Goal: Task Accomplishment & Management: Complete application form

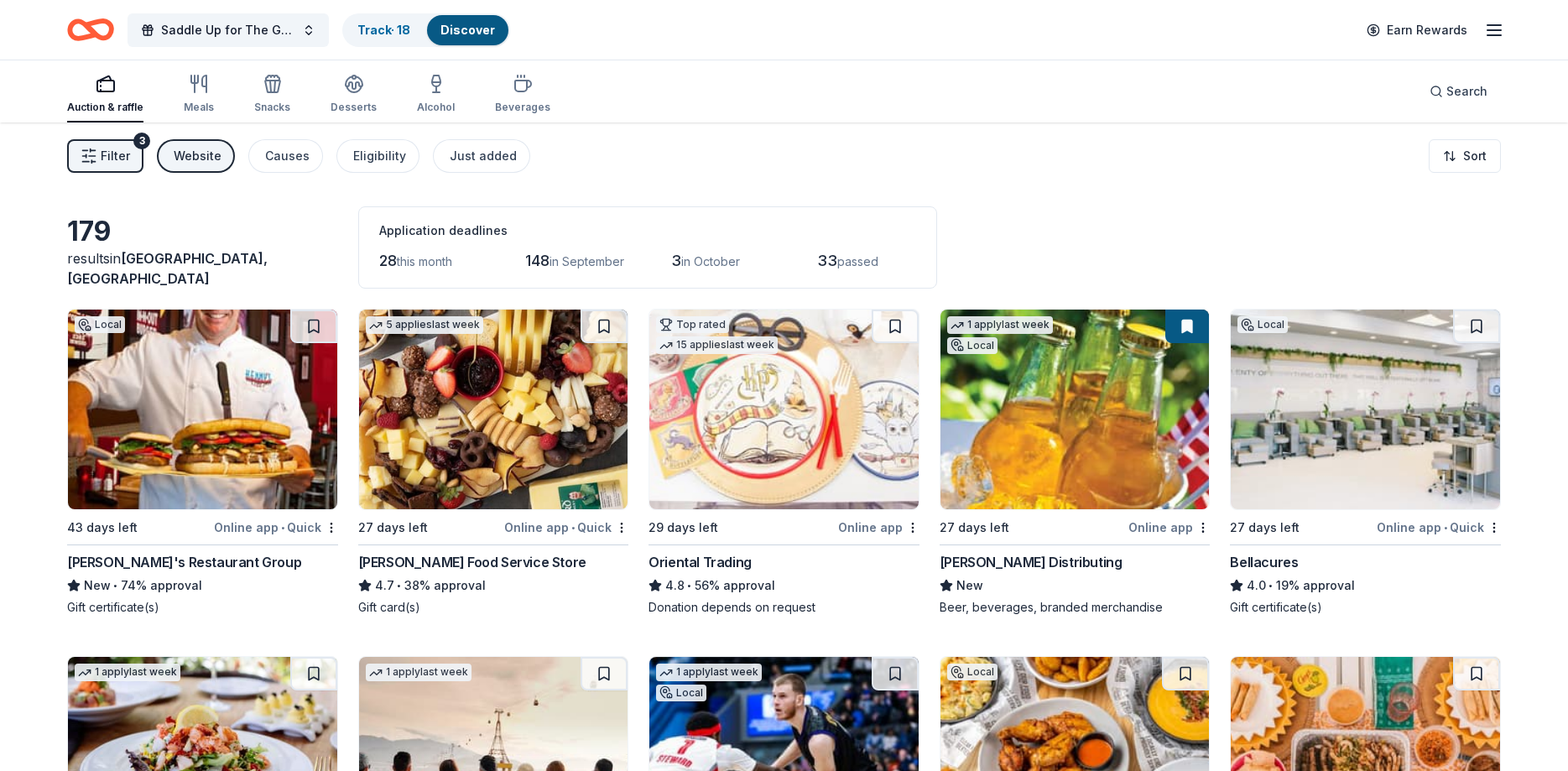
click at [107, 160] on span "Filter" at bounding box center [116, 155] width 29 height 20
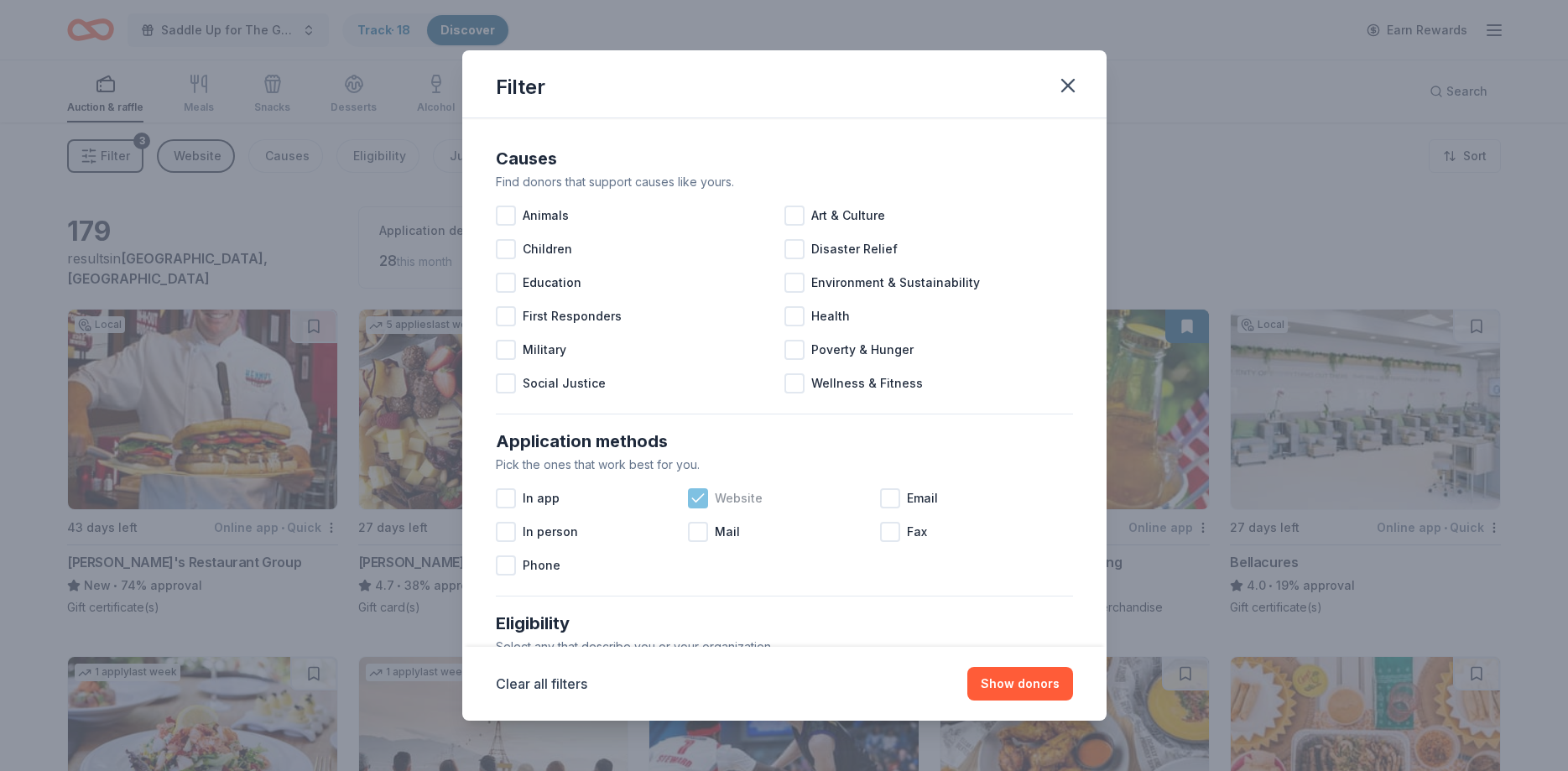
click at [693, 498] on icon at bounding box center [697, 498] width 16 height 16
click at [984, 685] on button "Show 262 donors" at bounding box center [1009, 684] width 129 height 34
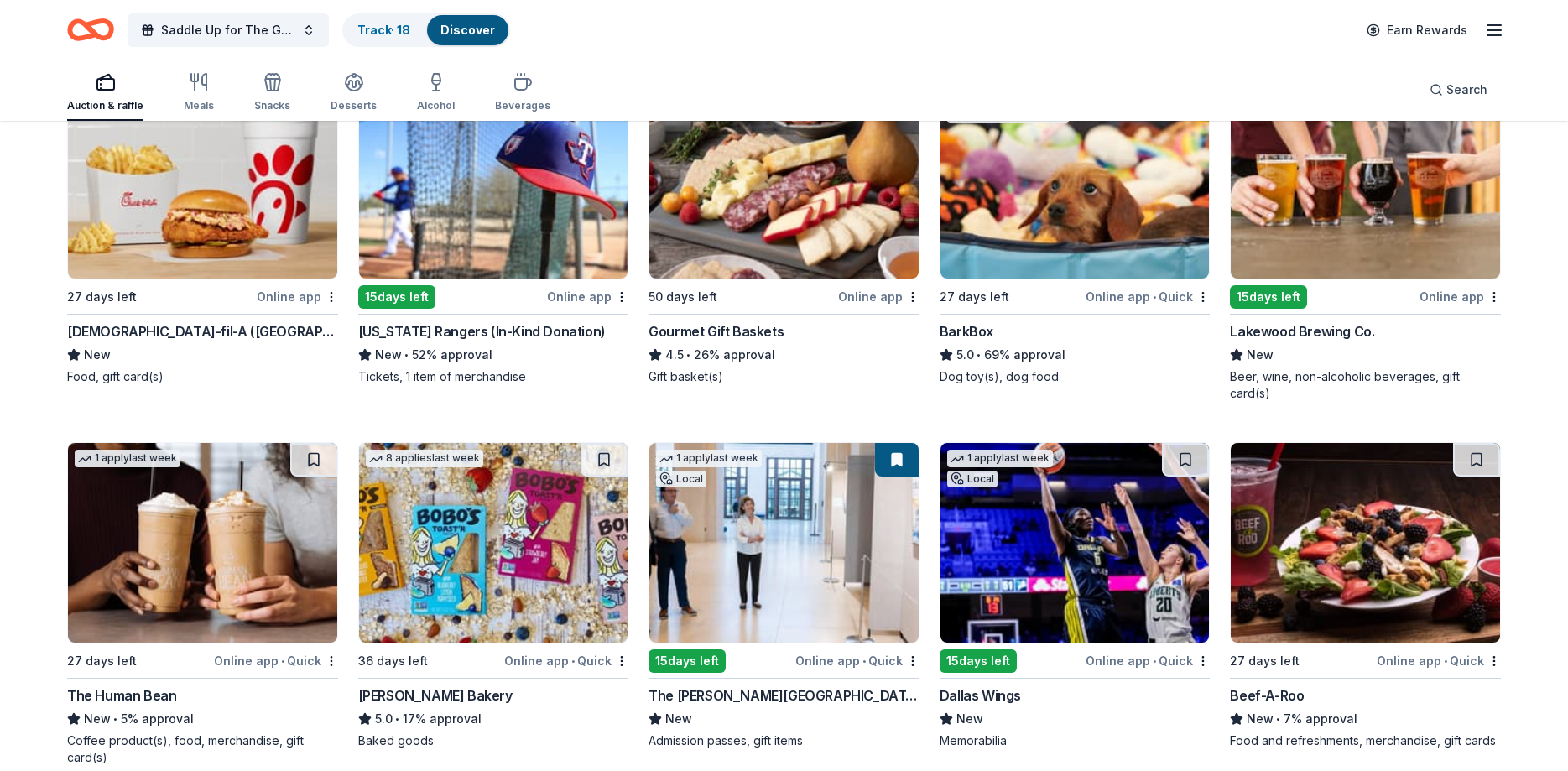
scroll to position [1757, 0]
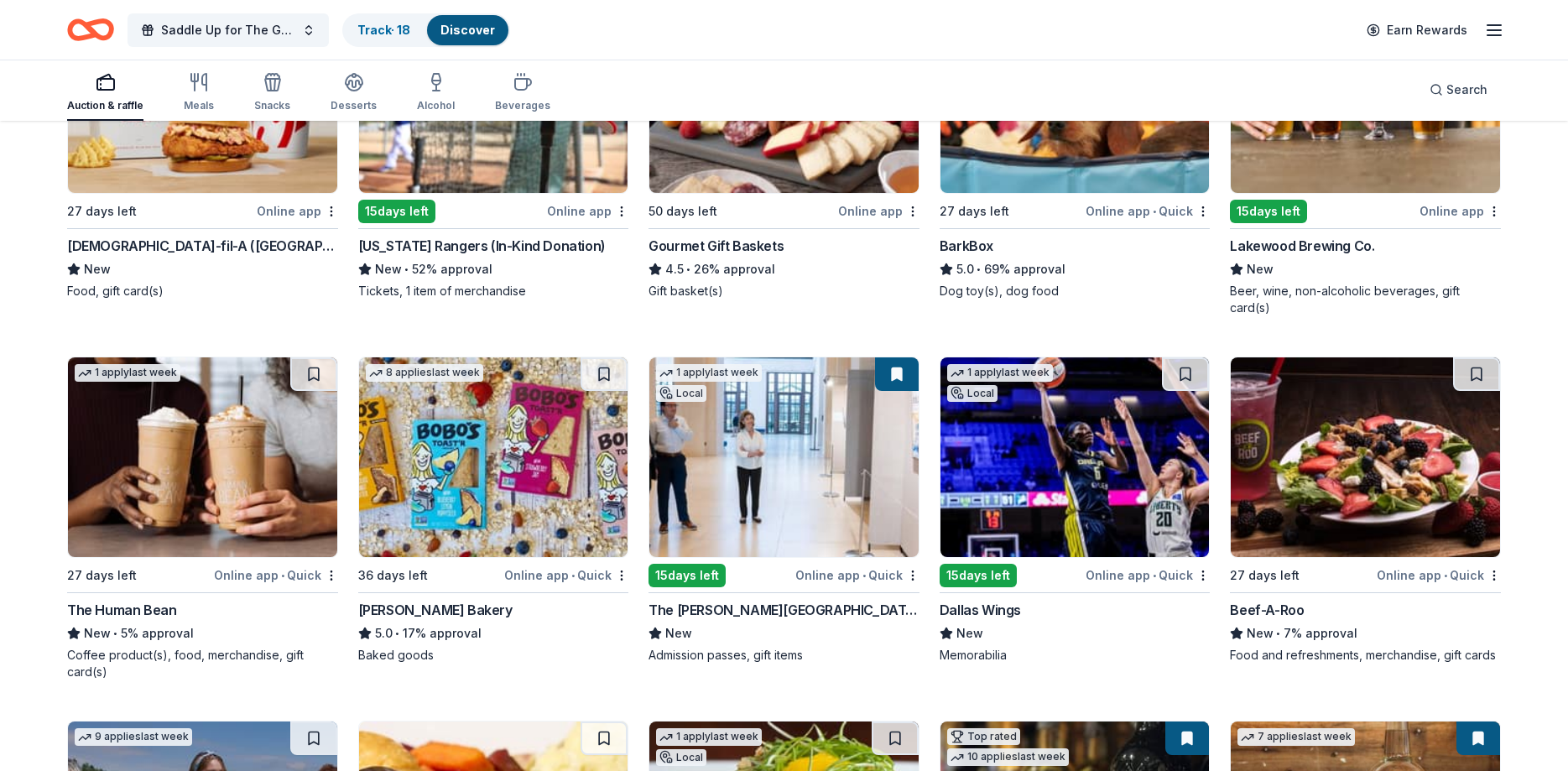
click at [1003, 467] on img at bounding box center [1075, 458] width 269 height 200
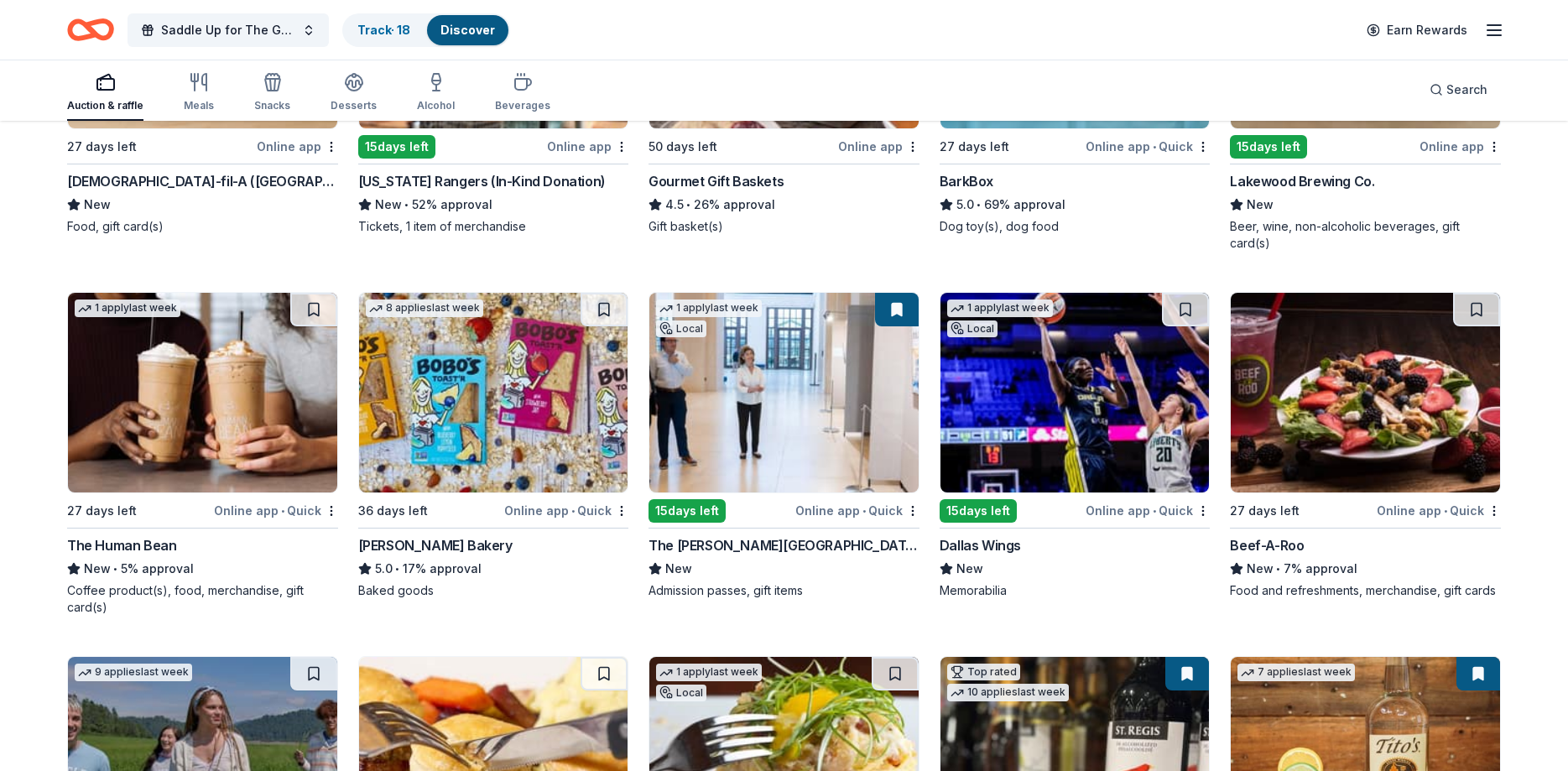
scroll to position [1842, 0]
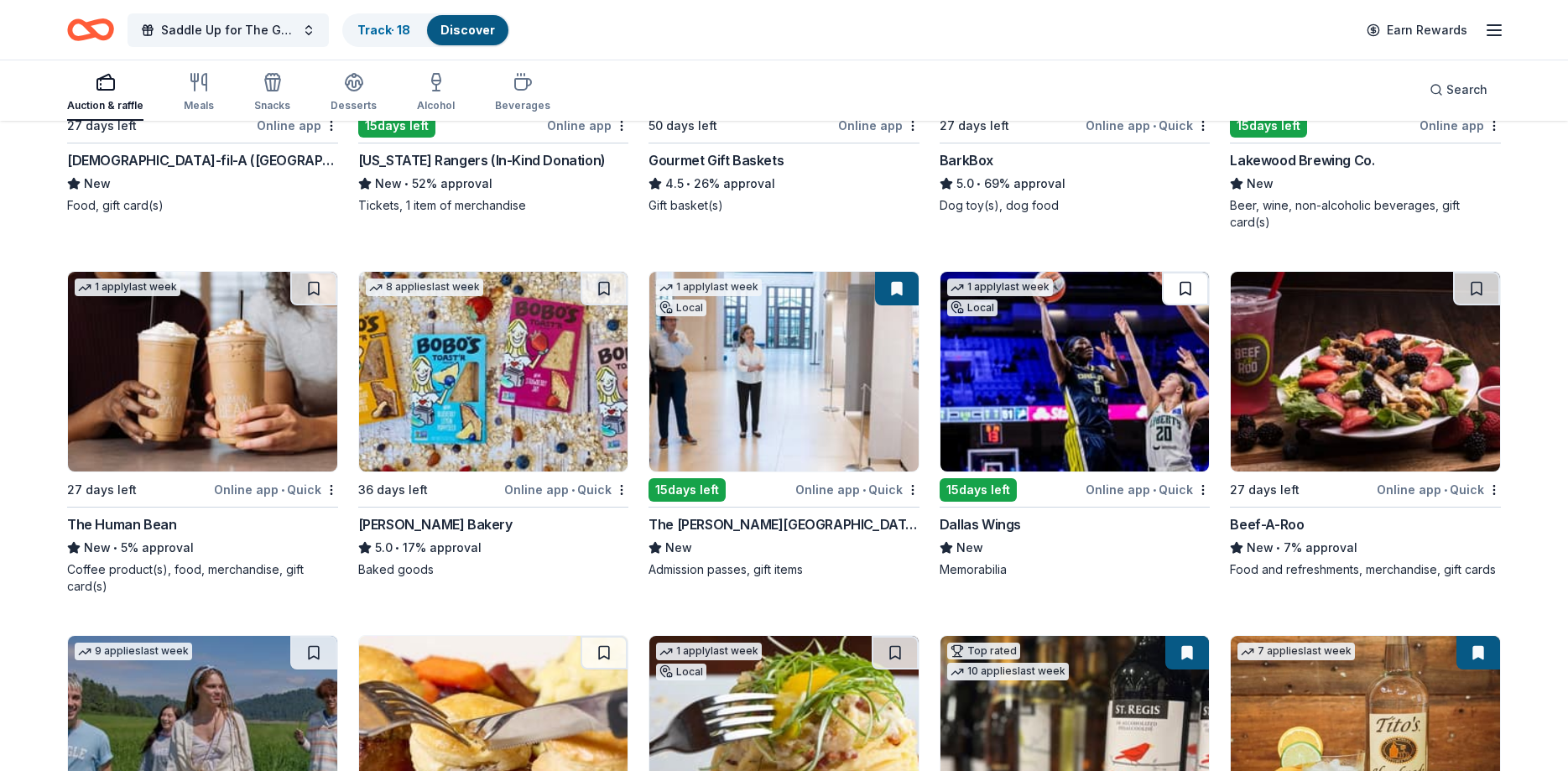
click at [1200, 272] on button at bounding box center [1185, 288] width 47 height 34
click at [1198, 272] on button at bounding box center [1187, 288] width 44 height 34
click at [1185, 272] on button at bounding box center [1187, 288] width 44 height 34
click at [1121, 304] on img at bounding box center [1075, 372] width 269 height 200
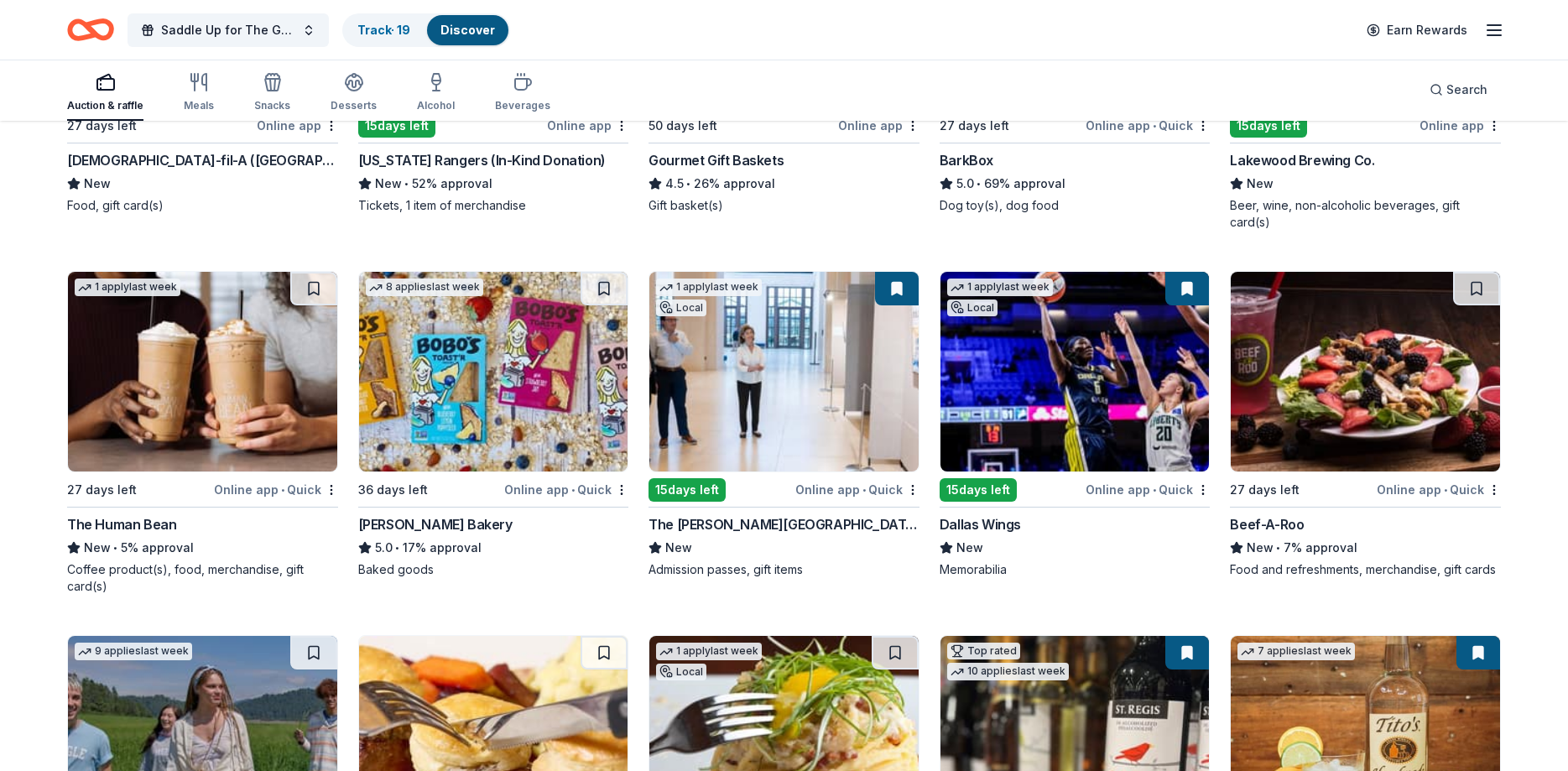
click at [241, 396] on img at bounding box center [203, 372] width 269 height 200
click at [327, 274] on button at bounding box center [314, 288] width 47 height 34
click at [327, 274] on button at bounding box center [315, 288] width 44 height 34
click at [322, 283] on button at bounding box center [315, 288] width 44 height 34
click at [308, 272] on button at bounding box center [315, 288] width 44 height 34
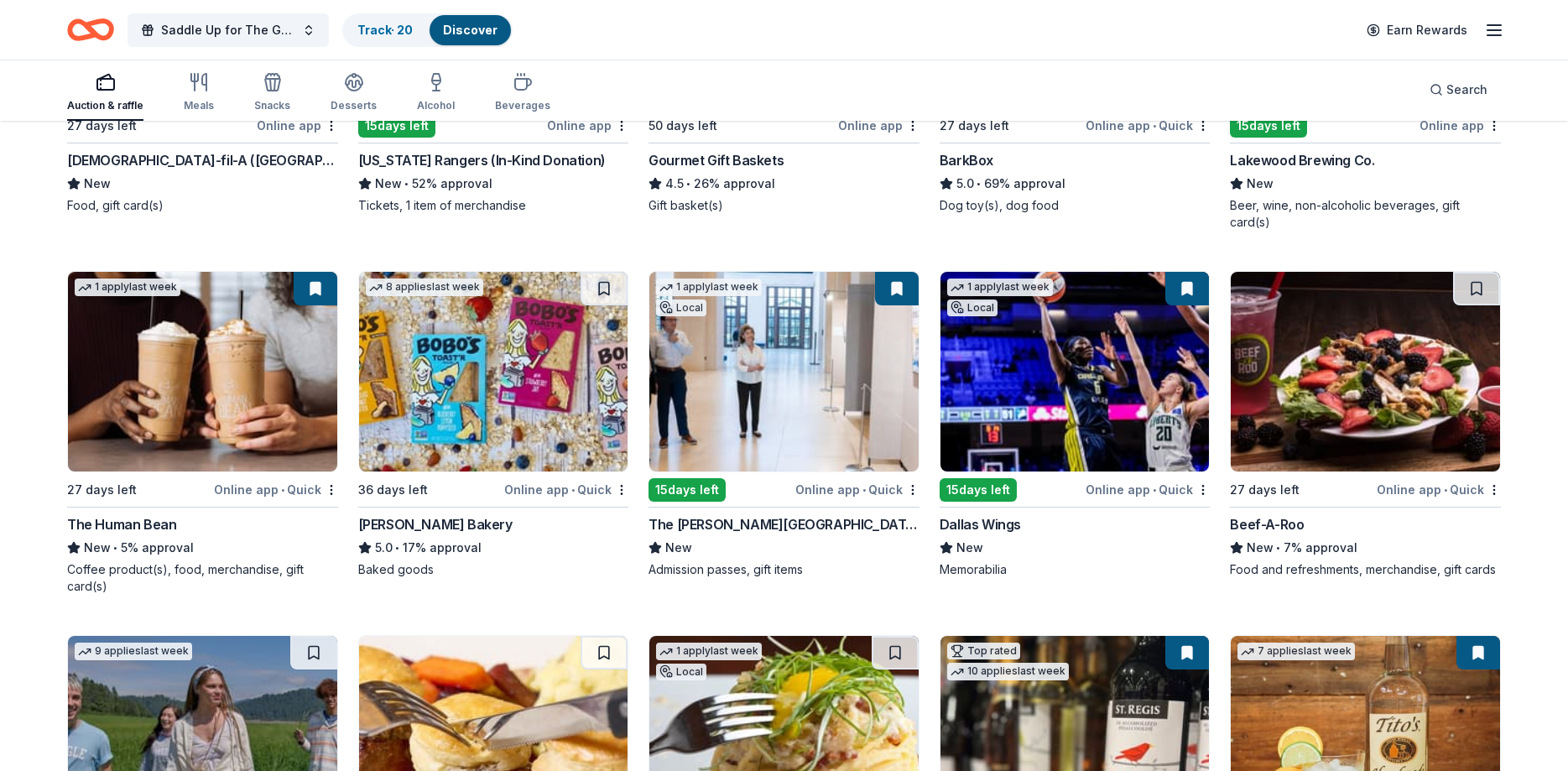
click at [234, 316] on img at bounding box center [203, 372] width 269 height 200
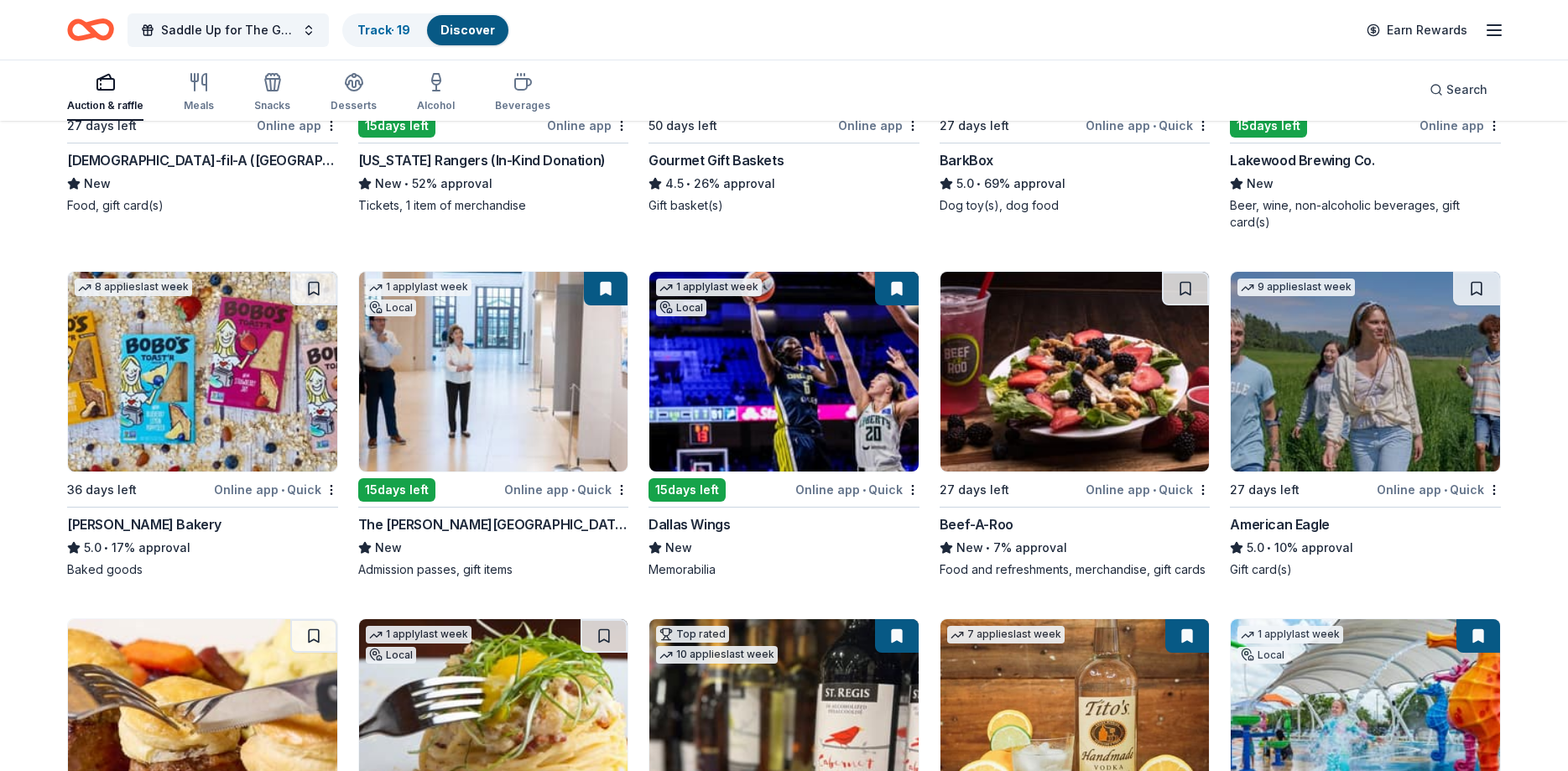
click at [1023, 320] on img at bounding box center [1075, 372] width 269 height 200
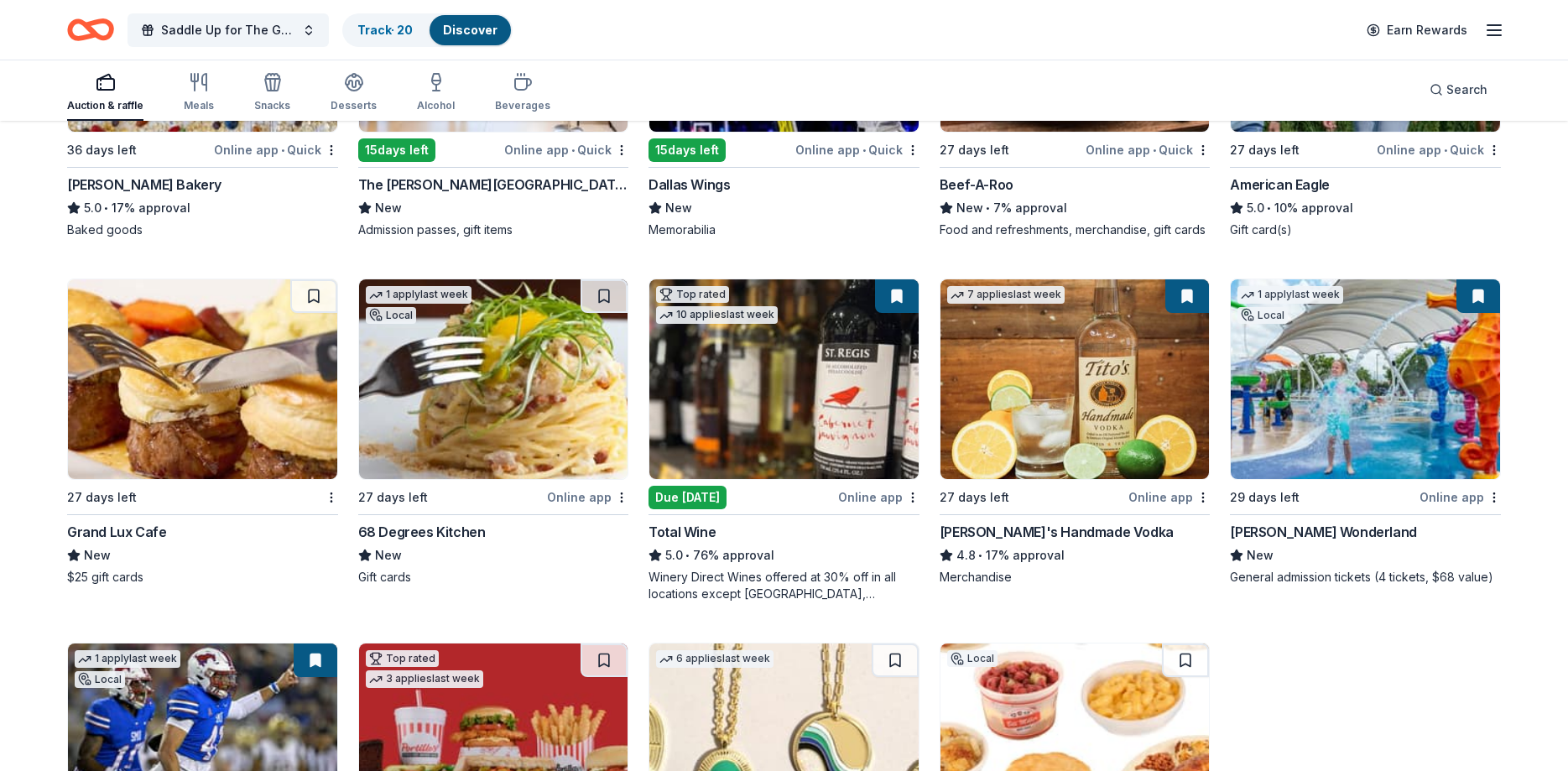
scroll to position [2184, 0]
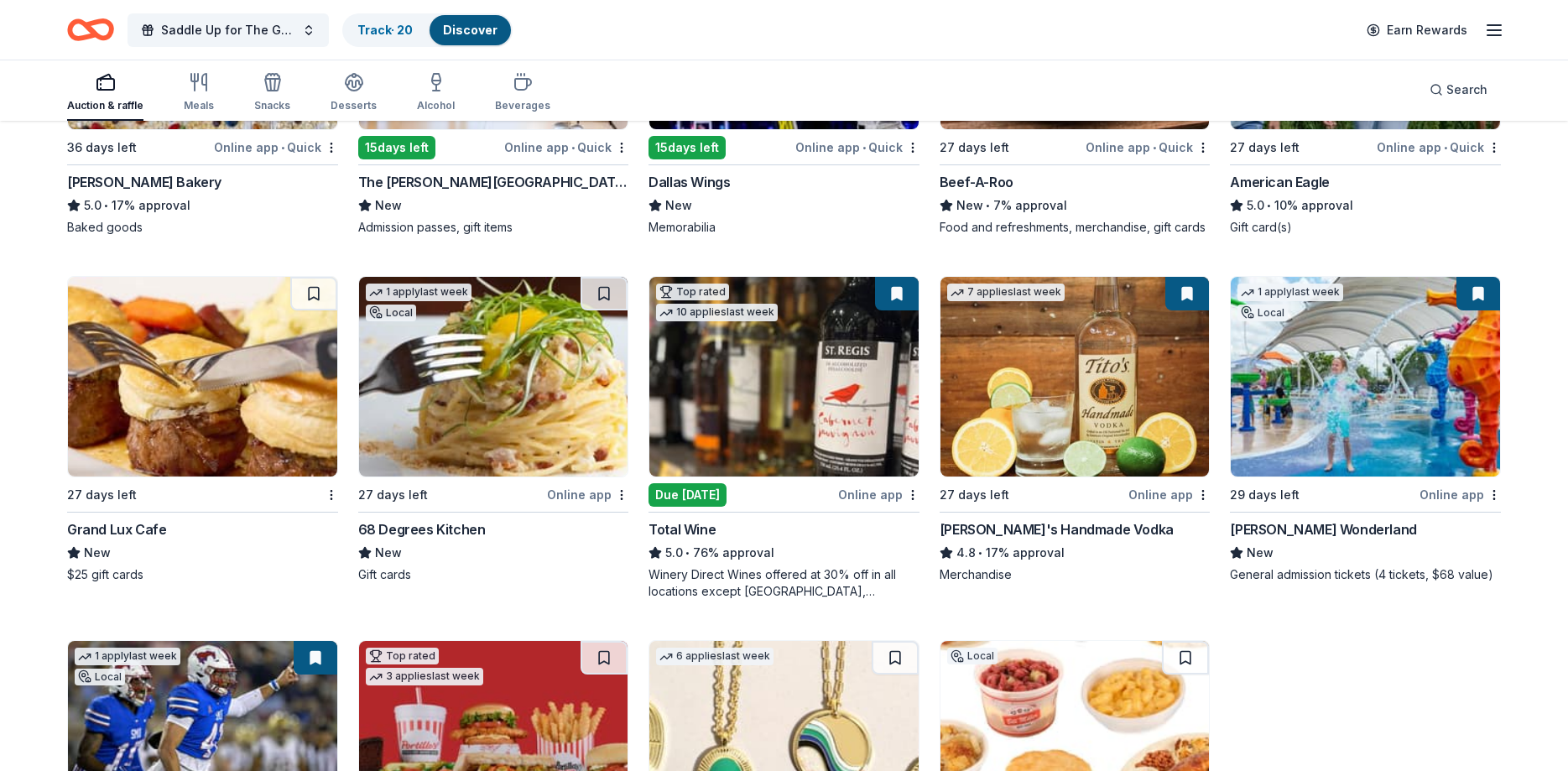
click at [505, 385] on img at bounding box center [494, 377] width 269 height 200
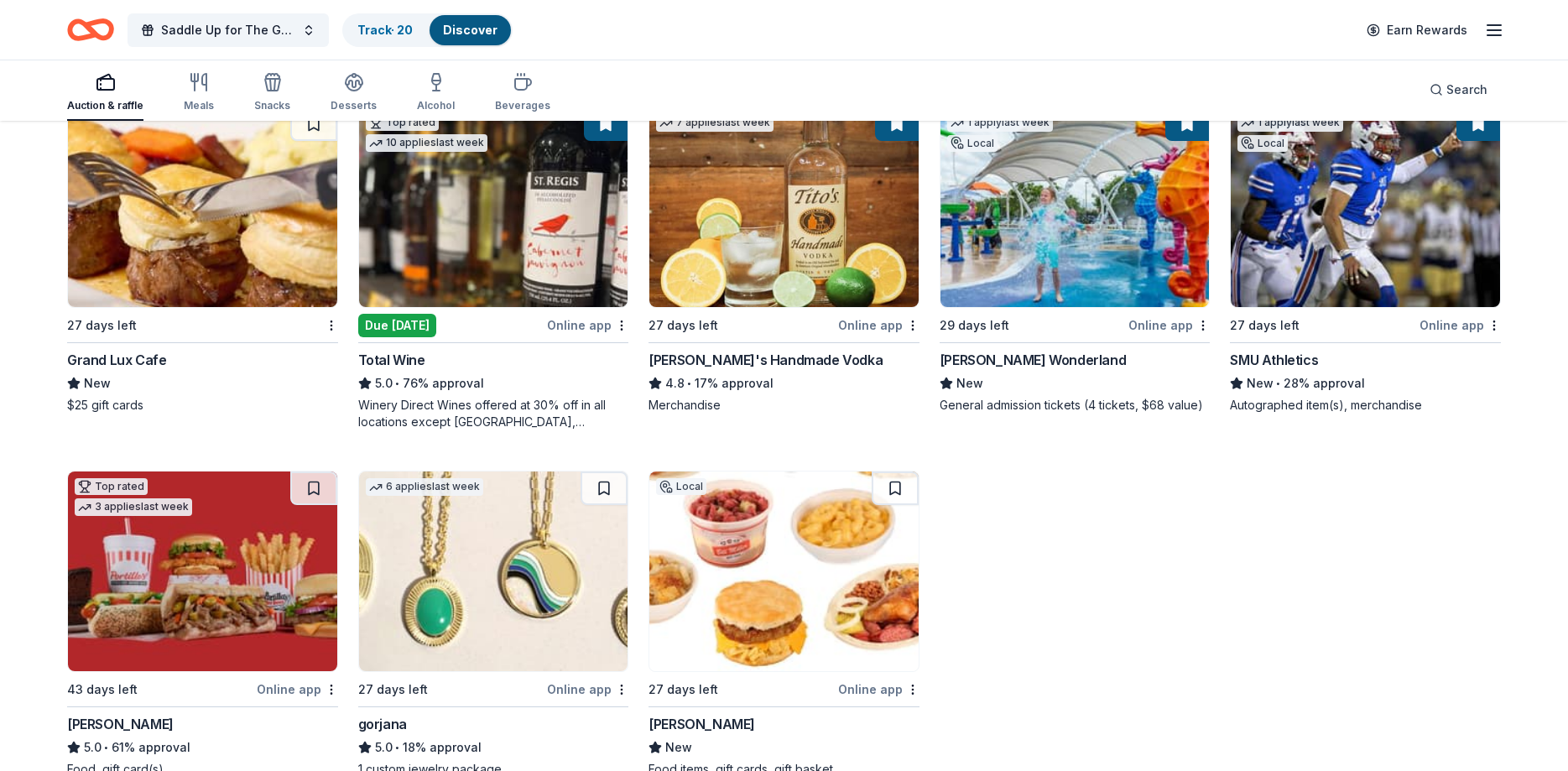
scroll to position [2479, 0]
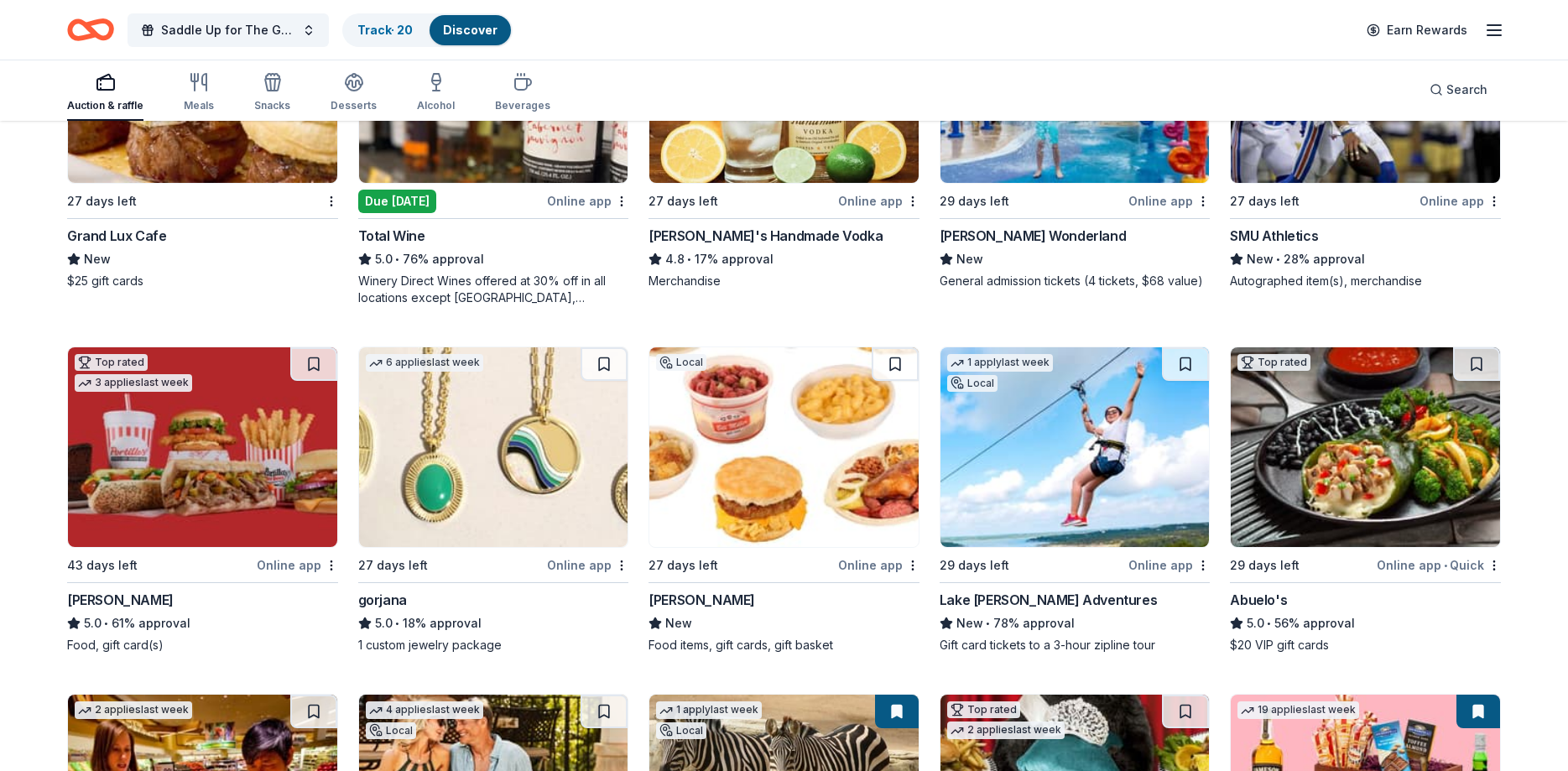
click at [748, 390] on img at bounding box center [784, 448] width 269 height 200
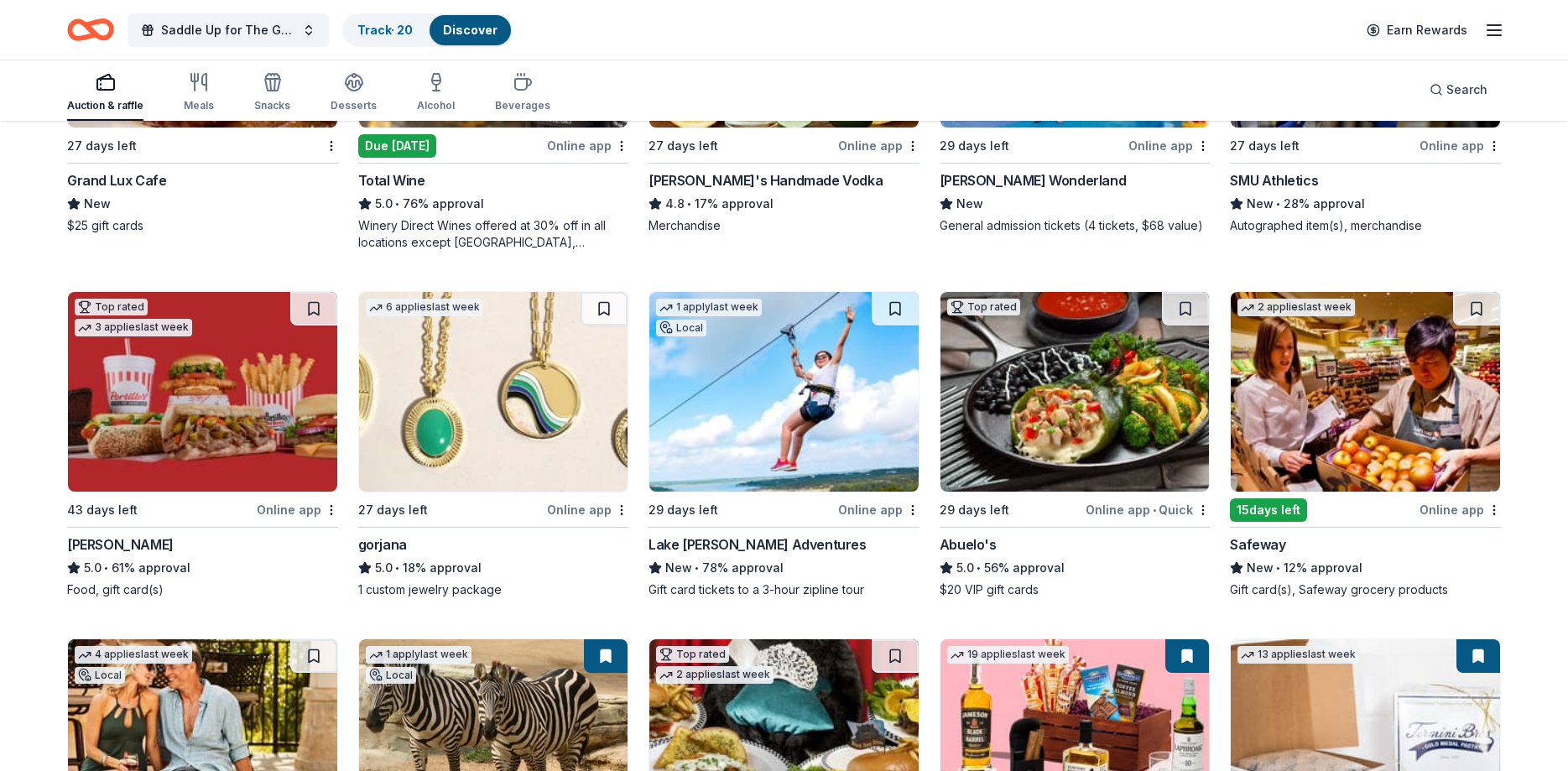
scroll to position [2564, 0]
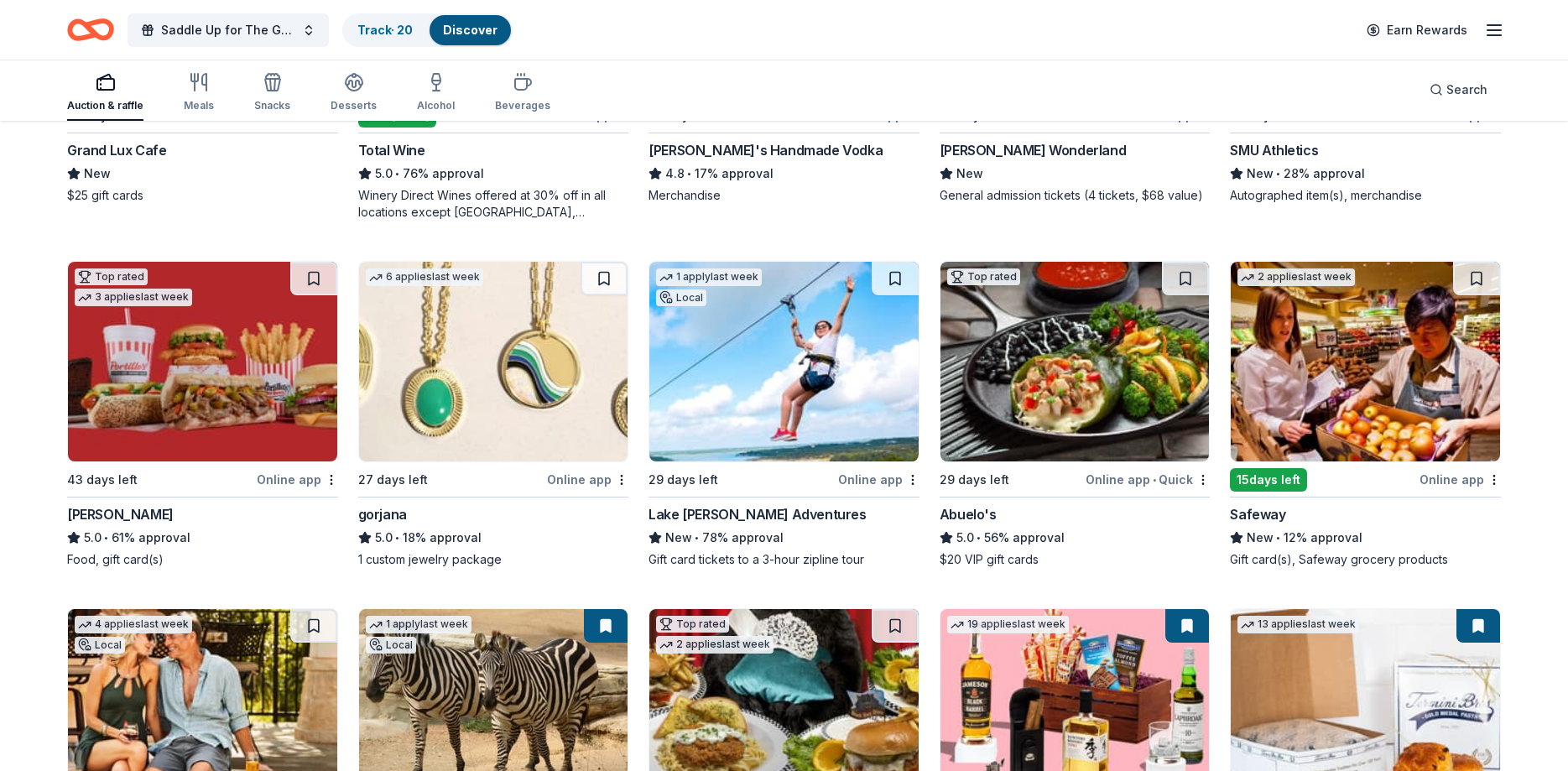
click at [1321, 404] on img at bounding box center [1365, 362] width 269 height 200
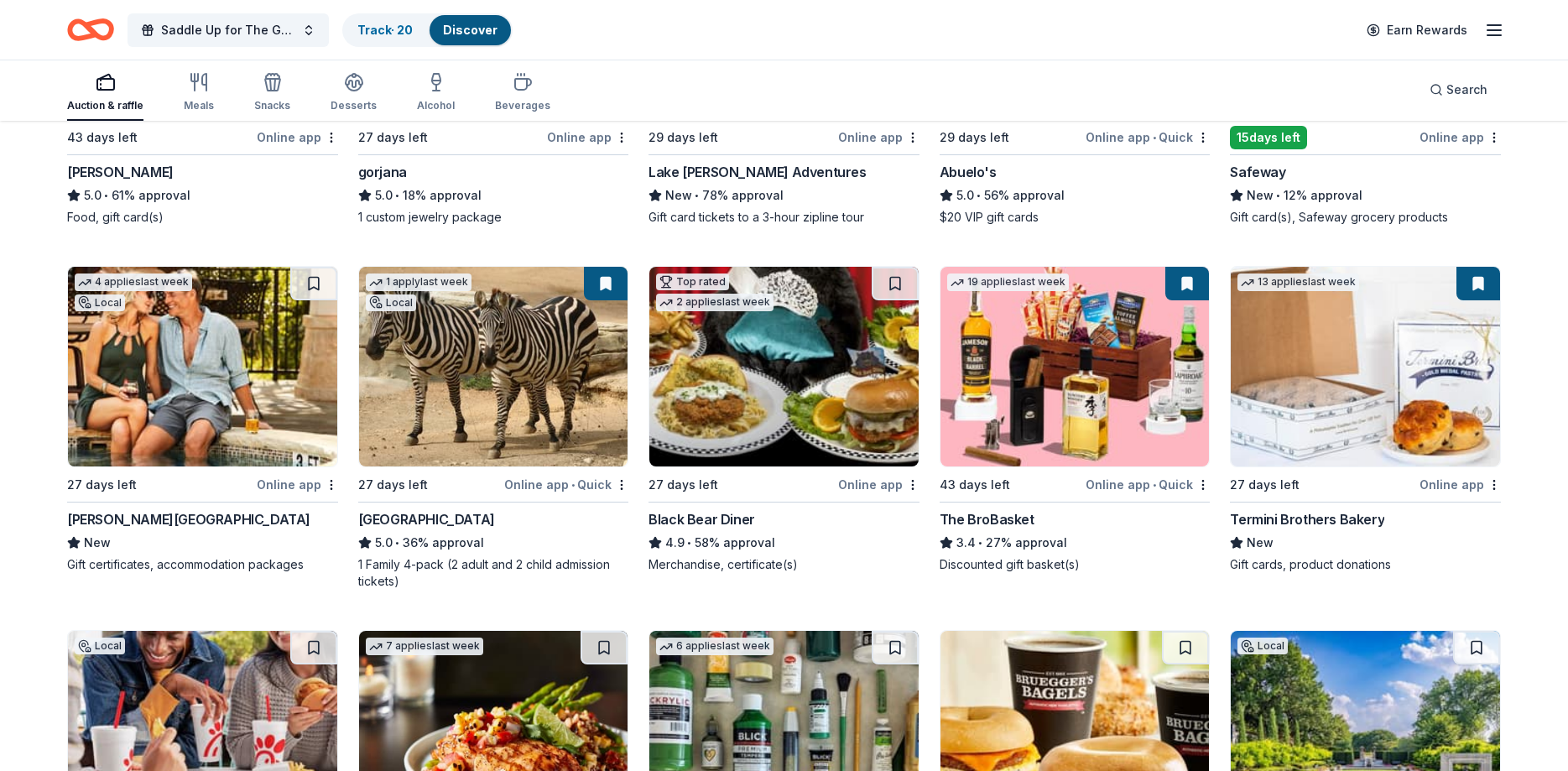
scroll to position [2992, 0]
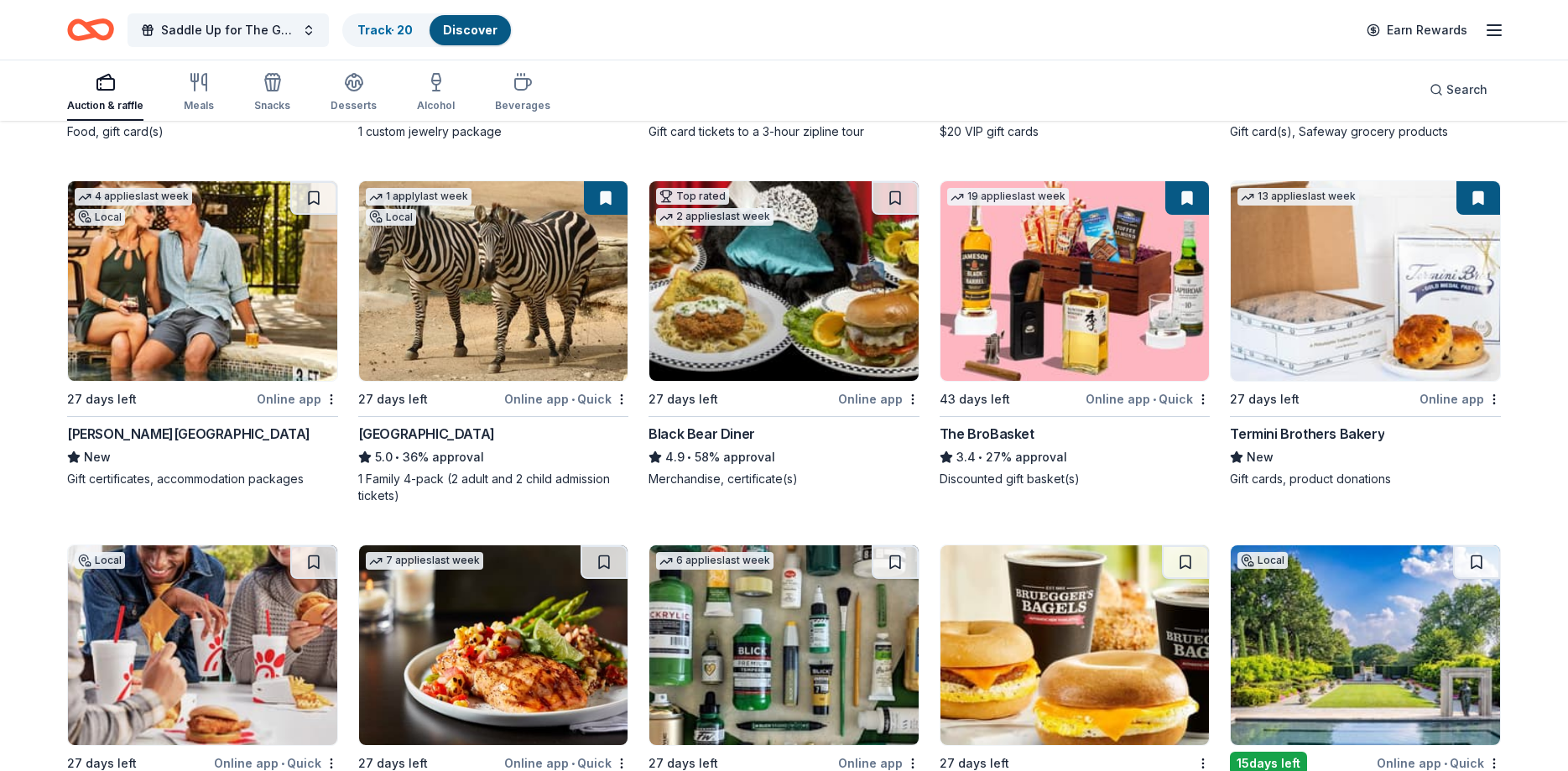
click at [770, 301] on img at bounding box center [784, 281] width 269 height 200
click at [234, 247] on img at bounding box center [203, 281] width 269 height 200
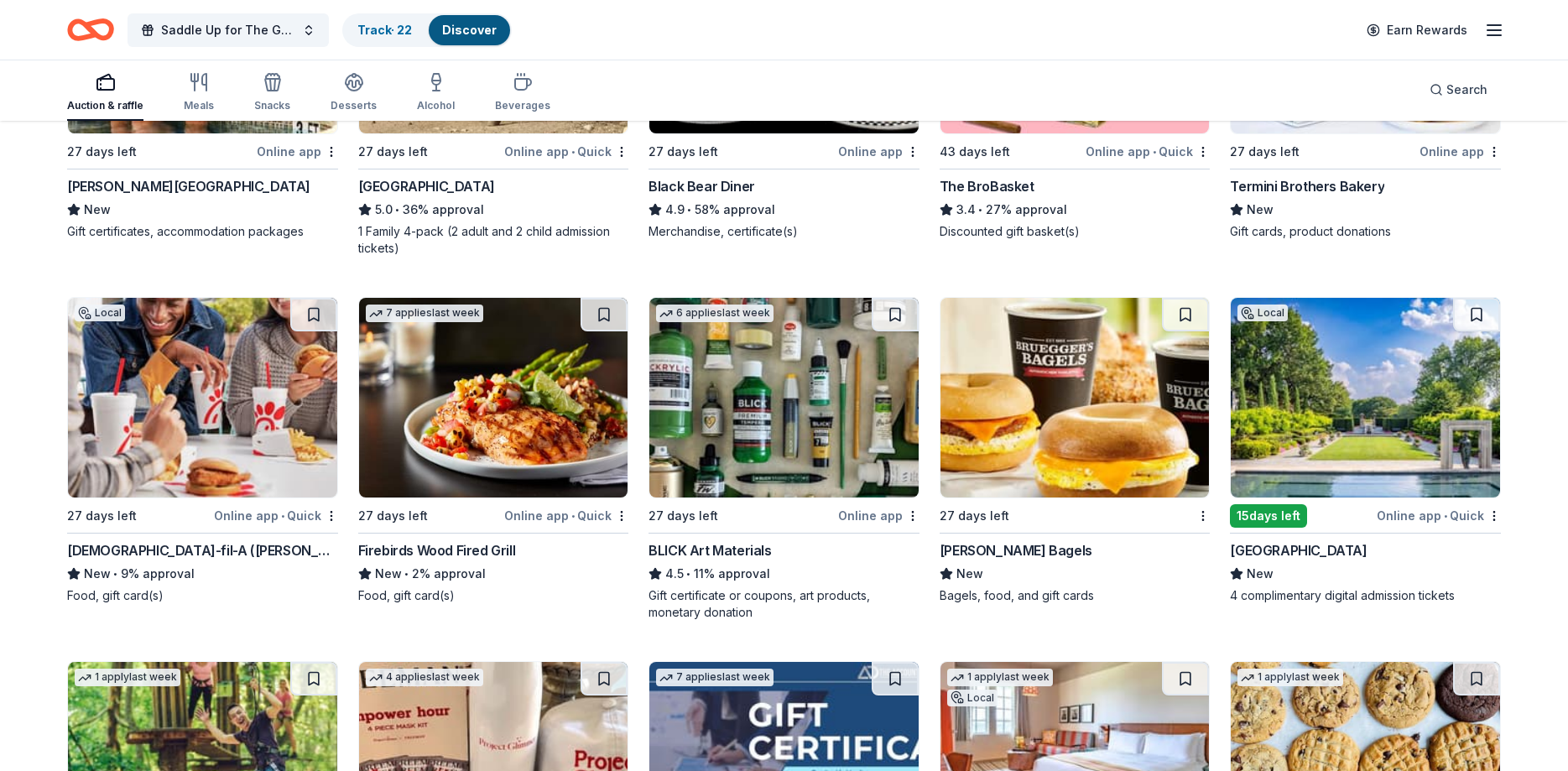
scroll to position [3249, 0]
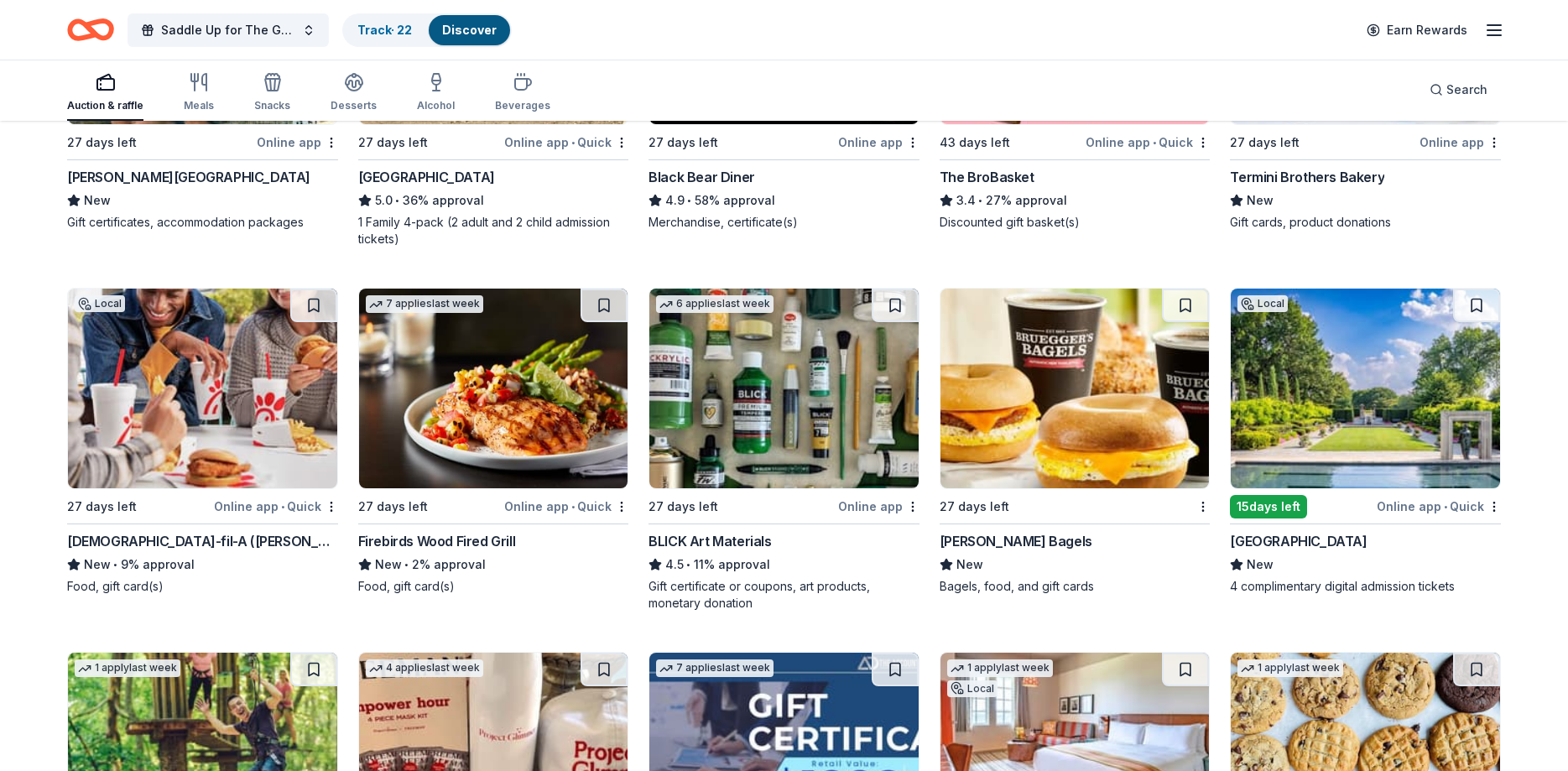
click at [494, 367] on img at bounding box center [494, 389] width 269 height 200
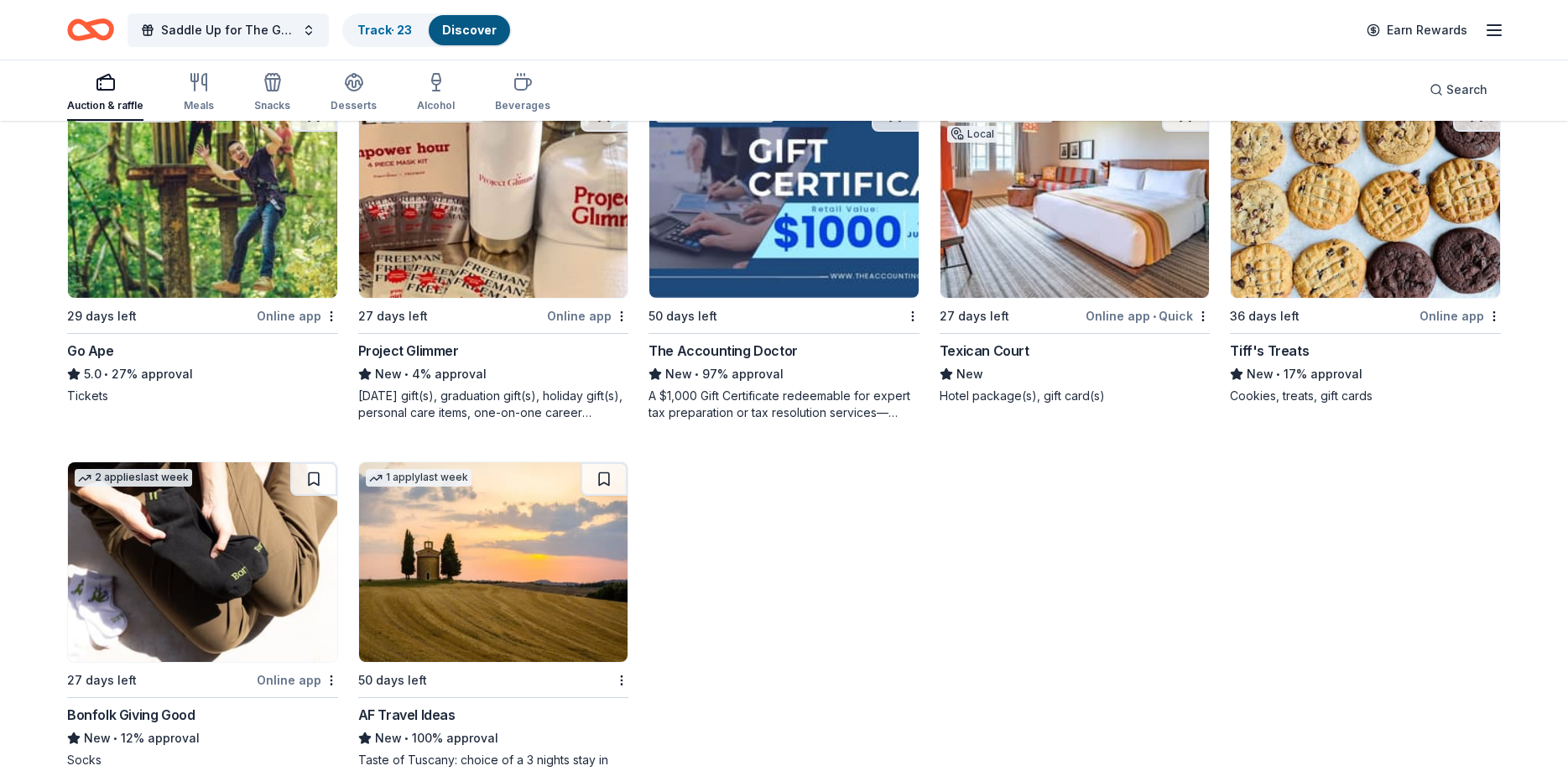
scroll to position [3933, 0]
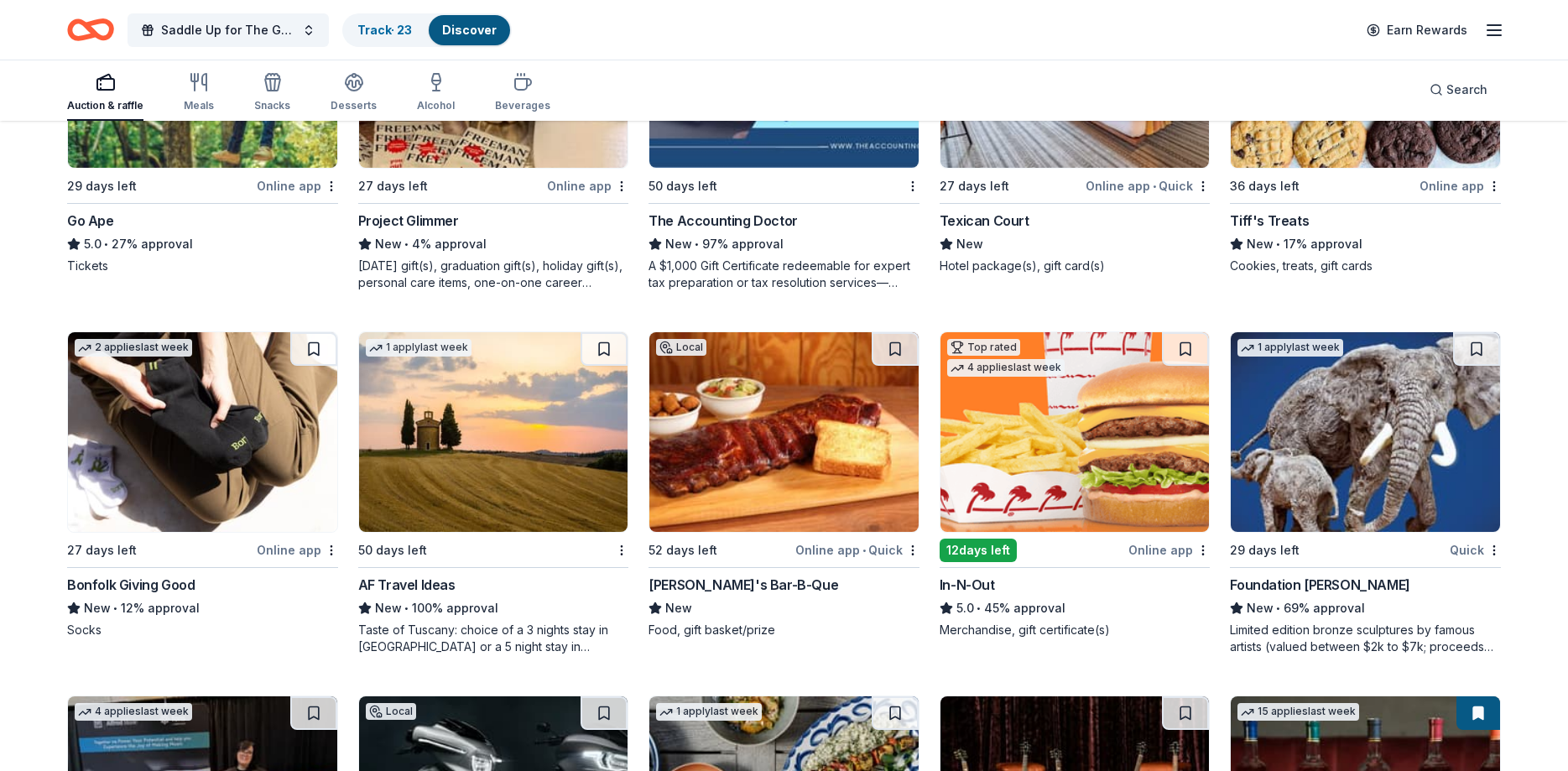
click at [465, 415] on img at bounding box center [494, 432] width 269 height 200
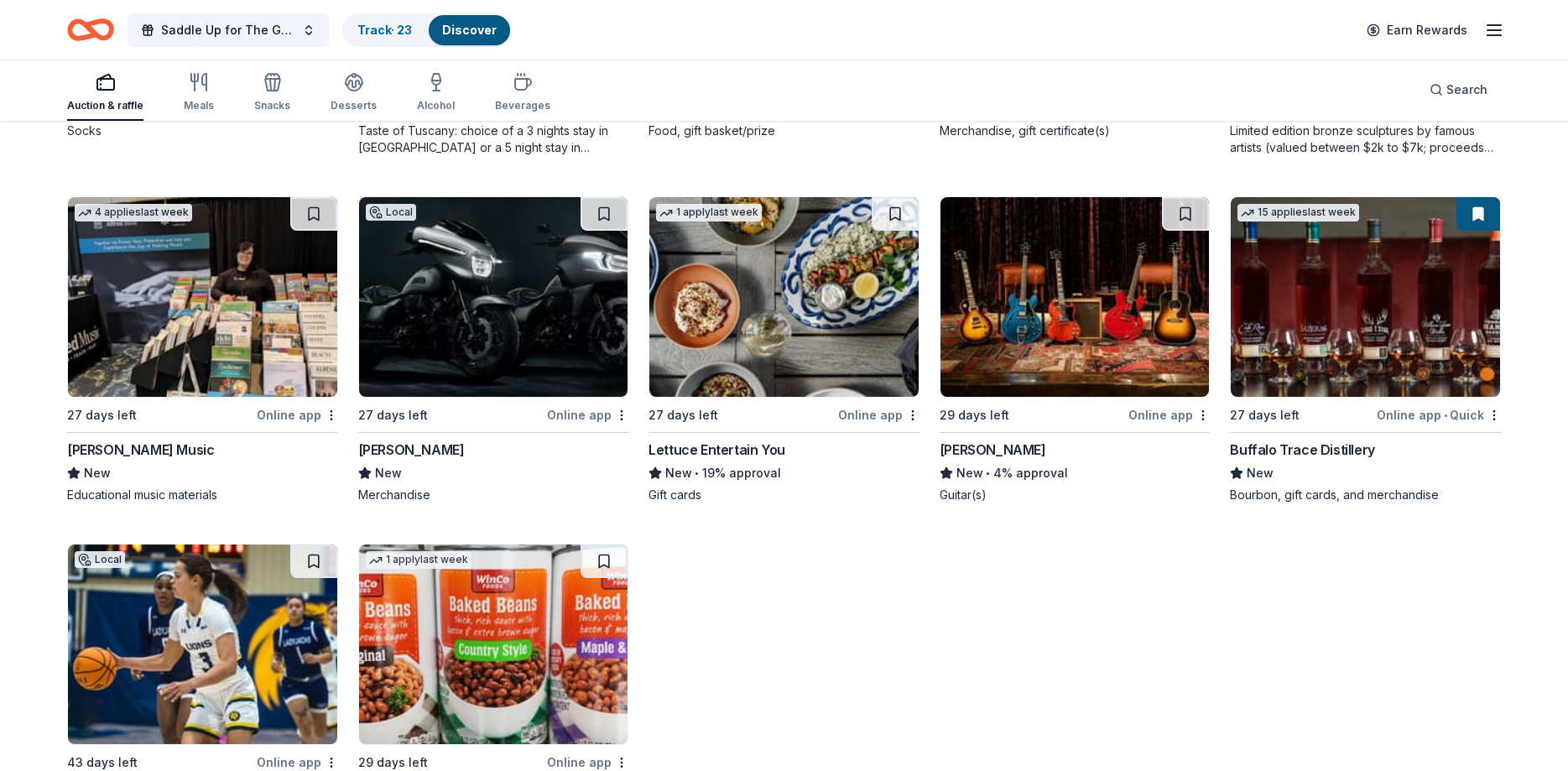
scroll to position [4533, 0]
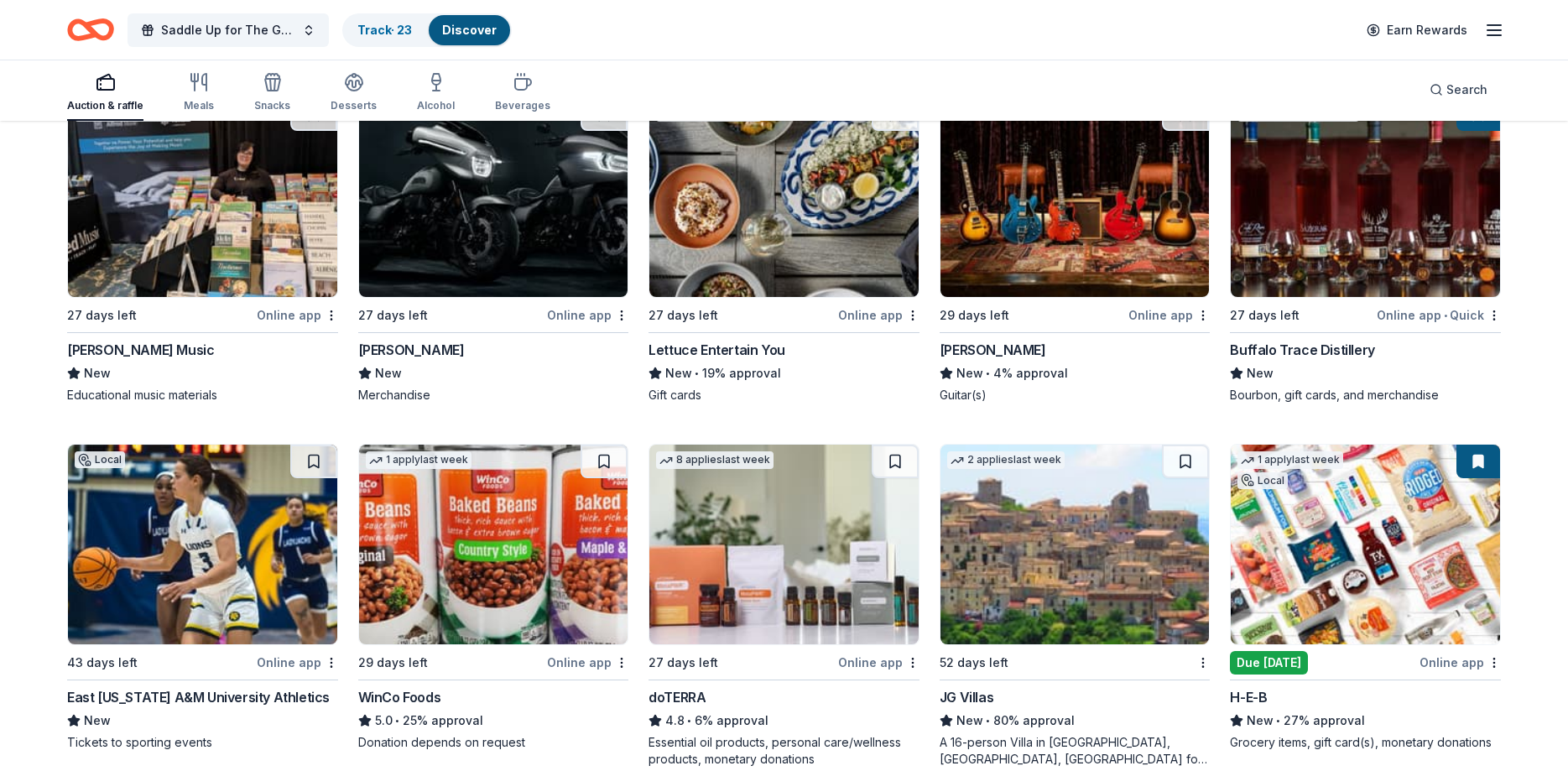
click at [1078, 515] on img at bounding box center [1075, 545] width 269 height 200
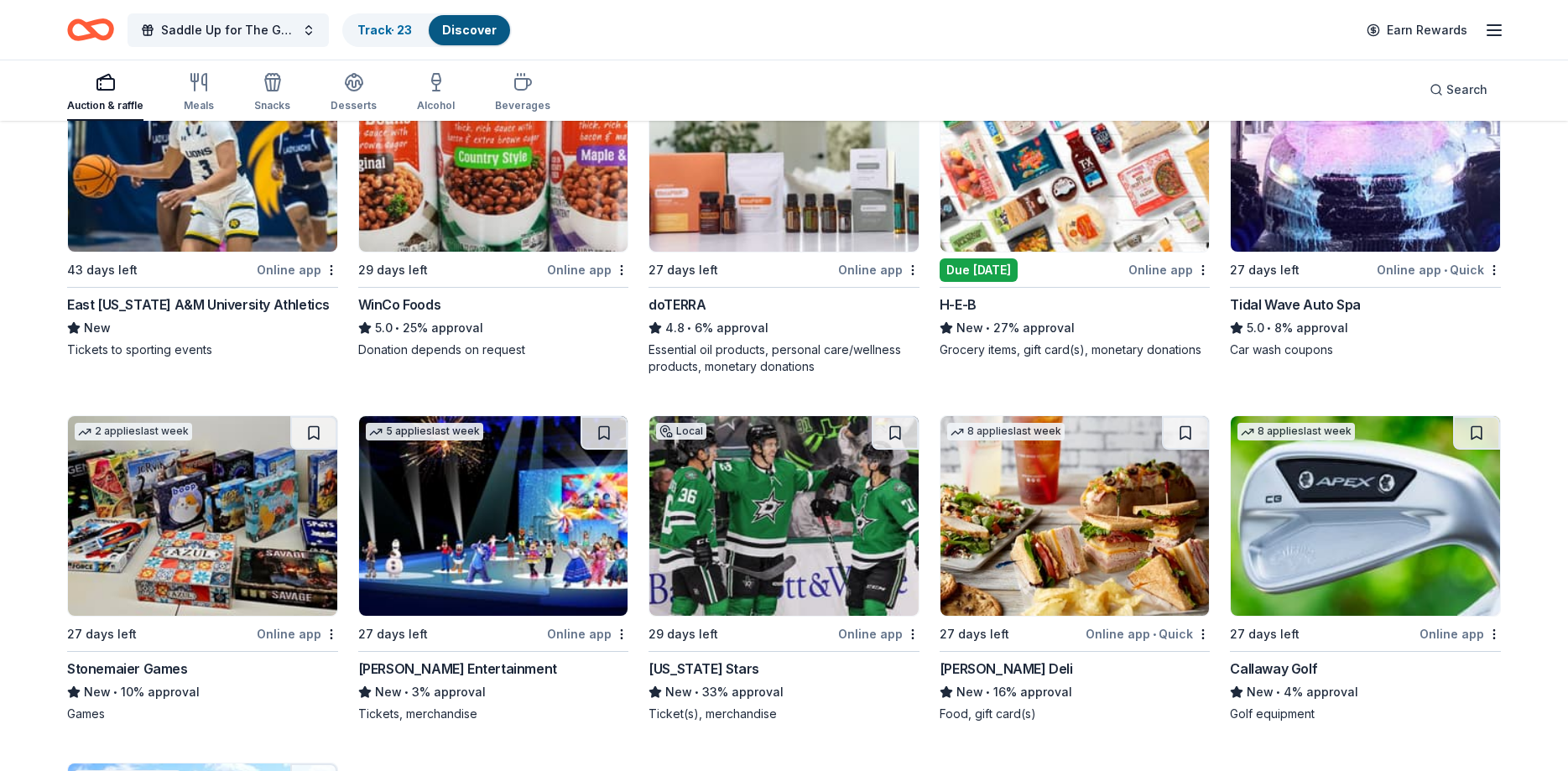
scroll to position [4961, 0]
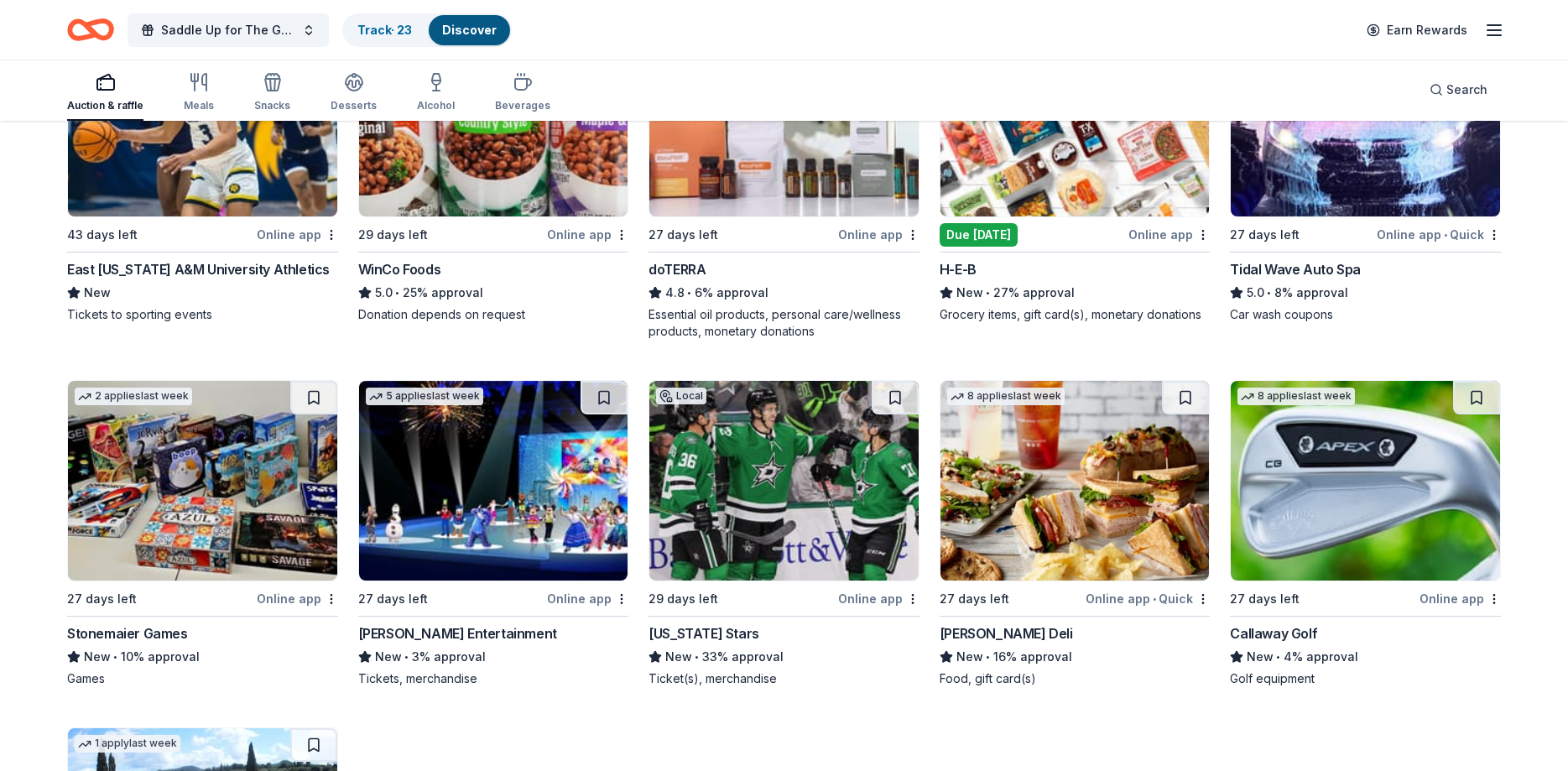
click at [1301, 478] on img at bounding box center [1365, 481] width 269 height 200
click at [1025, 510] on img at bounding box center [1075, 481] width 269 height 200
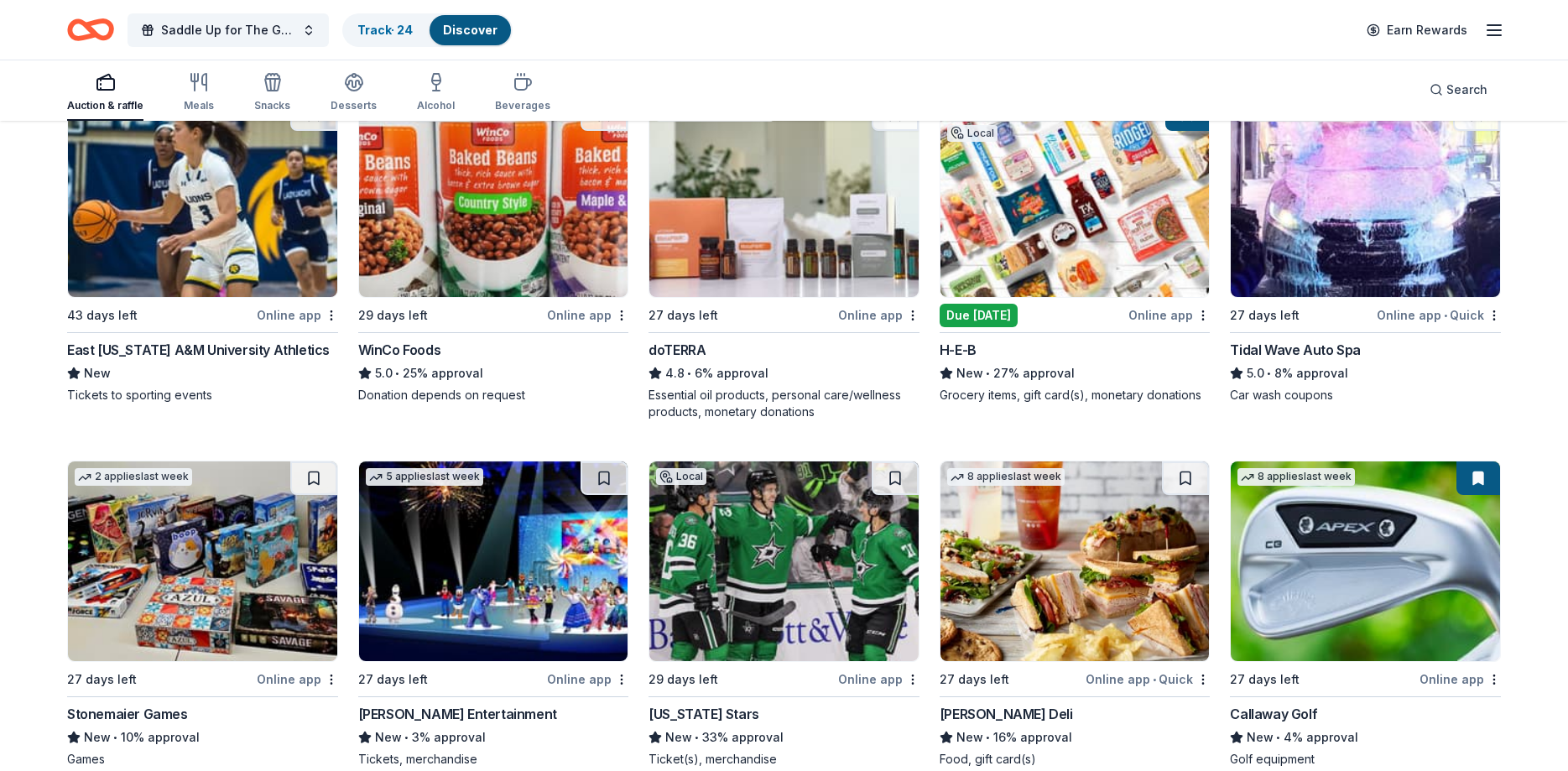
scroll to position [4790, 0]
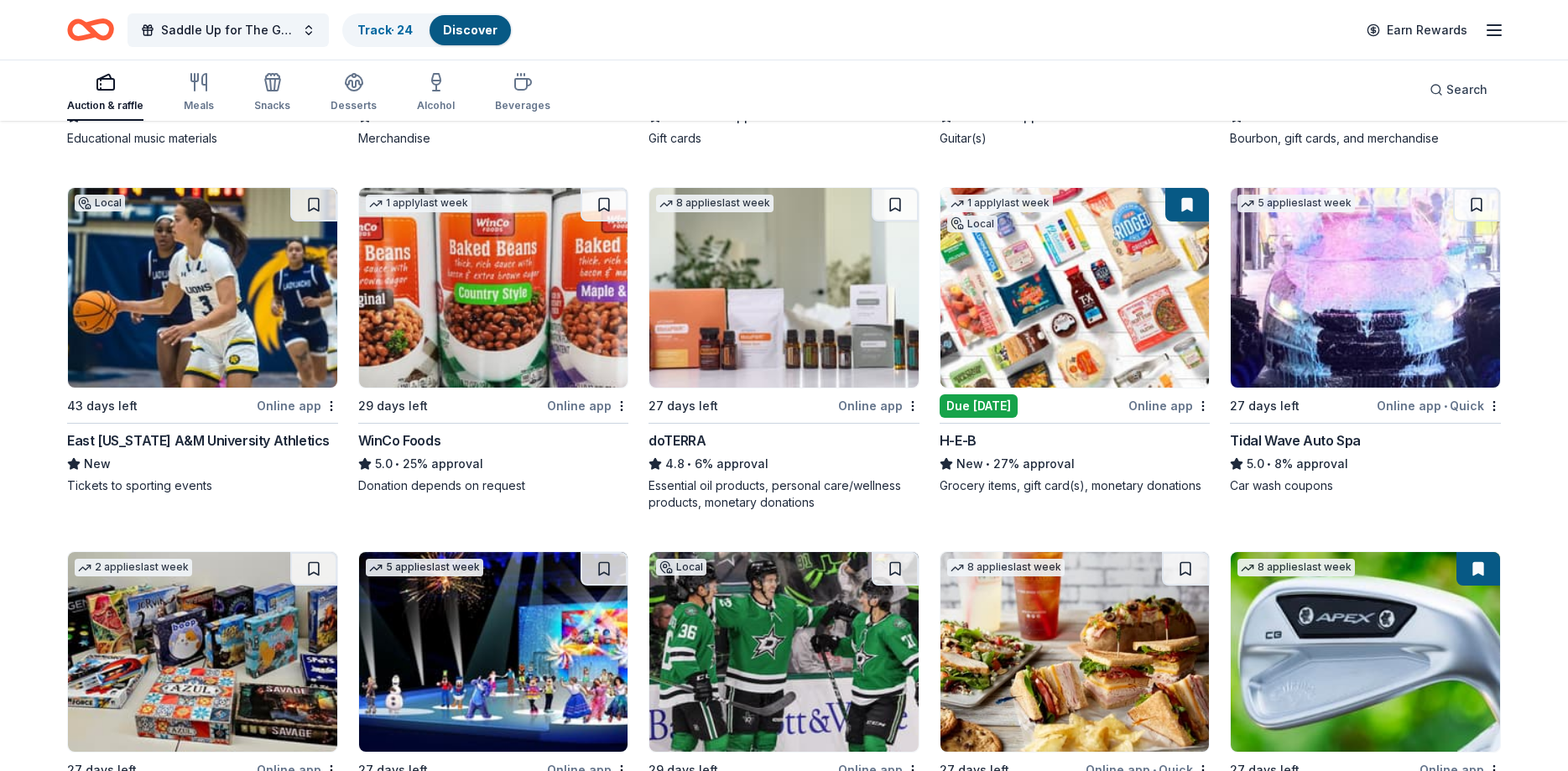
click at [738, 252] on img at bounding box center [784, 288] width 269 height 200
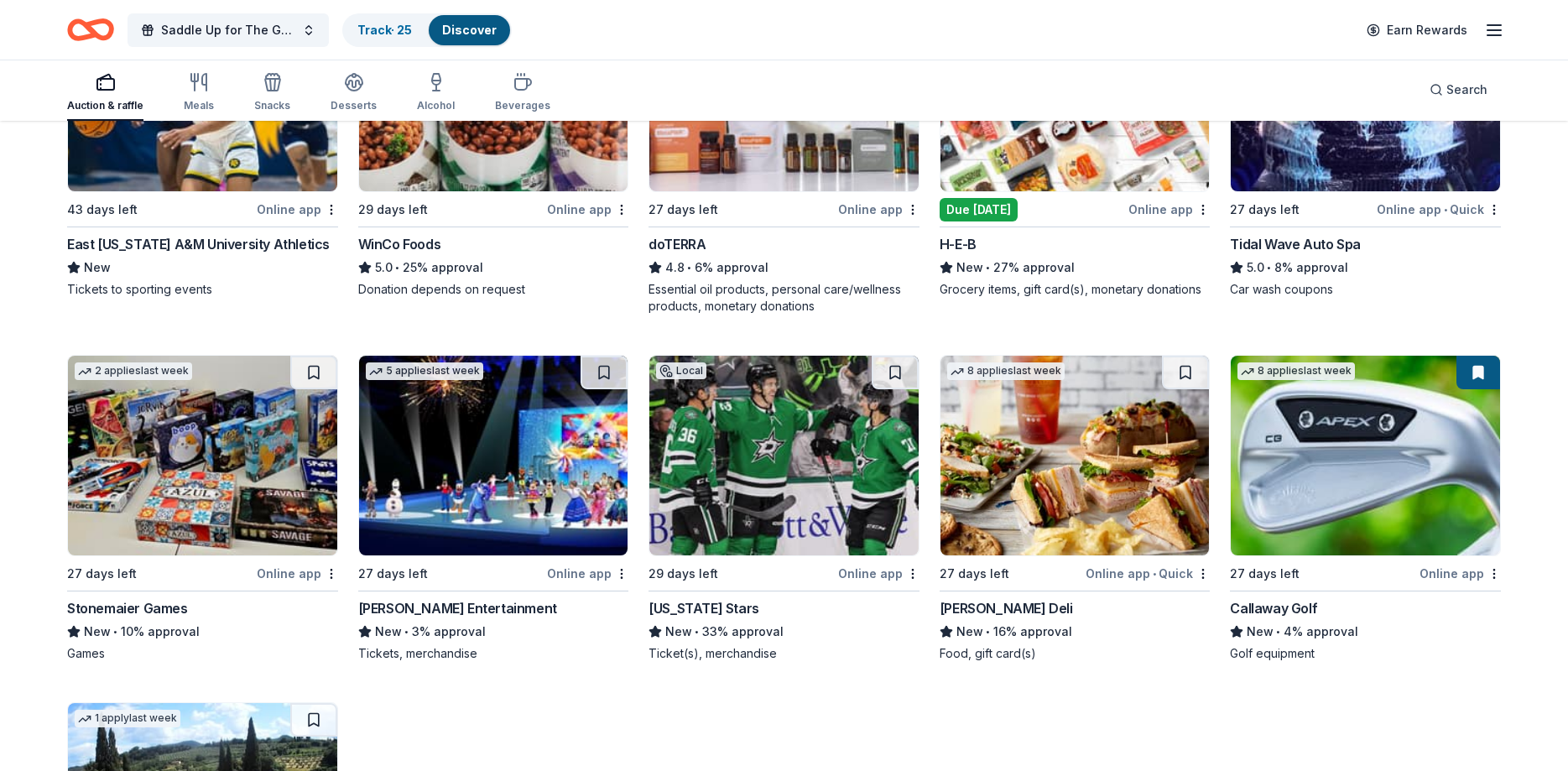
scroll to position [5047, 0]
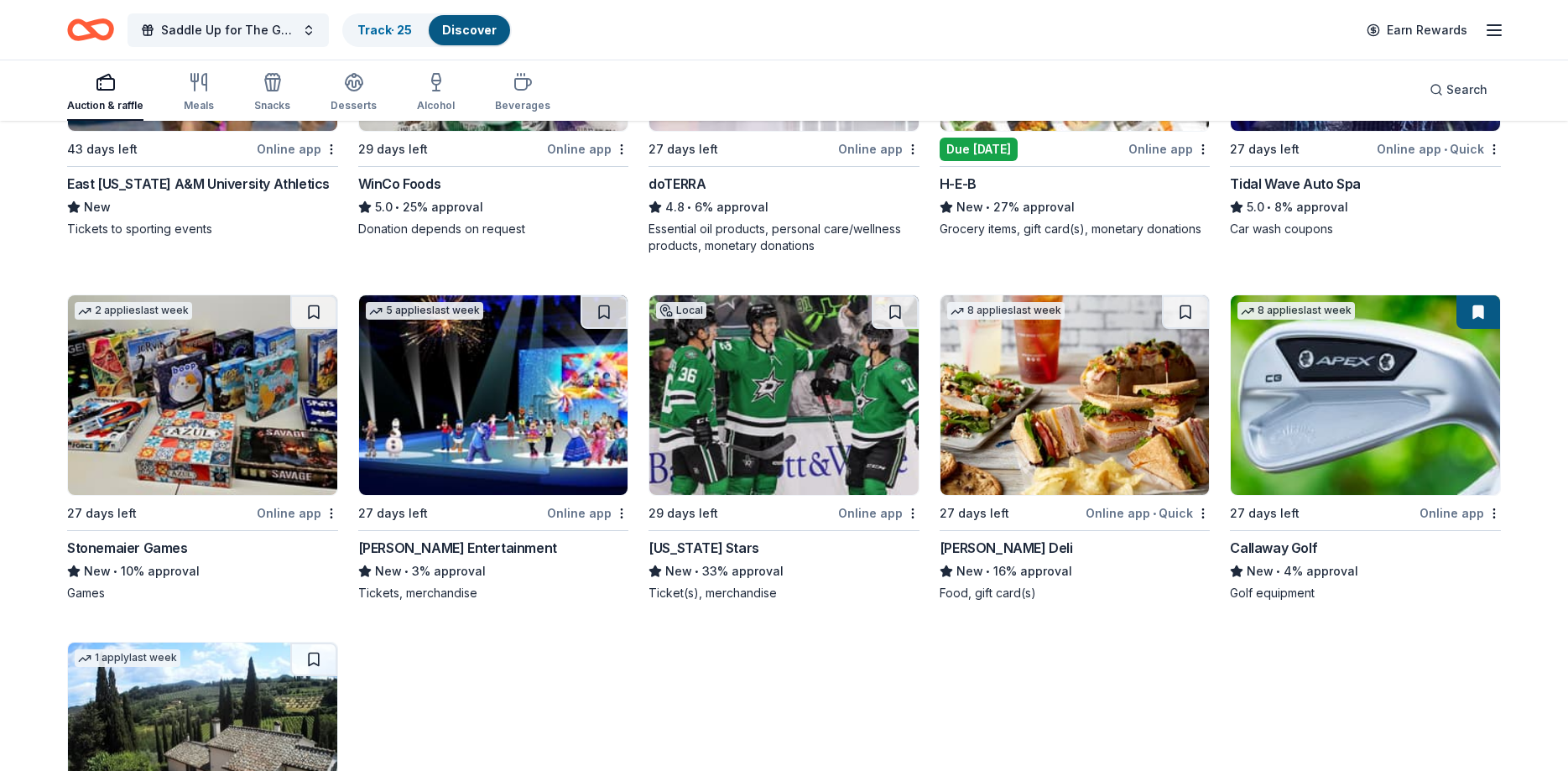
click at [212, 419] on img at bounding box center [203, 396] width 269 height 200
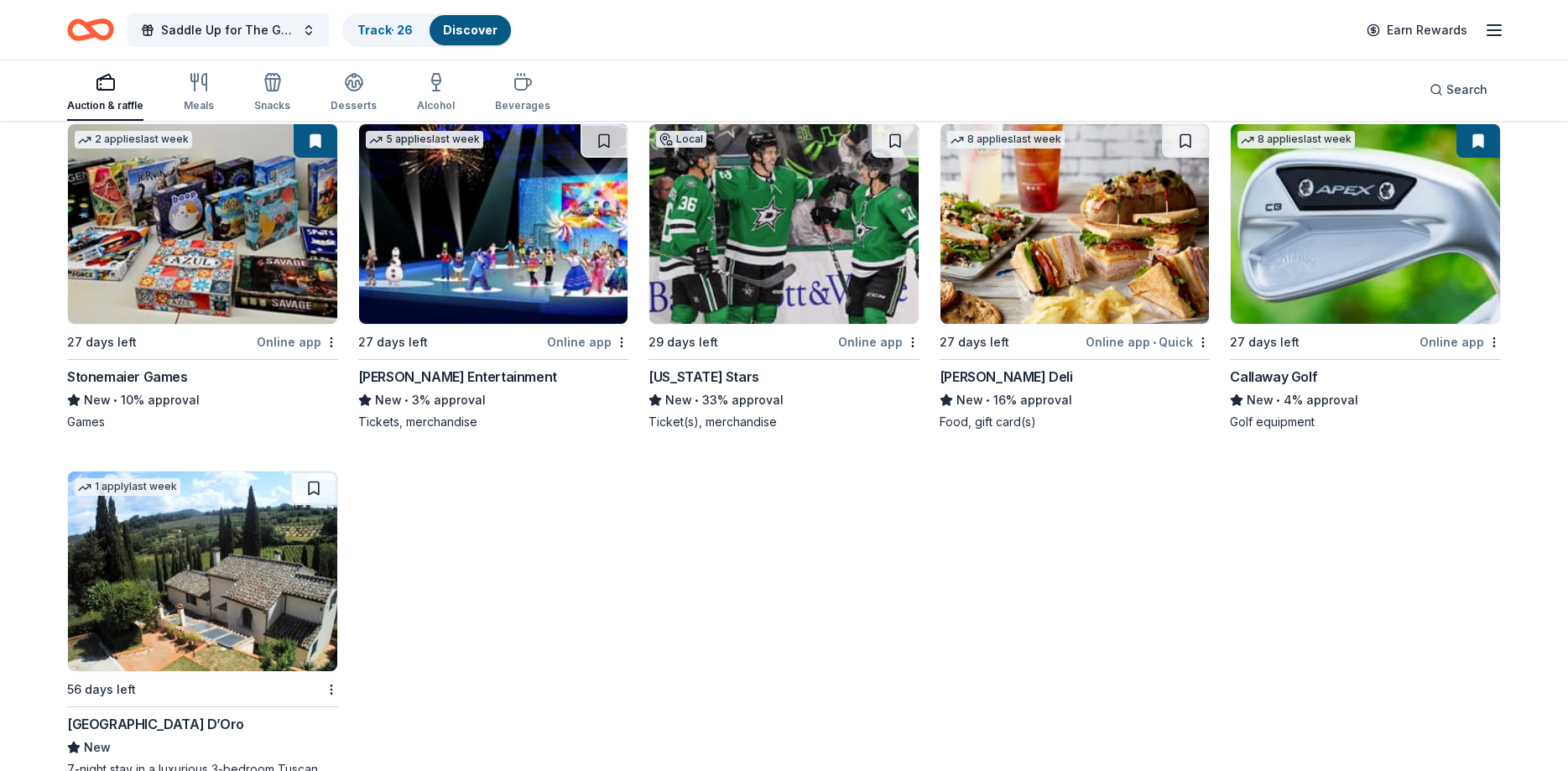
scroll to position [5304, 0]
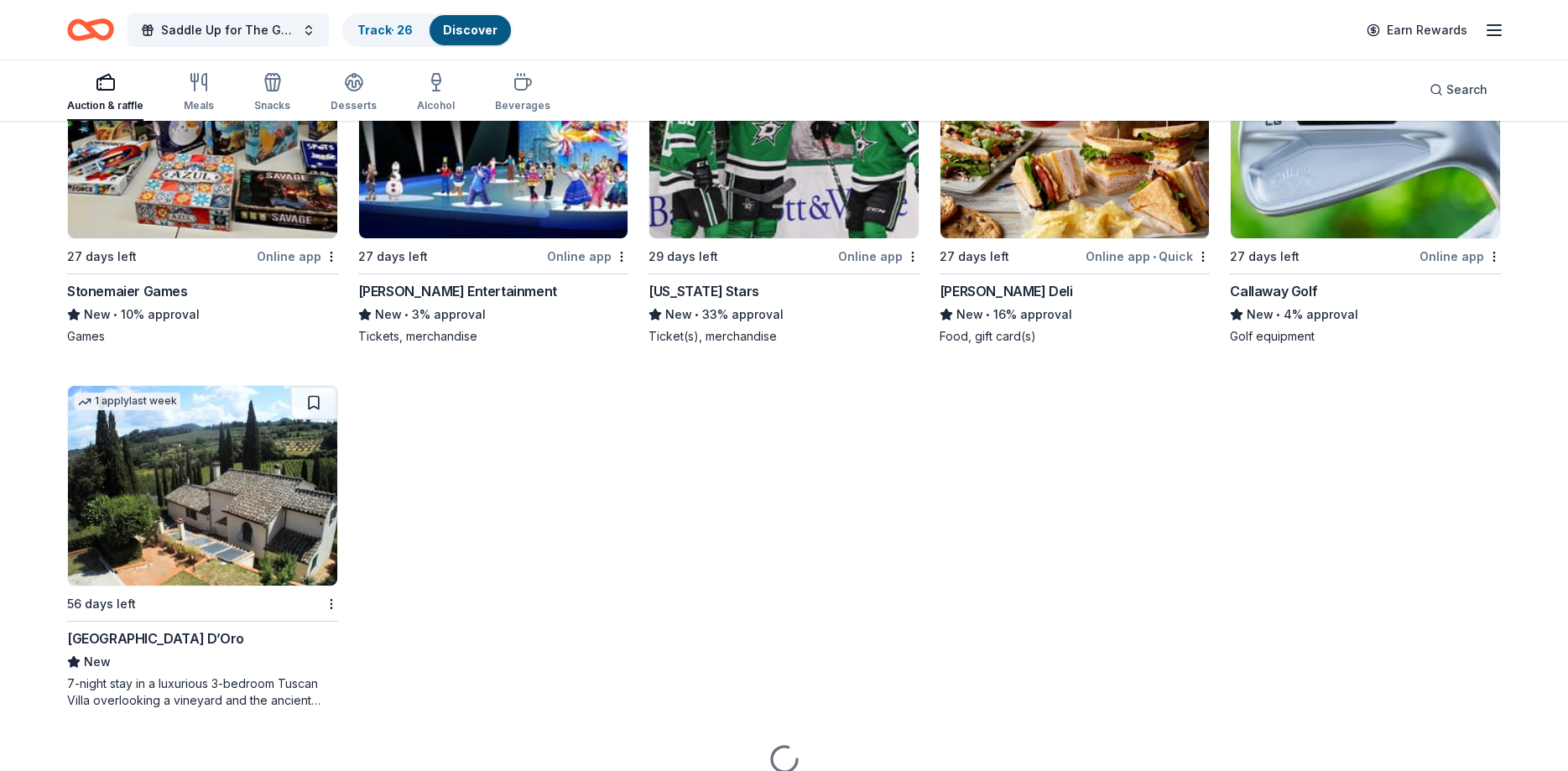
click at [152, 478] on img at bounding box center [203, 486] width 269 height 200
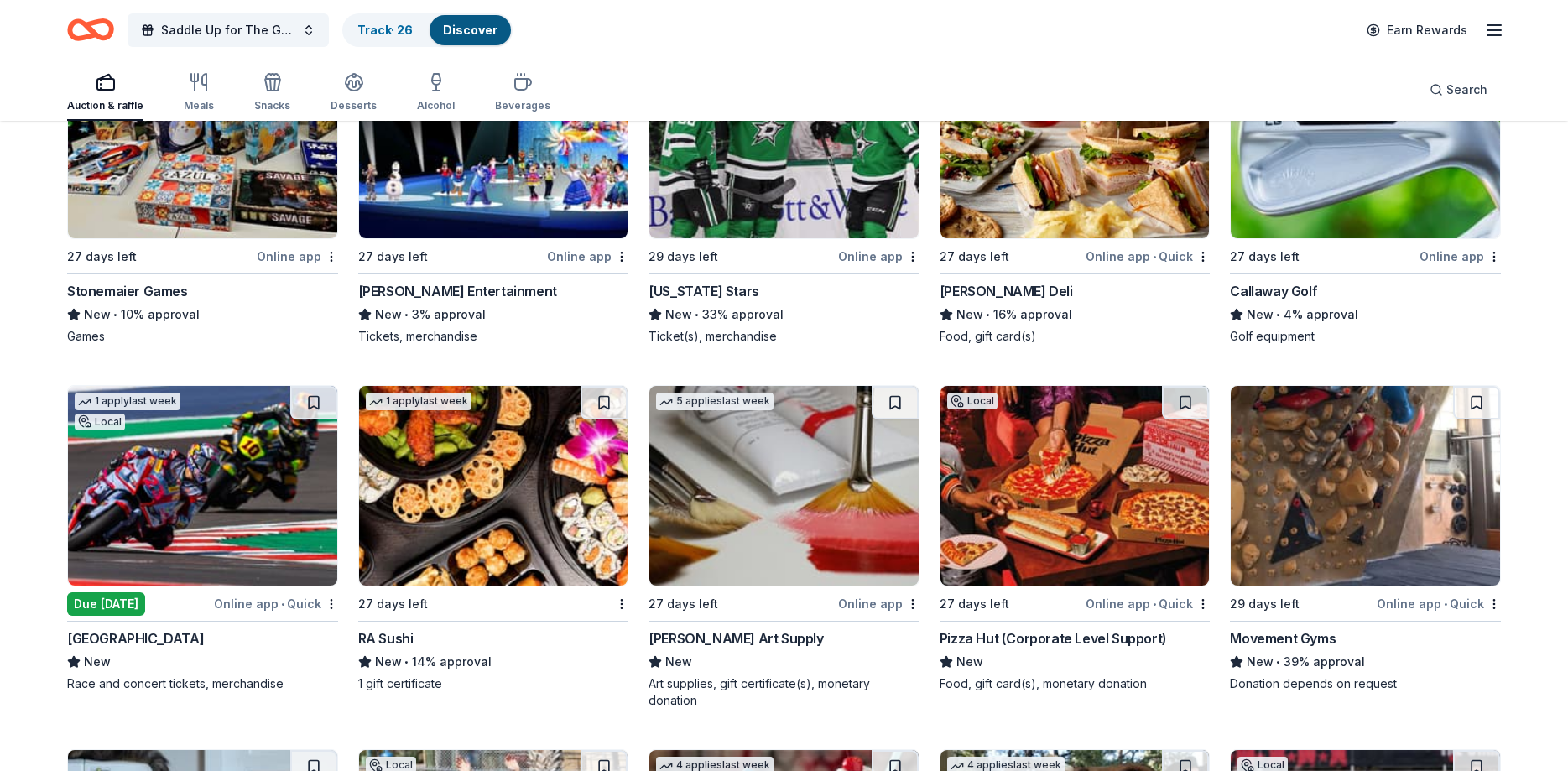
click at [199, 500] on img at bounding box center [203, 486] width 269 height 200
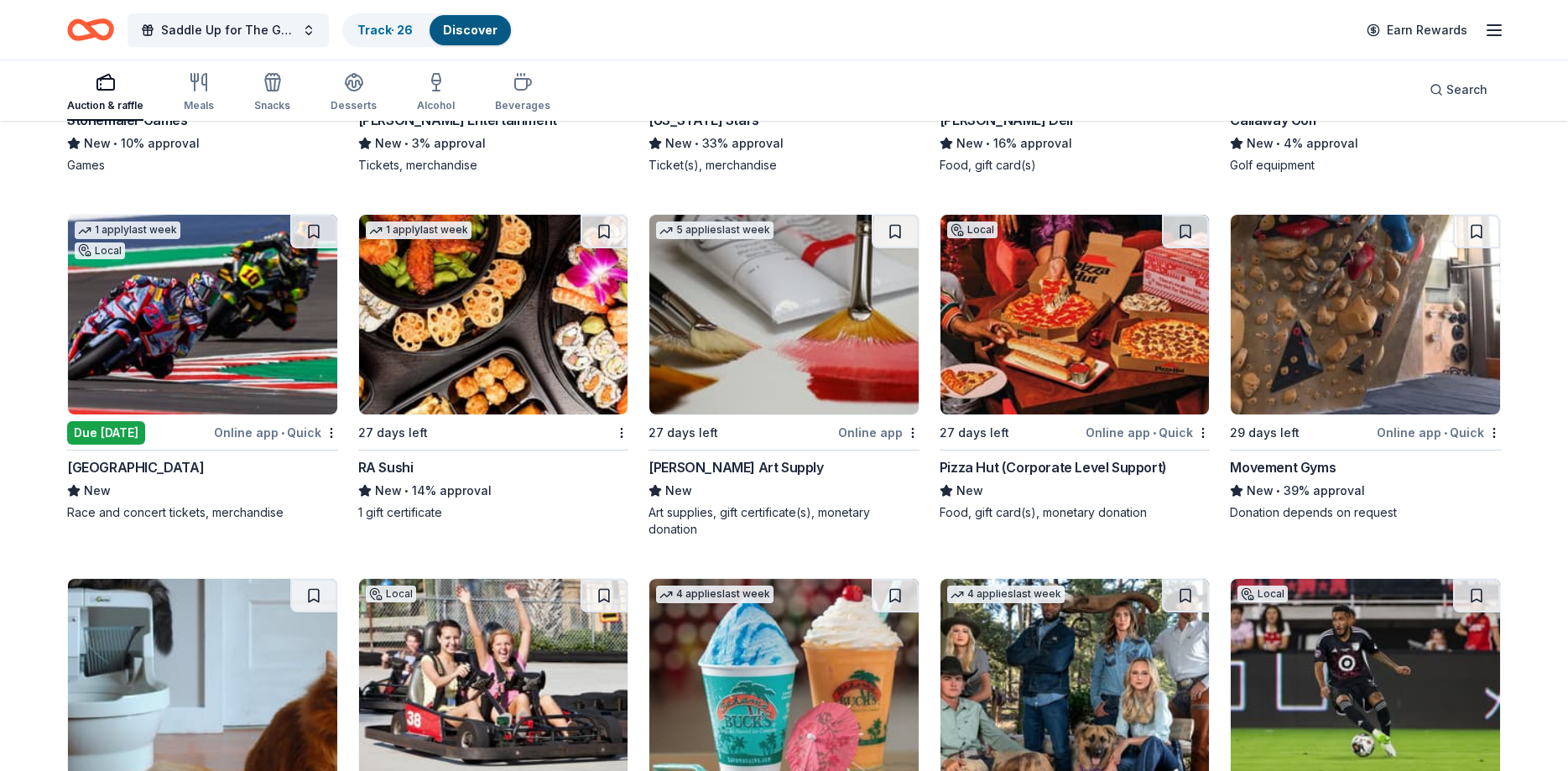
click at [466, 304] on img at bounding box center [494, 315] width 269 height 200
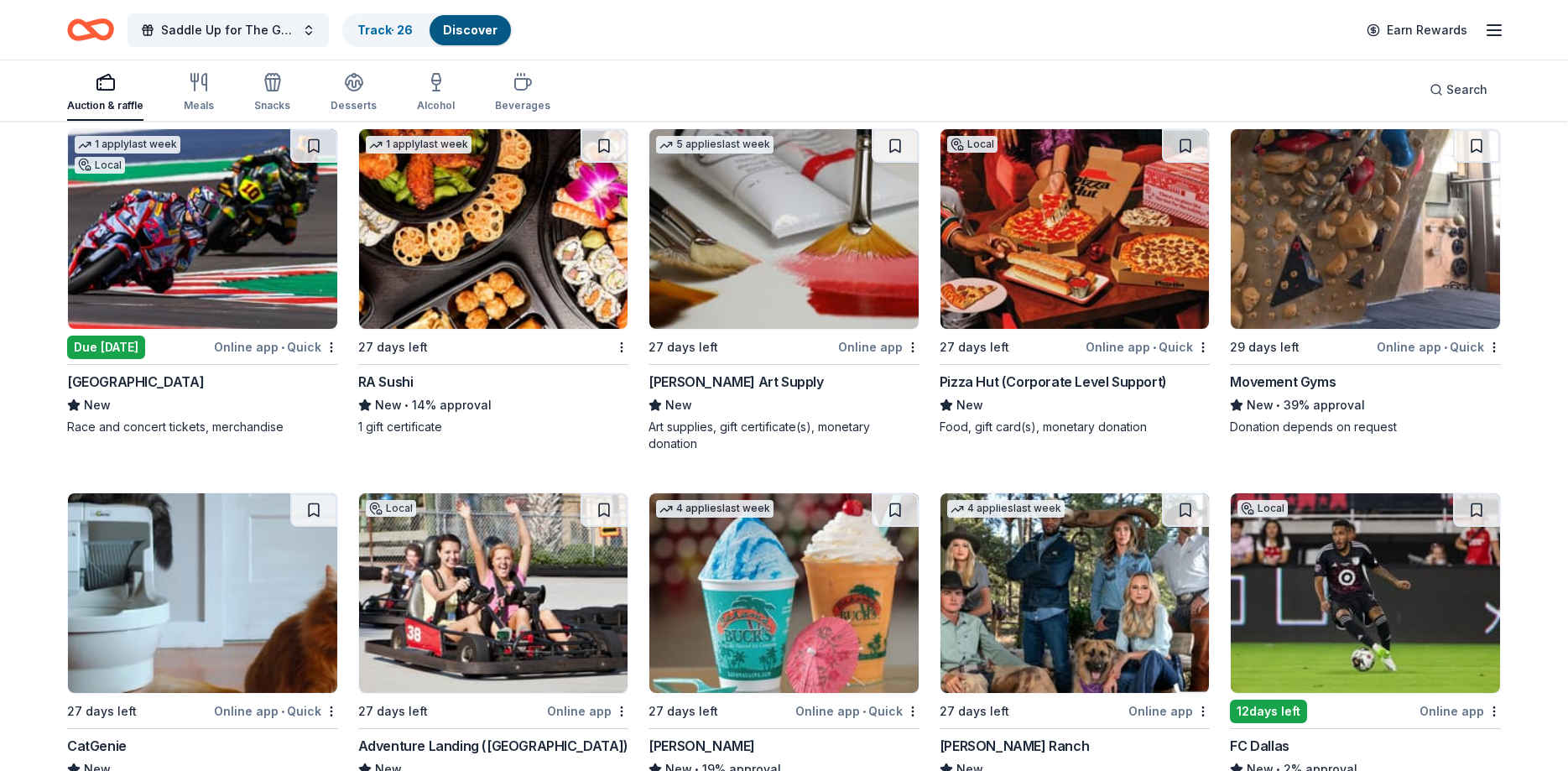
click at [1054, 224] on img at bounding box center [1075, 229] width 269 height 200
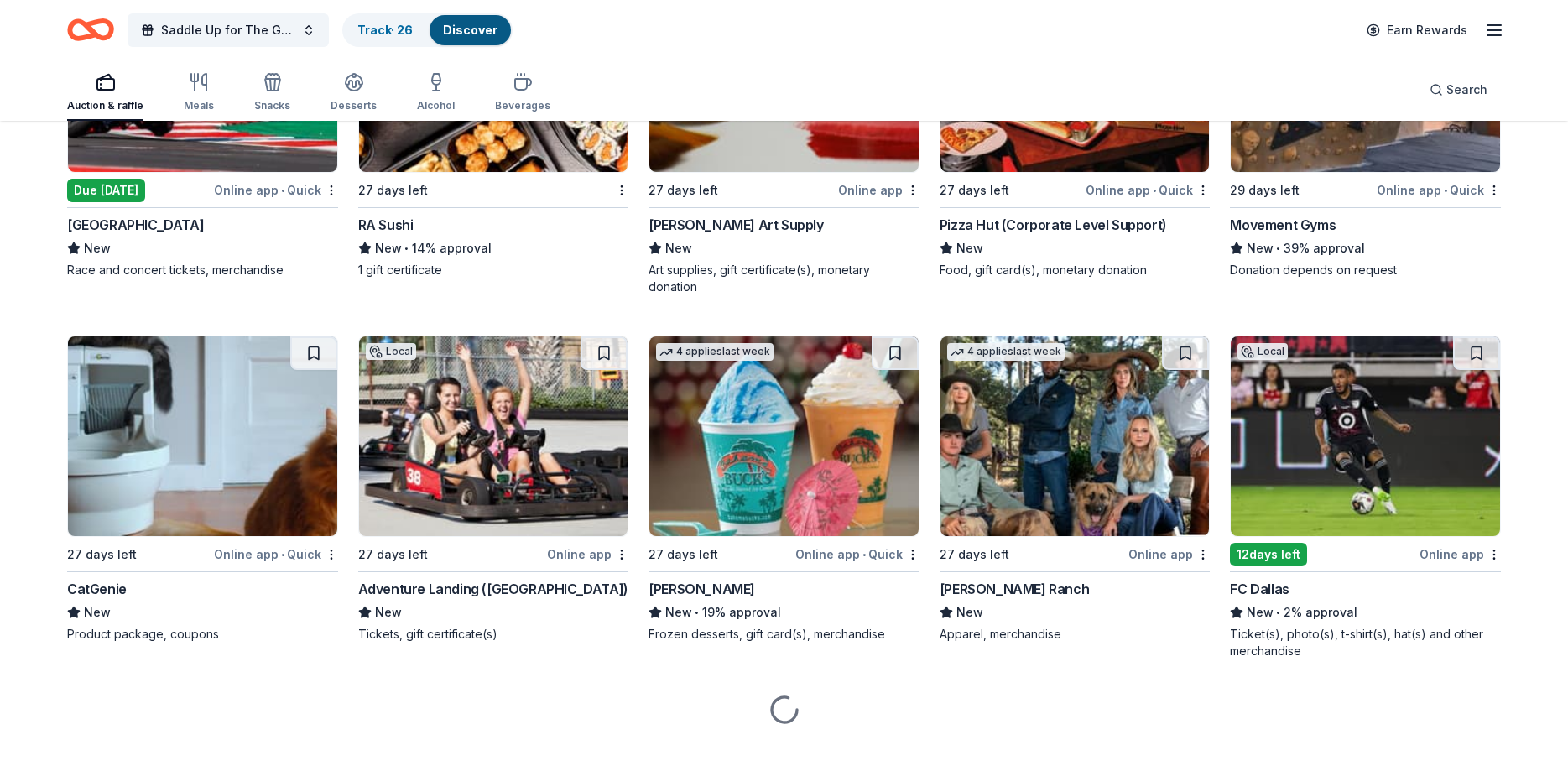
scroll to position [5723, 0]
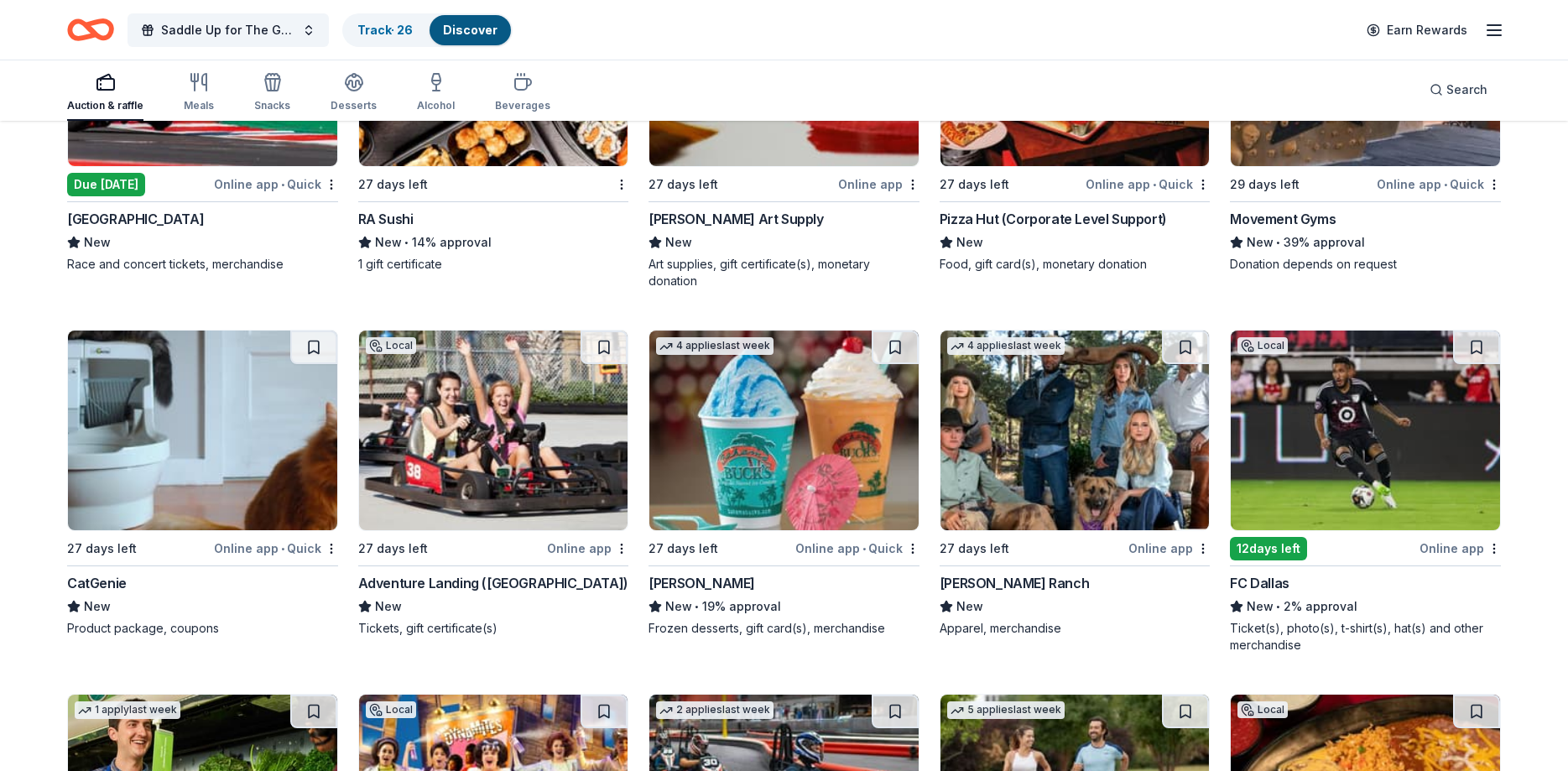
click at [1084, 403] on img at bounding box center [1075, 430] width 269 height 200
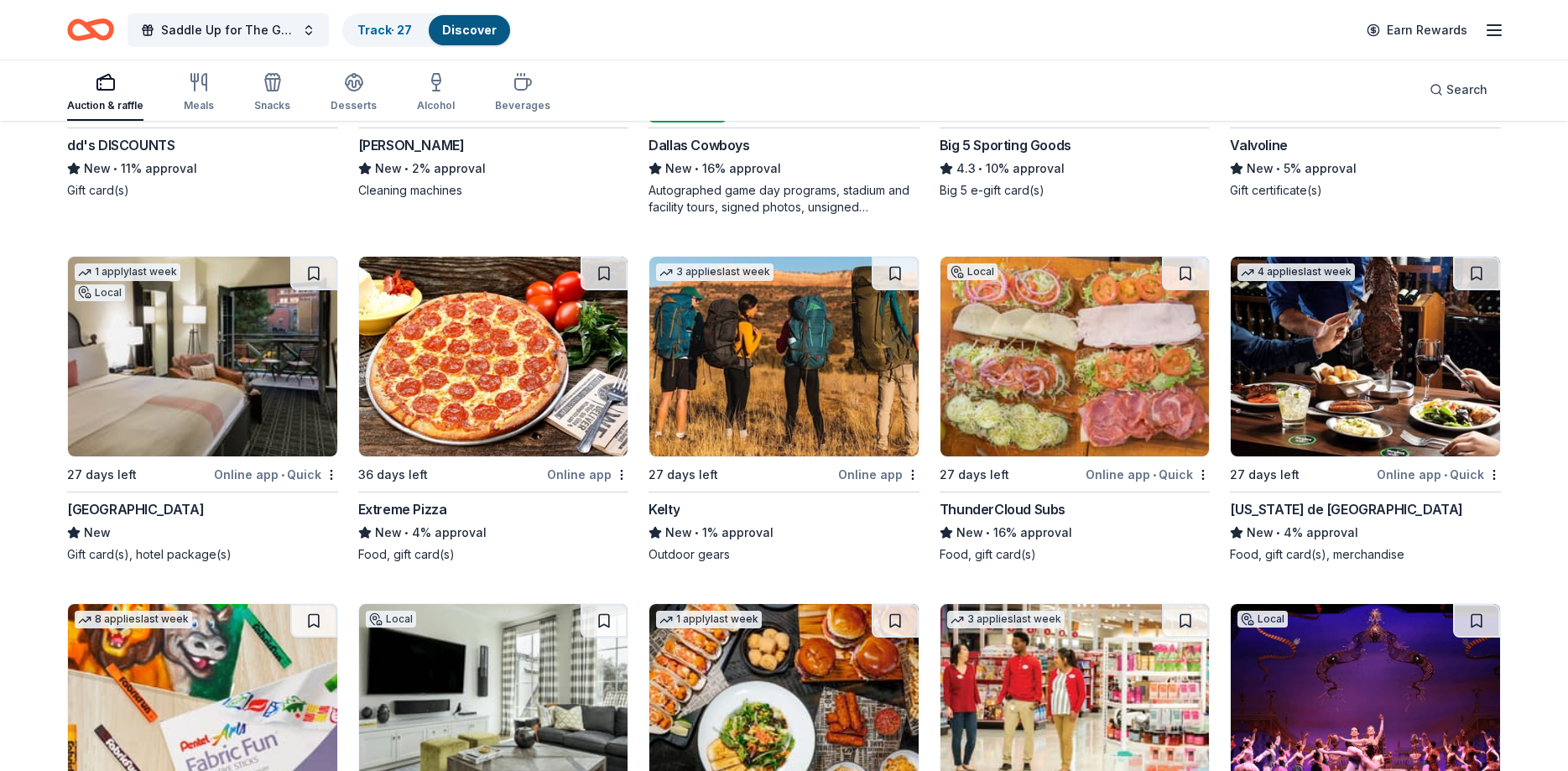
scroll to position [9031, 0]
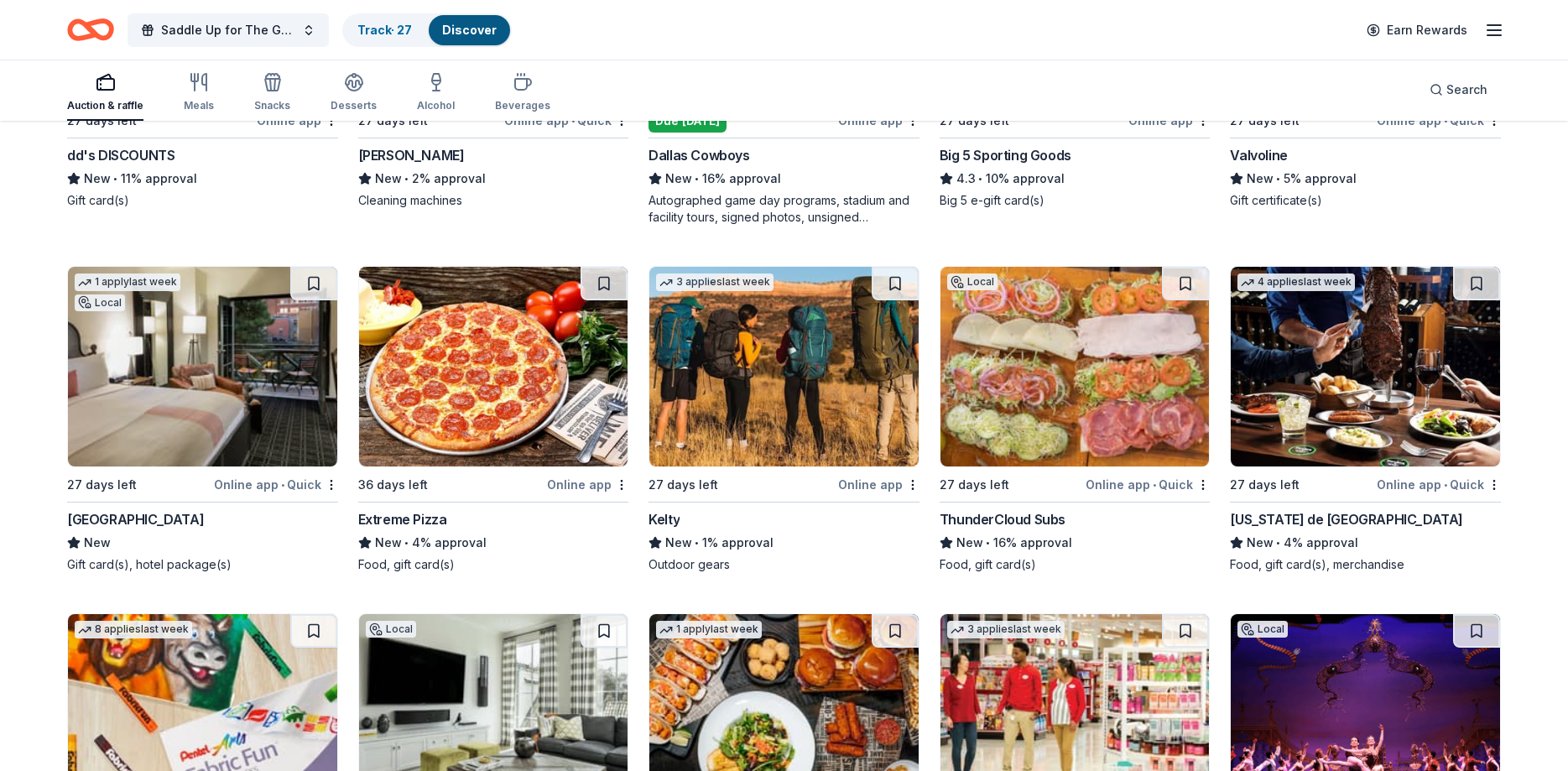
click at [255, 319] on img at bounding box center [203, 367] width 269 height 200
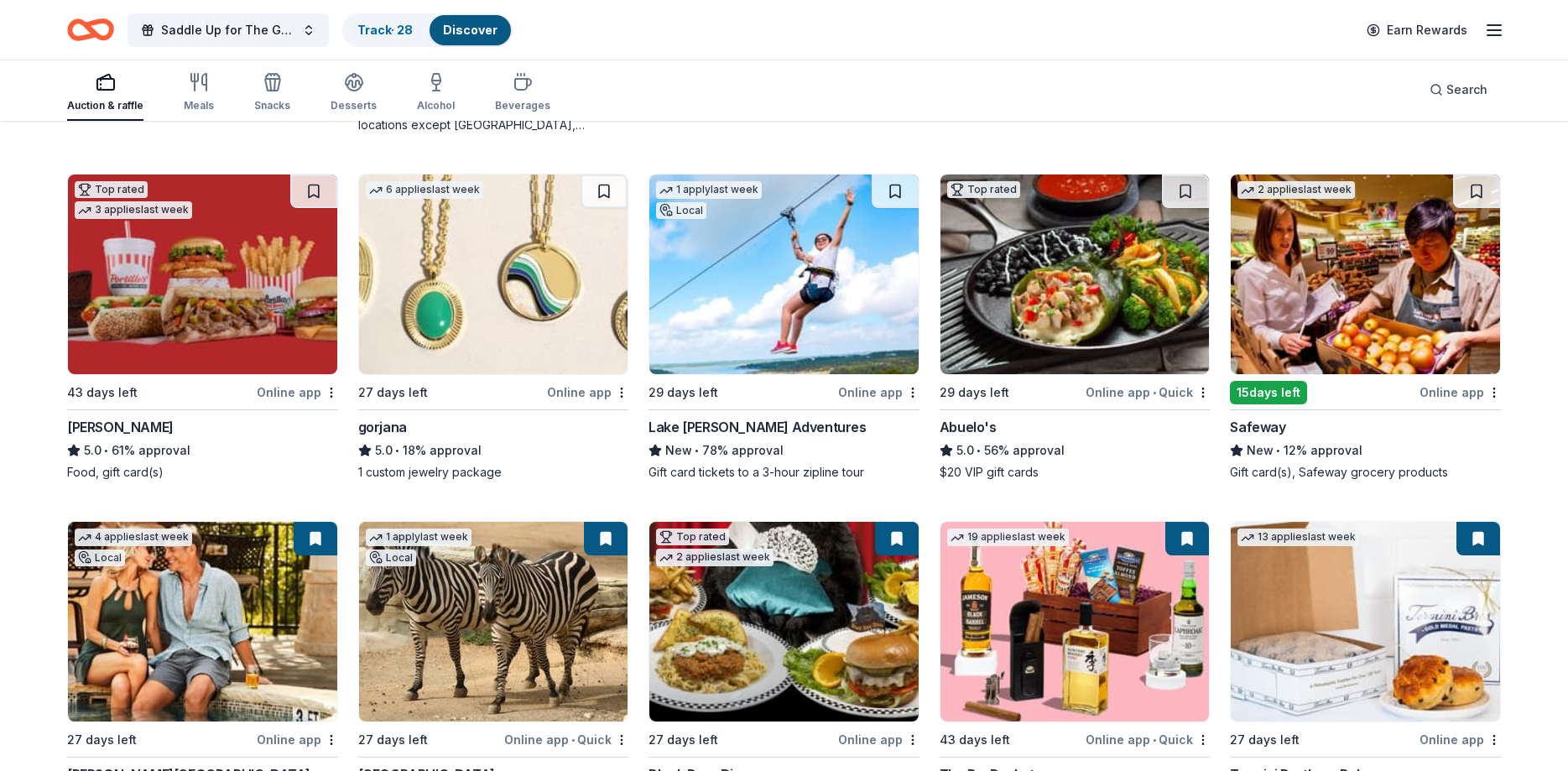
scroll to position [2654, 0]
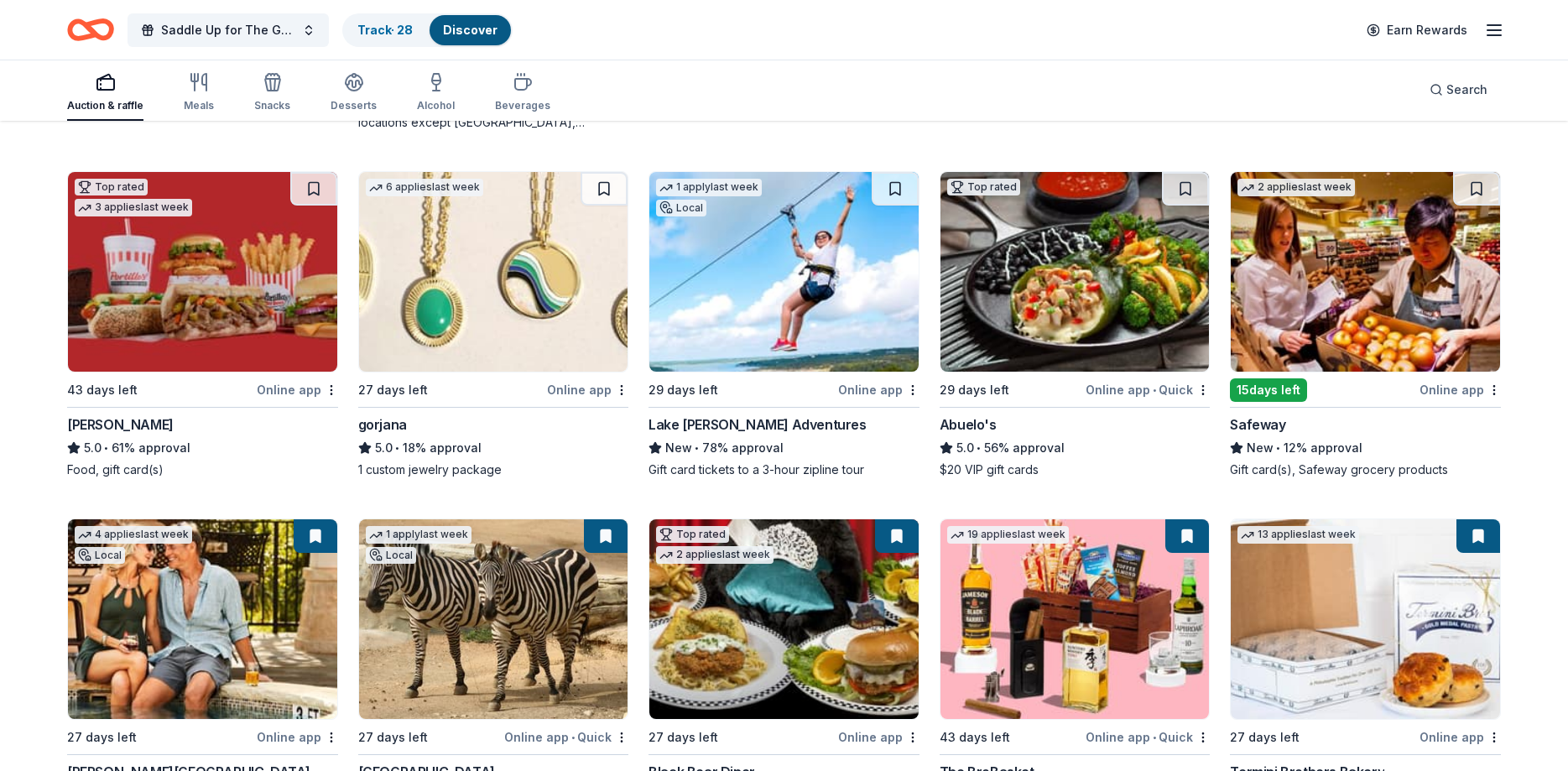
click at [1036, 297] on img at bounding box center [1075, 273] width 269 height 200
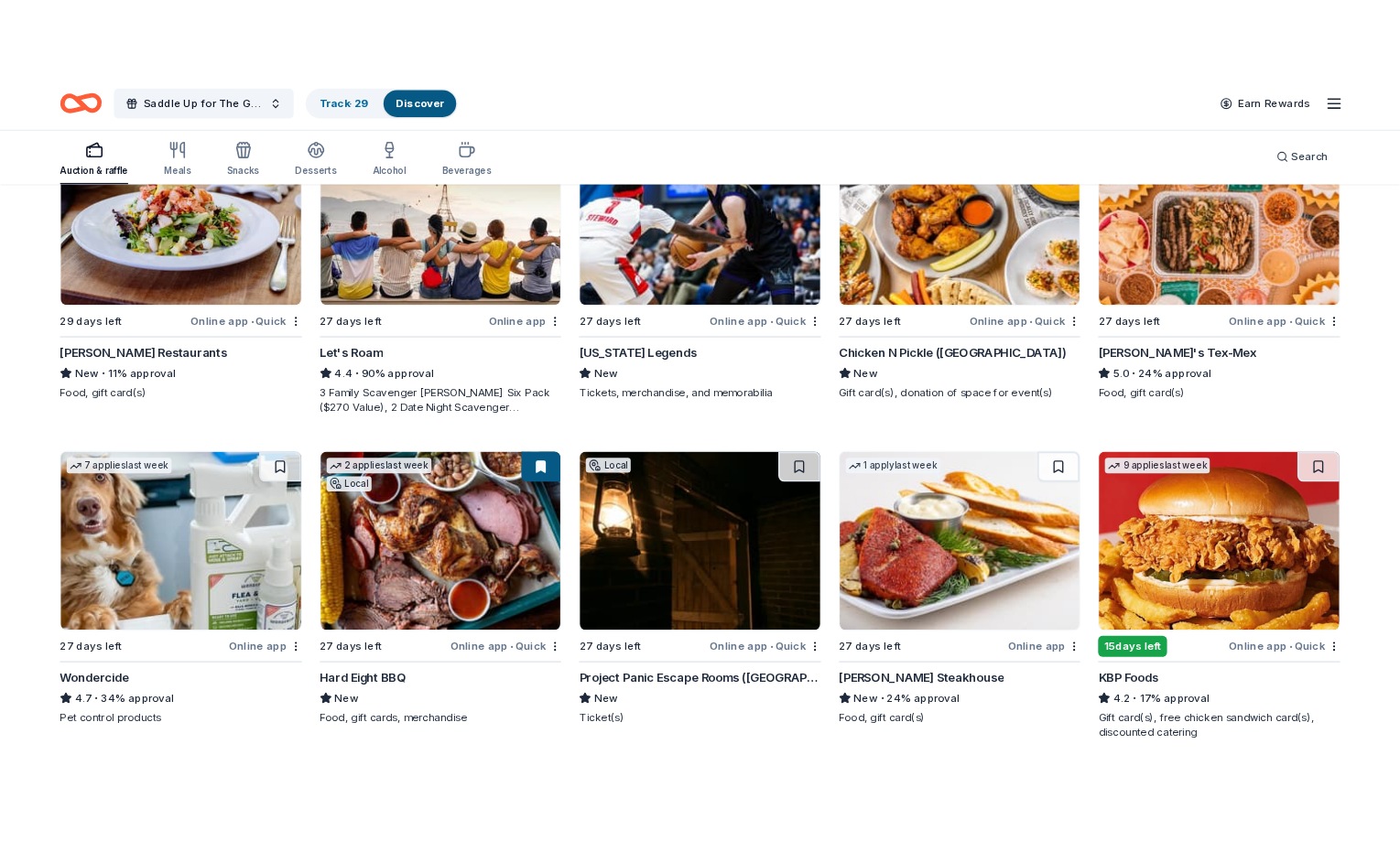
scroll to position [654, 0]
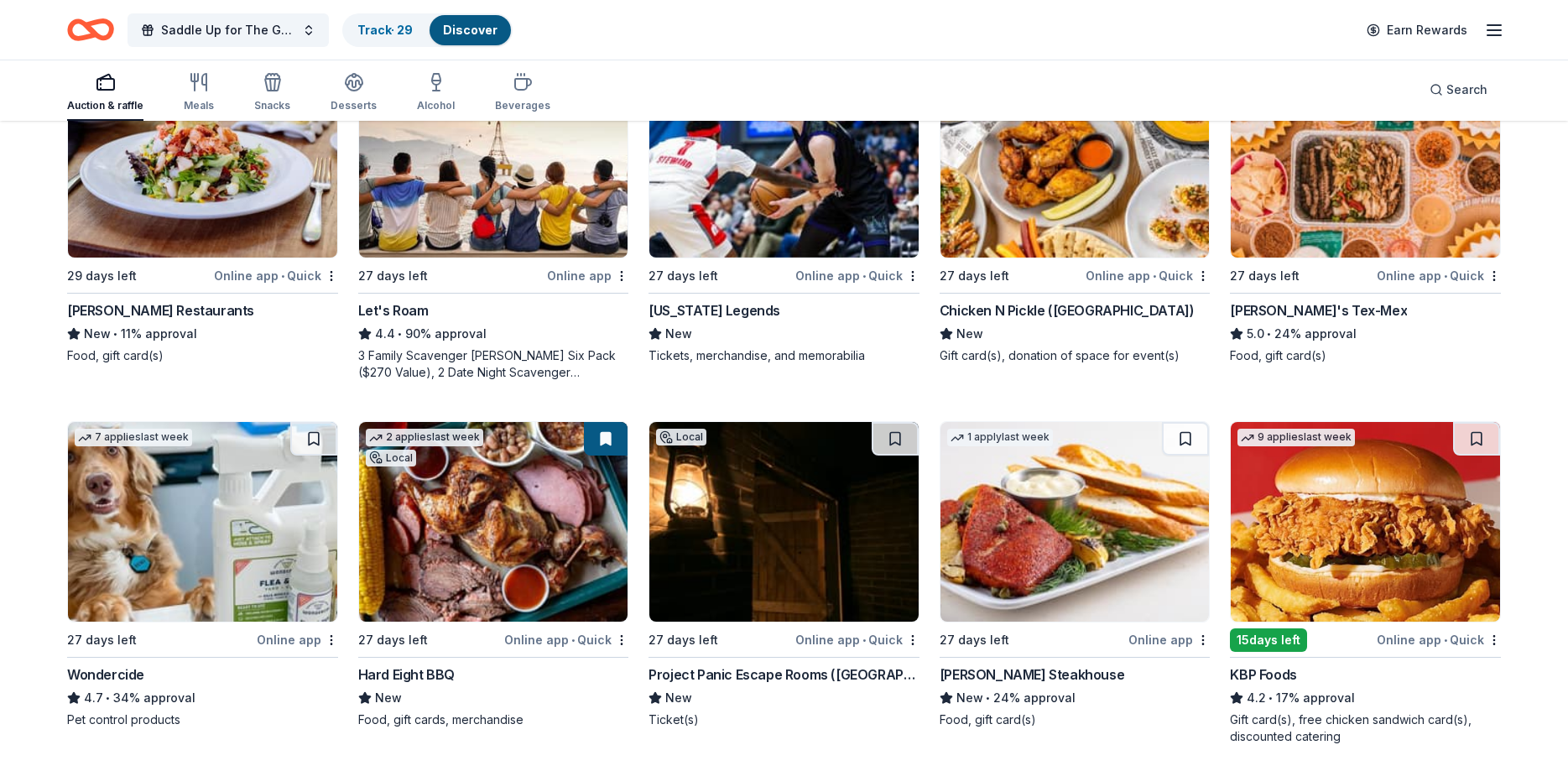
click at [1355, 546] on img at bounding box center [1365, 523] width 269 height 200
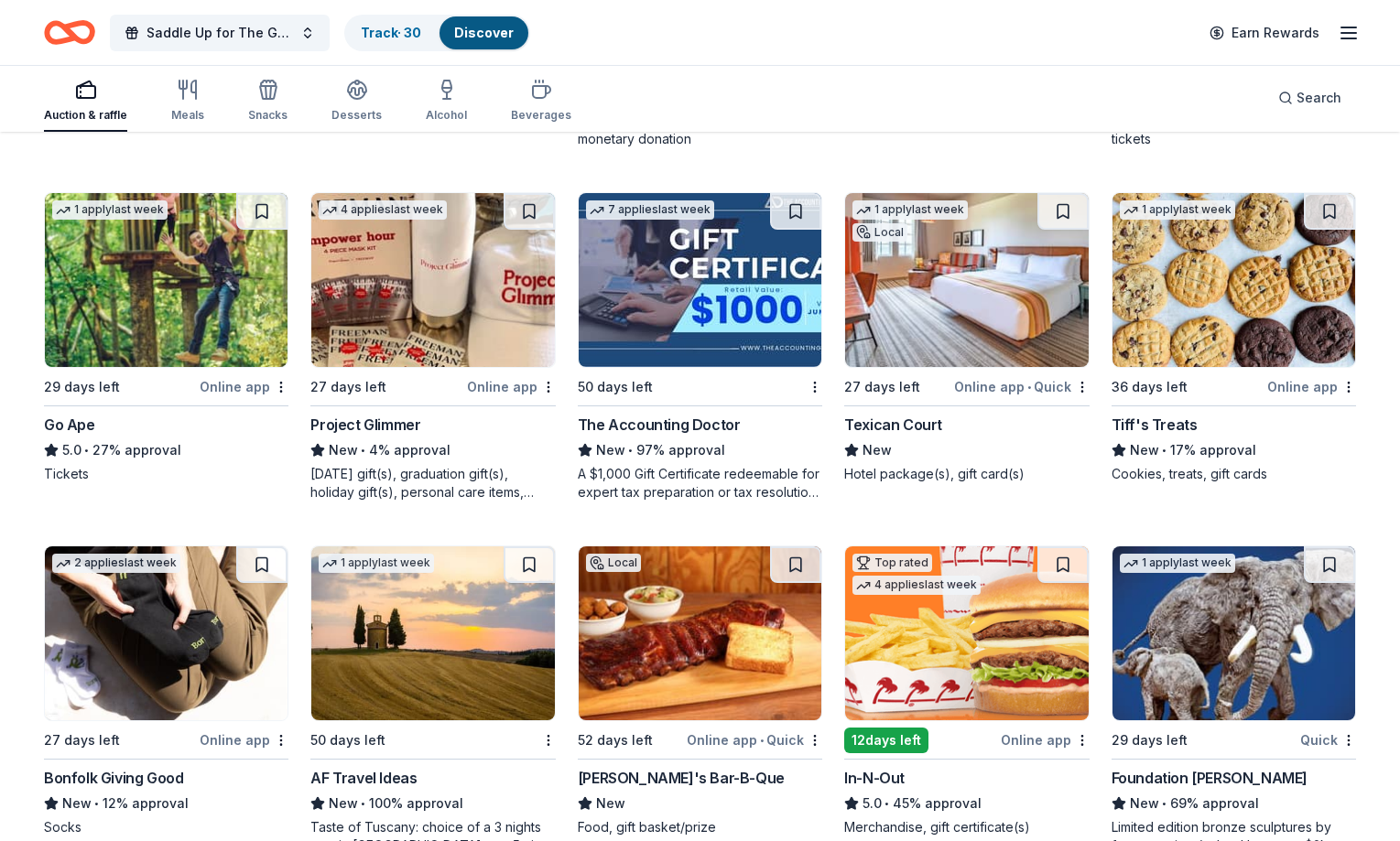
scroll to position [3736, 0]
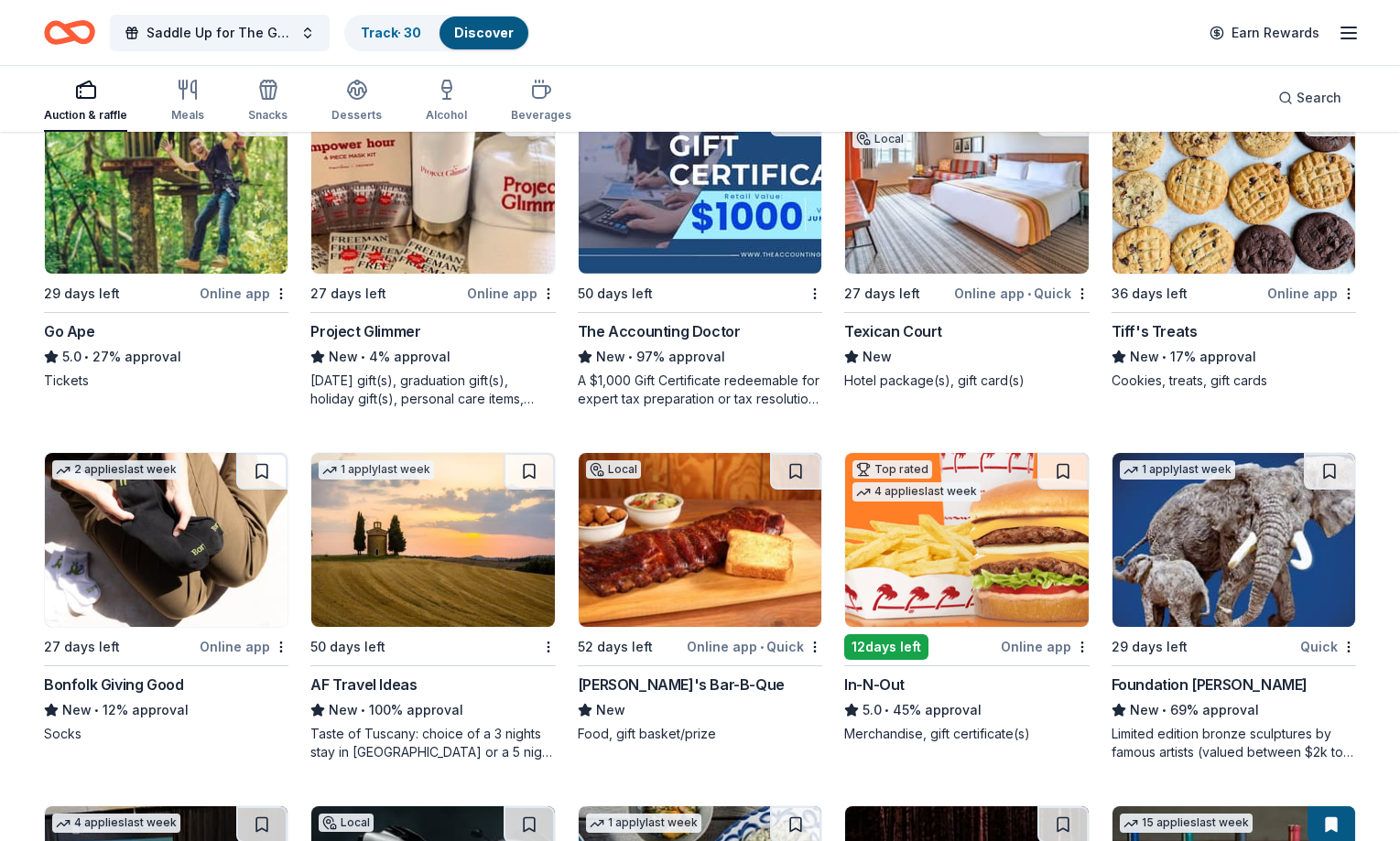
click at [233, 533] on img at bounding box center [167, 540] width 243 height 174
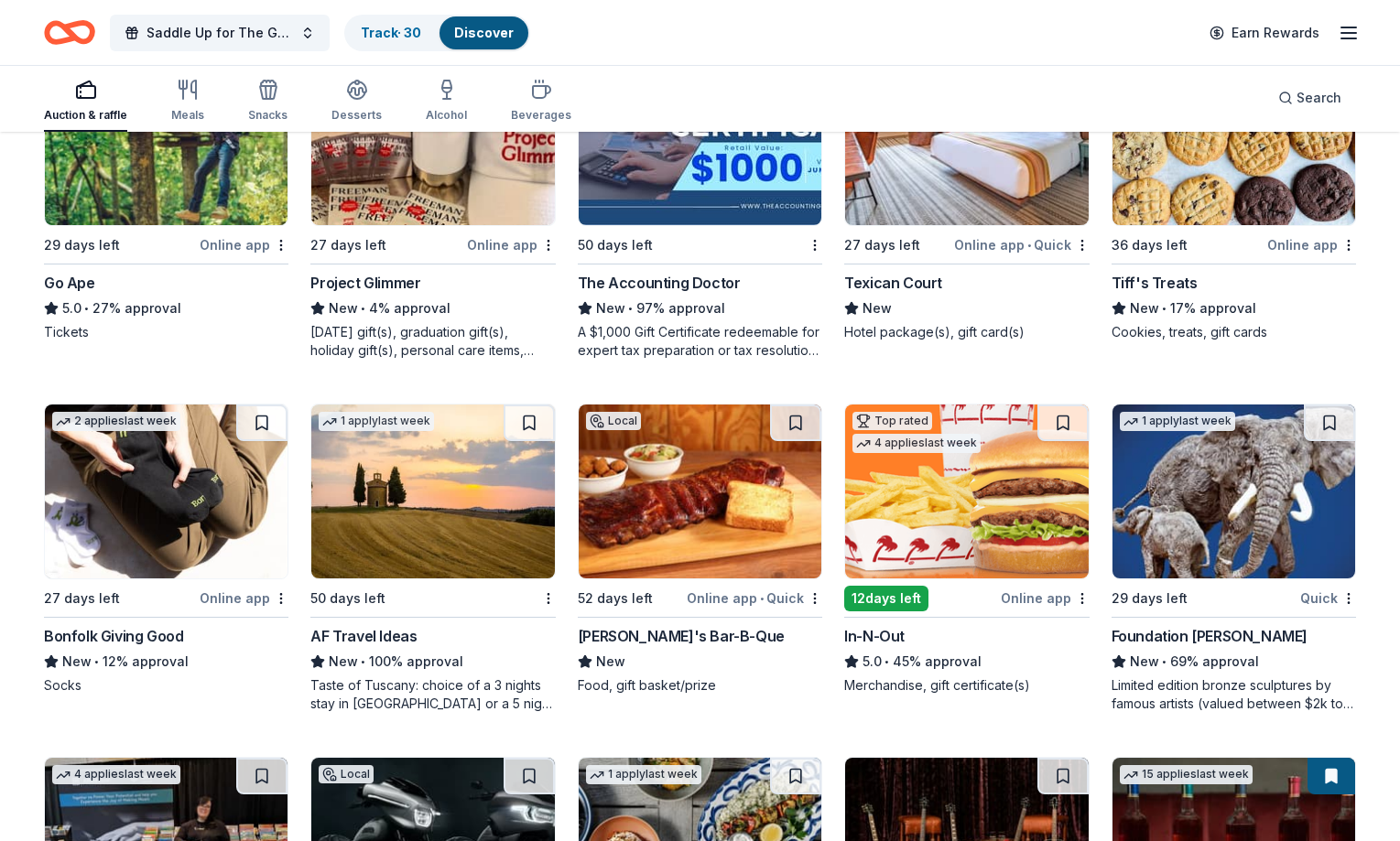
scroll to position [3829, 0]
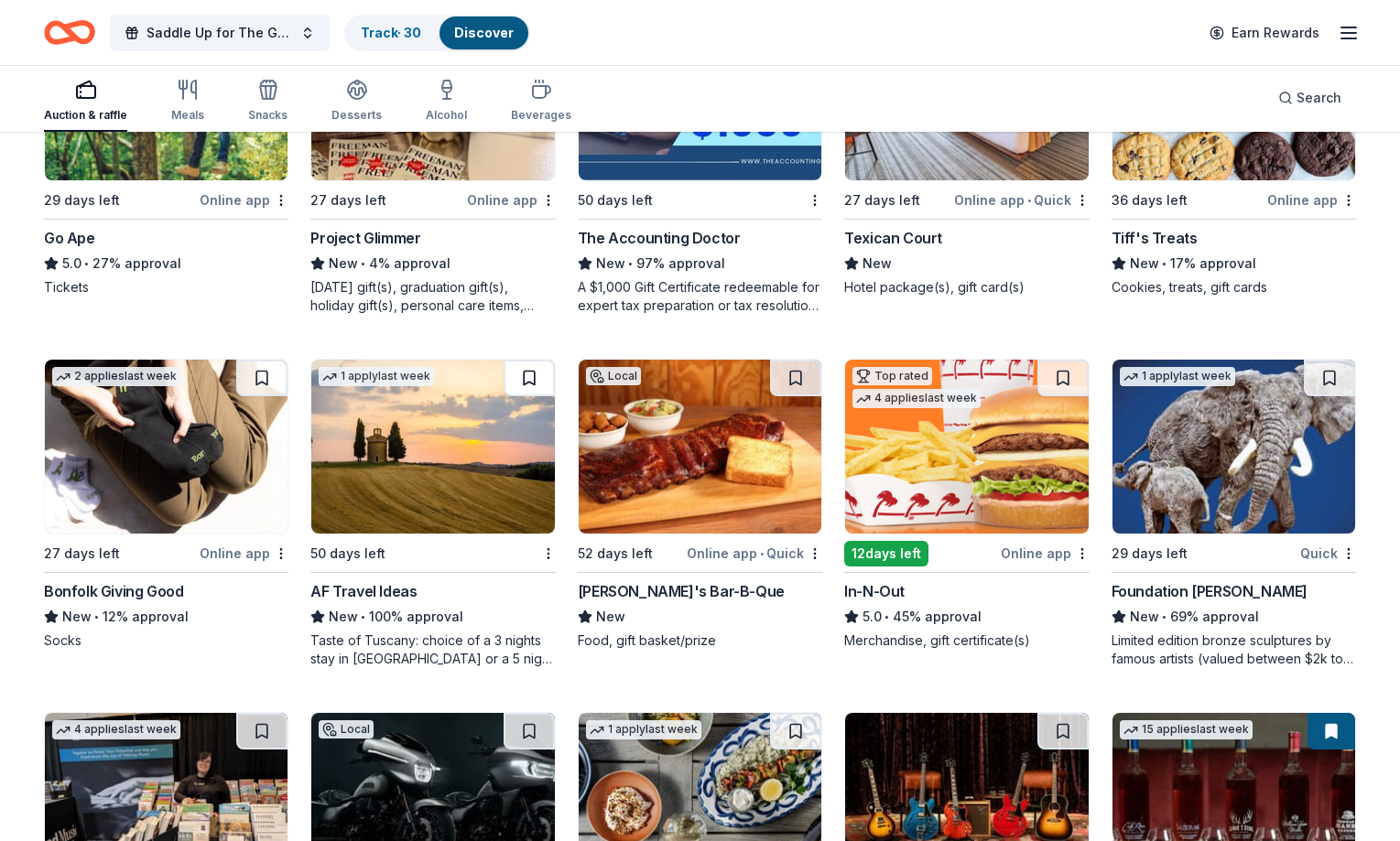
click at [530, 380] on button at bounding box center [529, 377] width 51 height 37
click at [530, 380] on button at bounding box center [531, 377] width 48 height 37
click at [406, 405] on img at bounding box center [433, 446] width 243 height 174
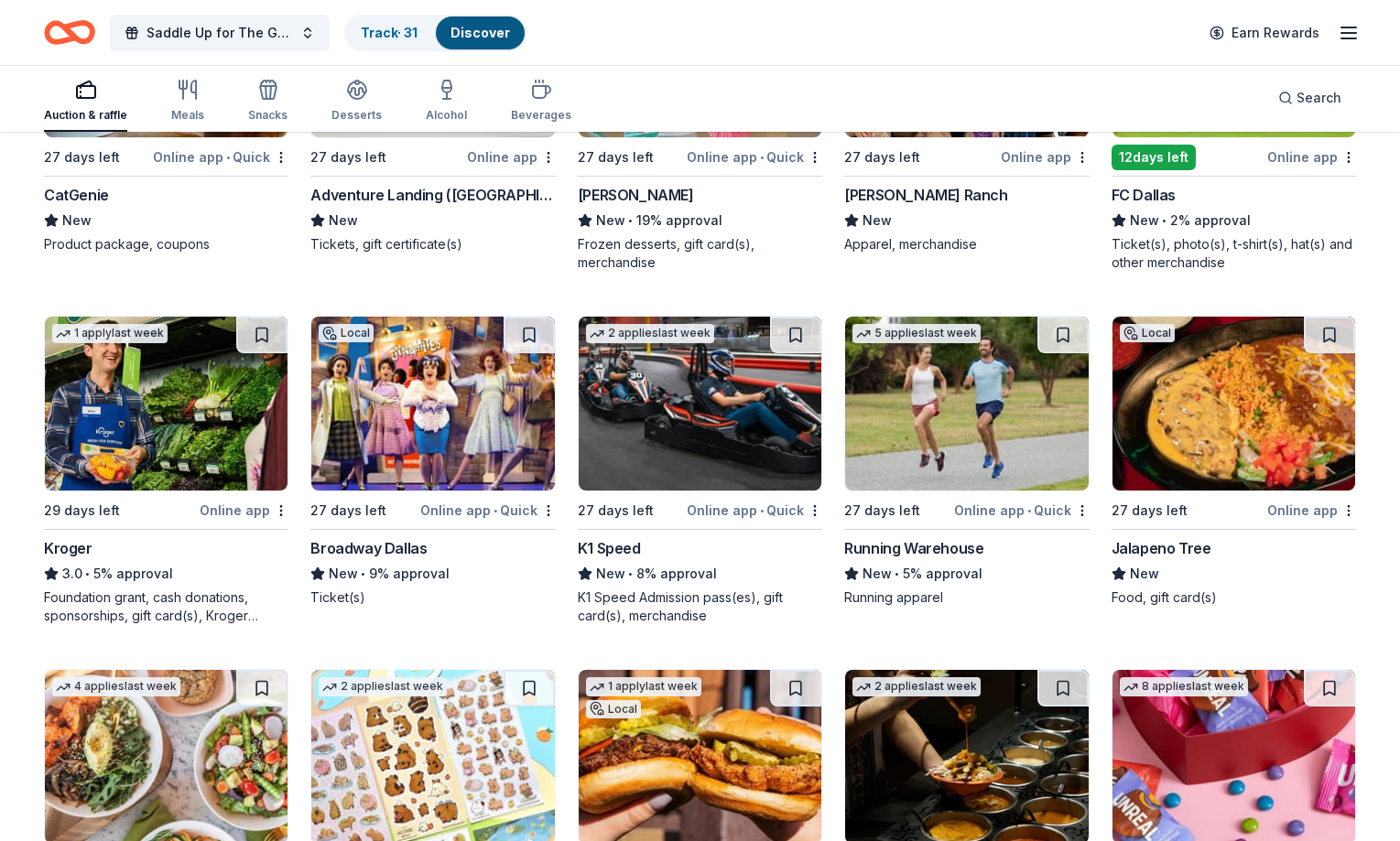
scroll to position [5976, 0]
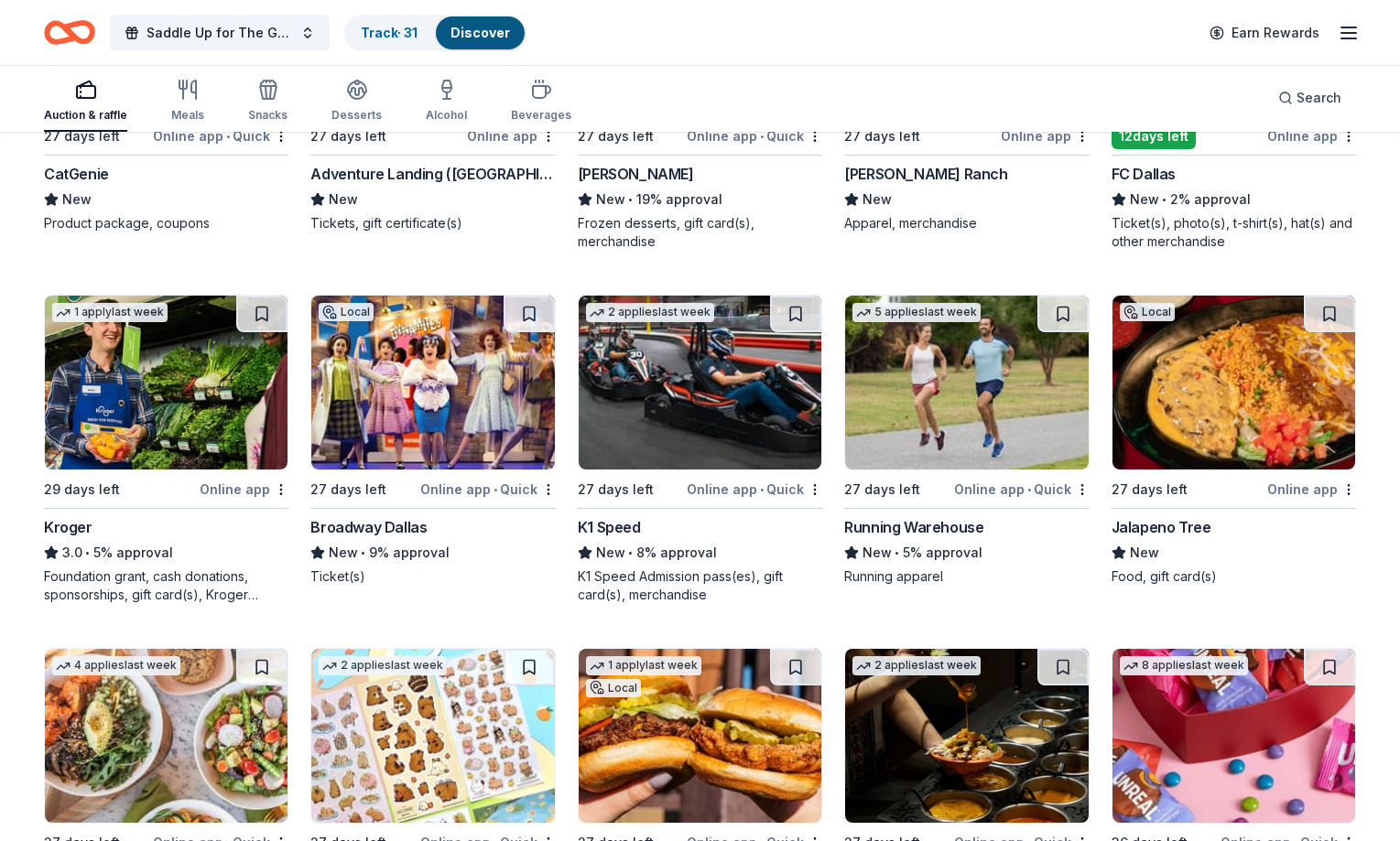
click at [473, 376] on img at bounding box center [433, 382] width 243 height 174
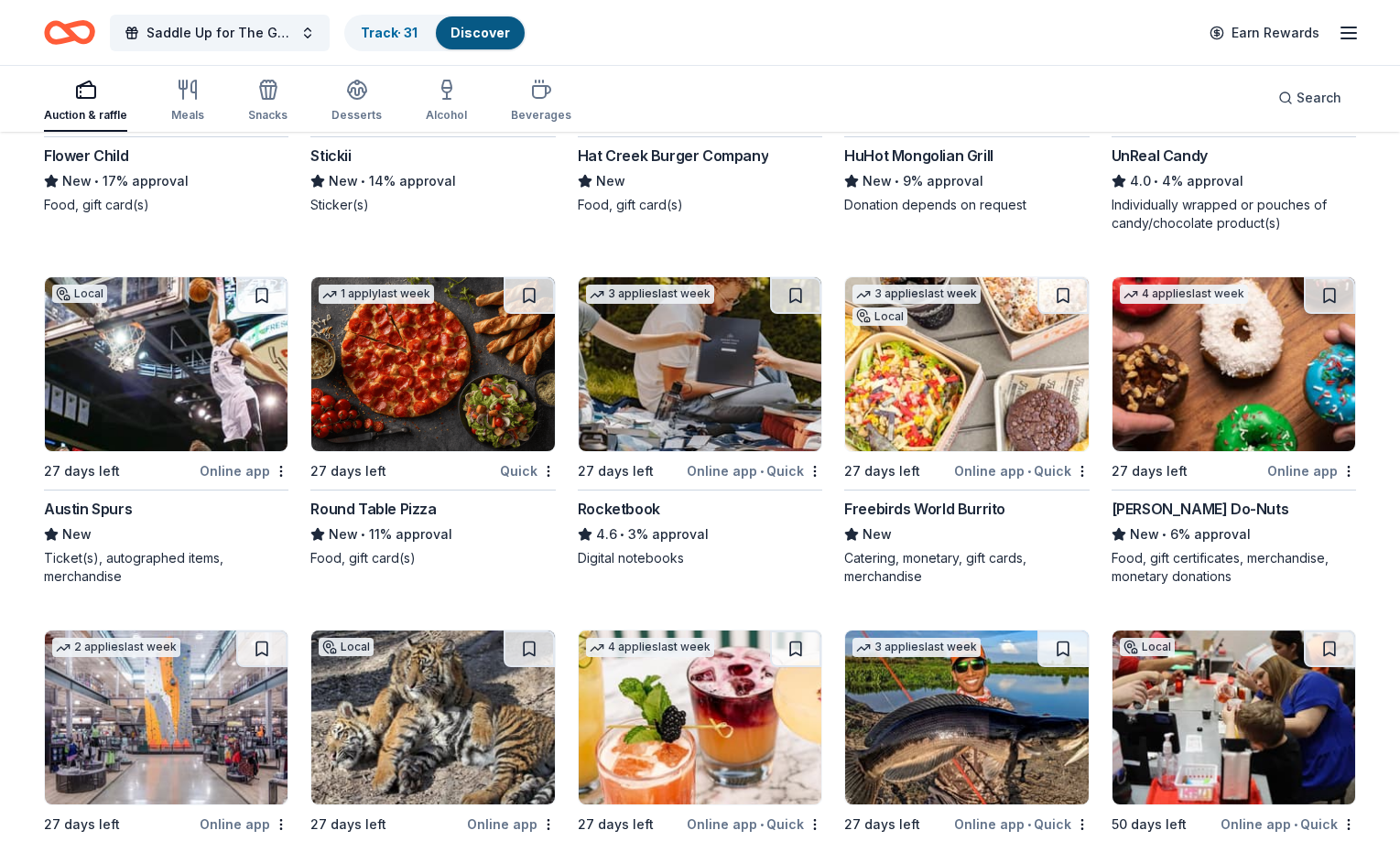
scroll to position [6723, 0]
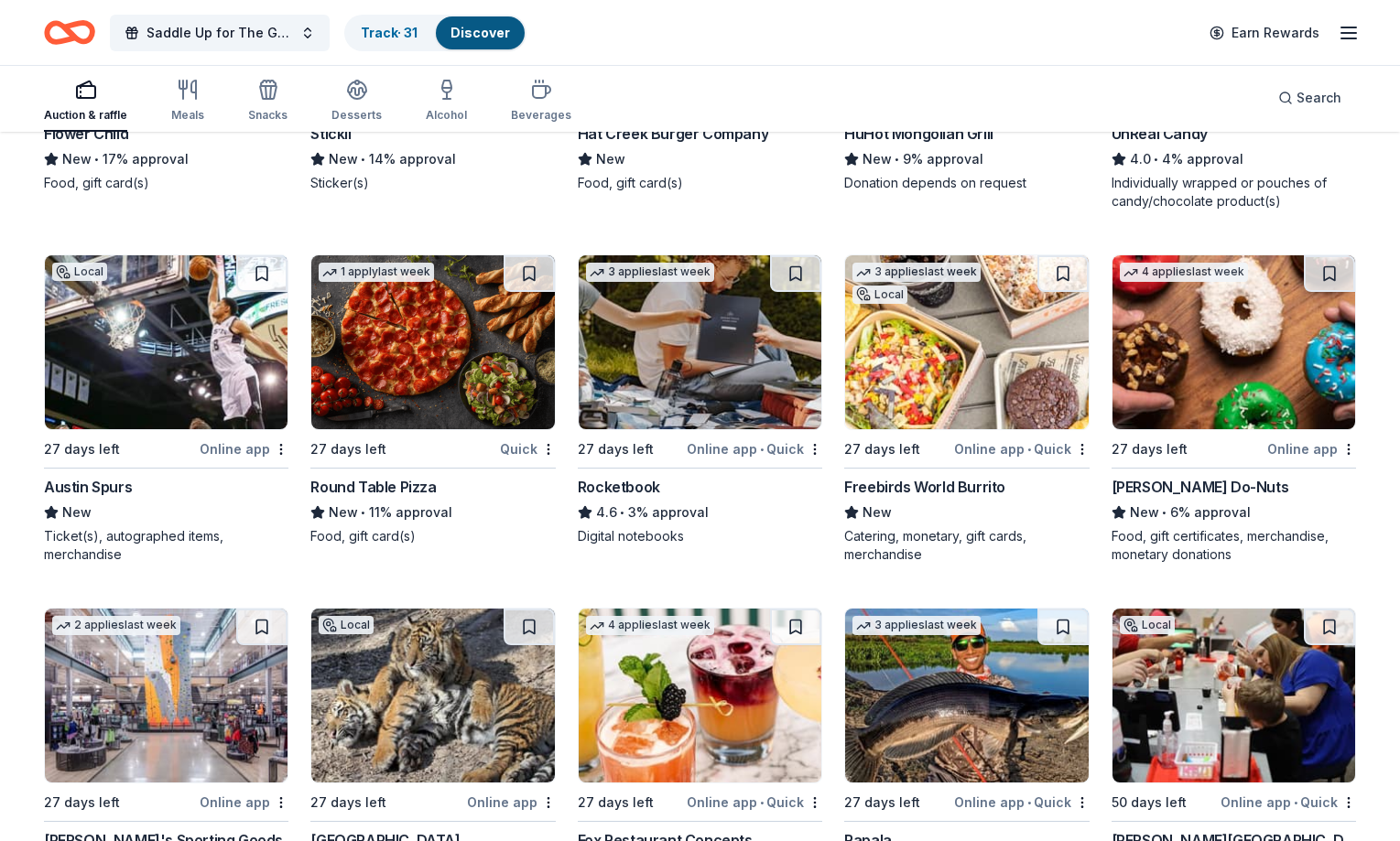
click at [657, 385] on img at bounding box center [700, 342] width 243 height 174
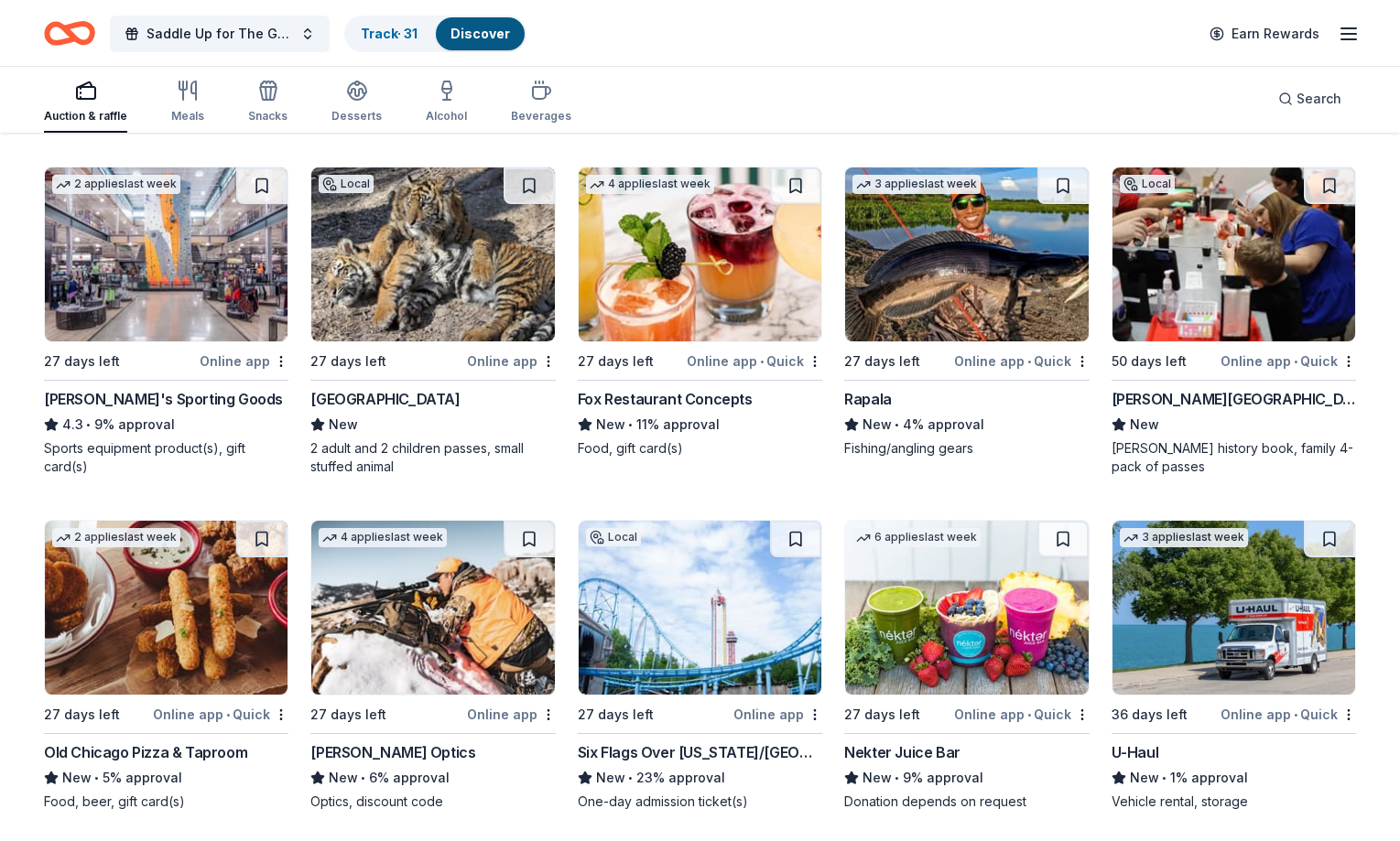
scroll to position [7190, 0]
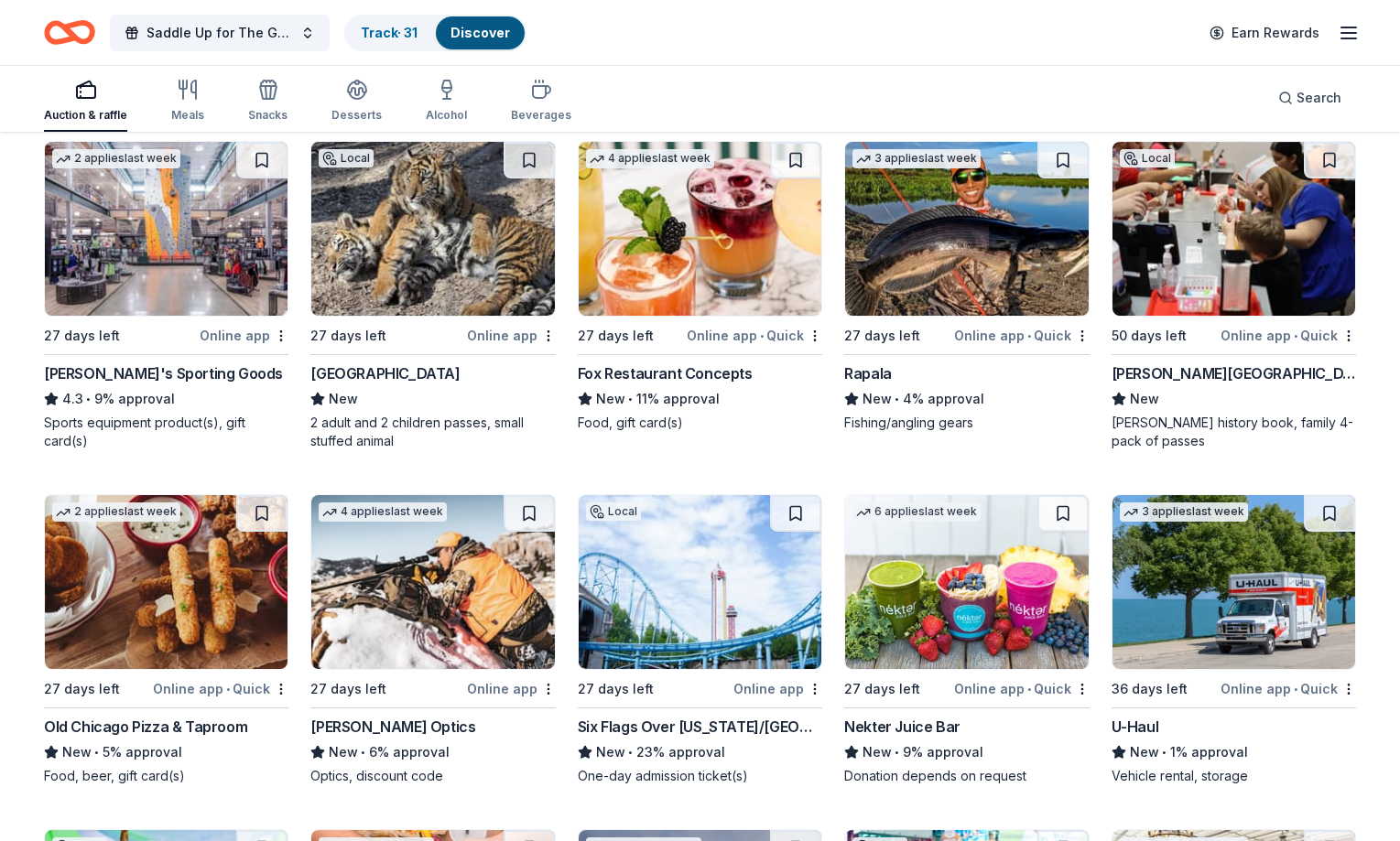
click at [1008, 264] on img at bounding box center [966, 229] width 243 height 174
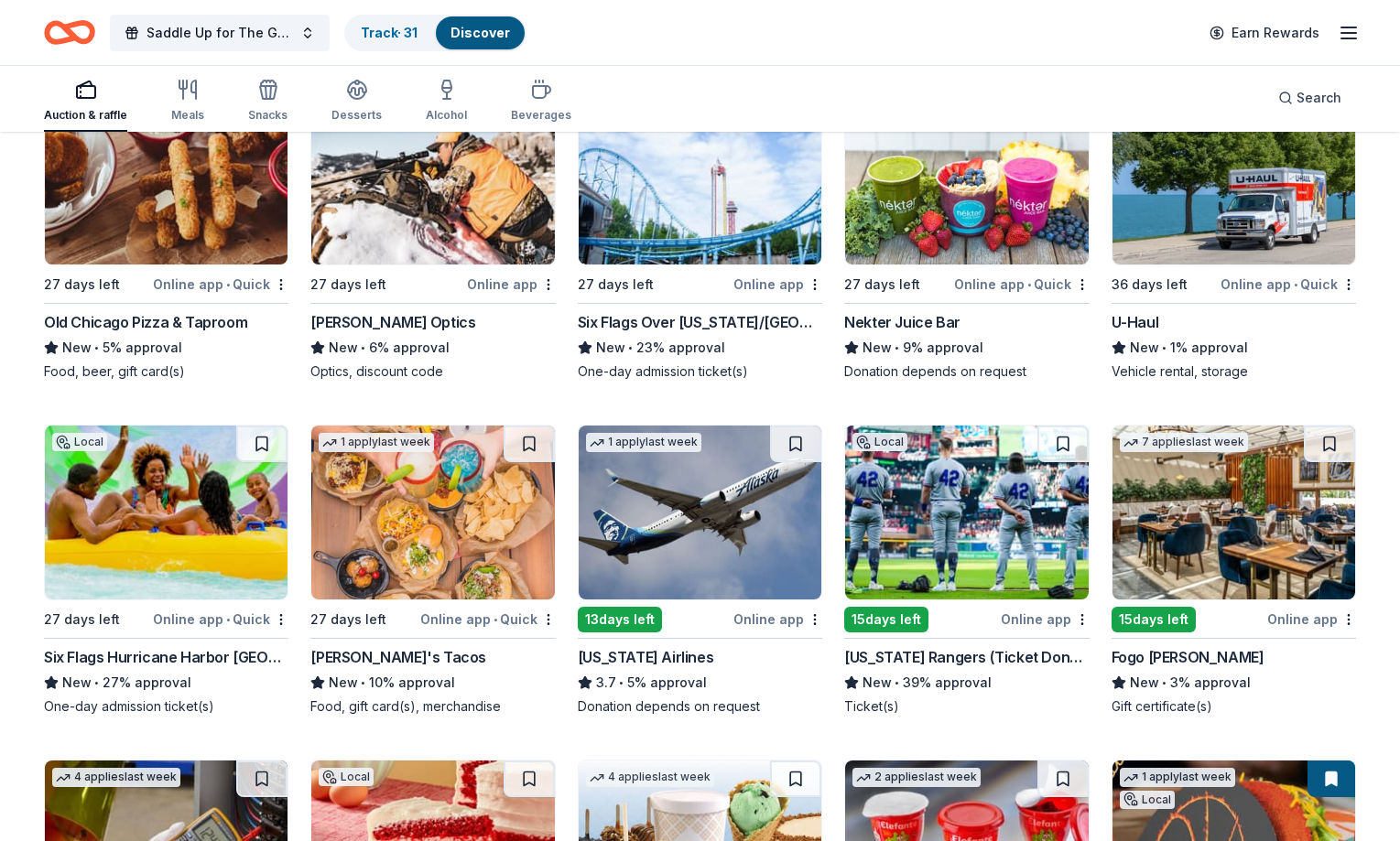
scroll to position [7563, 0]
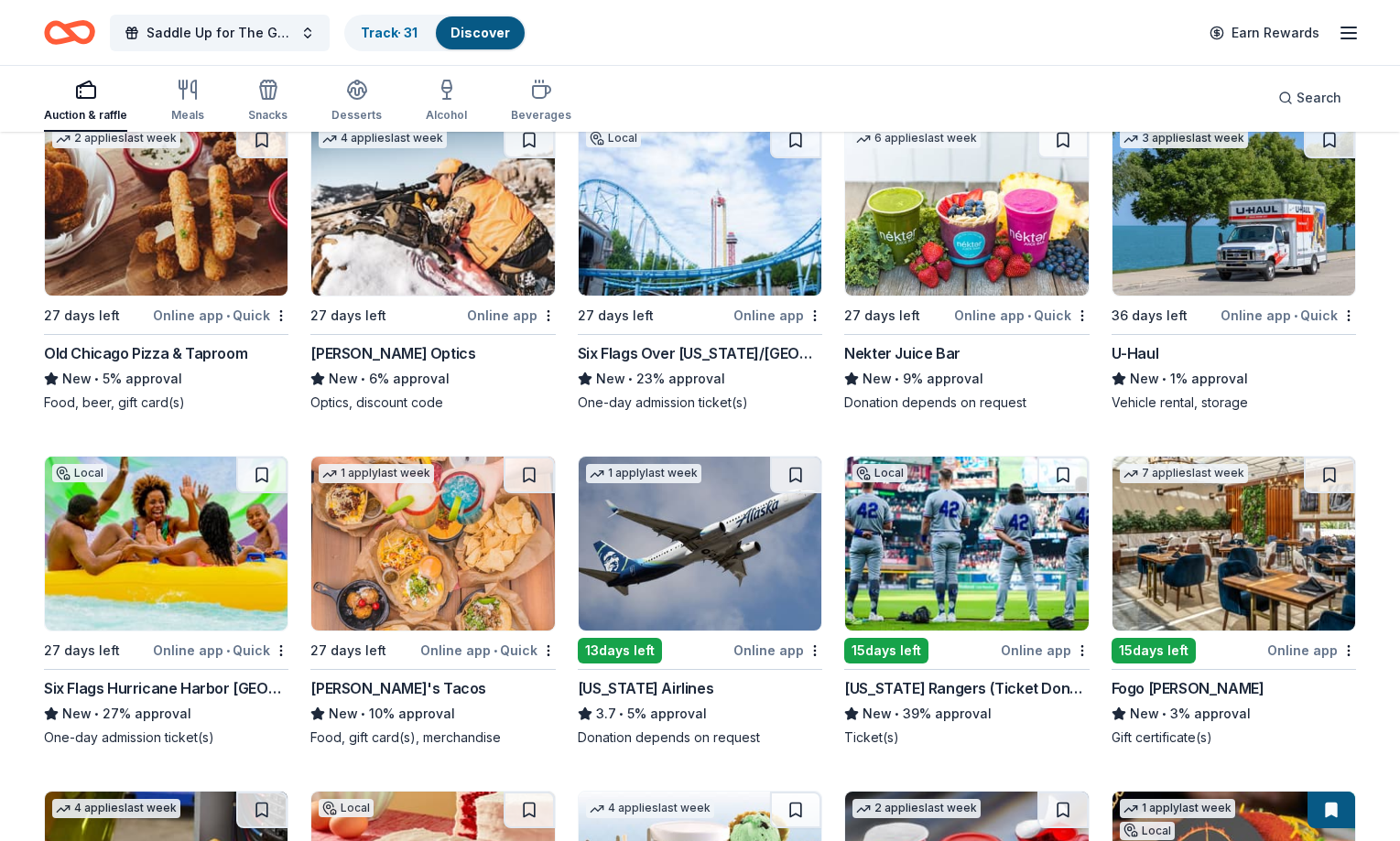
click at [1257, 567] on img at bounding box center [1233, 544] width 243 height 174
click at [428, 261] on img at bounding box center [433, 208] width 243 height 174
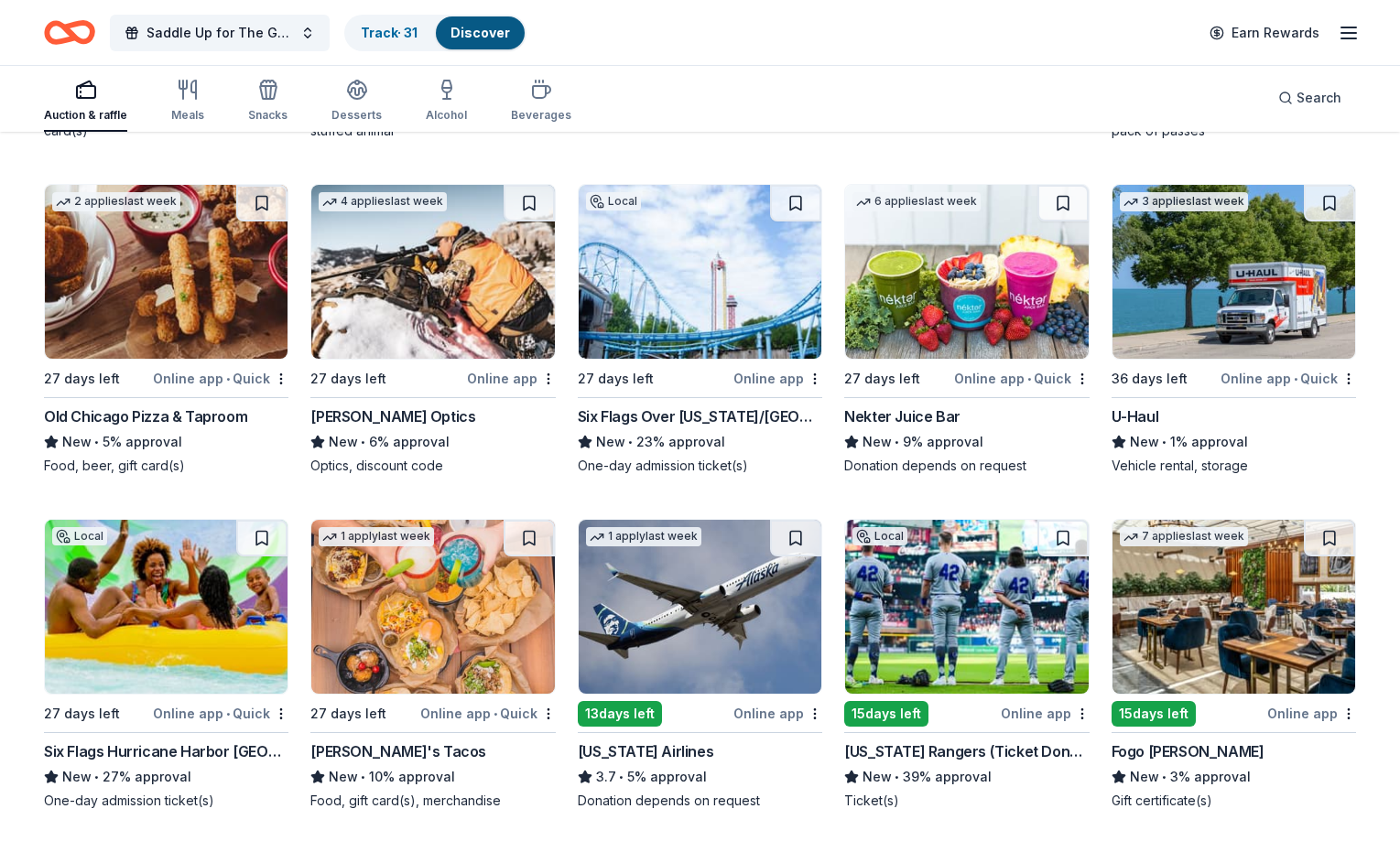
scroll to position [7470, 0]
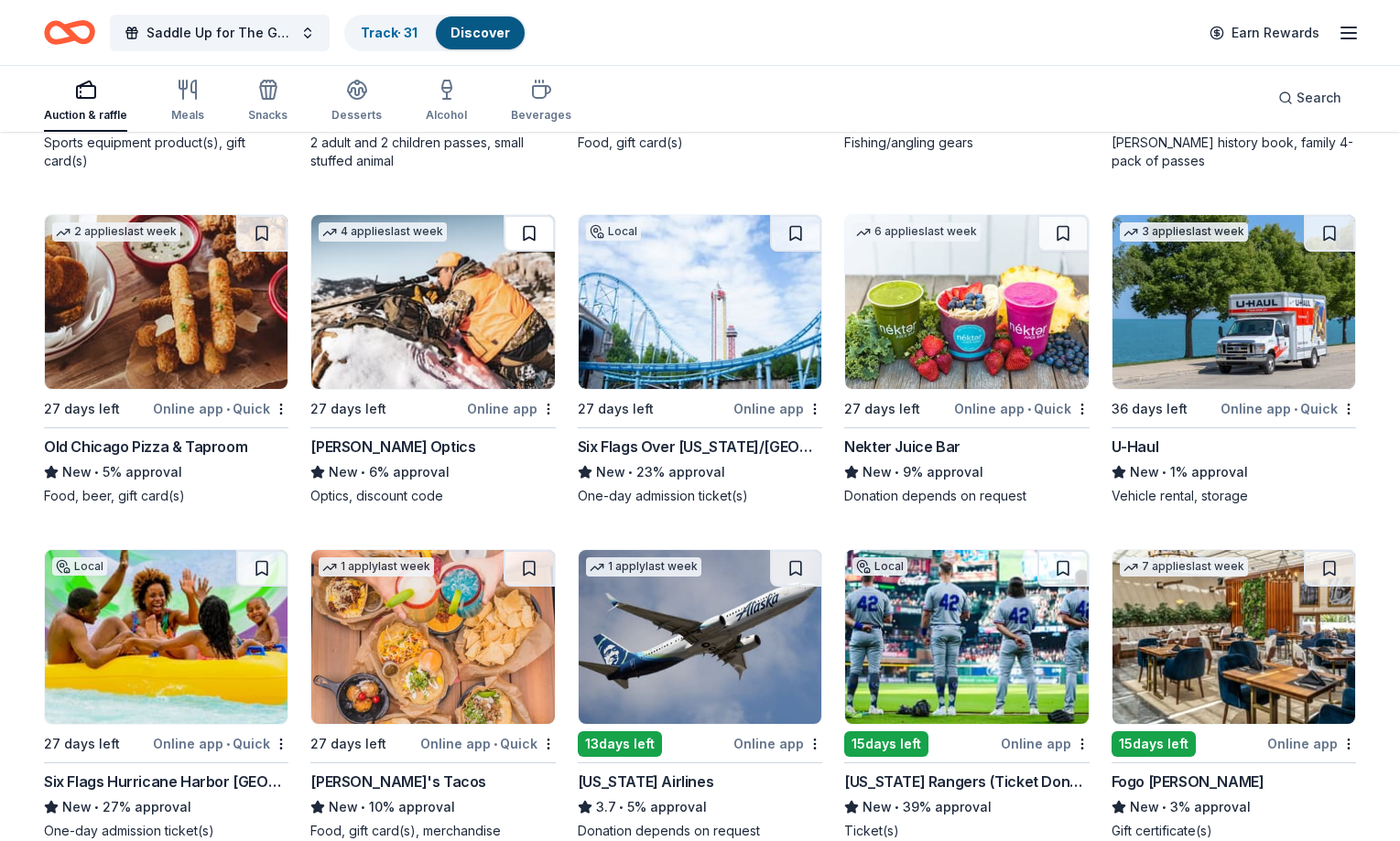
click at [517, 239] on button at bounding box center [529, 233] width 51 height 37
click at [517, 239] on button at bounding box center [531, 233] width 48 height 37
click at [347, 268] on img at bounding box center [433, 302] width 243 height 174
click at [705, 286] on img at bounding box center [700, 302] width 243 height 174
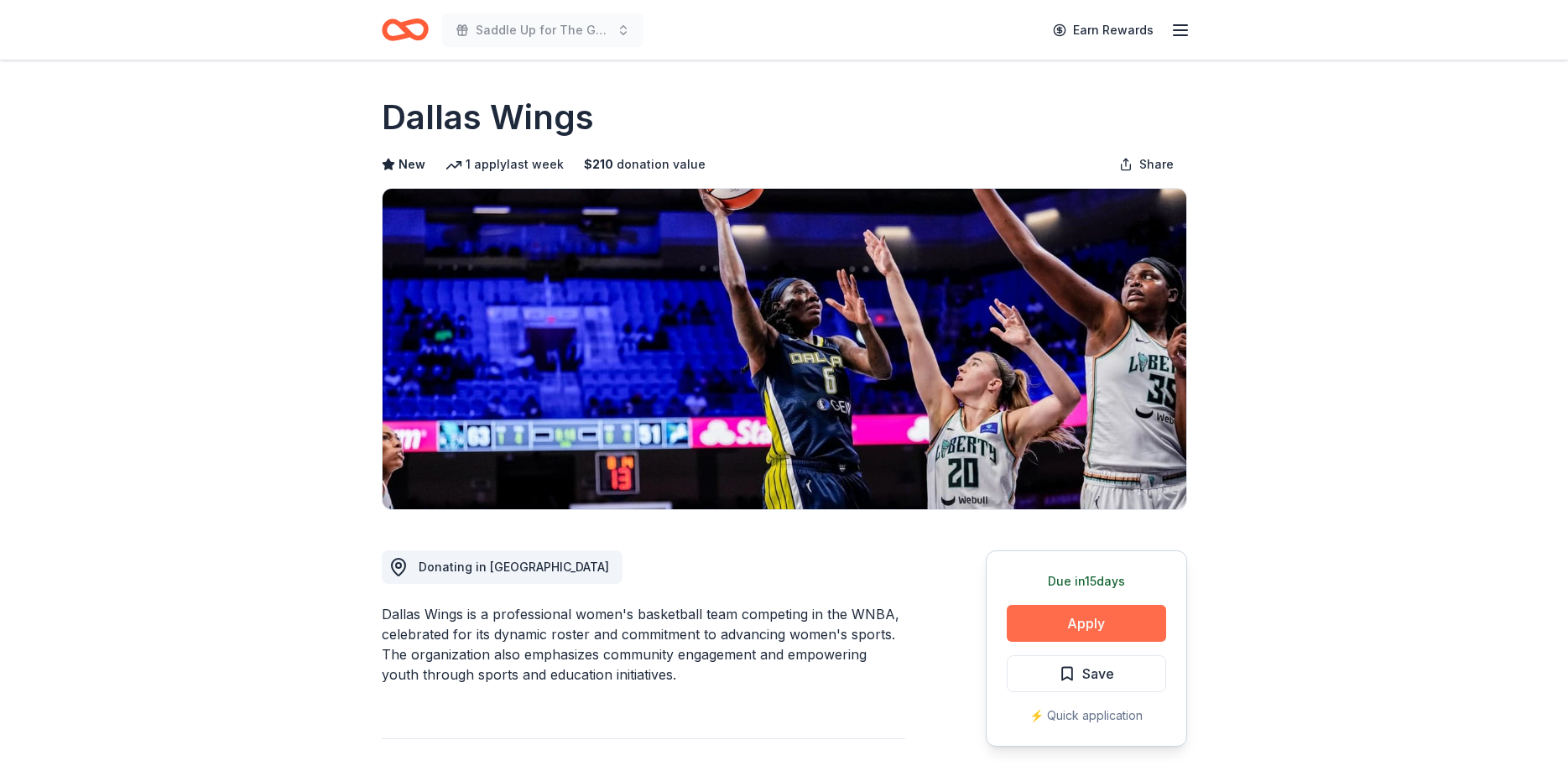
click at [1086, 629] on button "Apply" at bounding box center [1086, 624] width 159 height 37
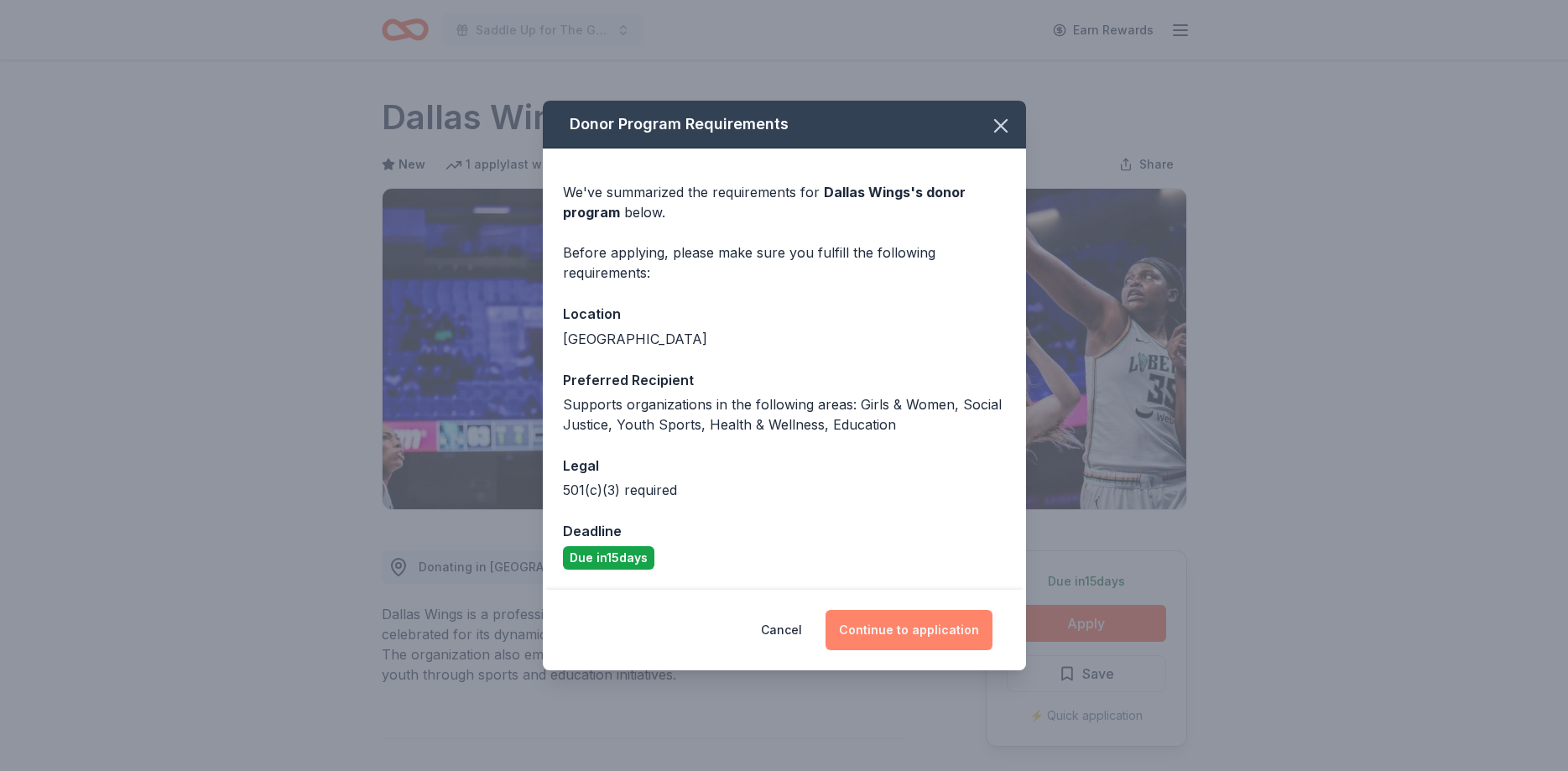
click at [935, 635] on button "Continue to application" at bounding box center [909, 630] width 167 height 41
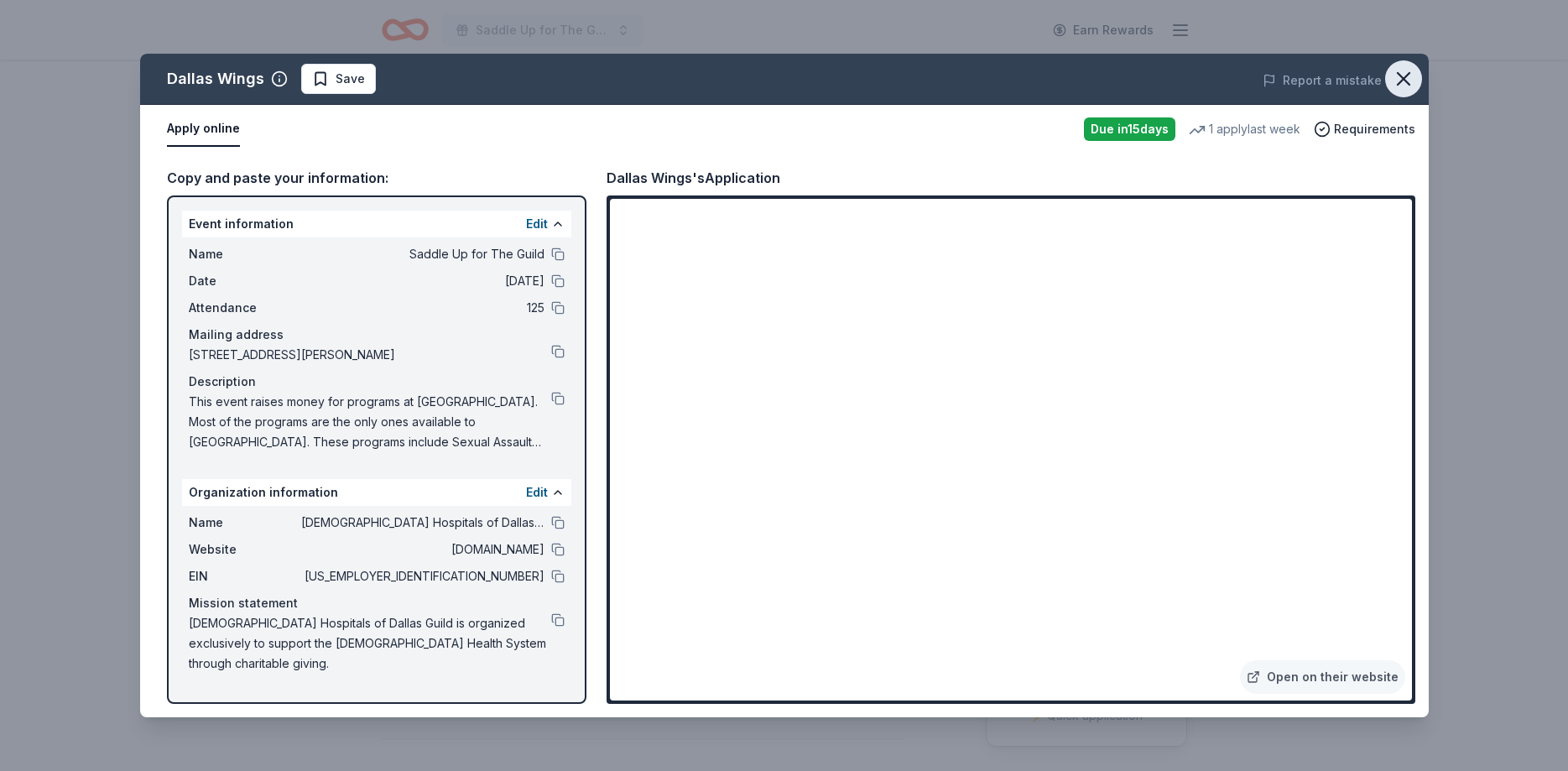
click at [1402, 72] on icon "button" at bounding box center [1403, 78] width 23 height 23
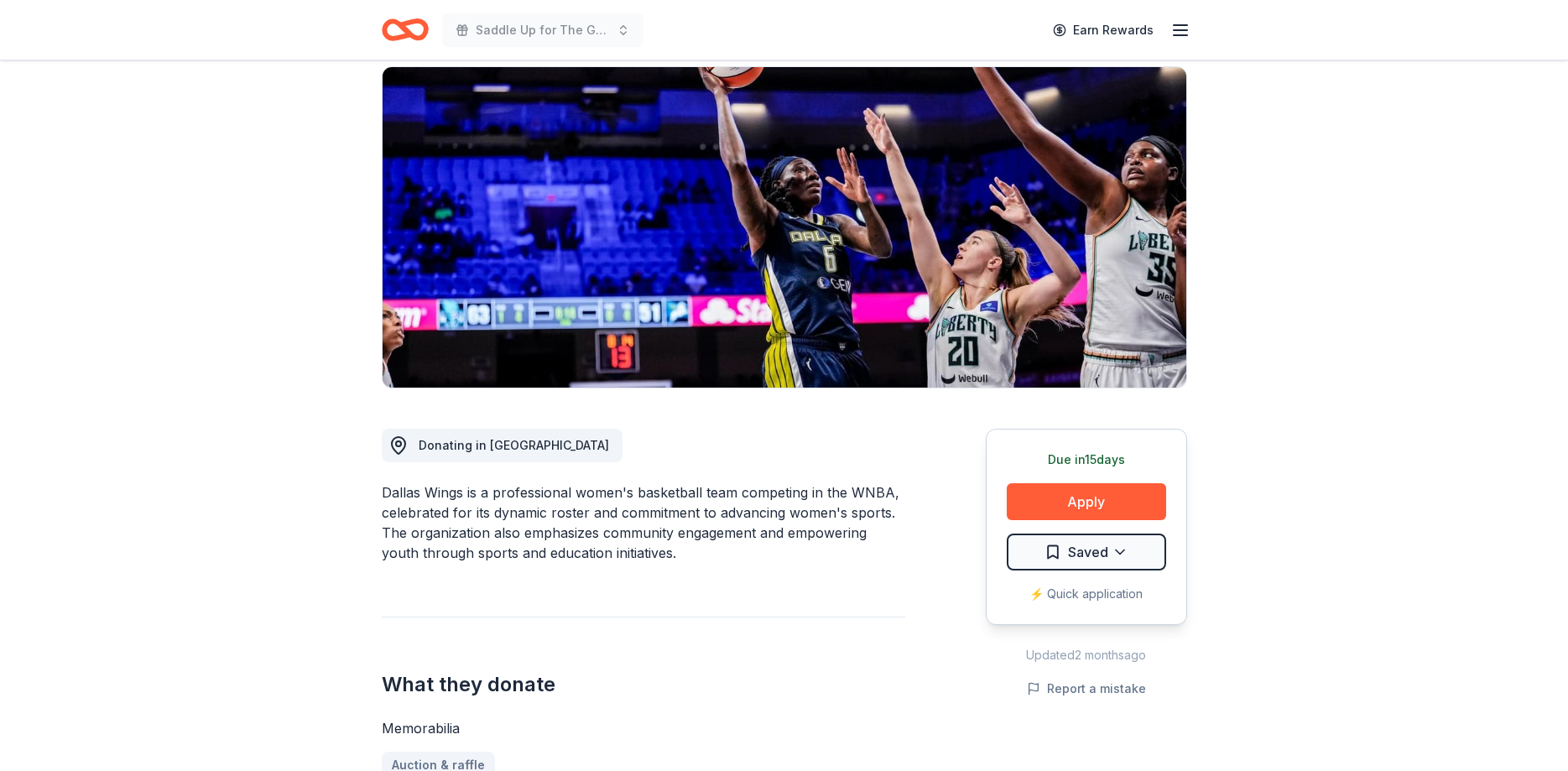
scroll to position [257, 0]
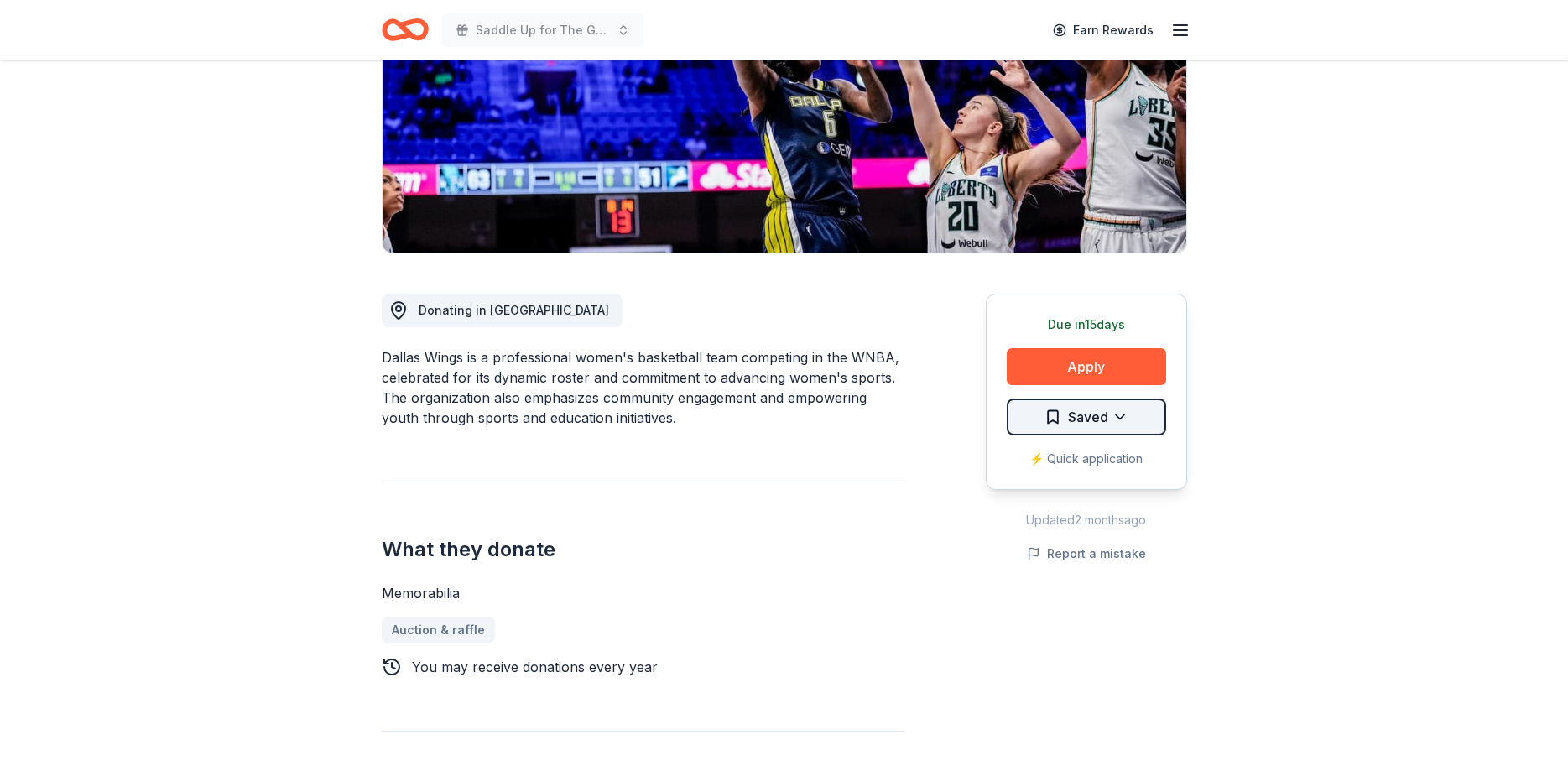
click at [1096, 414] on html "Saddle Up for The Guild Earn Rewards Due in 15 days Share Dallas Wings New 1 ap…" at bounding box center [784, 128] width 1568 height 771
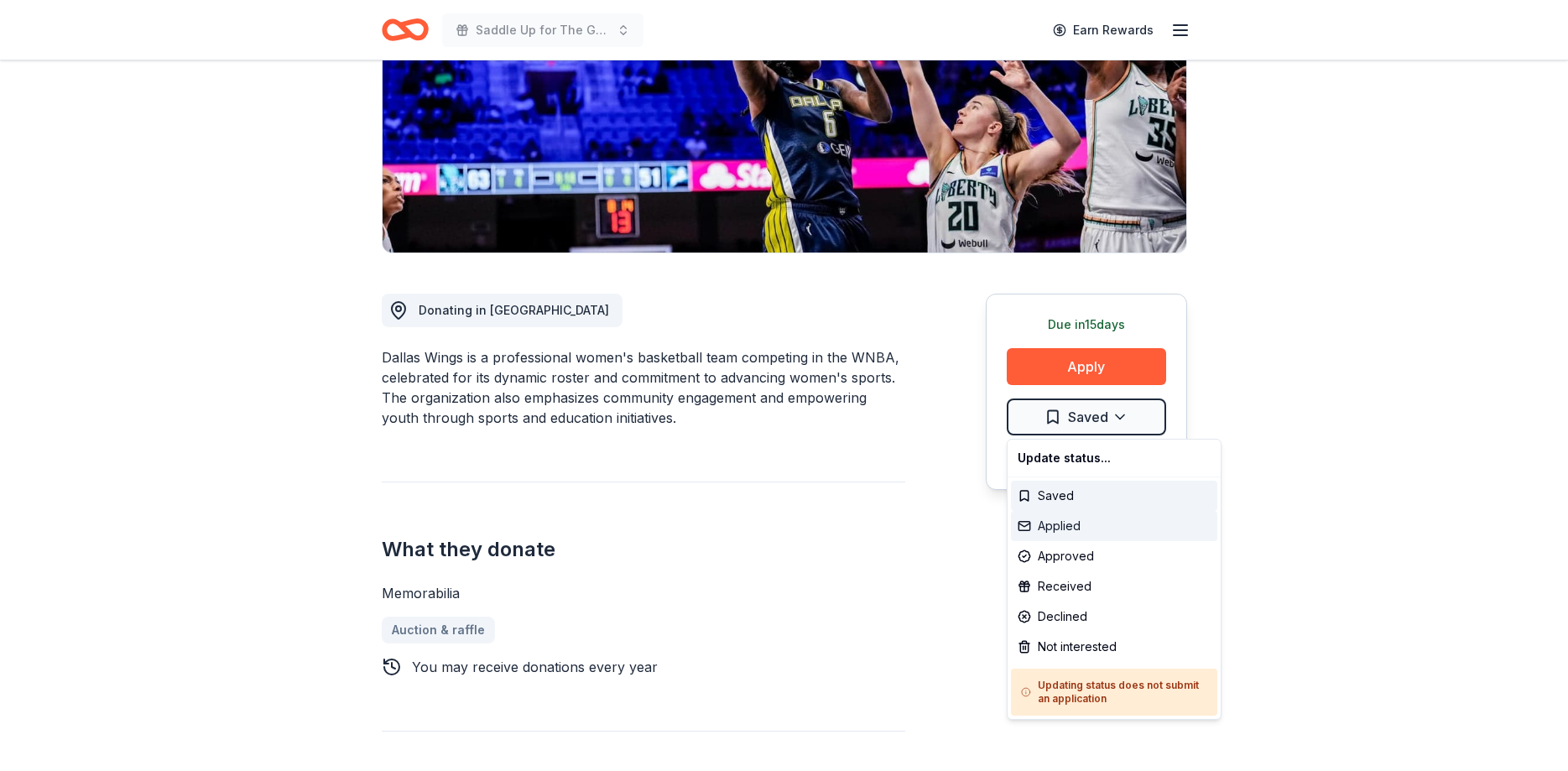
click at [1078, 522] on div "Applied" at bounding box center [1114, 526] width 206 height 30
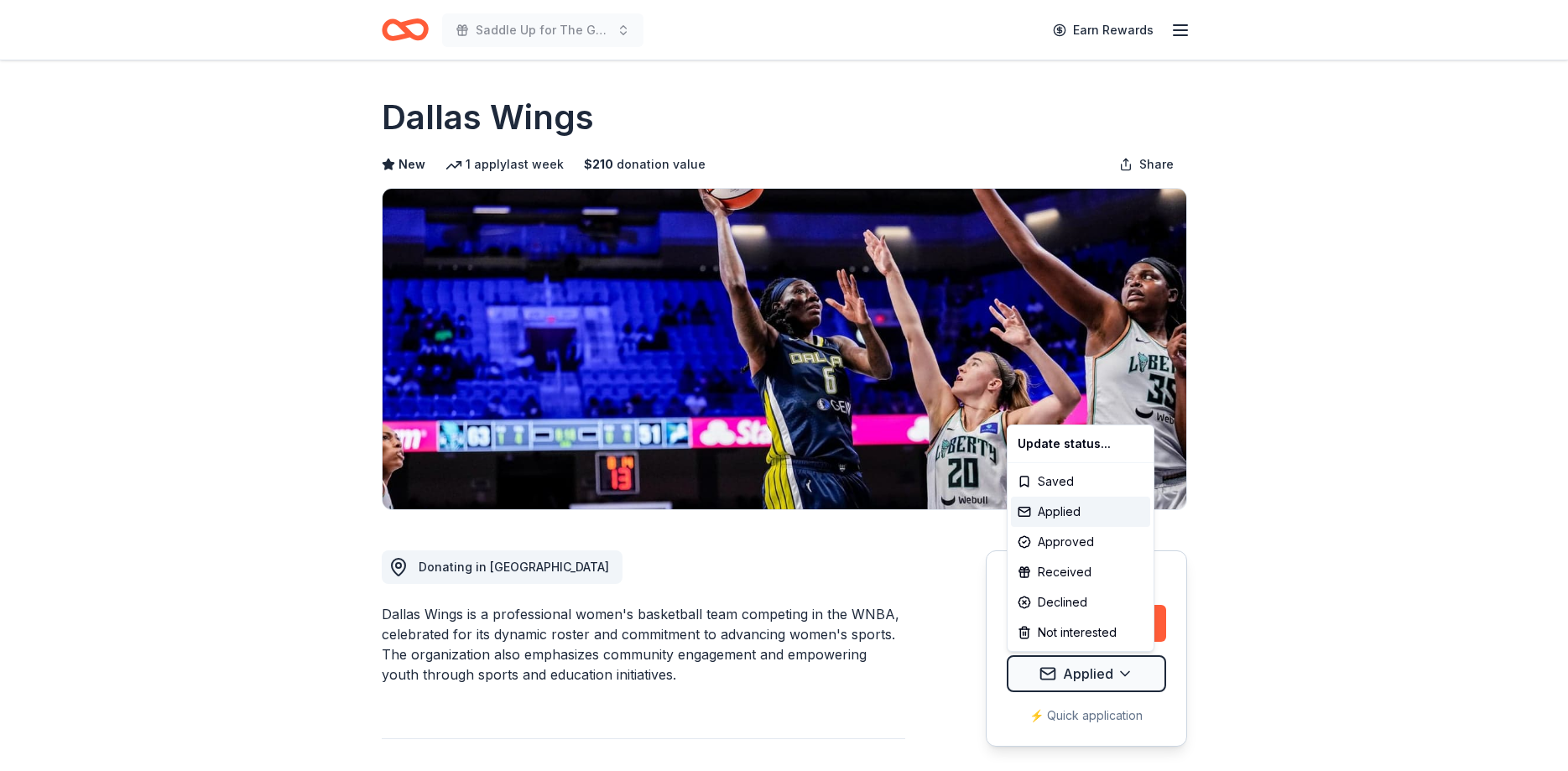
scroll to position [0, 0]
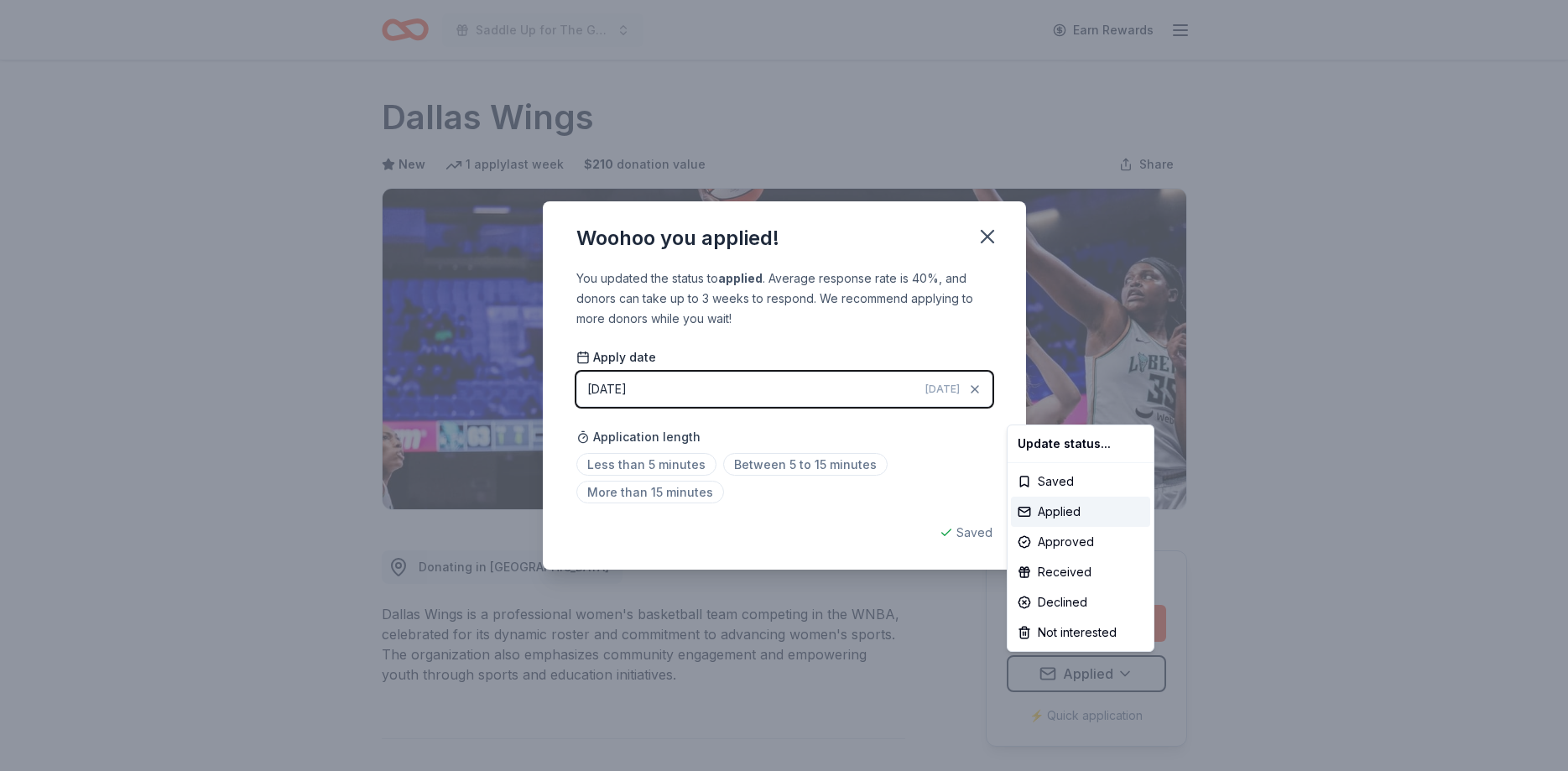
click at [987, 241] on html "Saddle Up for The Guild Earn Rewards Due in 15 days Share Dallas Wings New 1 ap…" at bounding box center [784, 386] width 1568 height 771
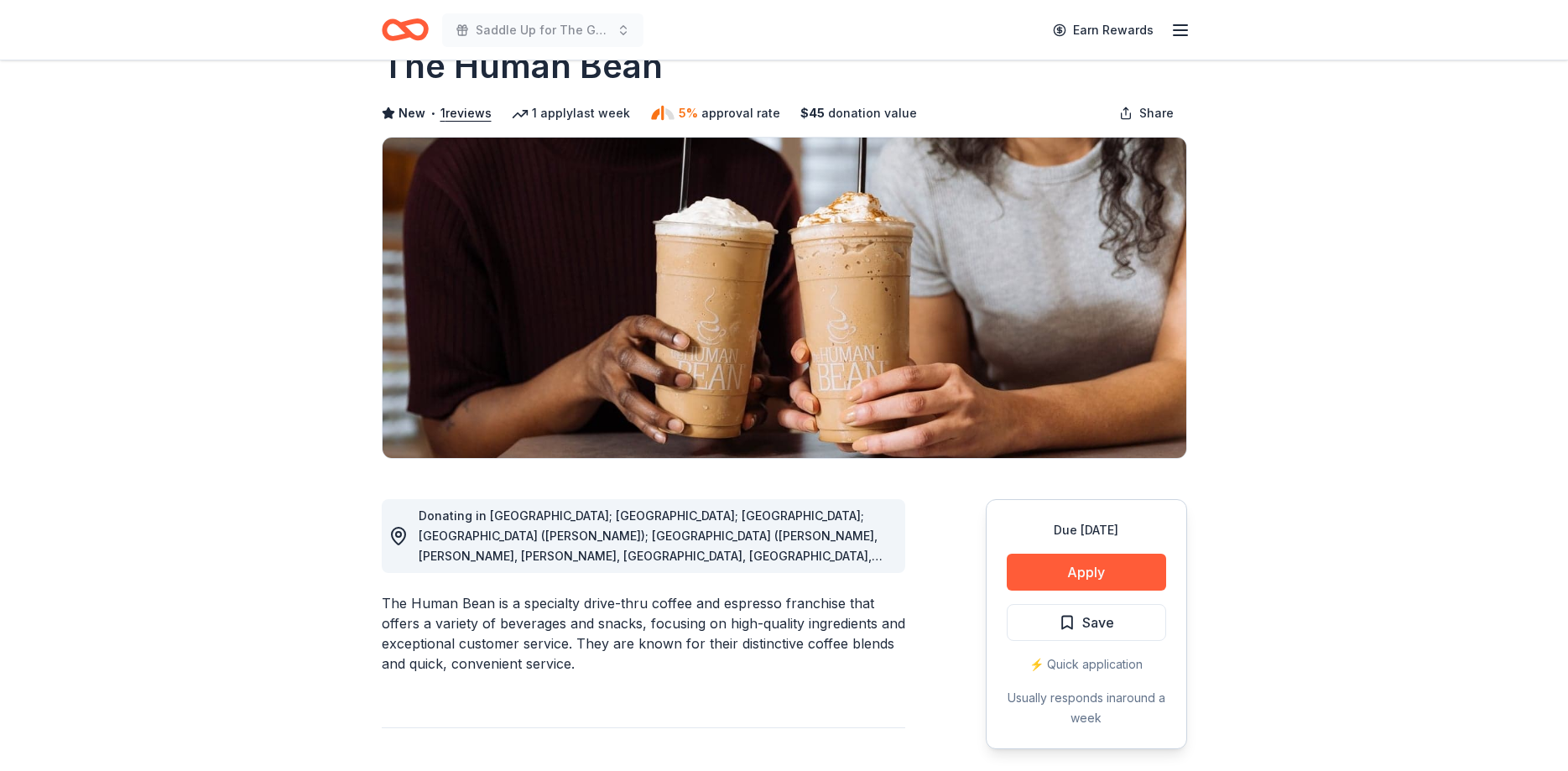
scroll to position [85, 0]
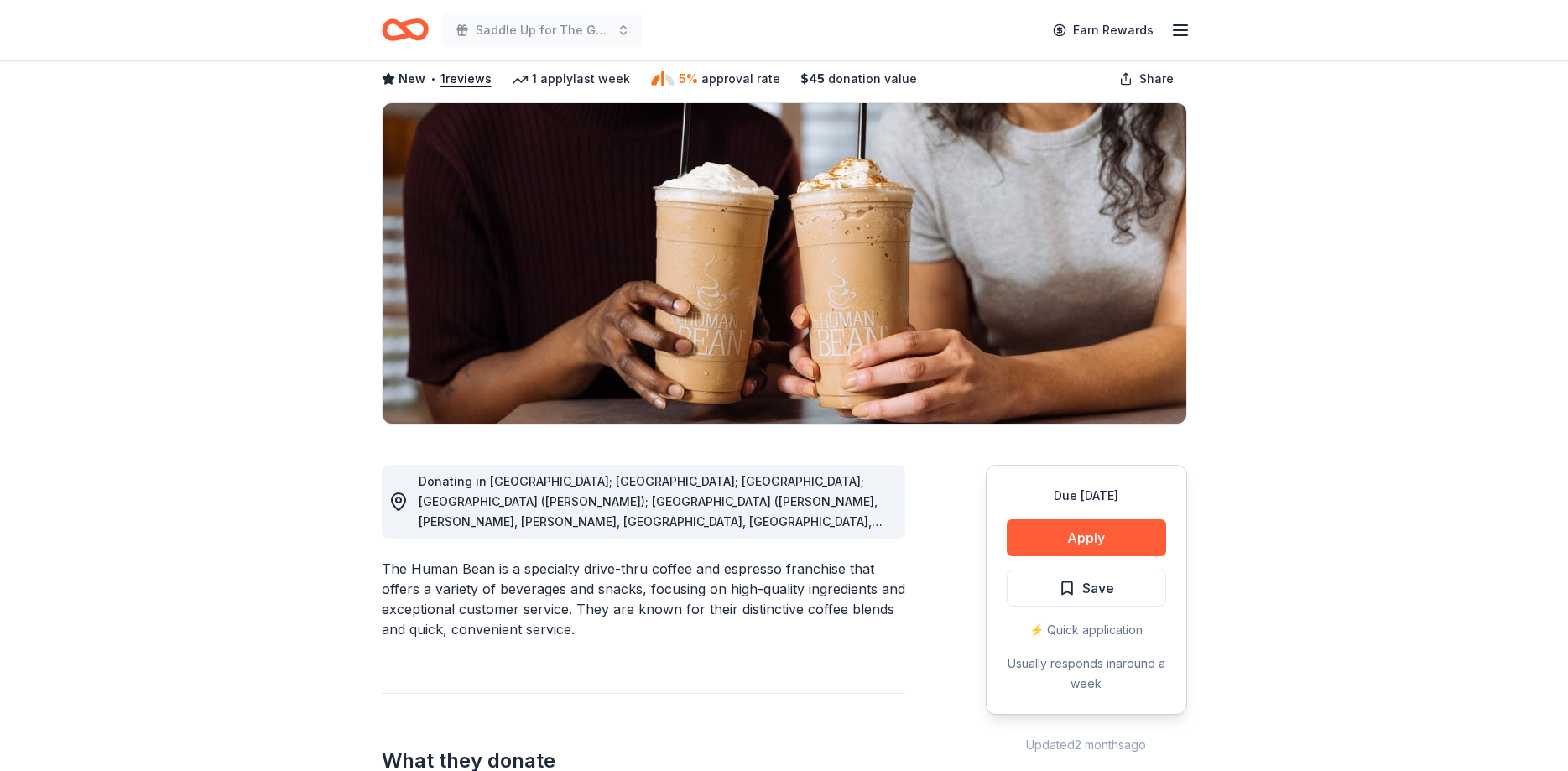
click at [403, 500] on icon at bounding box center [398, 501] width 20 height 20
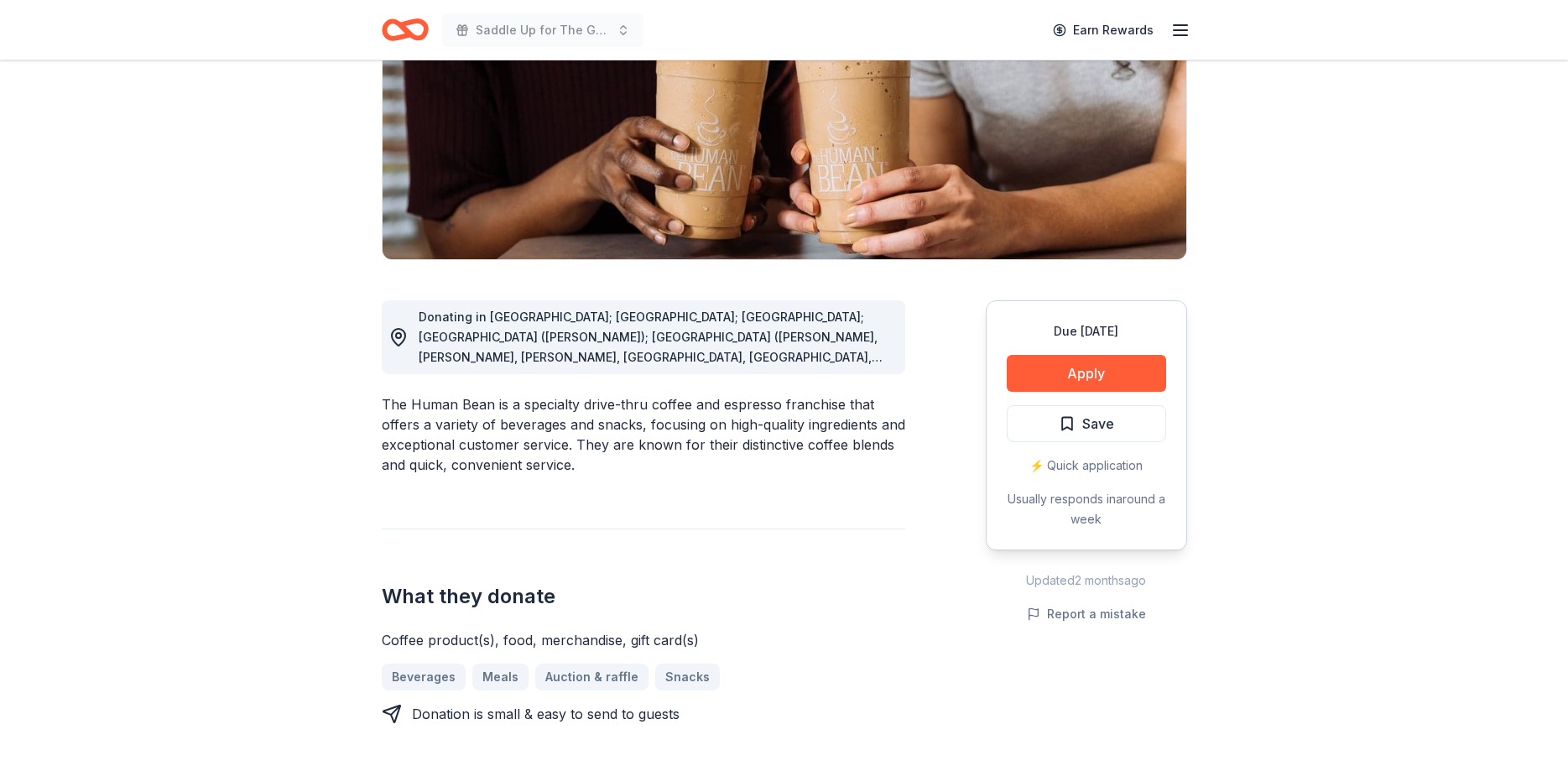
scroll to position [342, 0]
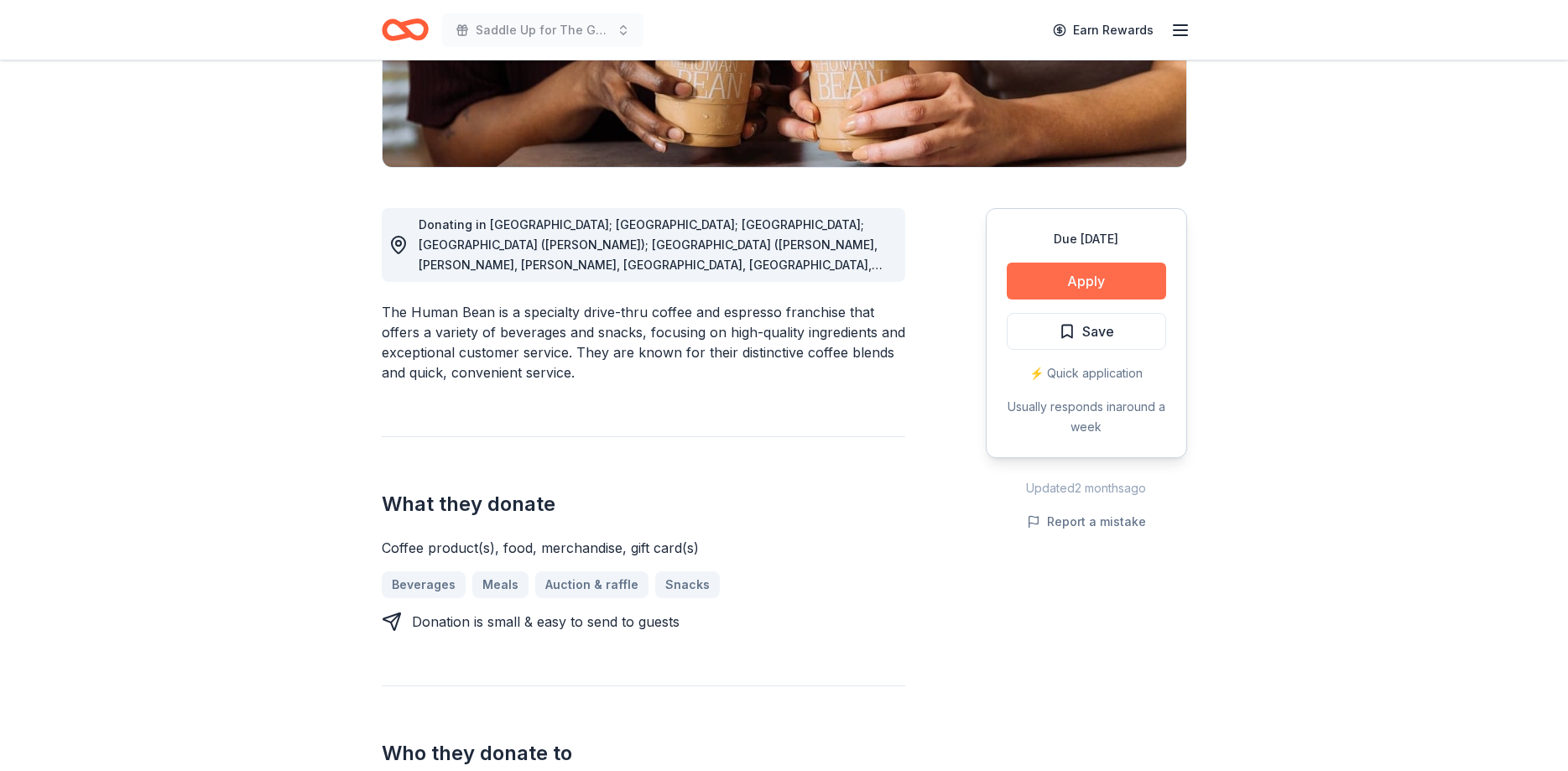
click at [1079, 272] on button "Apply" at bounding box center [1086, 281] width 159 height 37
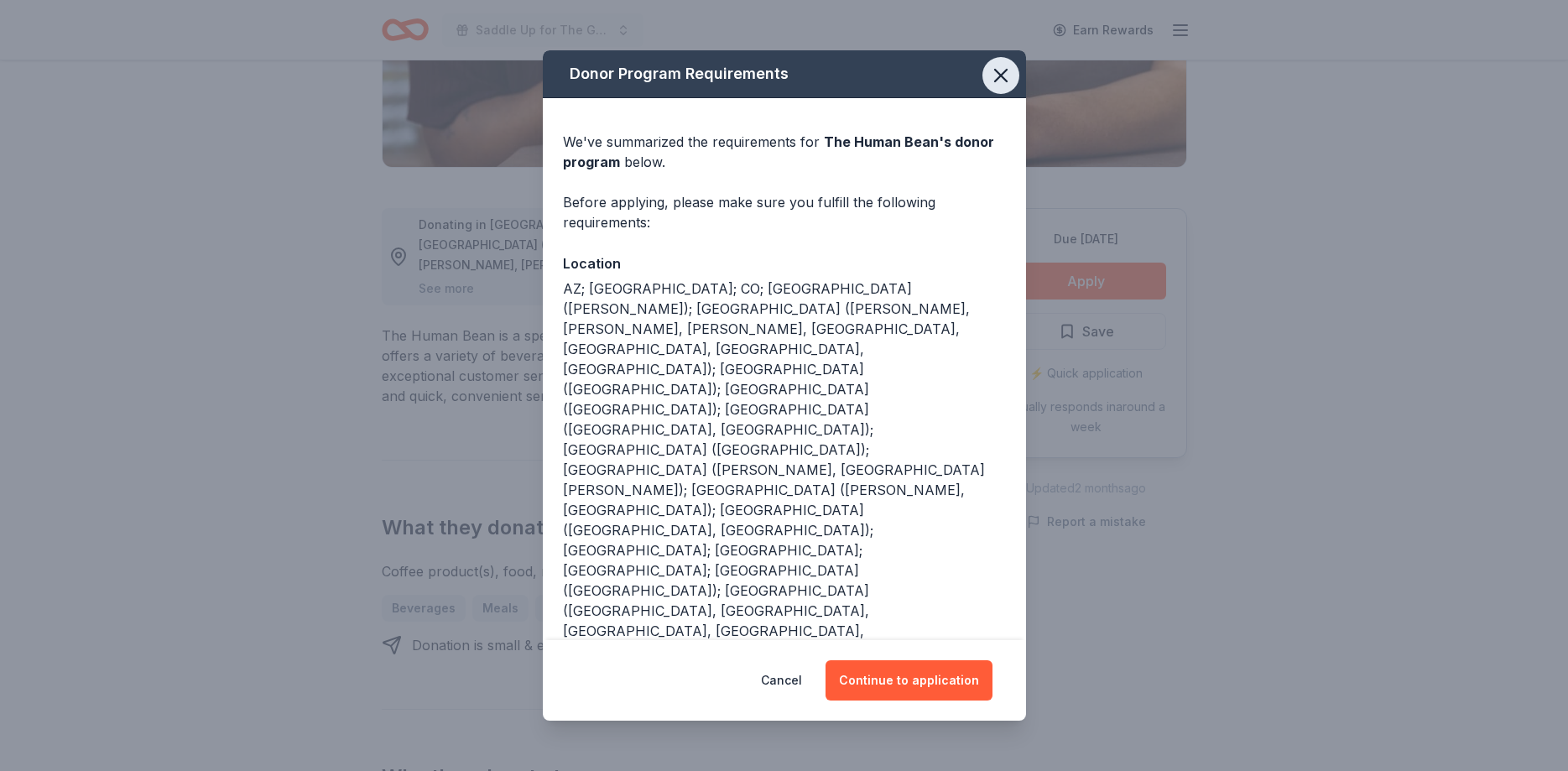
click at [999, 87] on icon "button" at bounding box center [1000, 75] width 23 height 23
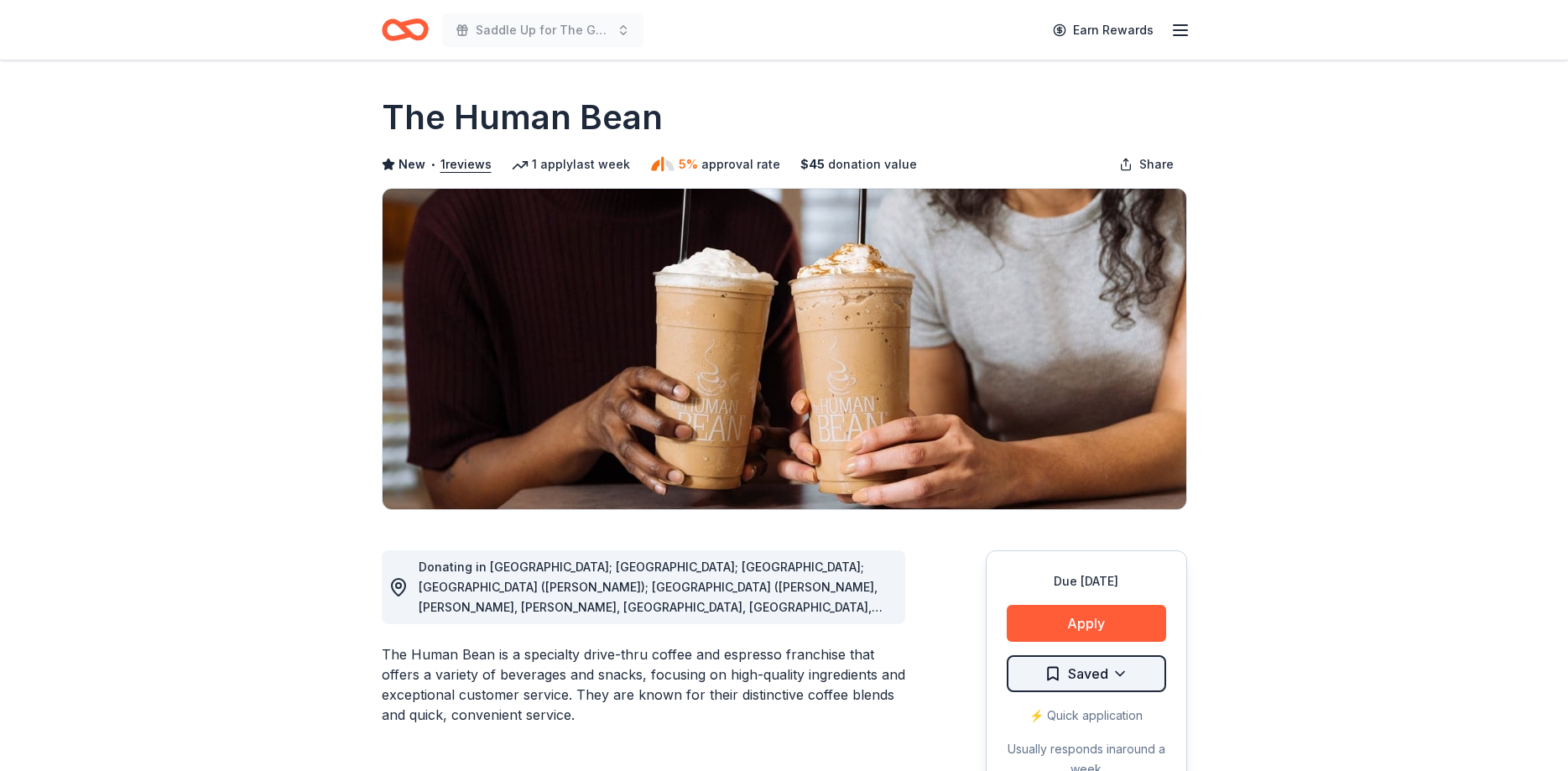
click at [1087, 679] on html "Saddle Up for The Guild Earn Rewards Due [DATE] Share The Human Bean New • 1 re…" at bounding box center [784, 386] width 1568 height 771
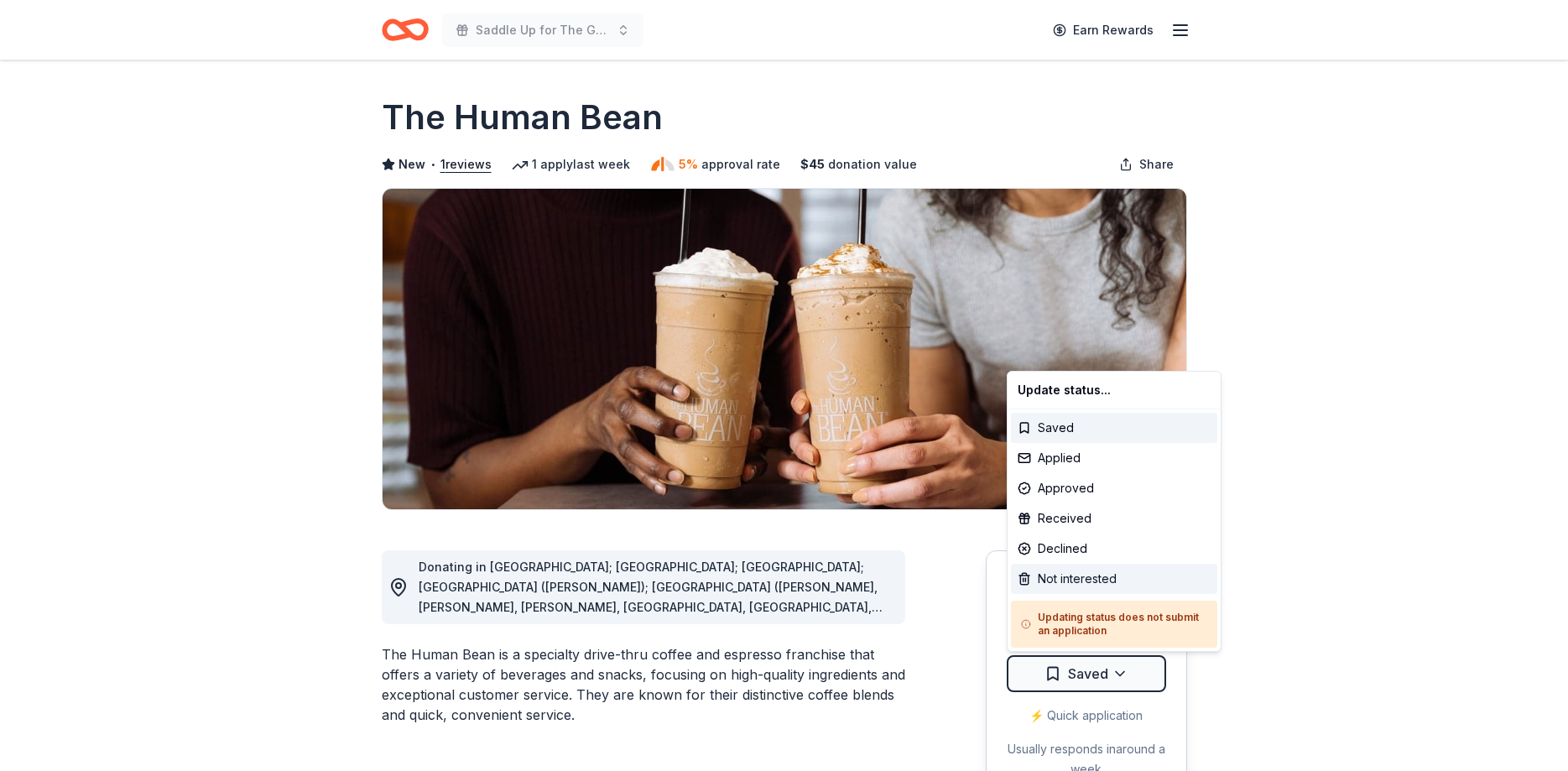
click at [1085, 569] on div "Not interested" at bounding box center [1114, 579] width 206 height 30
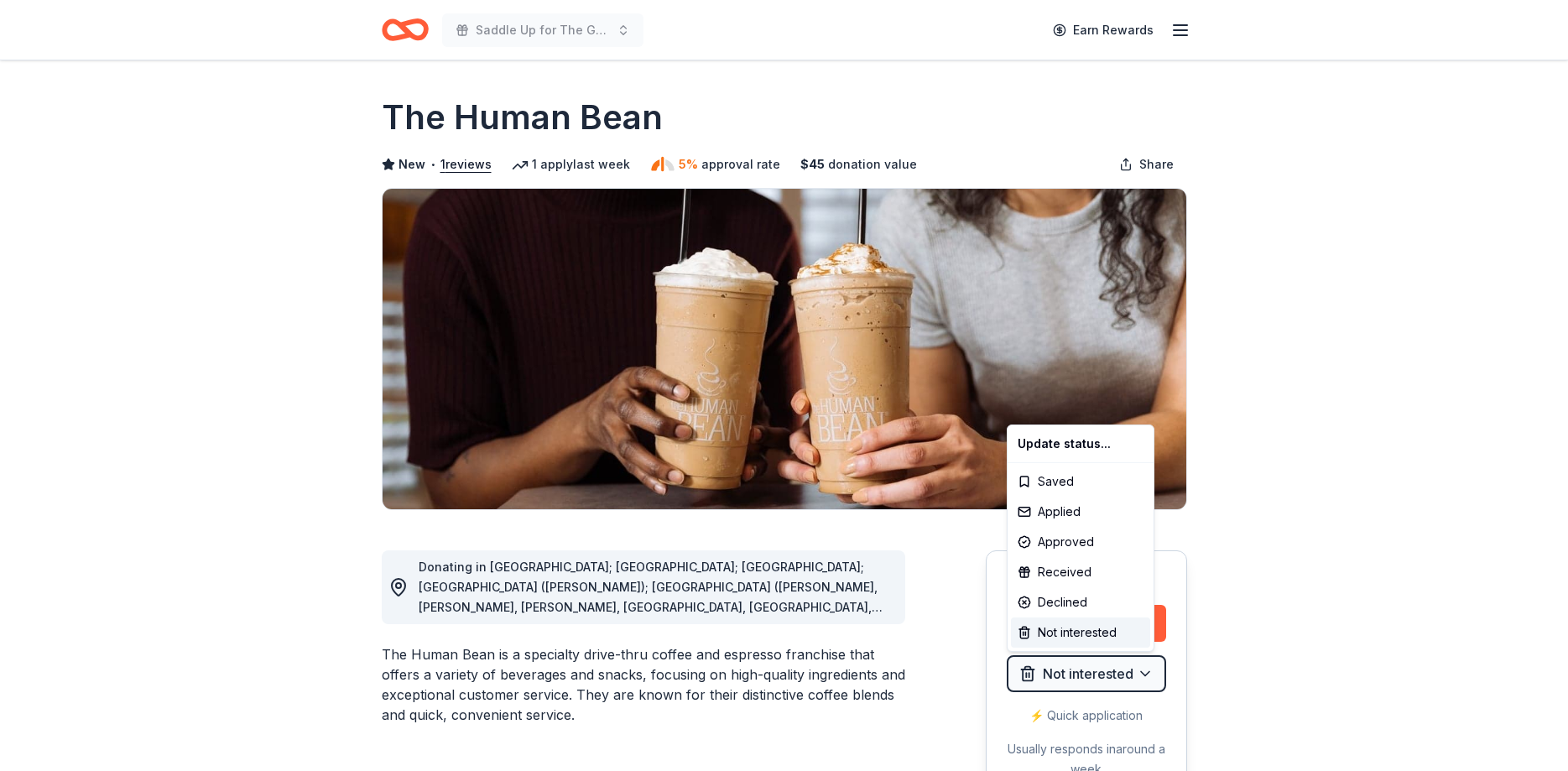
drag, startPoint x: 939, startPoint y: 80, endPoint x: 806, endPoint y: 4, distance: 153.2
click at [936, 78] on html "Saddle Up for The Guild Earn Rewards Due in 27 days Share The Human Bean New • …" at bounding box center [784, 386] width 1568 height 771
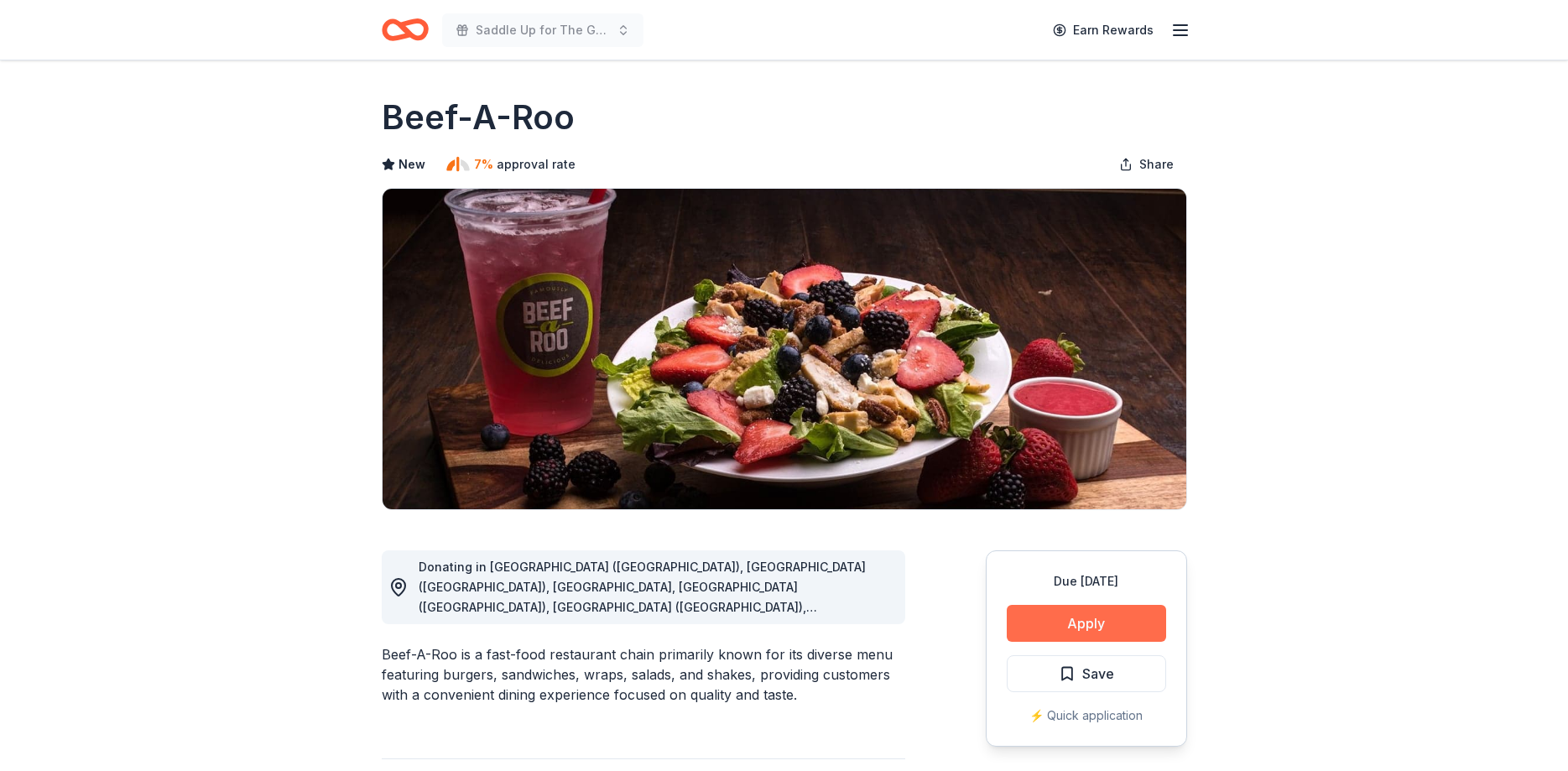
click at [1090, 624] on button "Apply" at bounding box center [1086, 624] width 159 height 37
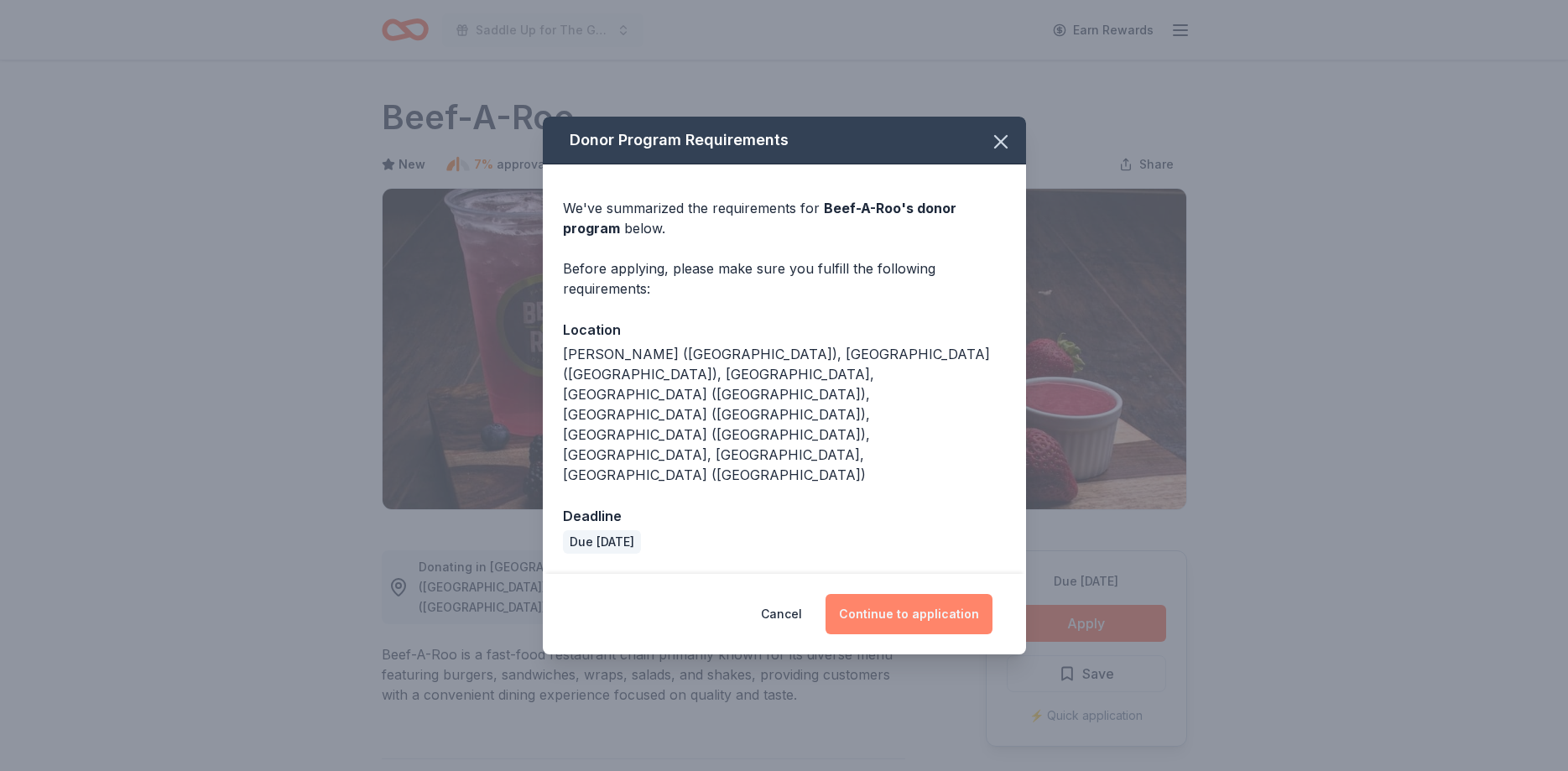
click at [911, 594] on button "Continue to application" at bounding box center [909, 614] width 167 height 41
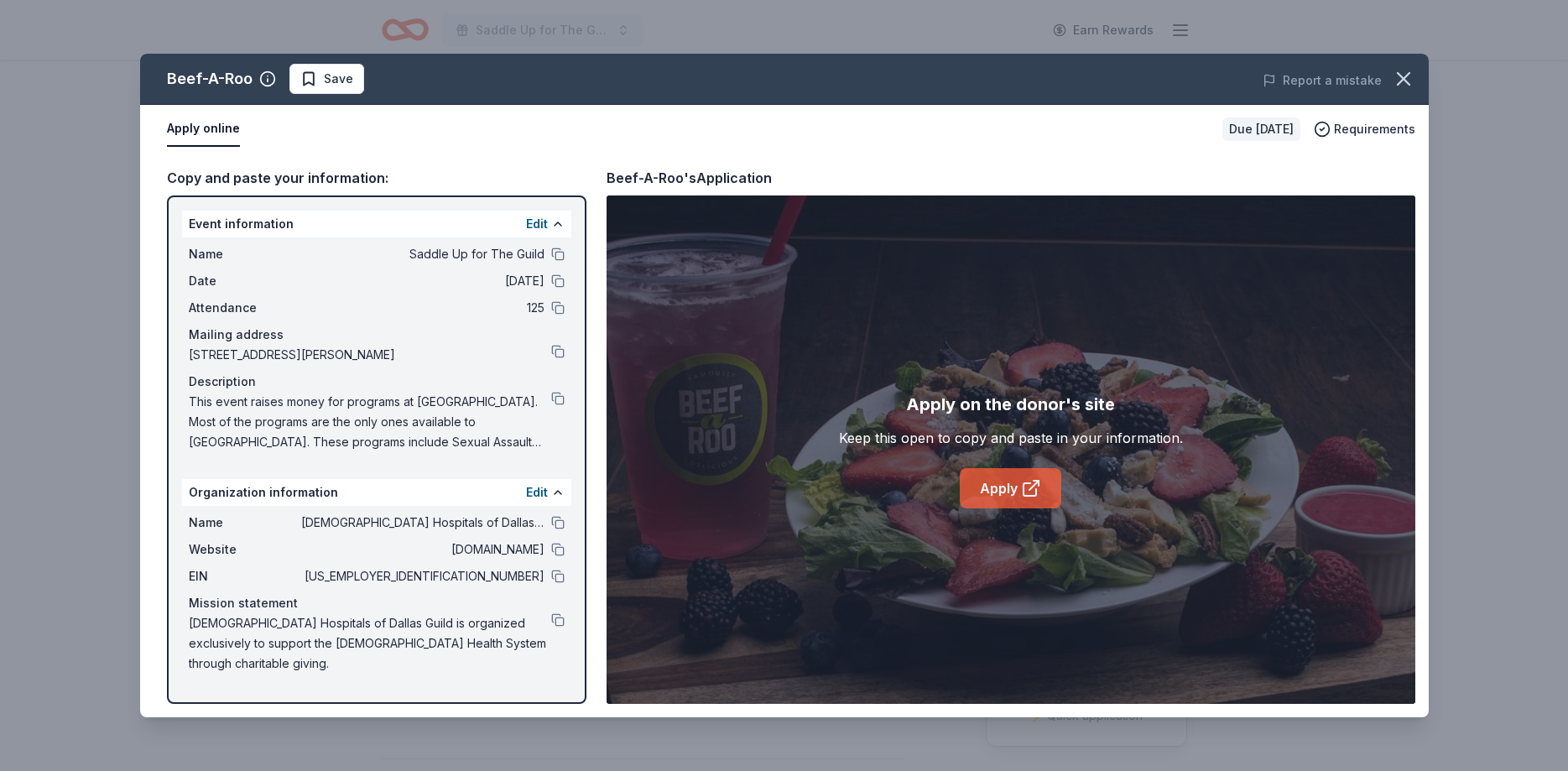
click at [968, 500] on div "Apply on the donor's site Keep this open to copy and paste in your information.…" at bounding box center [1010, 450] width 344 height 117
click at [1000, 486] on link "Apply" at bounding box center [1010, 488] width 102 height 41
click at [358, 76] on button "Save" at bounding box center [327, 78] width 75 height 30
click at [358, 76] on html "Saddle Up for The Guild Earn Rewards Due [DATE] Share Beef-A-Roo New 7% approva…" at bounding box center [784, 386] width 1568 height 771
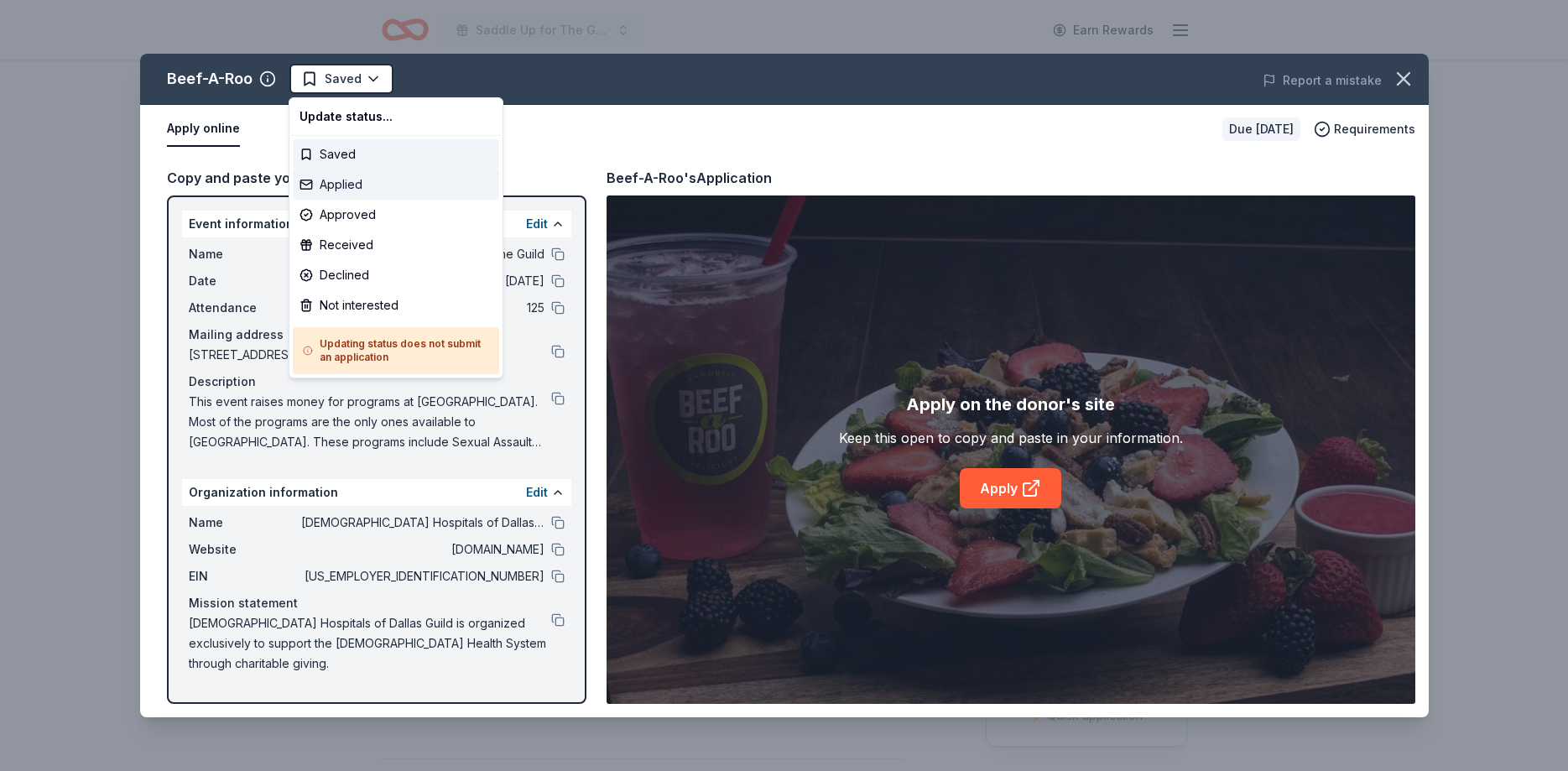
click at [339, 184] on div "Applied" at bounding box center [396, 185] width 206 height 30
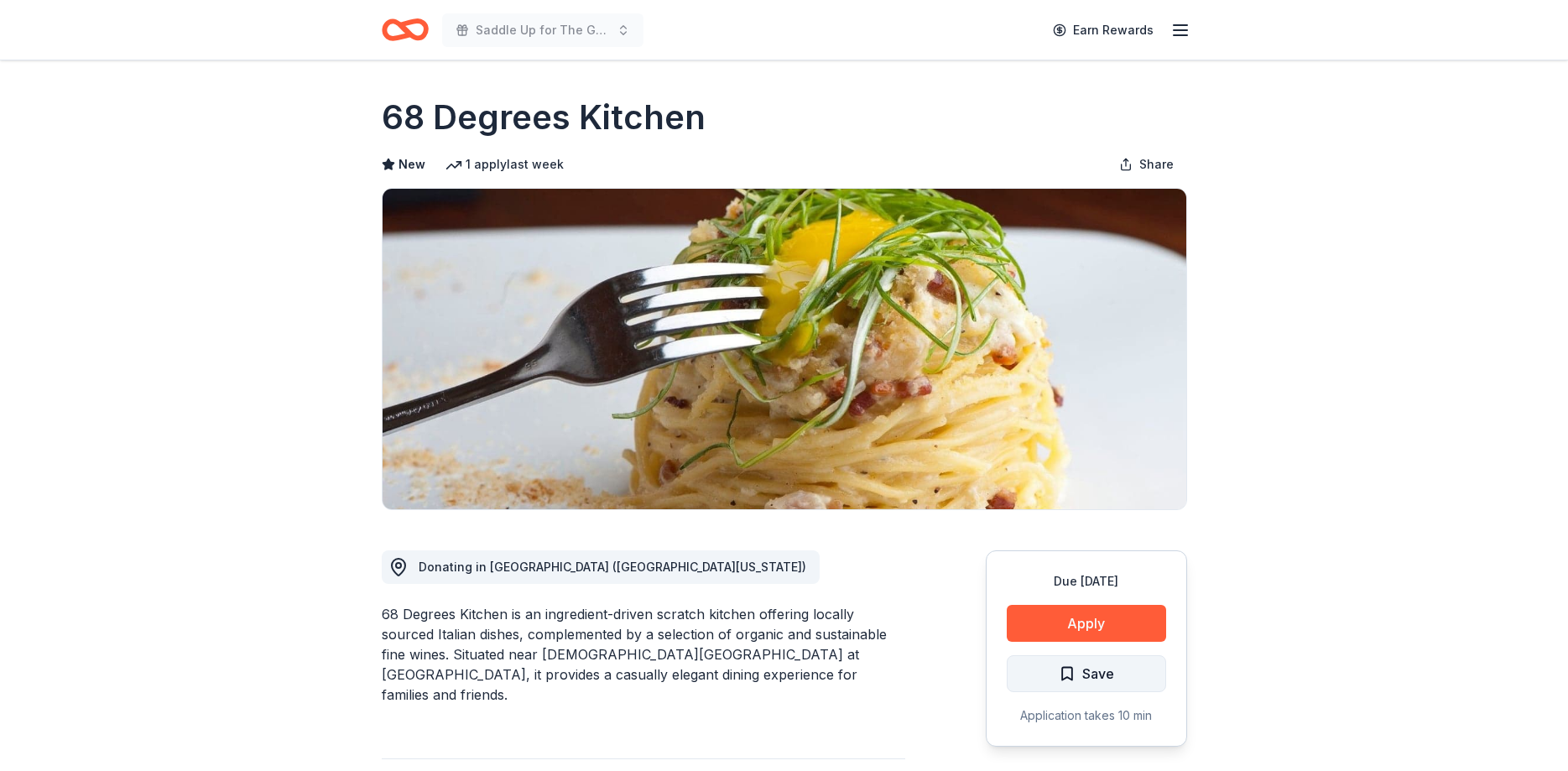
click at [1081, 677] on span "Save" at bounding box center [1086, 674] width 55 height 22
click at [1081, 677] on html "Saddle Up for The Guild Earn Rewards Due in 27 days Share 68 Degrees Kitchen Ne…" at bounding box center [784, 386] width 1568 height 771
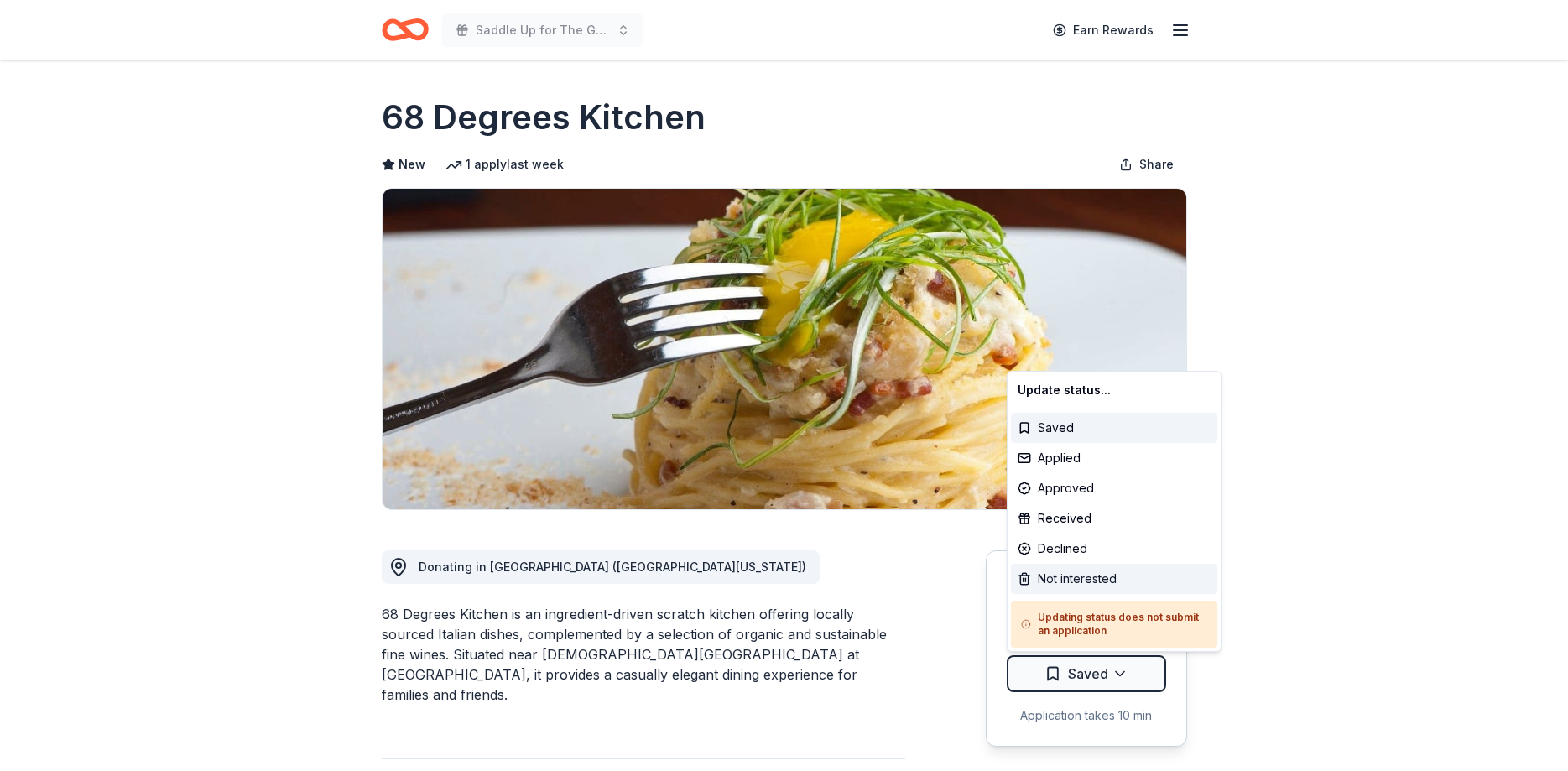
click at [1067, 578] on div "Not interested" at bounding box center [1114, 579] width 206 height 30
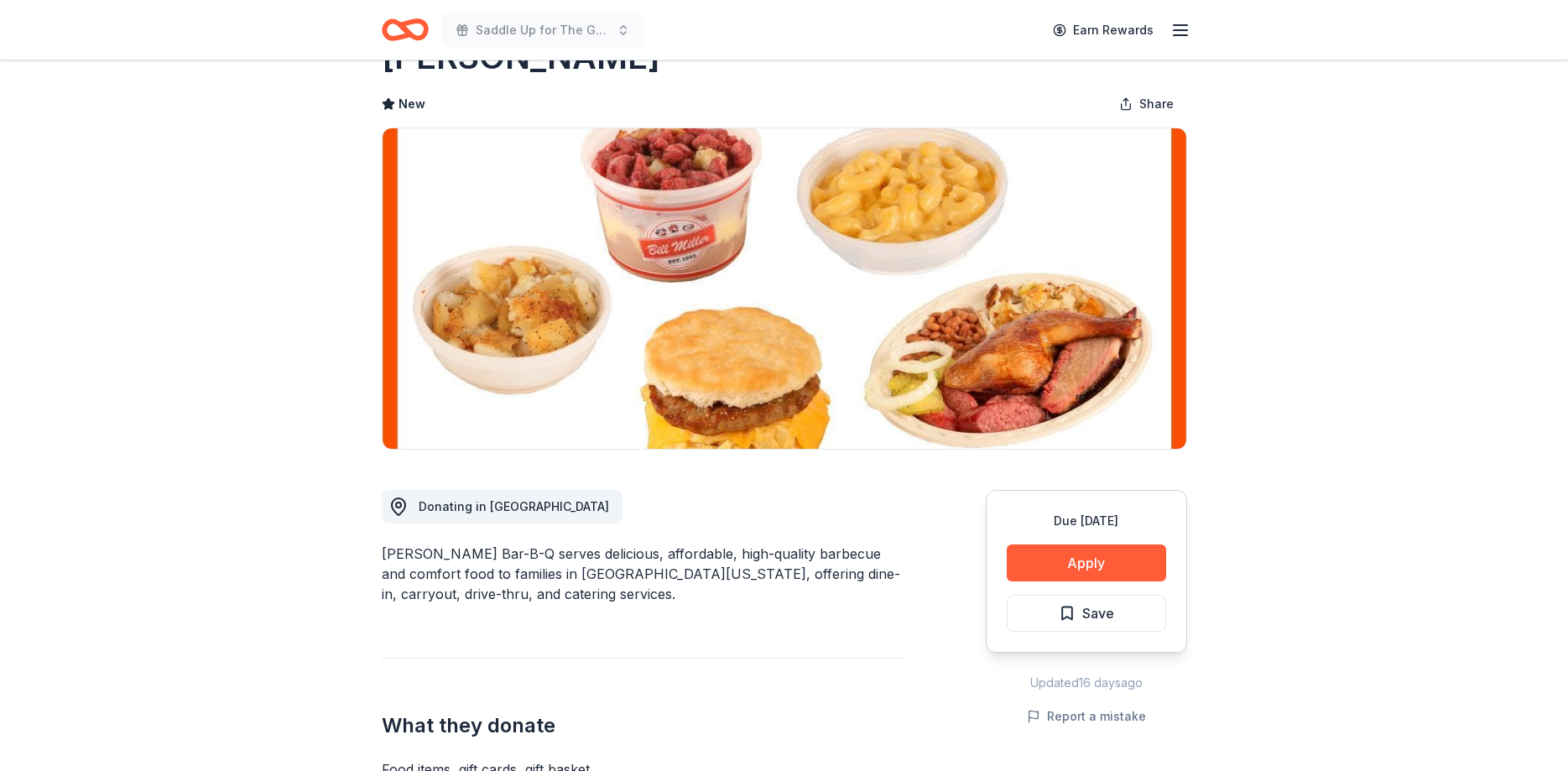
scroll to position [85, 0]
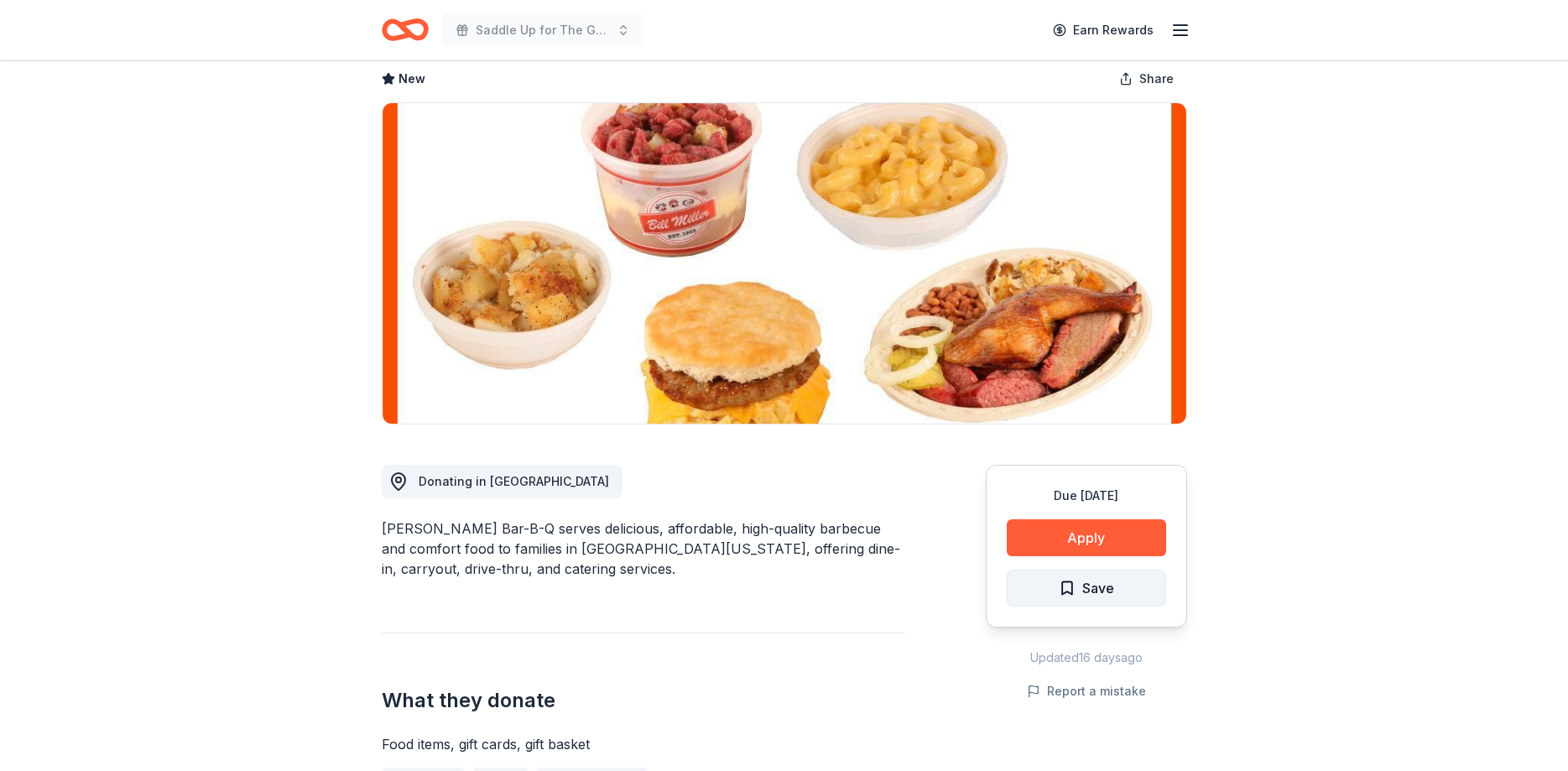
click at [1071, 599] on span "Save" at bounding box center [1086, 588] width 55 height 22
click at [1071, 599] on html "Saddle Up for The Guild Earn Rewards Due [DATE] Share [PERSON_NAME] New Share D…" at bounding box center [784, 300] width 1568 height 771
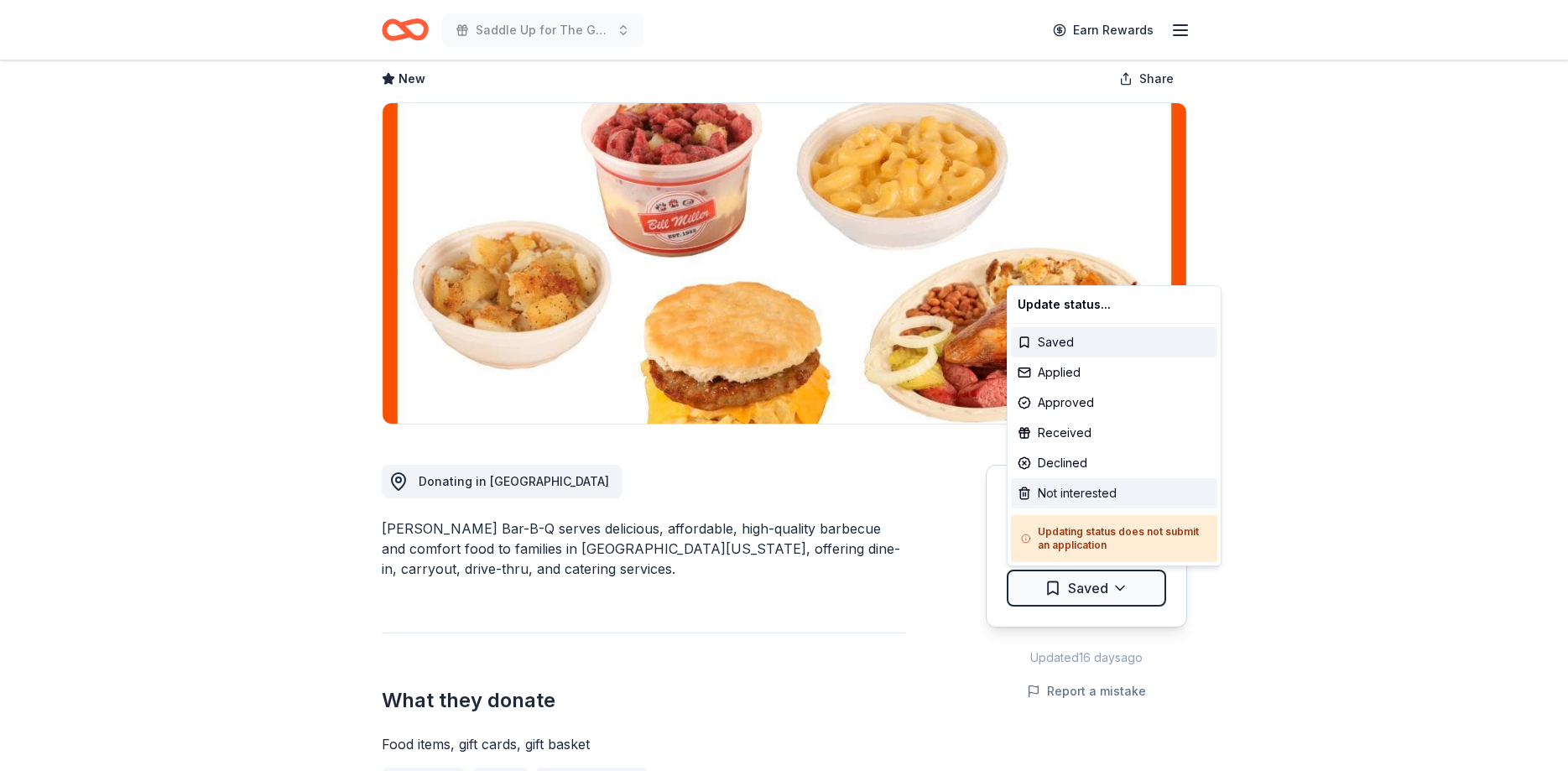
click at [1072, 497] on div "Not interested" at bounding box center [1114, 493] width 206 height 30
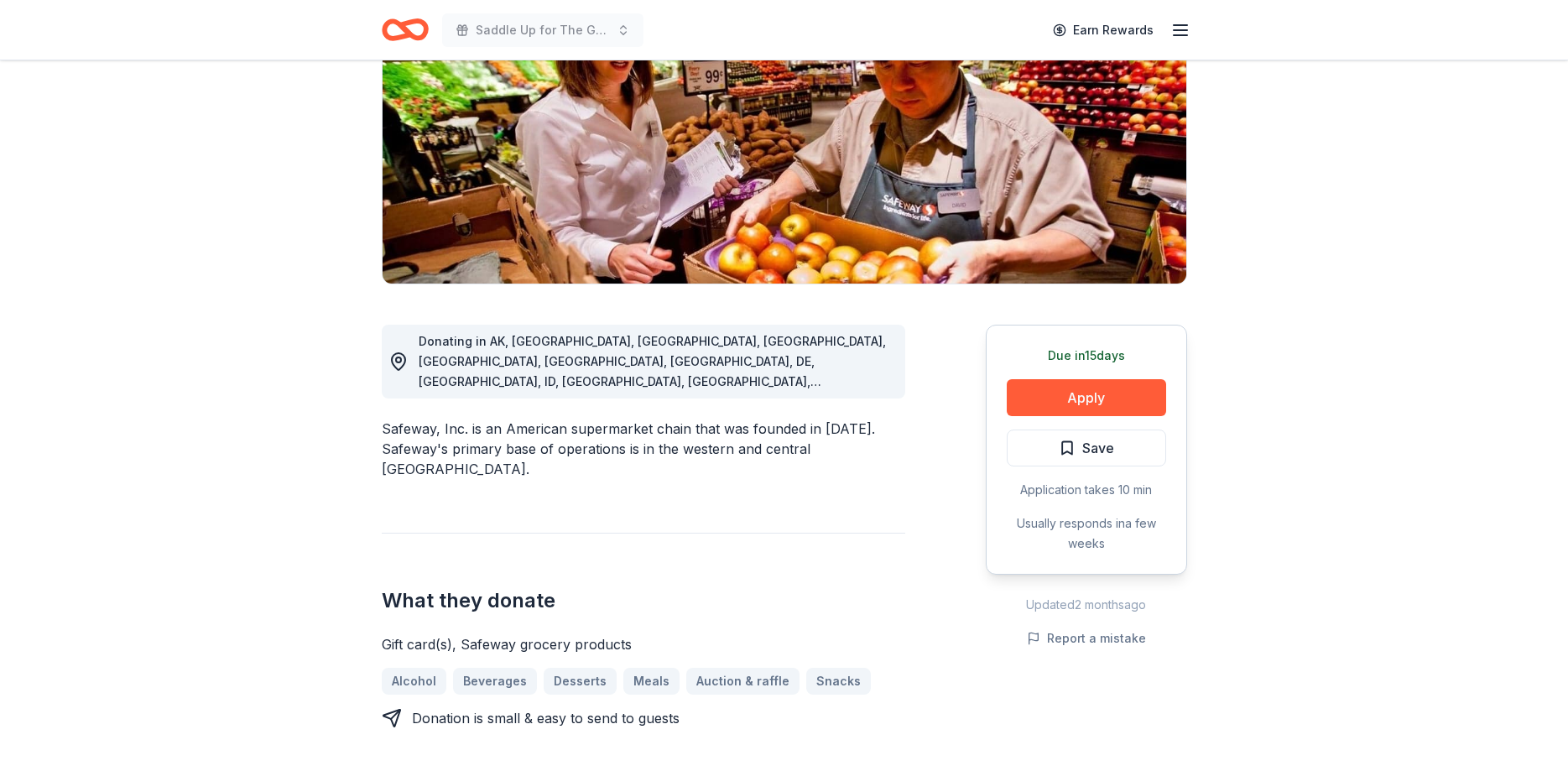
scroll to position [257, 0]
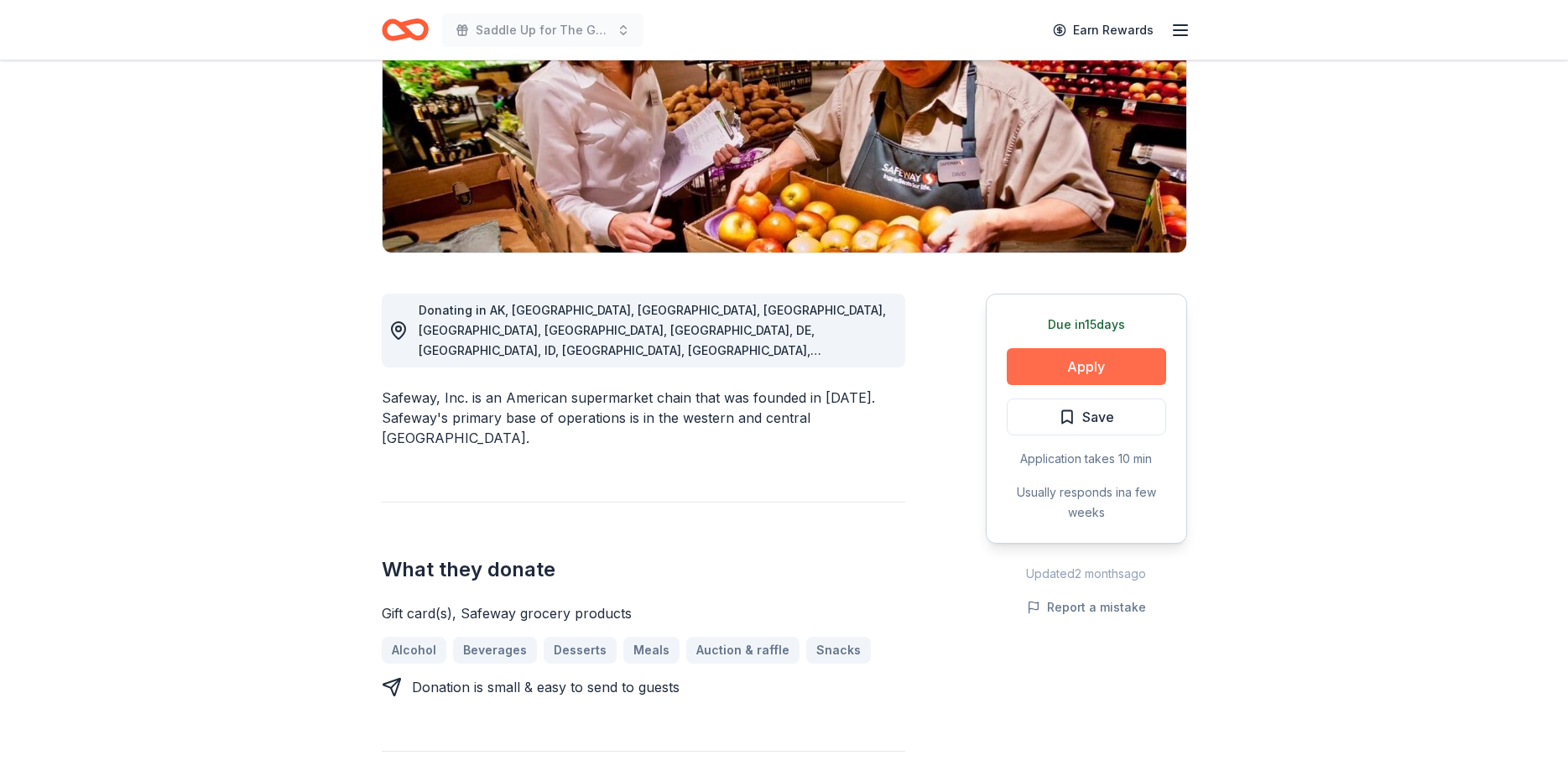
click at [1078, 368] on button "Apply" at bounding box center [1086, 367] width 159 height 37
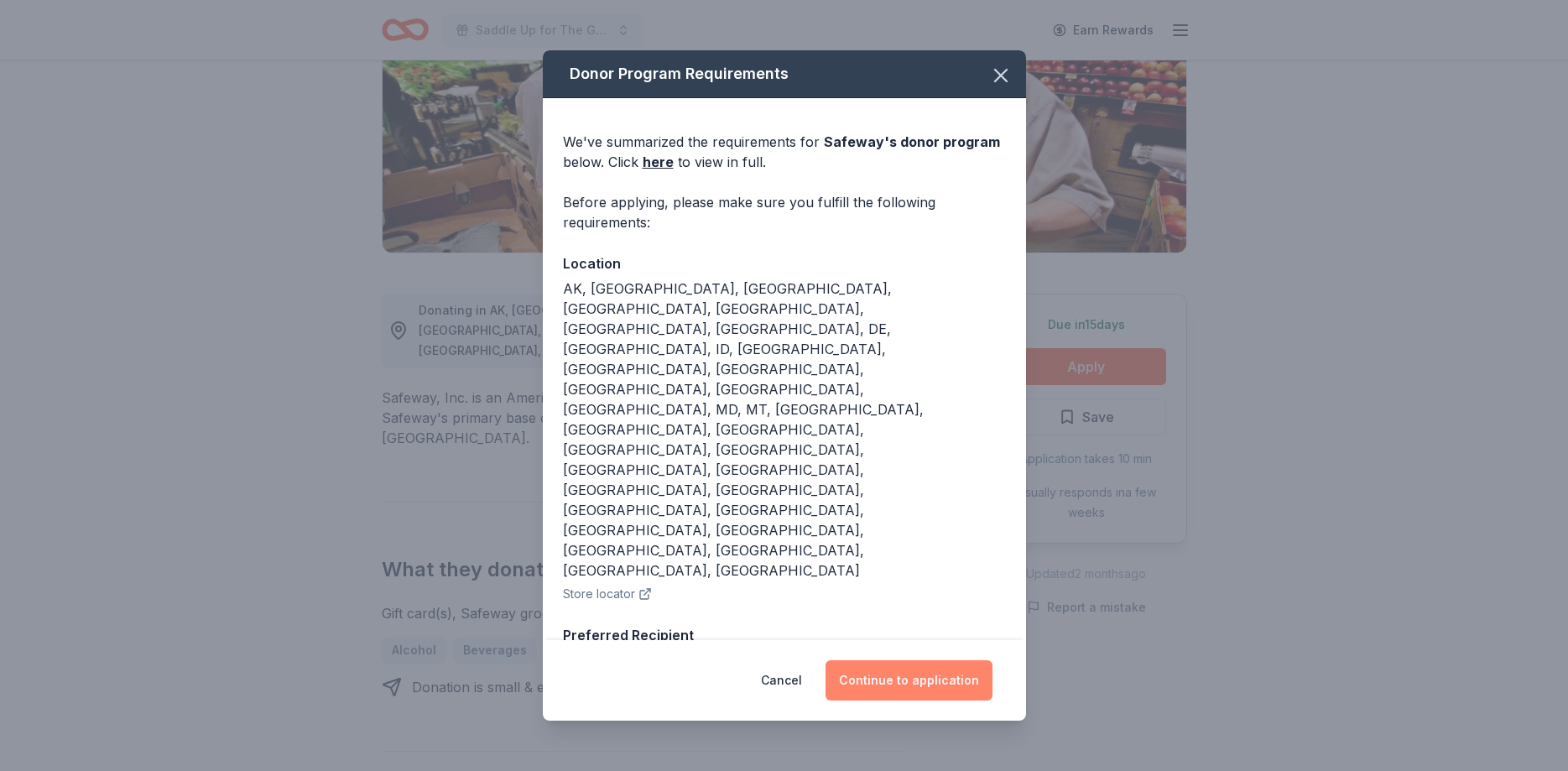
click at [890, 686] on button "Continue to application" at bounding box center [909, 680] width 167 height 41
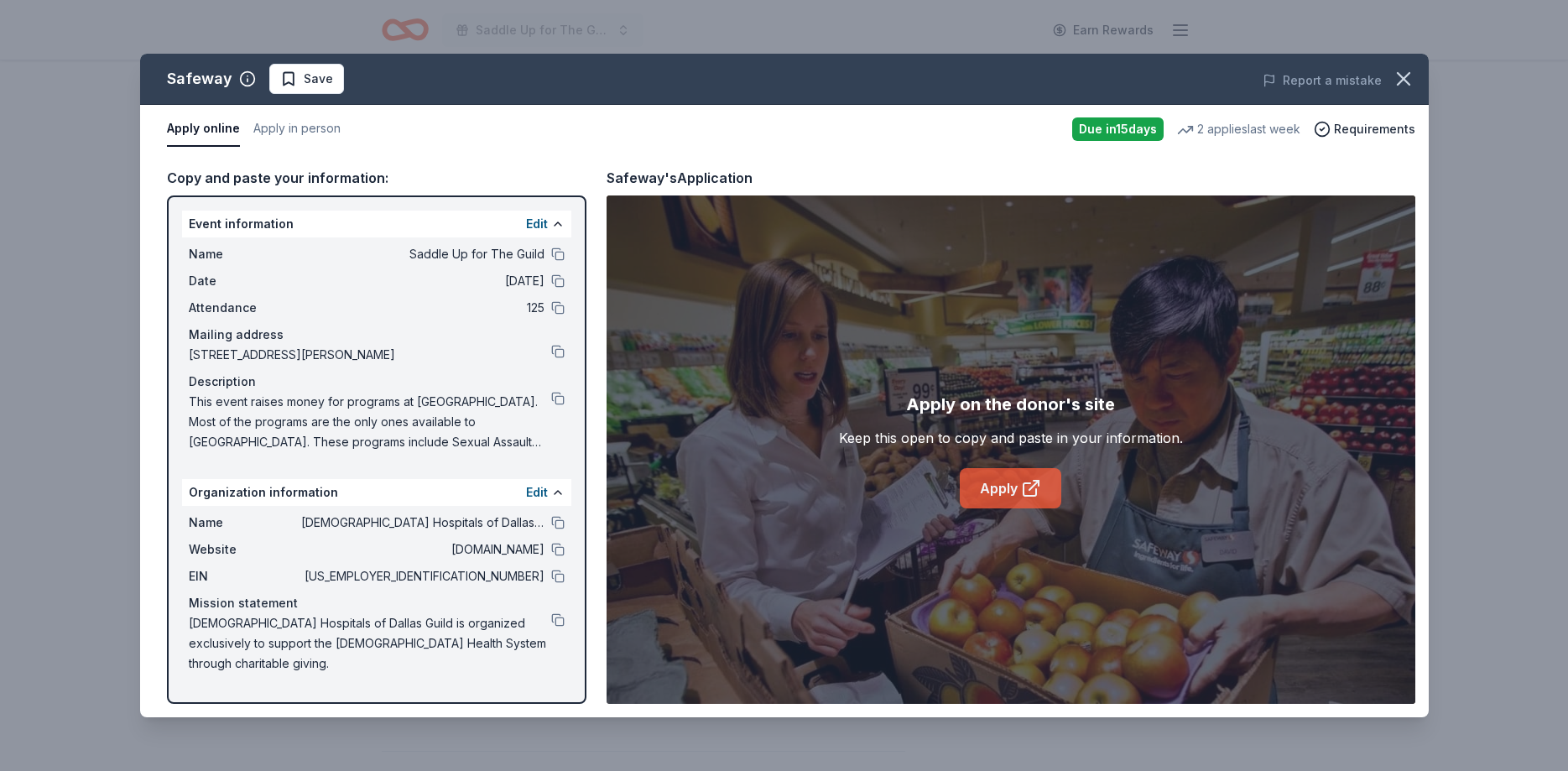
click at [996, 499] on link "Apply" at bounding box center [1010, 488] width 102 height 41
click at [304, 131] on button "Apply in person" at bounding box center [297, 128] width 87 height 35
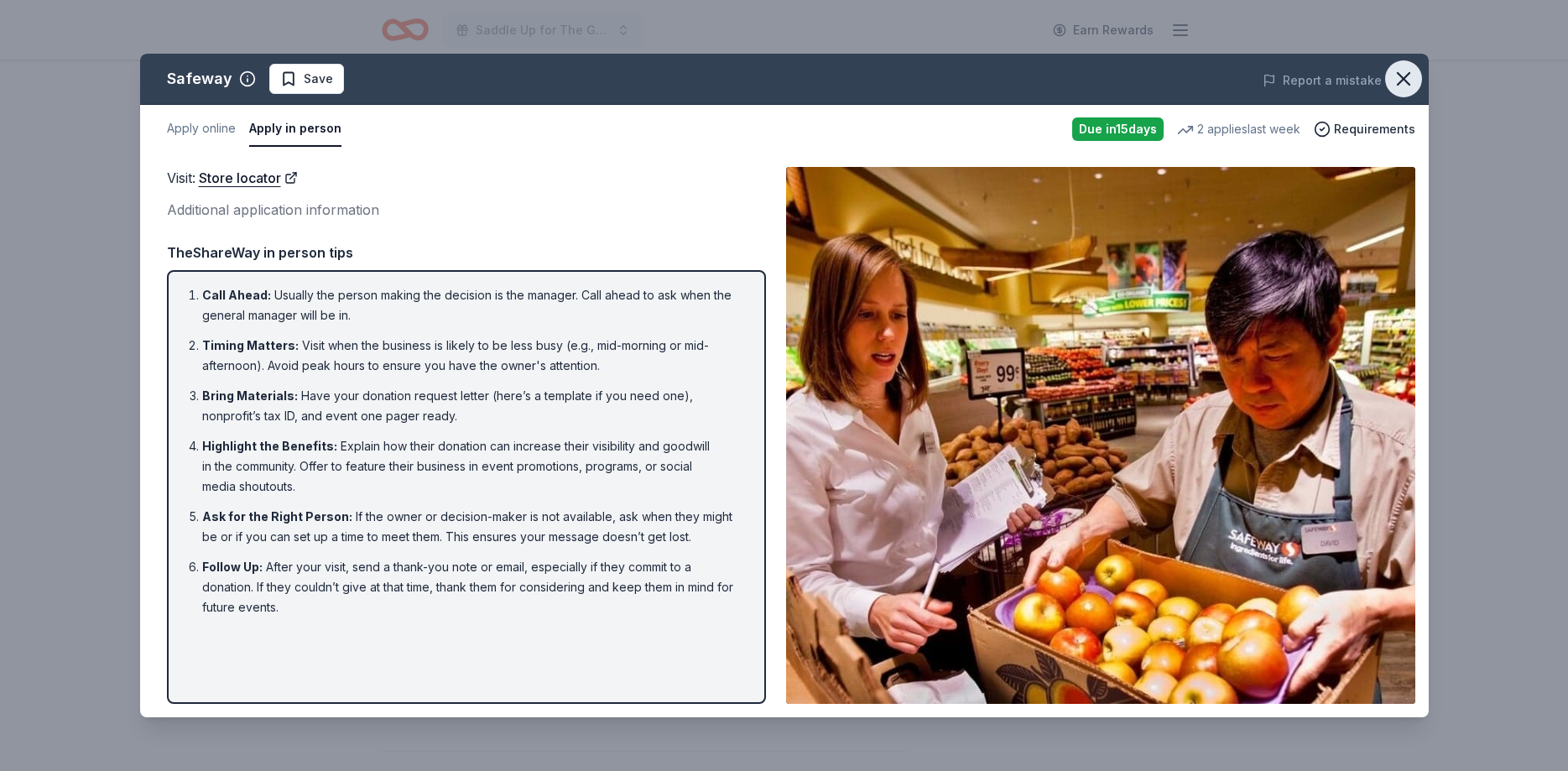
click at [1406, 81] on icon "button" at bounding box center [1403, 79] width 12 height 12
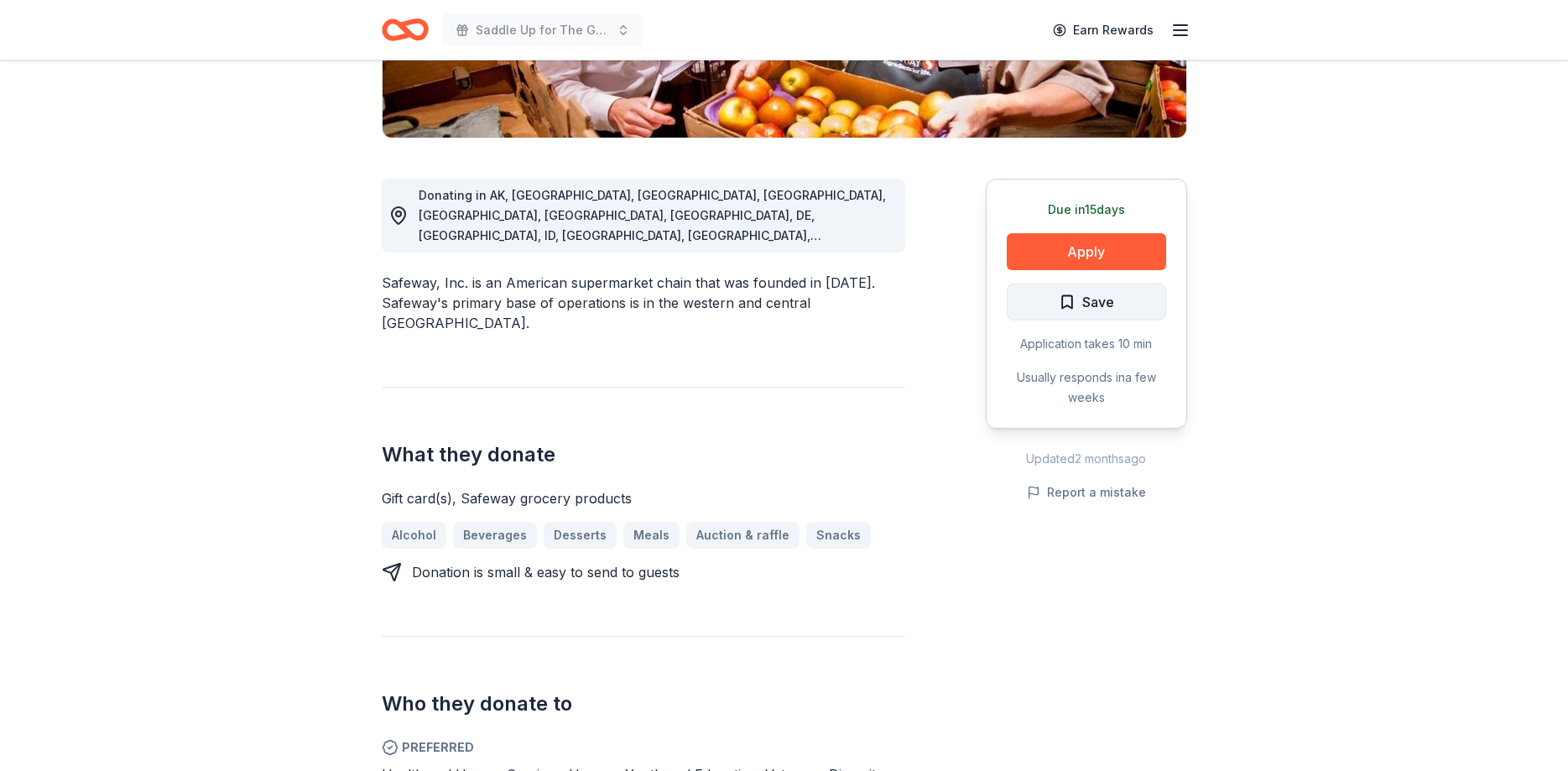
scroll to position [0, 0]
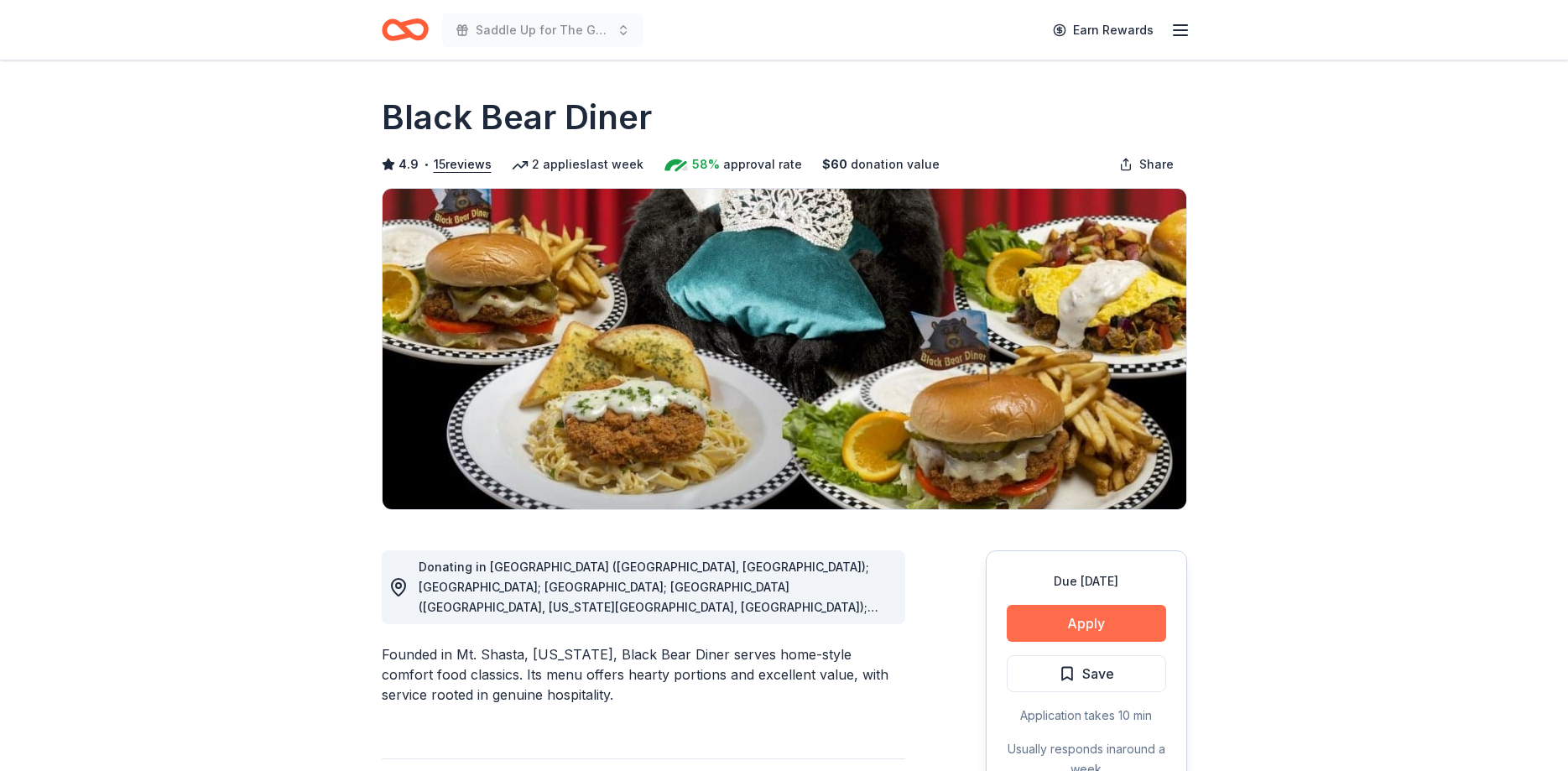
click at [1134, 611] on button "Apply" at bounding box center [1086, 624] width 159 height 37
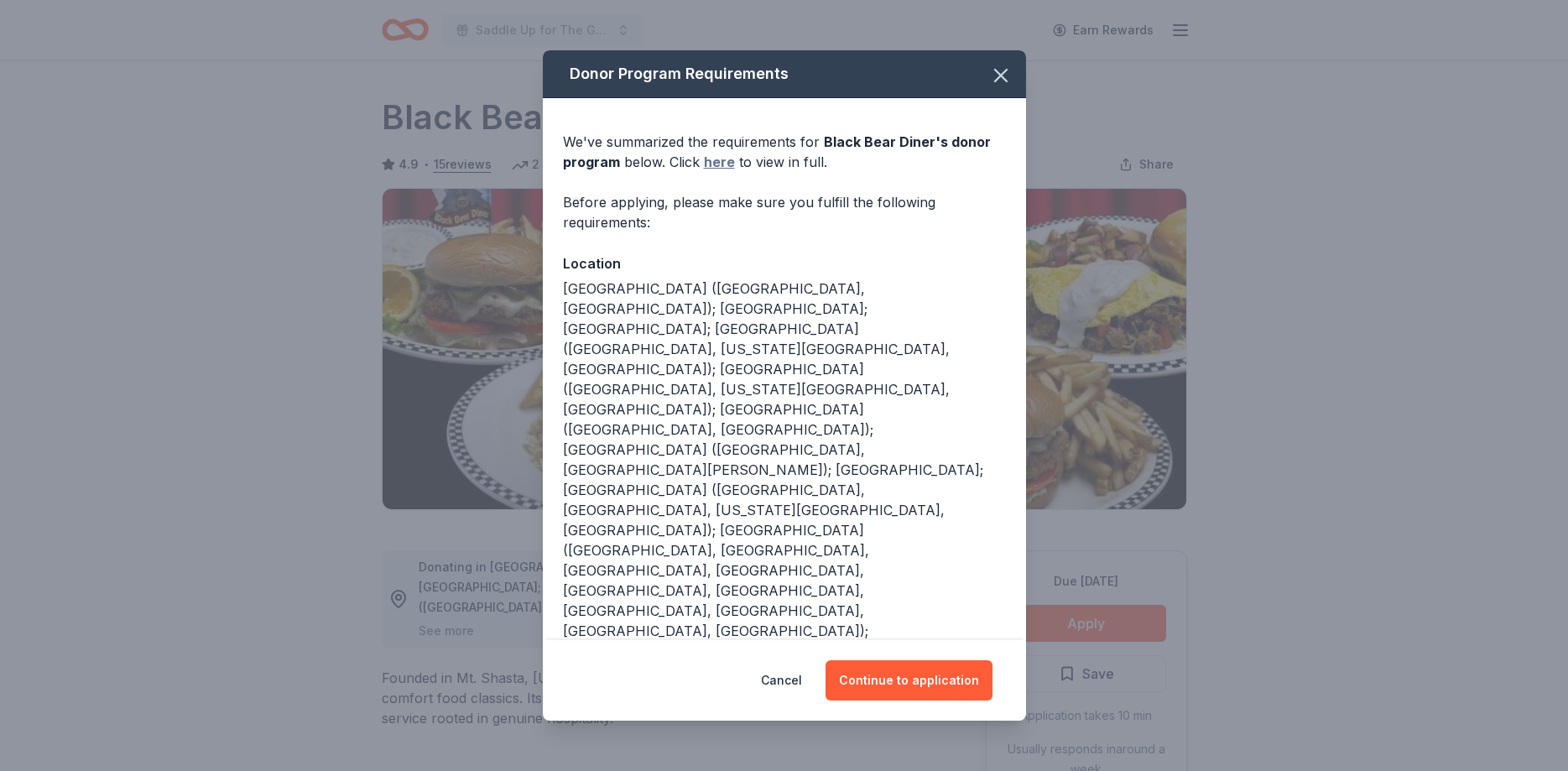
click at [713, 172] on link "here" at bounding box center [720, 161] width 31 height 20
click at [936, 661] on button "Continue to application" at bounding box center [909, 680] width 167 height 41
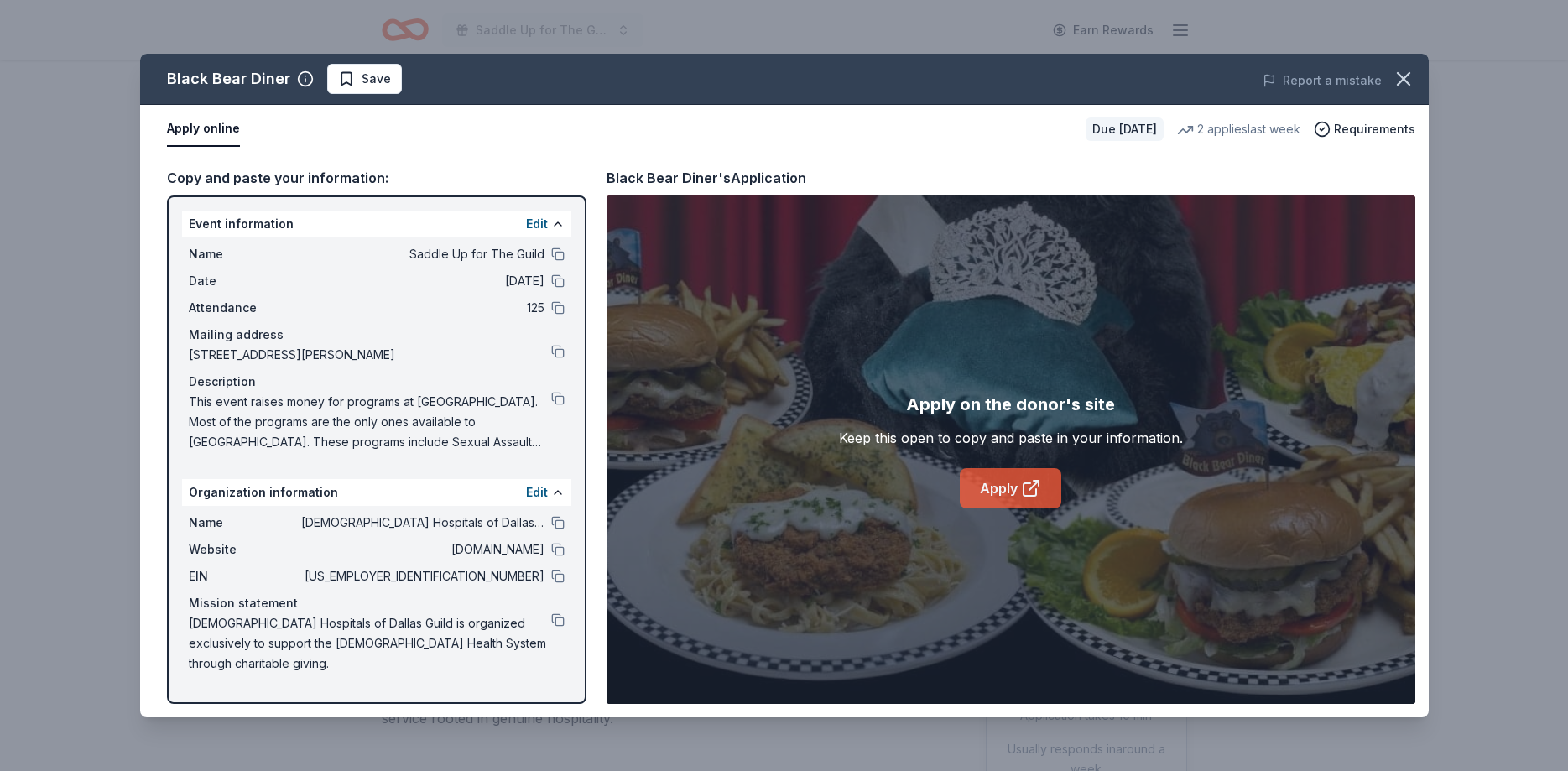
click at [998, 480] on link "Apply" at bounding box center [1010, 488] width 102 height 41
click at [367, 86] on span "Save" at bounding box center [376, 78] width 29 height 20
click at [367, 85] on html "Saddle Up for The Guild Earn Rewards Due [DATE] Share Black Bear Diner 4.9 • 15…" at bounding box center [784, 386] width 1568 height 771
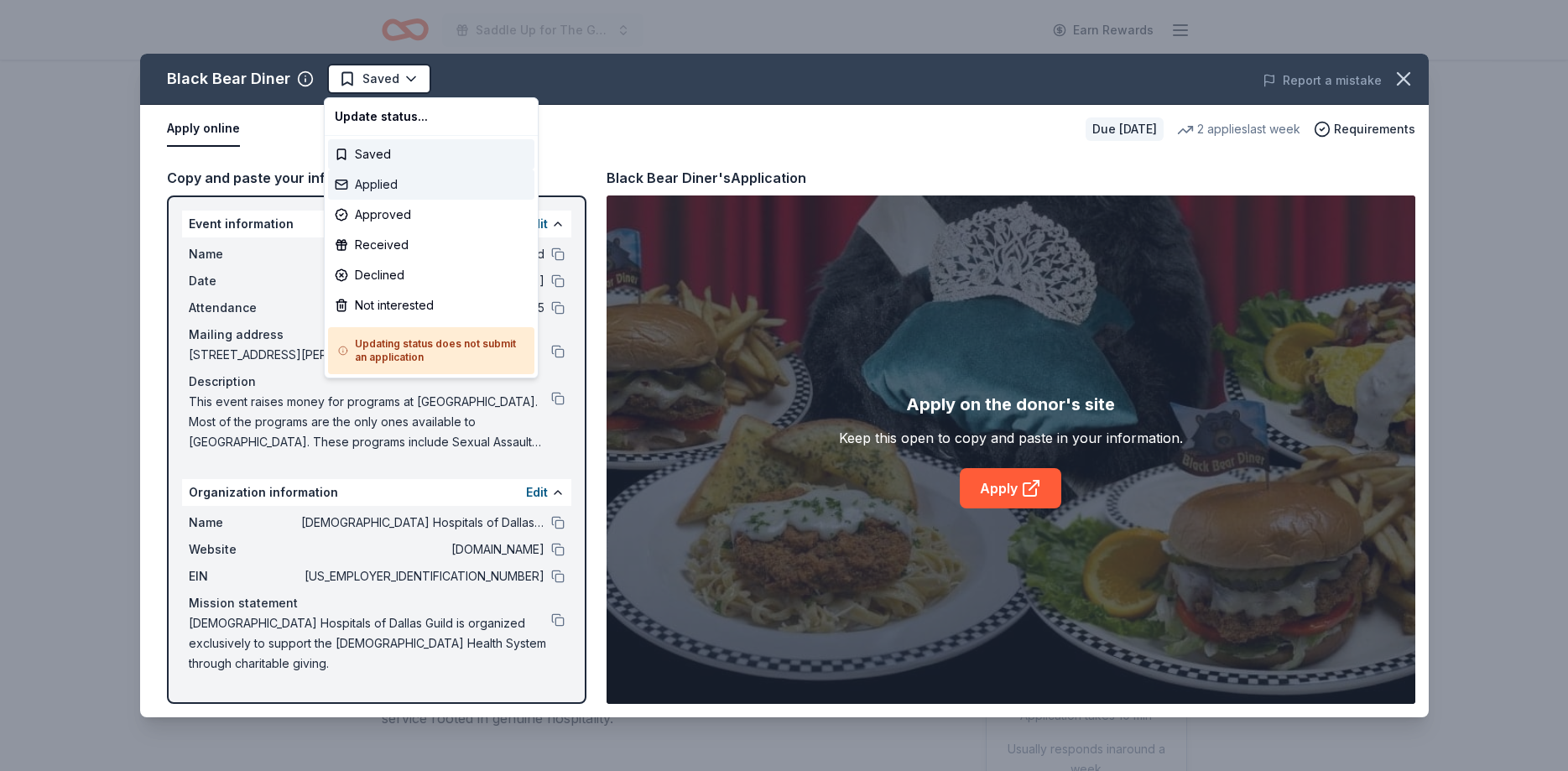
click at [367, 185] on div "Applied" at bounding box center [431, 185] width 206 height 30
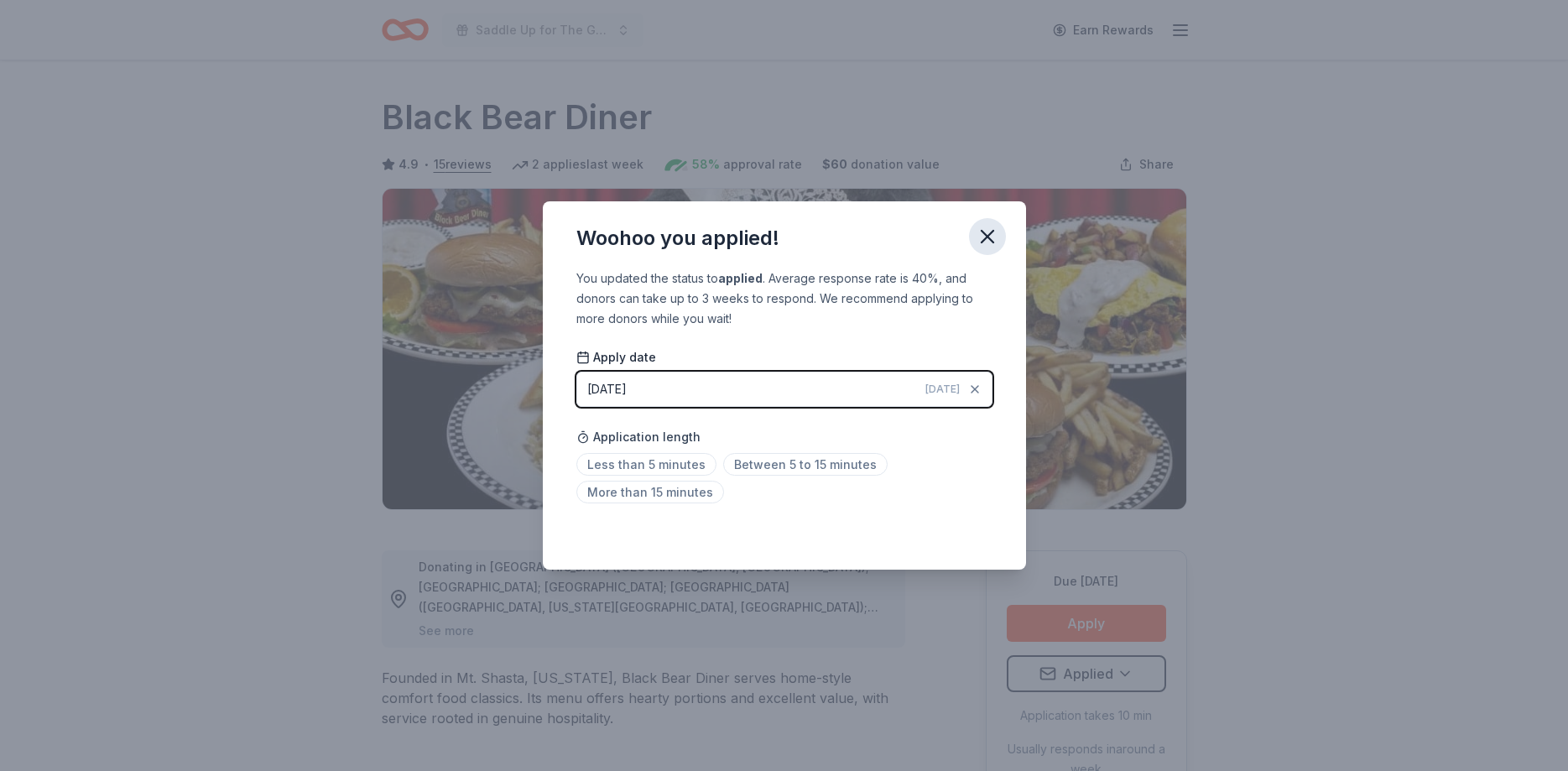
click at [997, 241] on icon "button" at bounding box center [987, 236] width 23 height 23
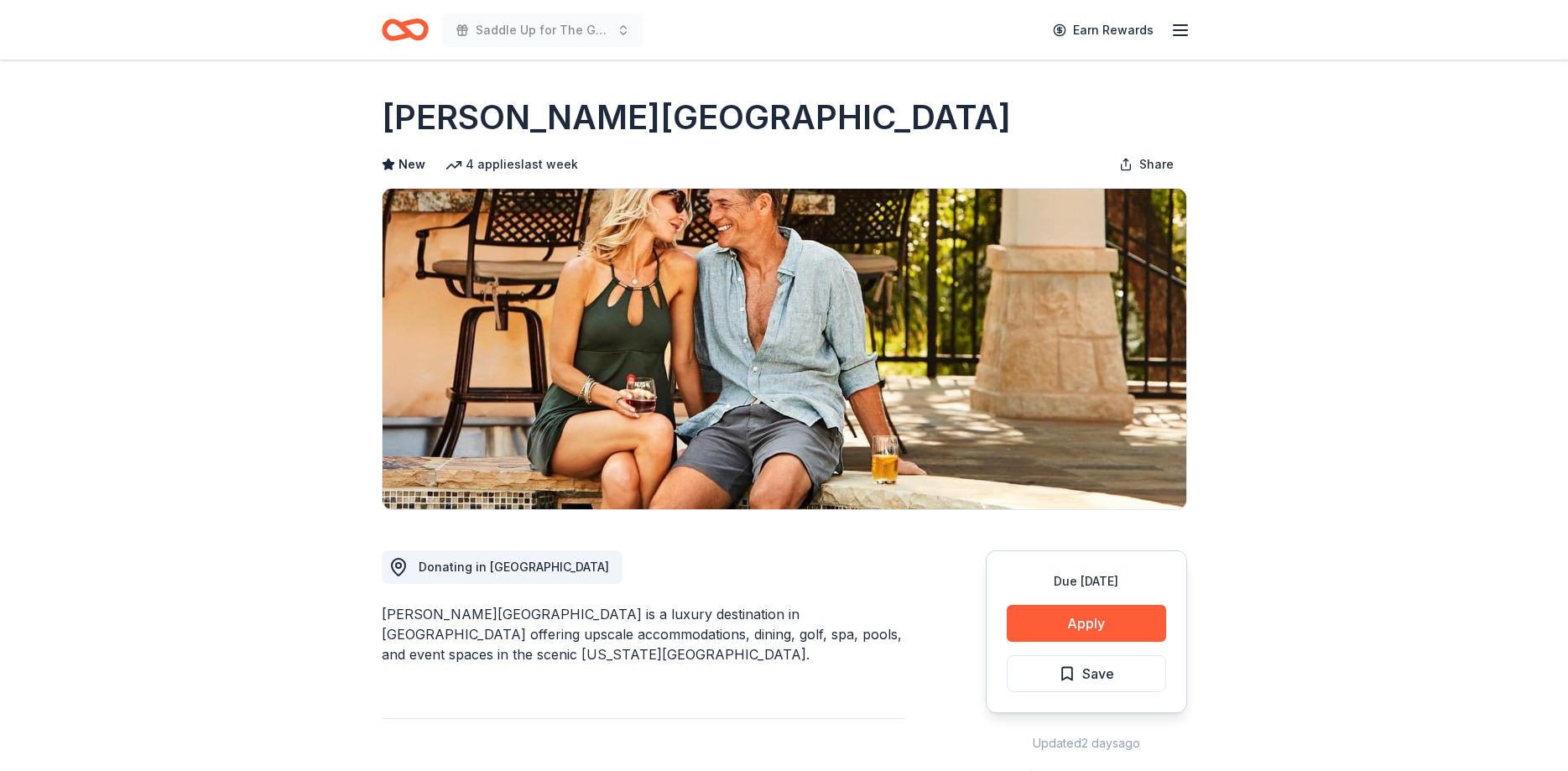
scroll to position [85, 0]
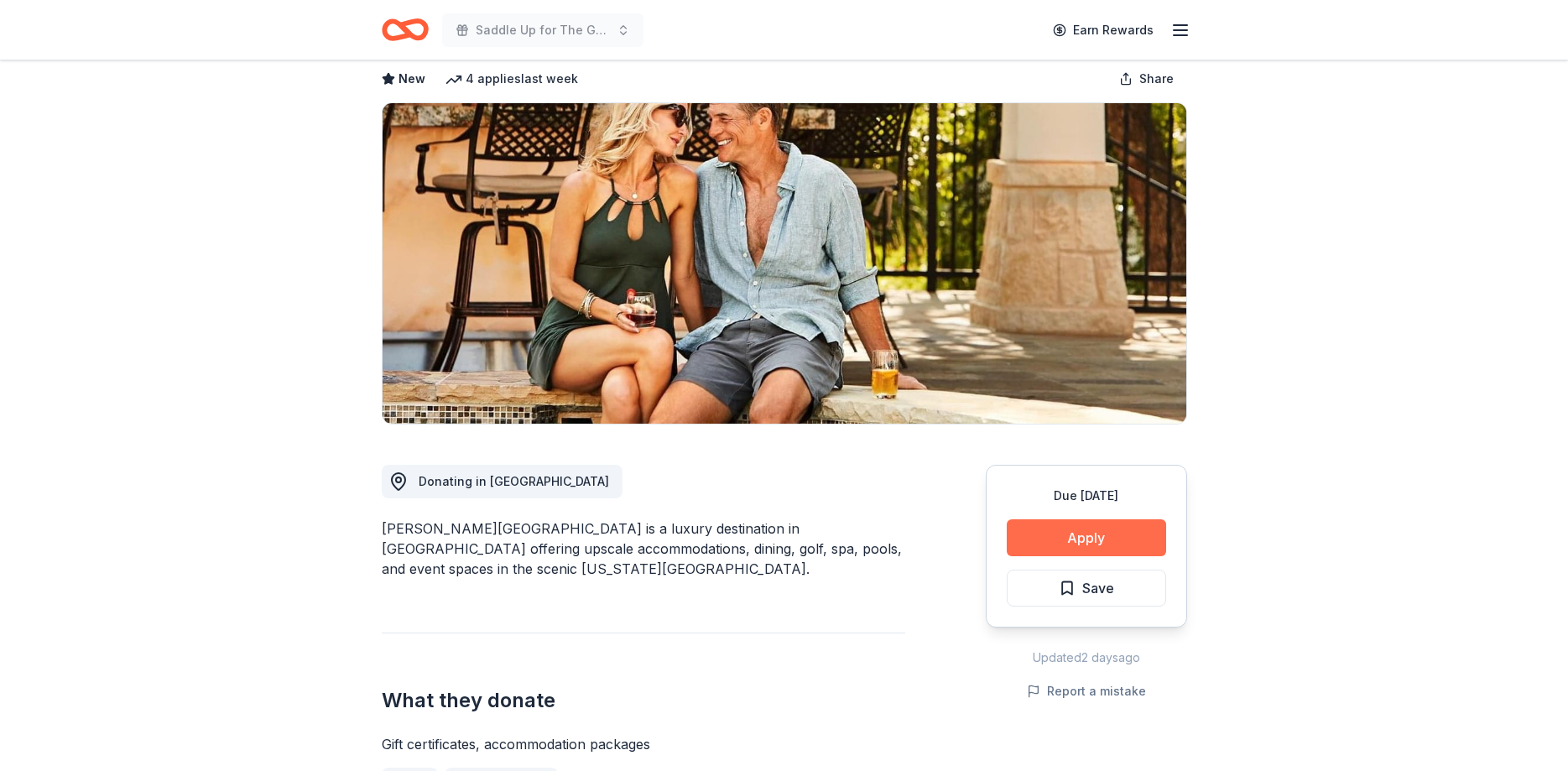
click at [1096, 532] on button "Apply" at bounding box center [1086, 537] width 159 height 37
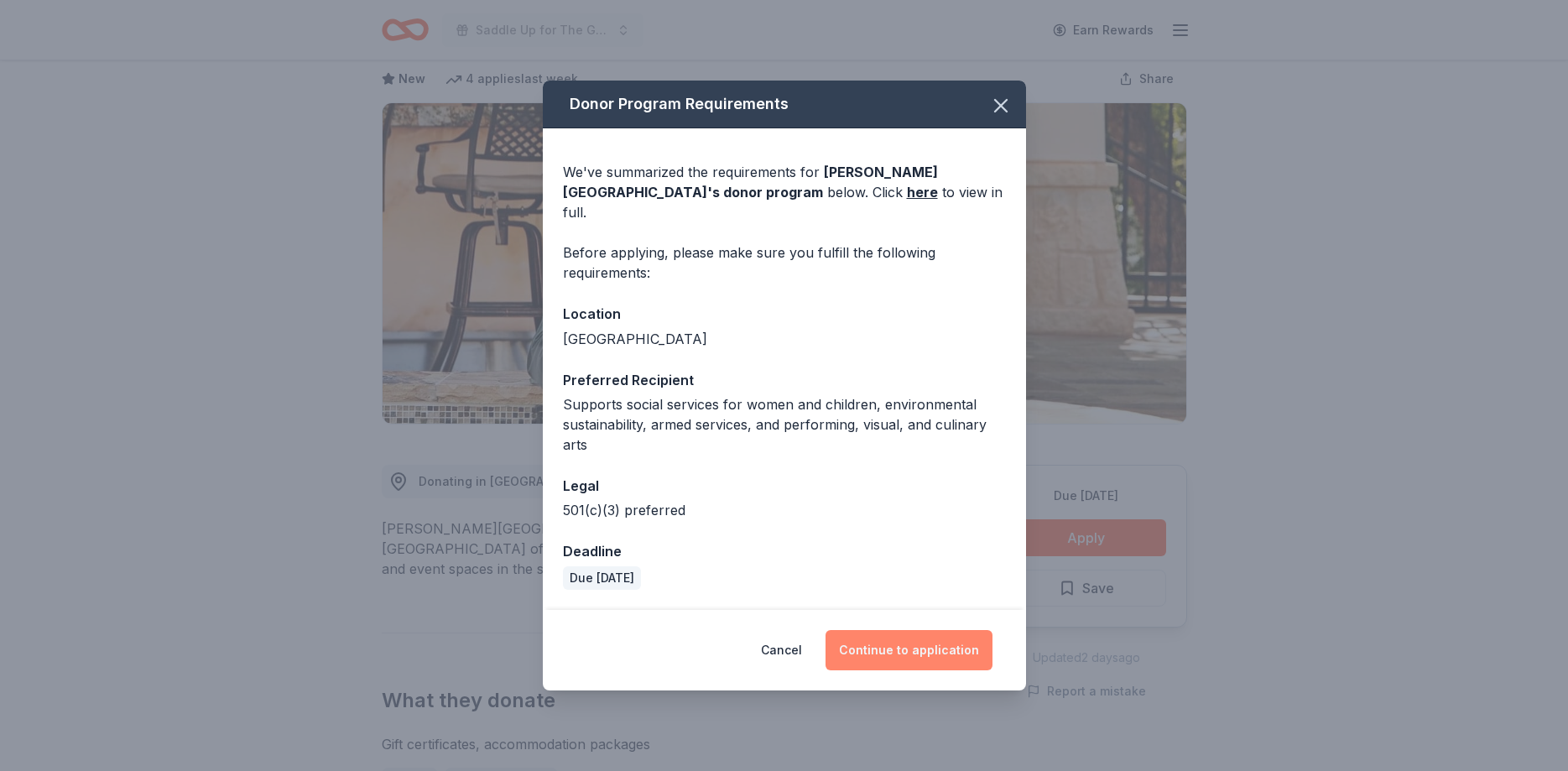
click at [936, 634] on button "Continue to application" at bounding box center [909, 650] width 167 height 41
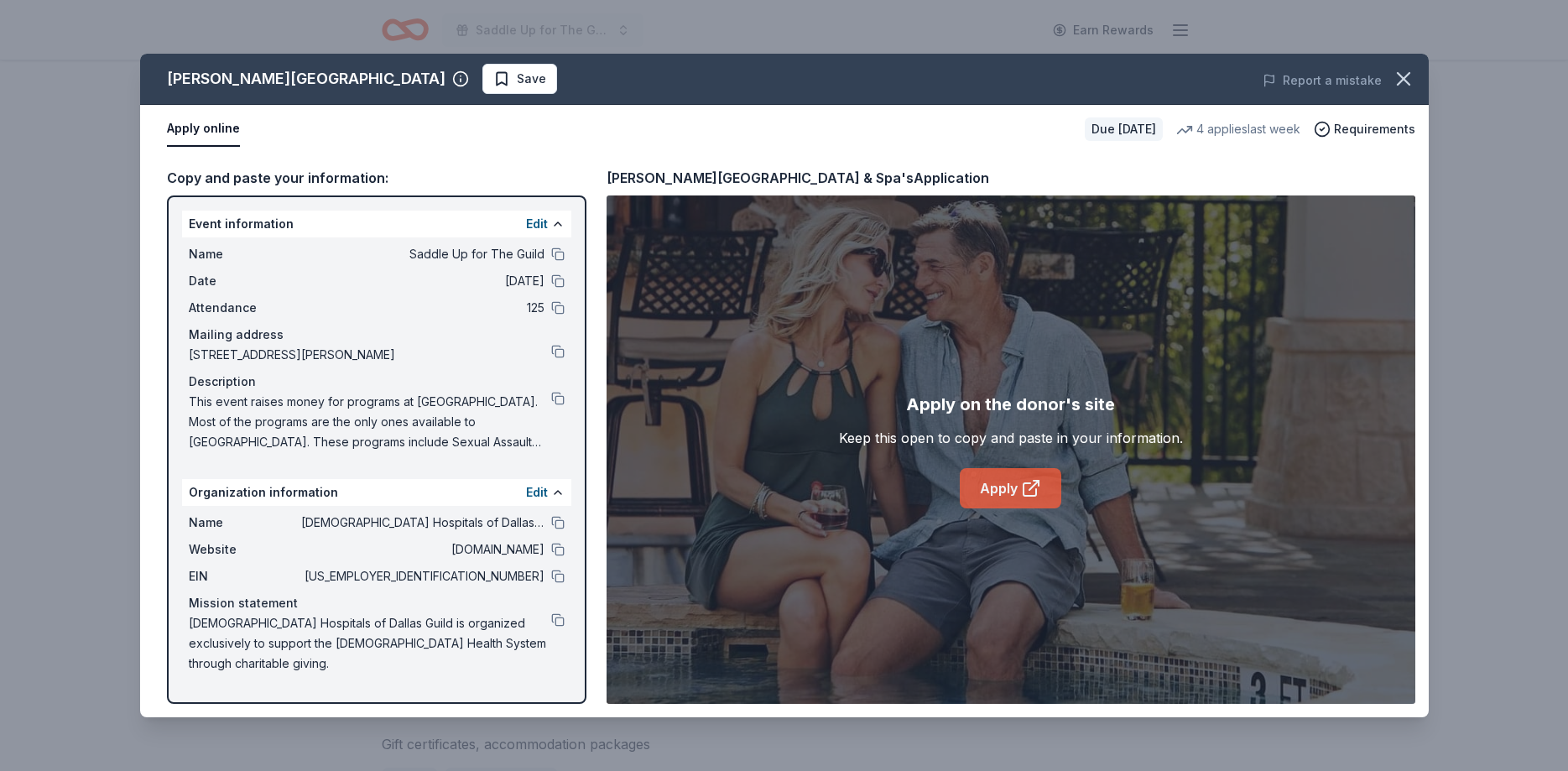
click at [1011, 493] on link "Apply" at bounding box center [1010, 488] width 102 height 41
click at [516, 76] on span "Save" at bounding box center [531, 78] width 29 height 20
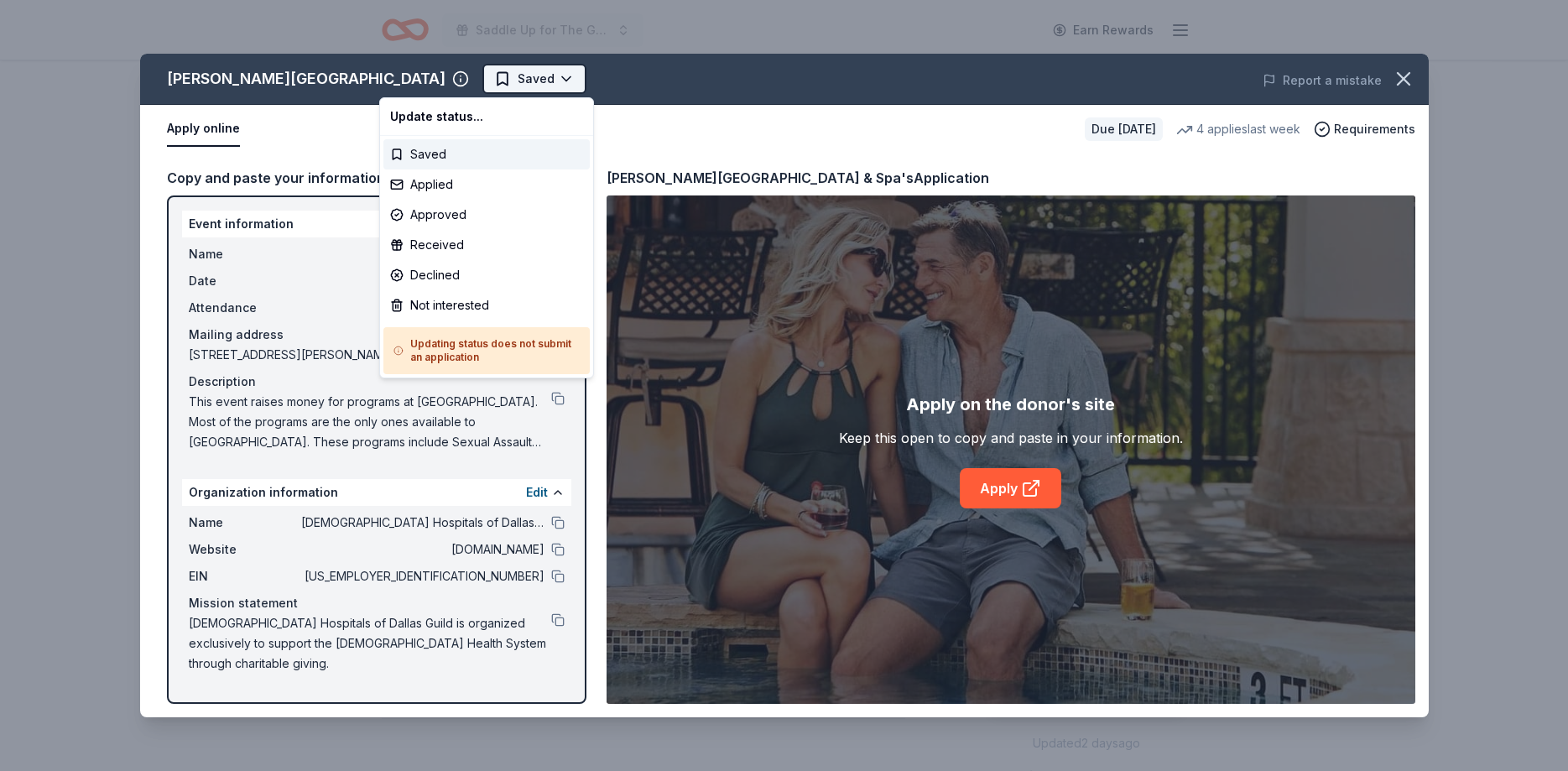
click at [427, 79] on html "Saddle Up for The Guild Earn Rewards Due in 27 days Share La Cantera Resort & S…" at bounding box center [784, 386] width 1568 height 771
click at [440, 182] on div "Applied" at bounding box center [486, 185] width 206 height 30
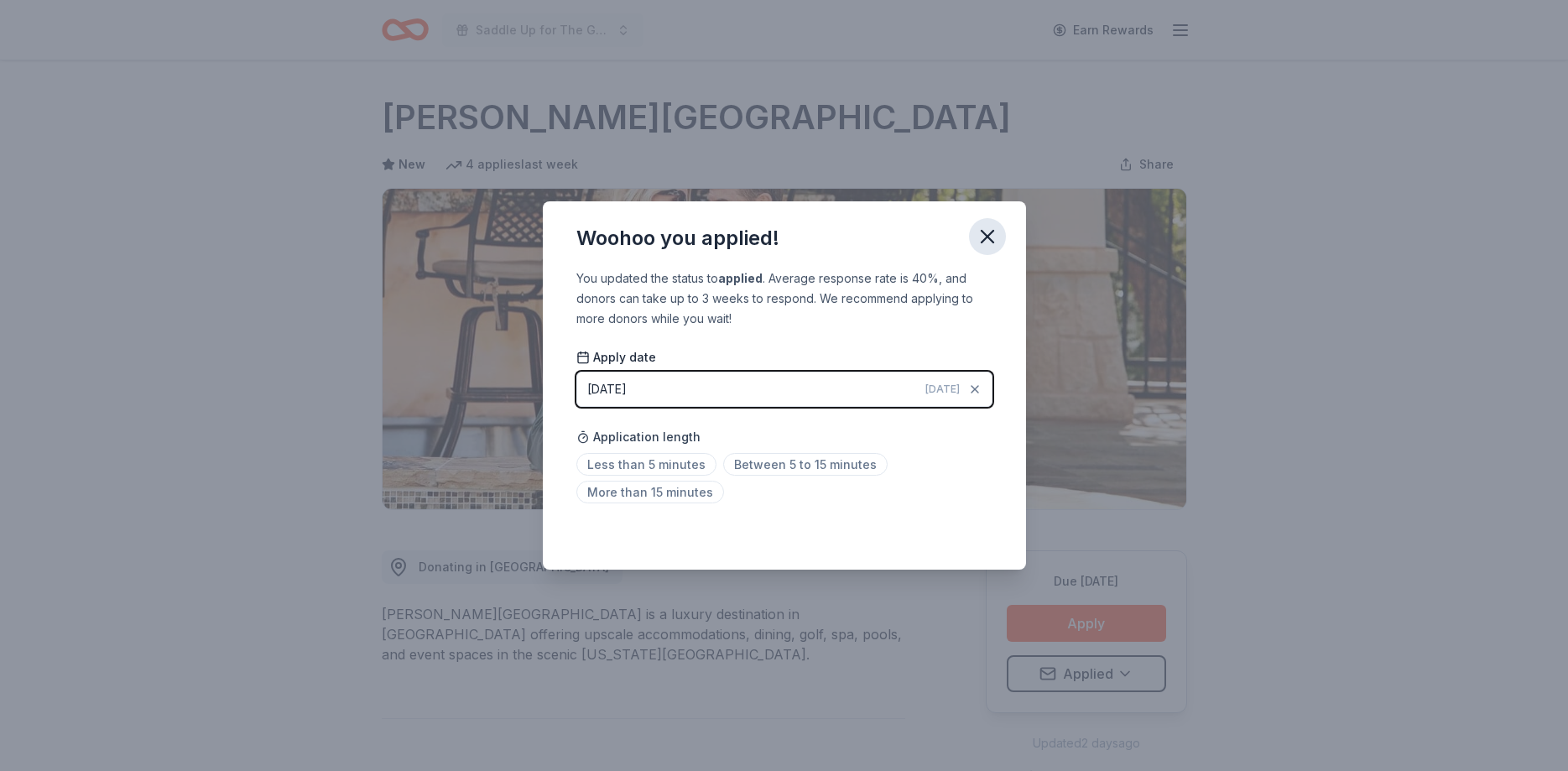
click at [985, 231] on icon "button" at bounding box center [987, 236] width 23 height 23
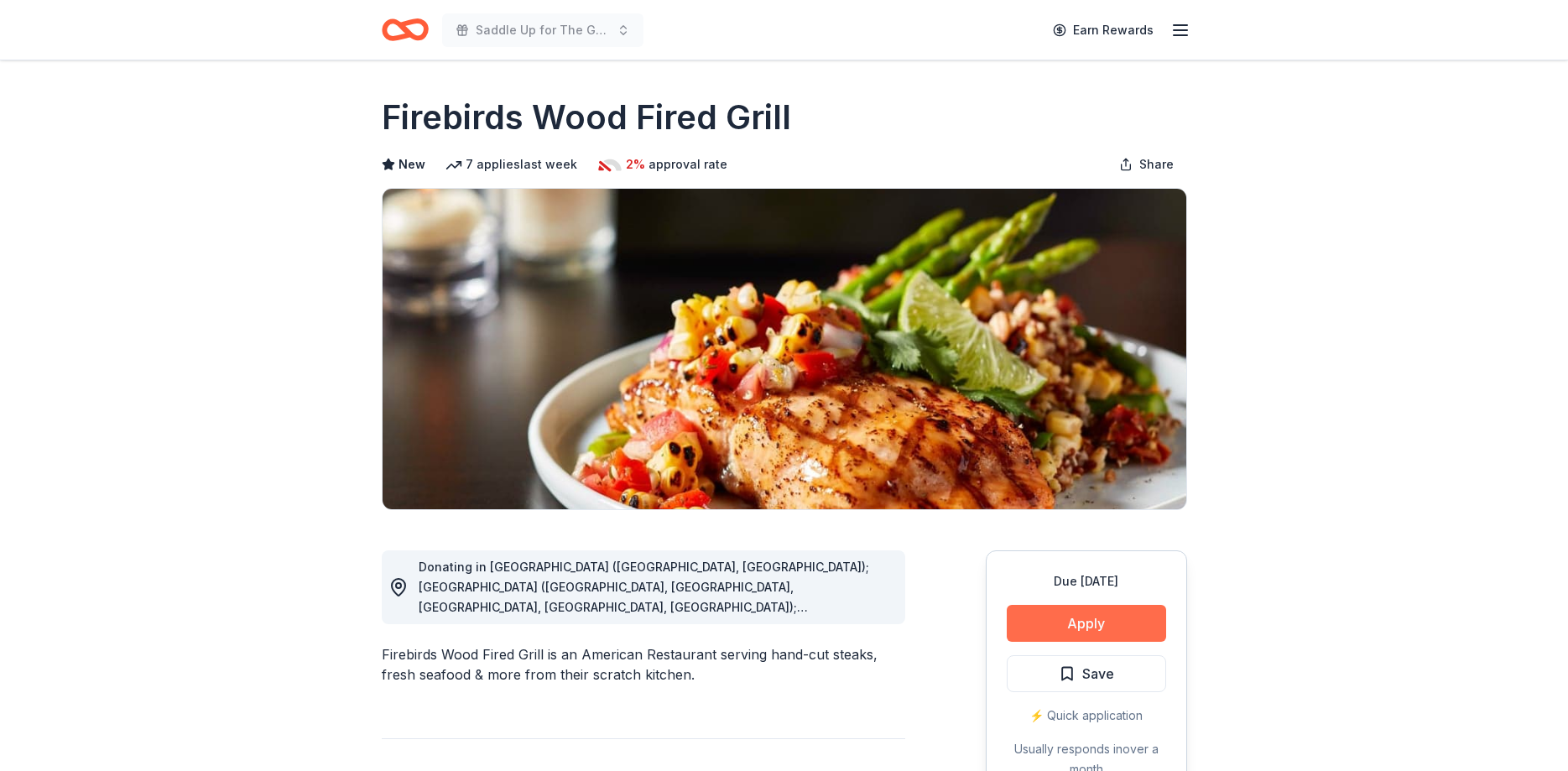
click at [1042, 623] on button "Apply" at bounding box center [1086, 624] width 159 height 37
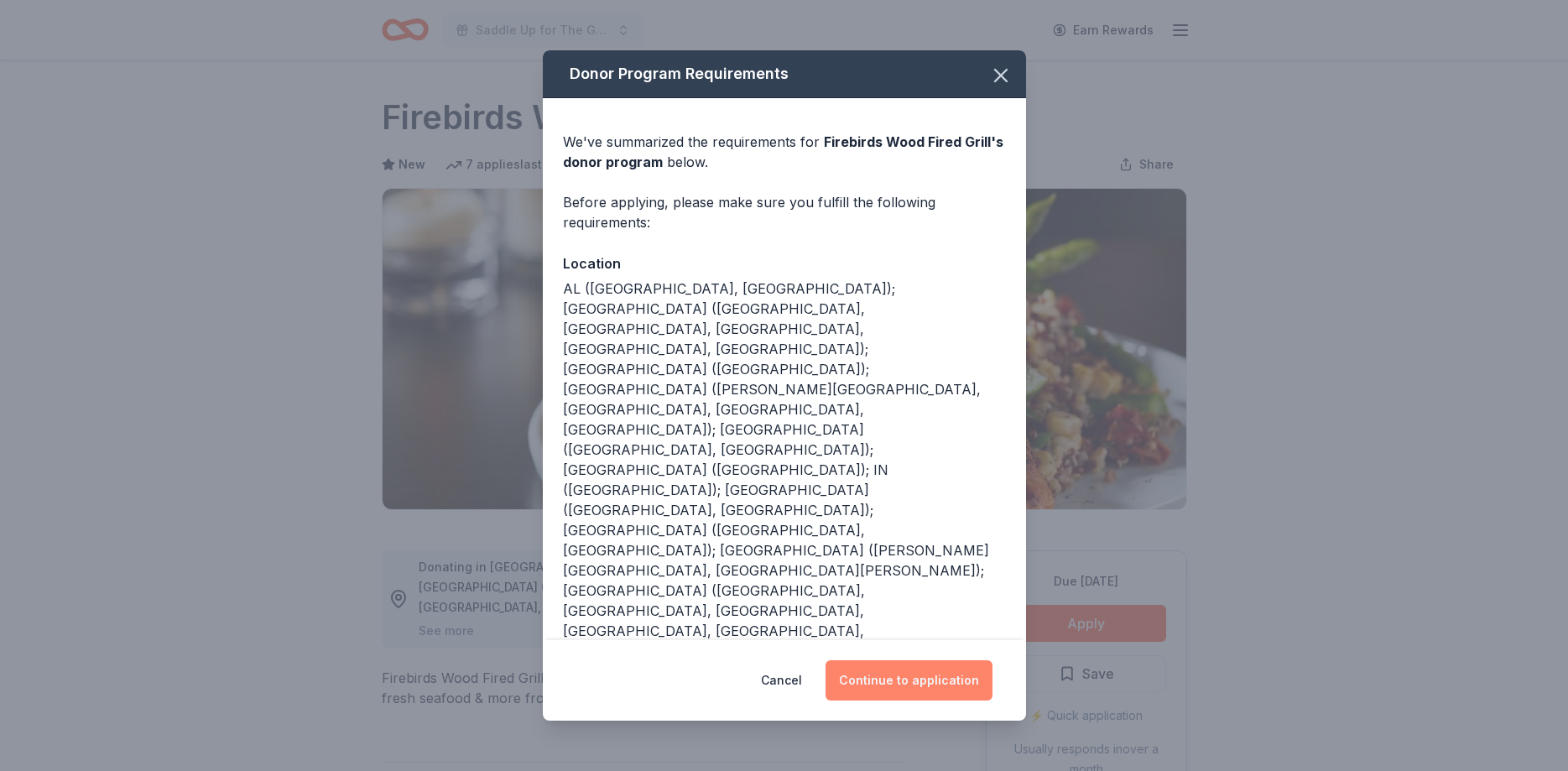
click at [904, 667] on button "Continue to application" at bounding box center [909, 680] width 167 height 41
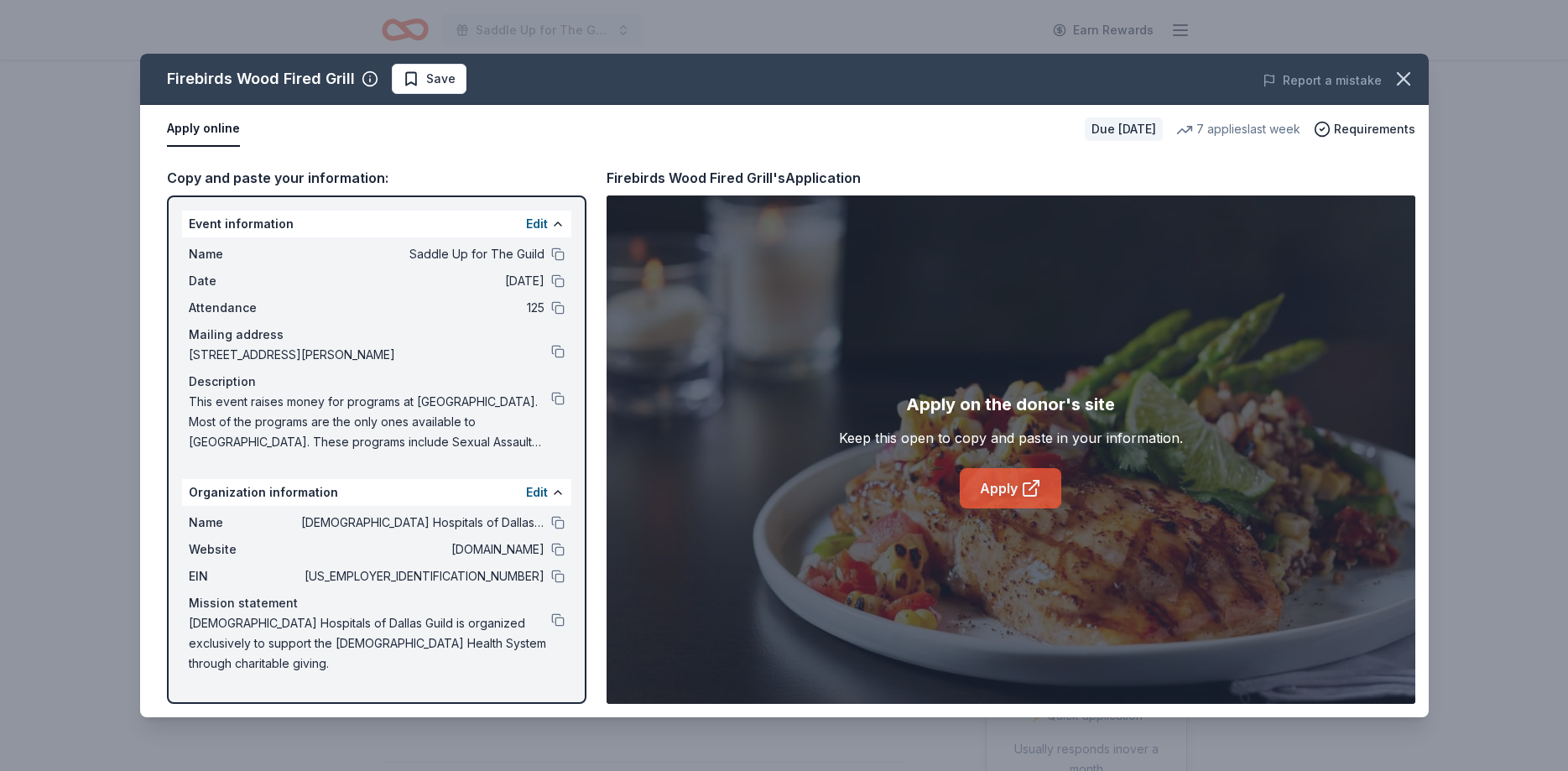
click at [986, 491] on link "Apply" at bounding box center [1010, 488] width 102 height 41
click at [430, 78] on span "Save" at bounding box center [440, 78] width 29 height 20
click at [430, 78] on html "Saddle Up for The Guild Earn Rewards Due [DATE] Share Firebirds Wood Fired Gril…" at bounding box center [784, 386] width 1568 height 771
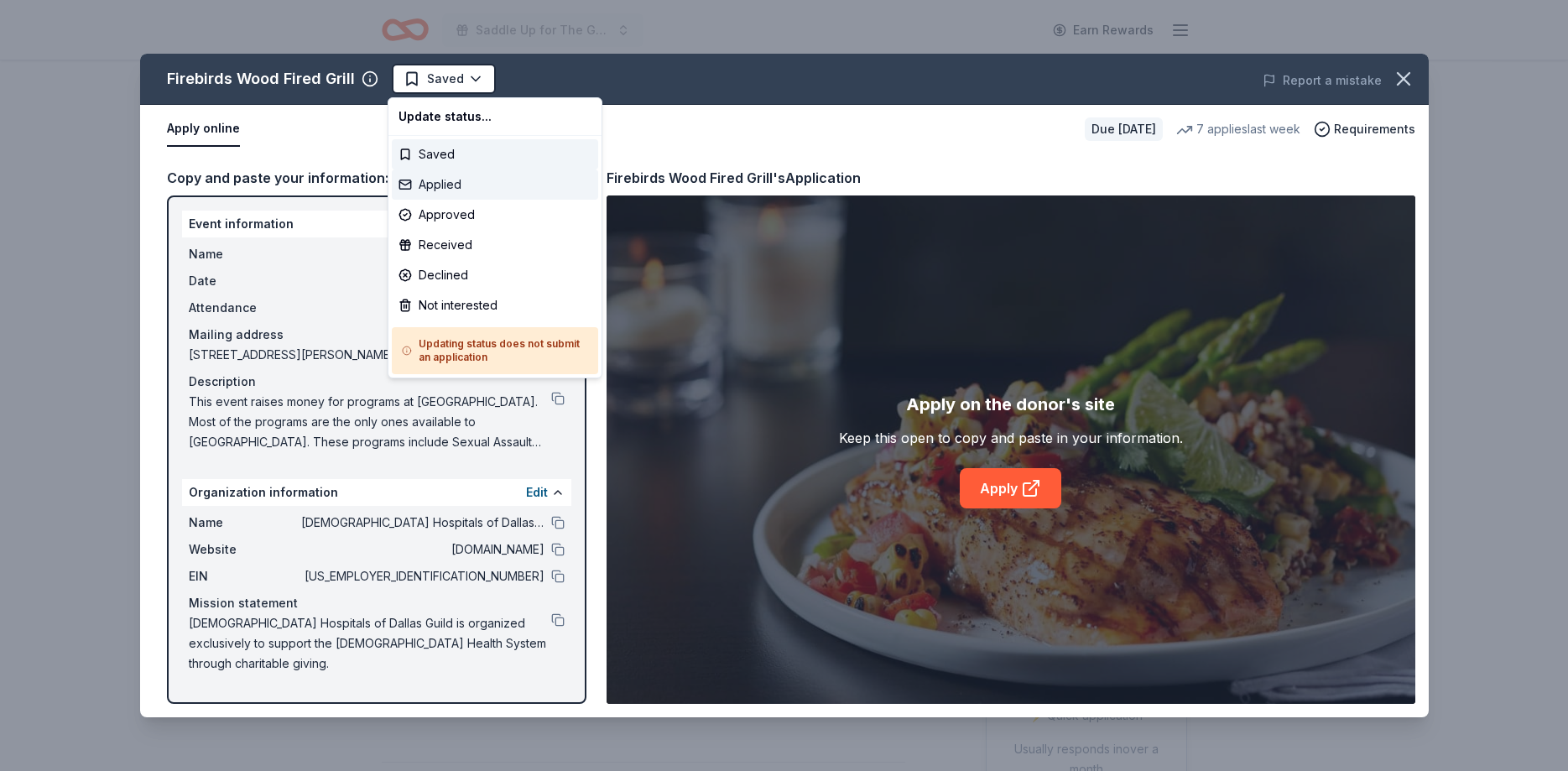
click at [455, 187] on div "Applied" at bounding box center [494, 185] width 206 height 30
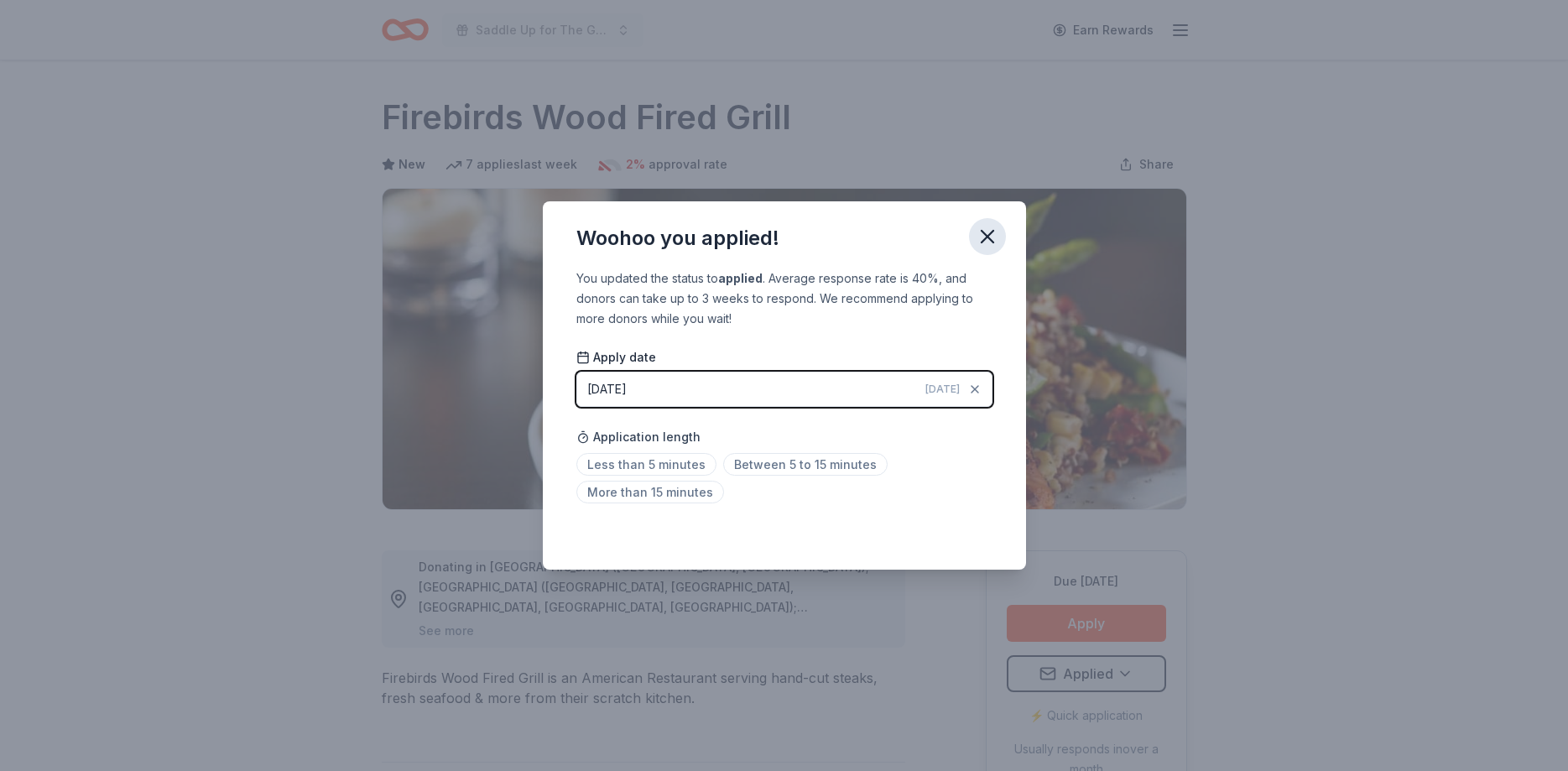
click at [986, 229] on icon "button" at bounding box center [987, 236] width 23 height 23
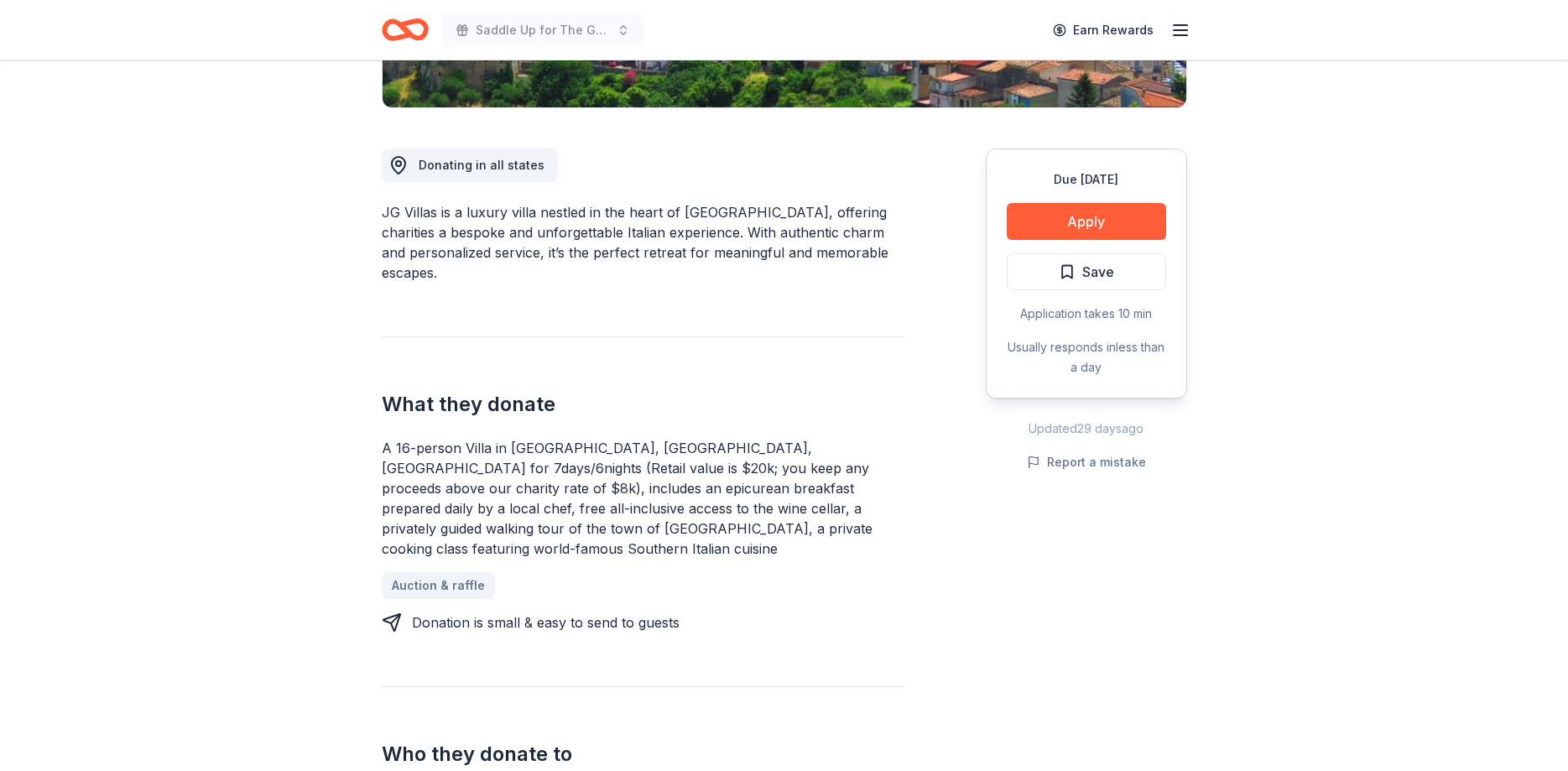
scroll to position [428, 0]
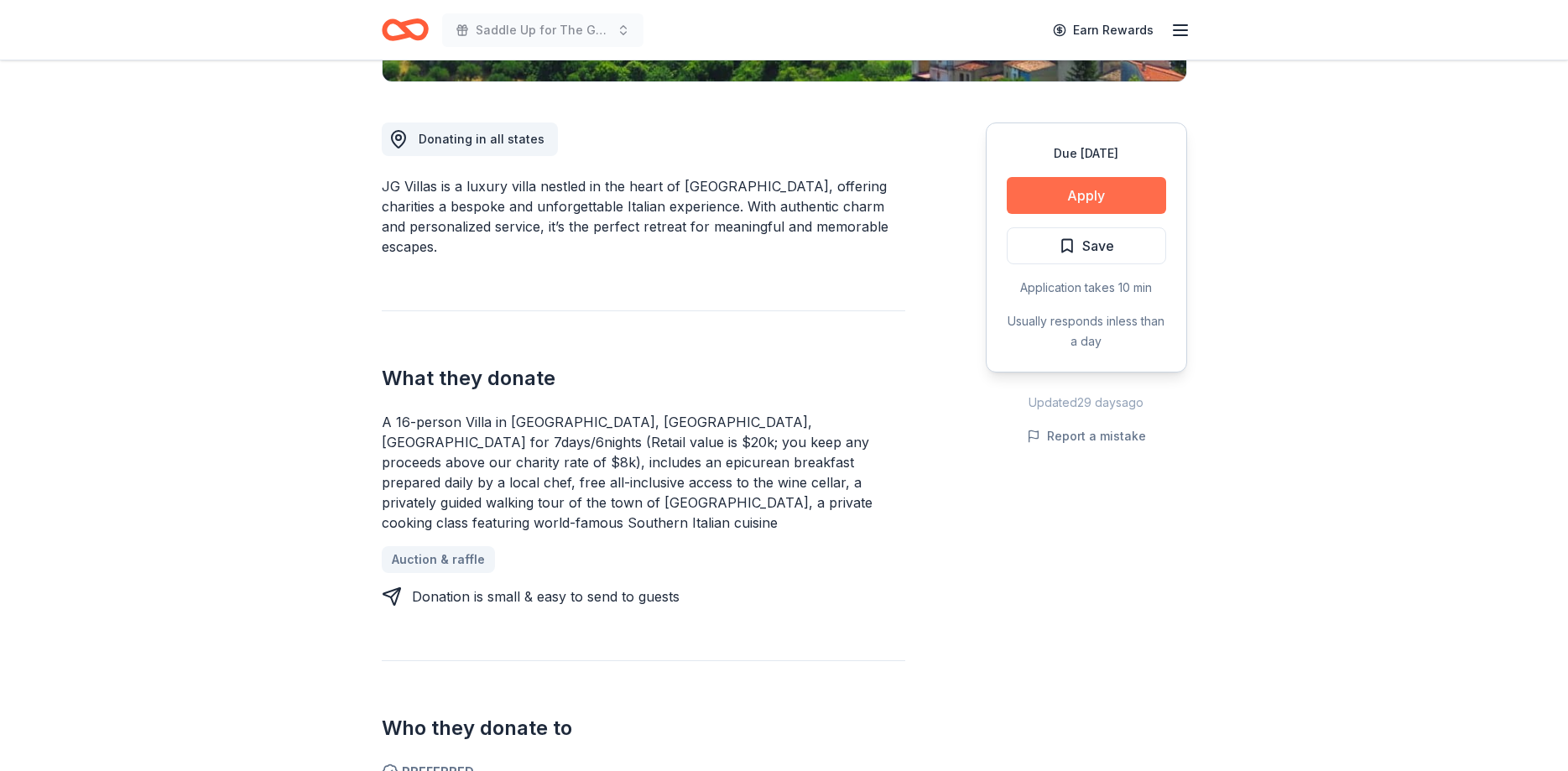
click at [1058, 185] on button "Apply" at bounding box center [1086, 195] width 159 height 37
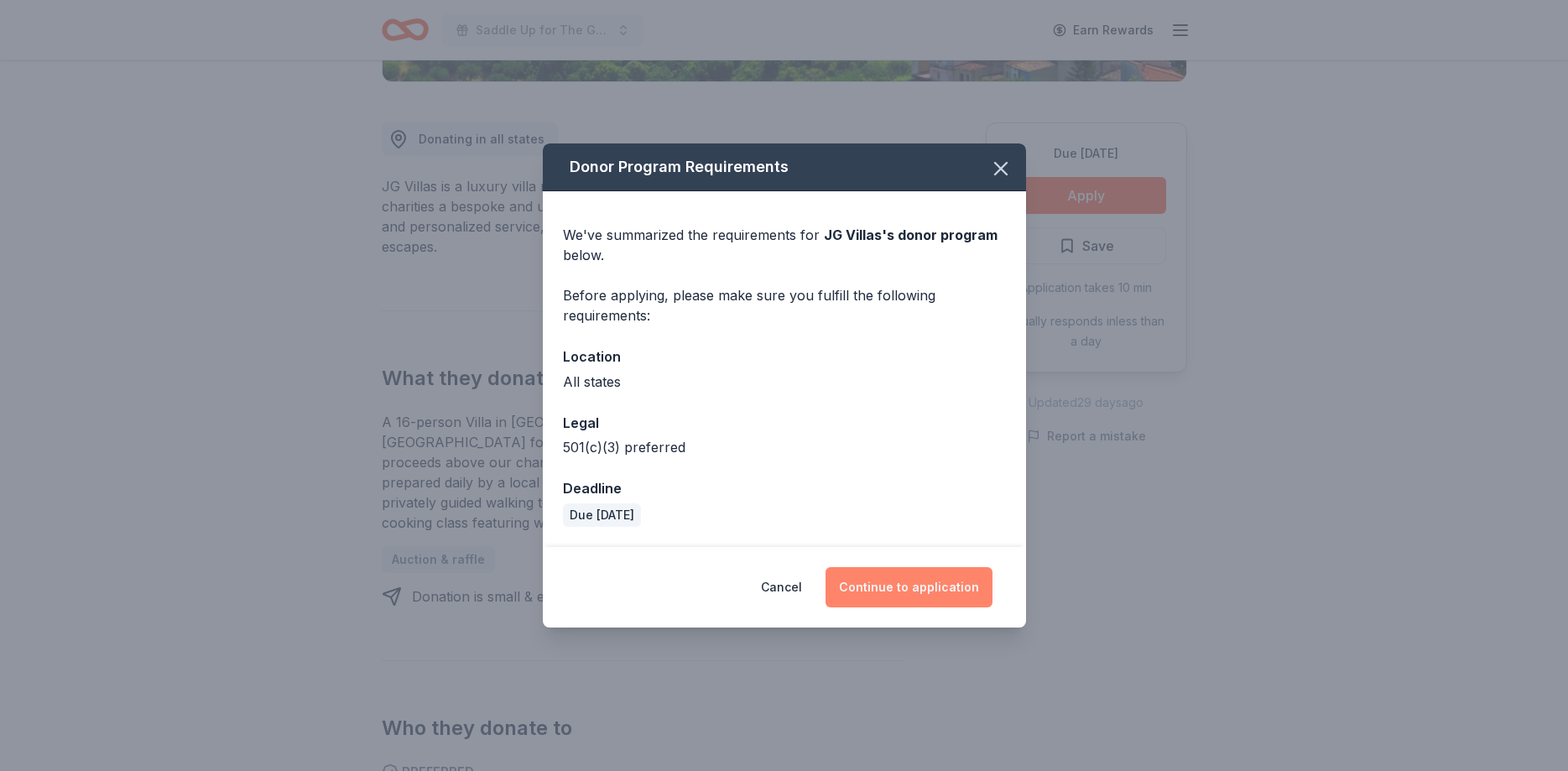
click at [895, 571] on button "Continue to application" at bounding box center [909, 587] width 167 height 41
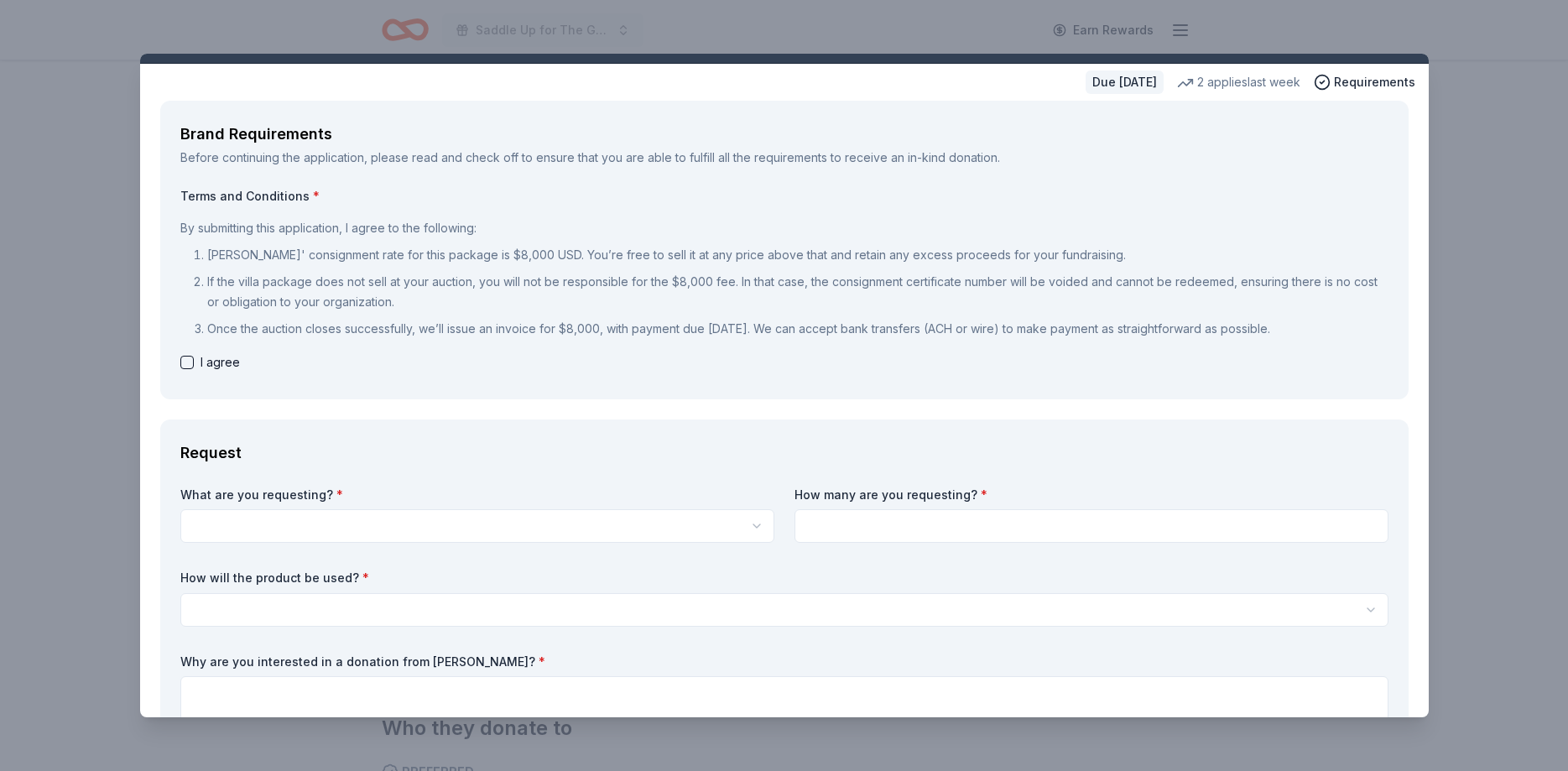
scroll to position [0, 0]
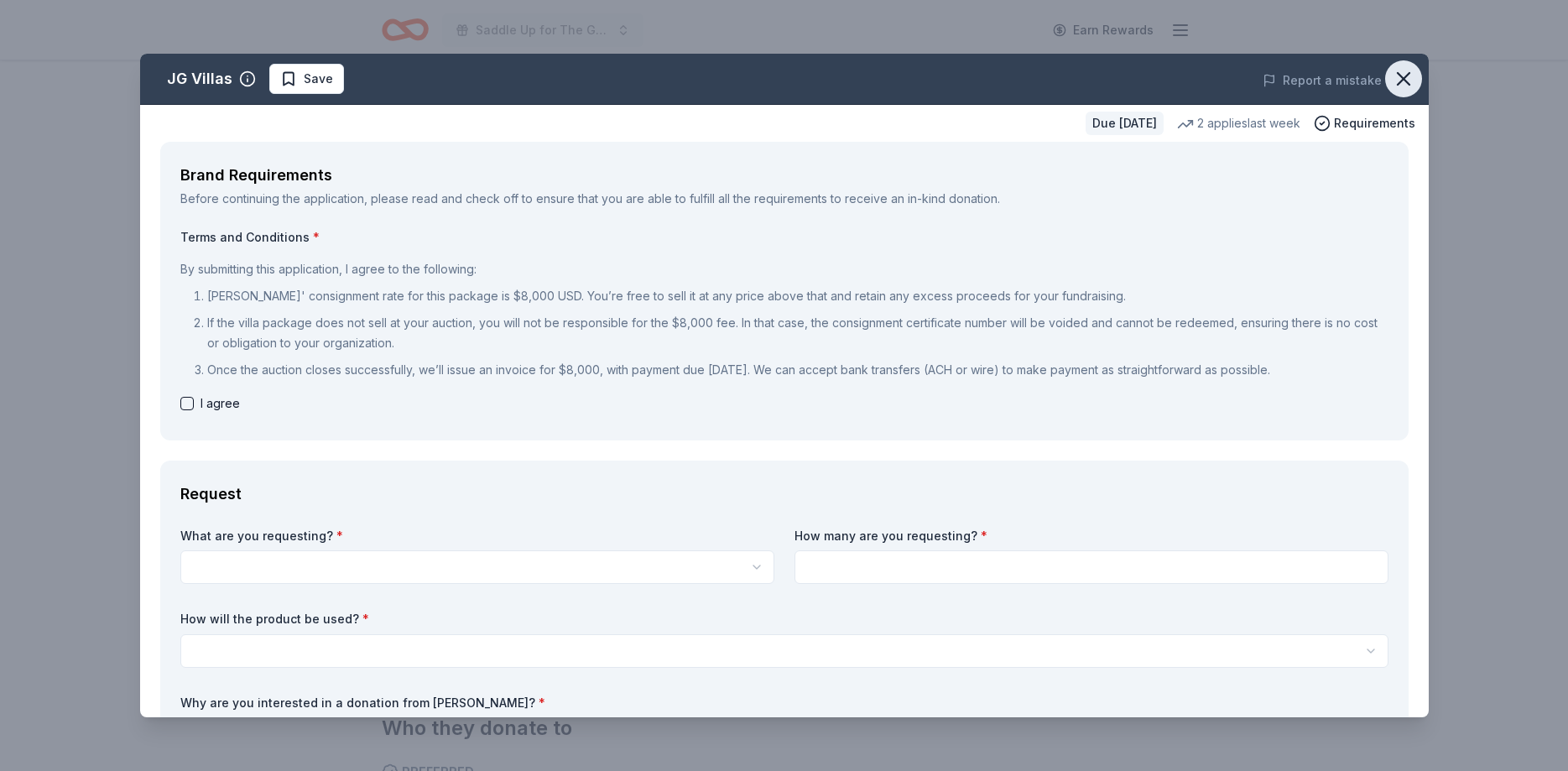
click at [1414, 71] on icon "button" at bounding box center [1403, 78] width 23 height 23
click at [314, 82] on span "Save" at bounding box center [318, 78] width 29 height 20
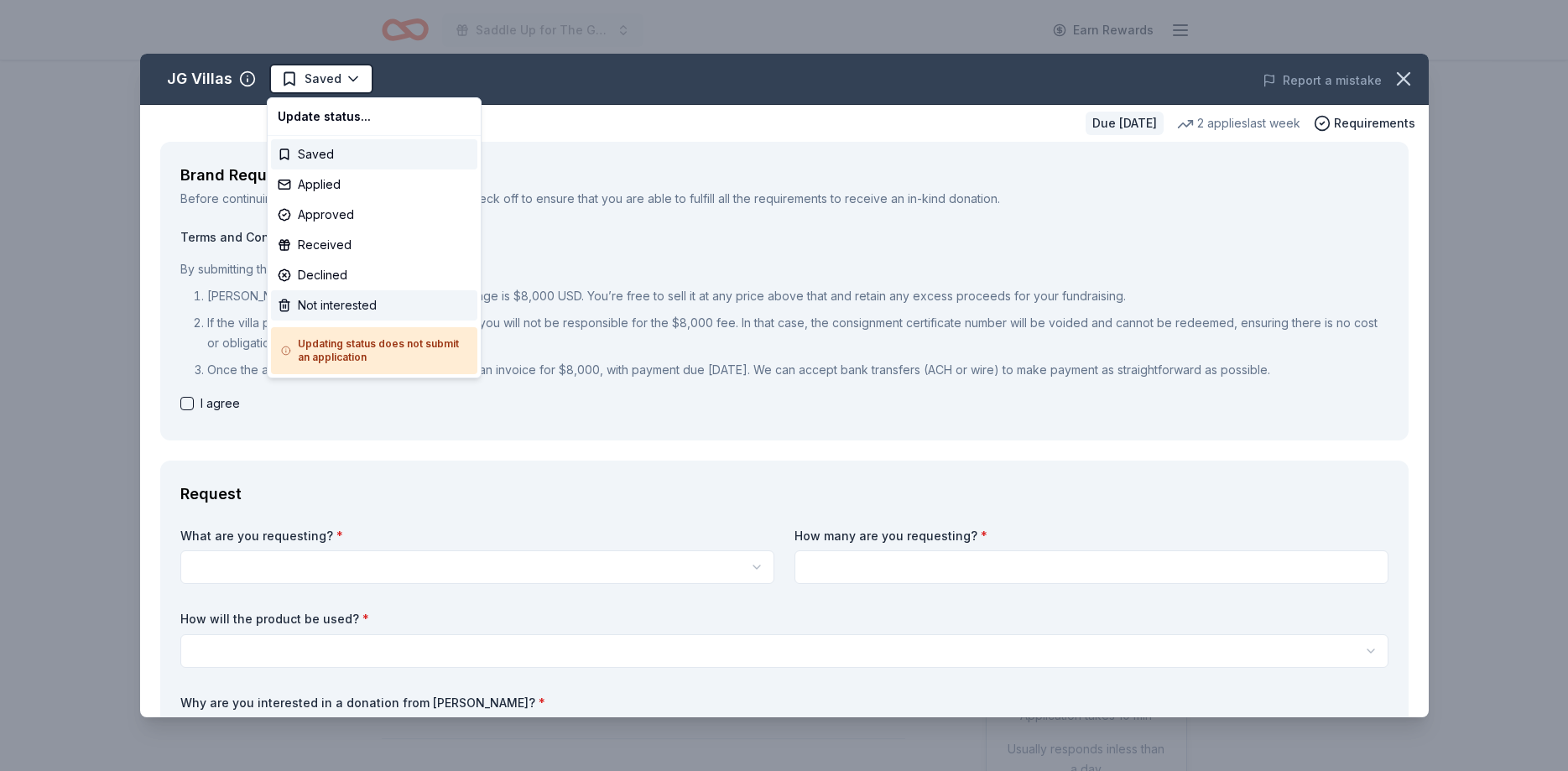
click at [311, 310] on div "Not interested" at bounding box center [373, 305] width 206 height 30
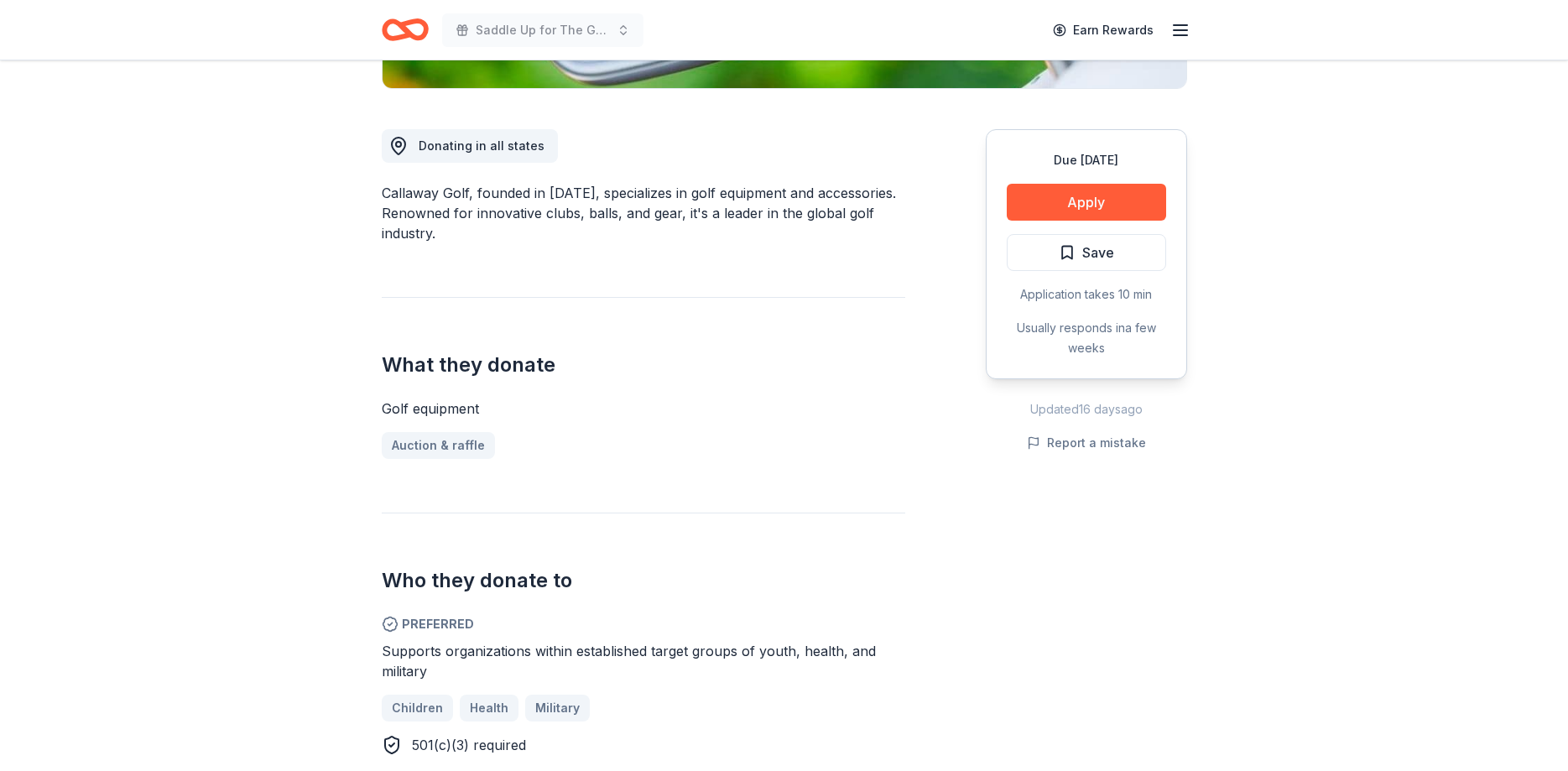
scroll to position [428, 0]
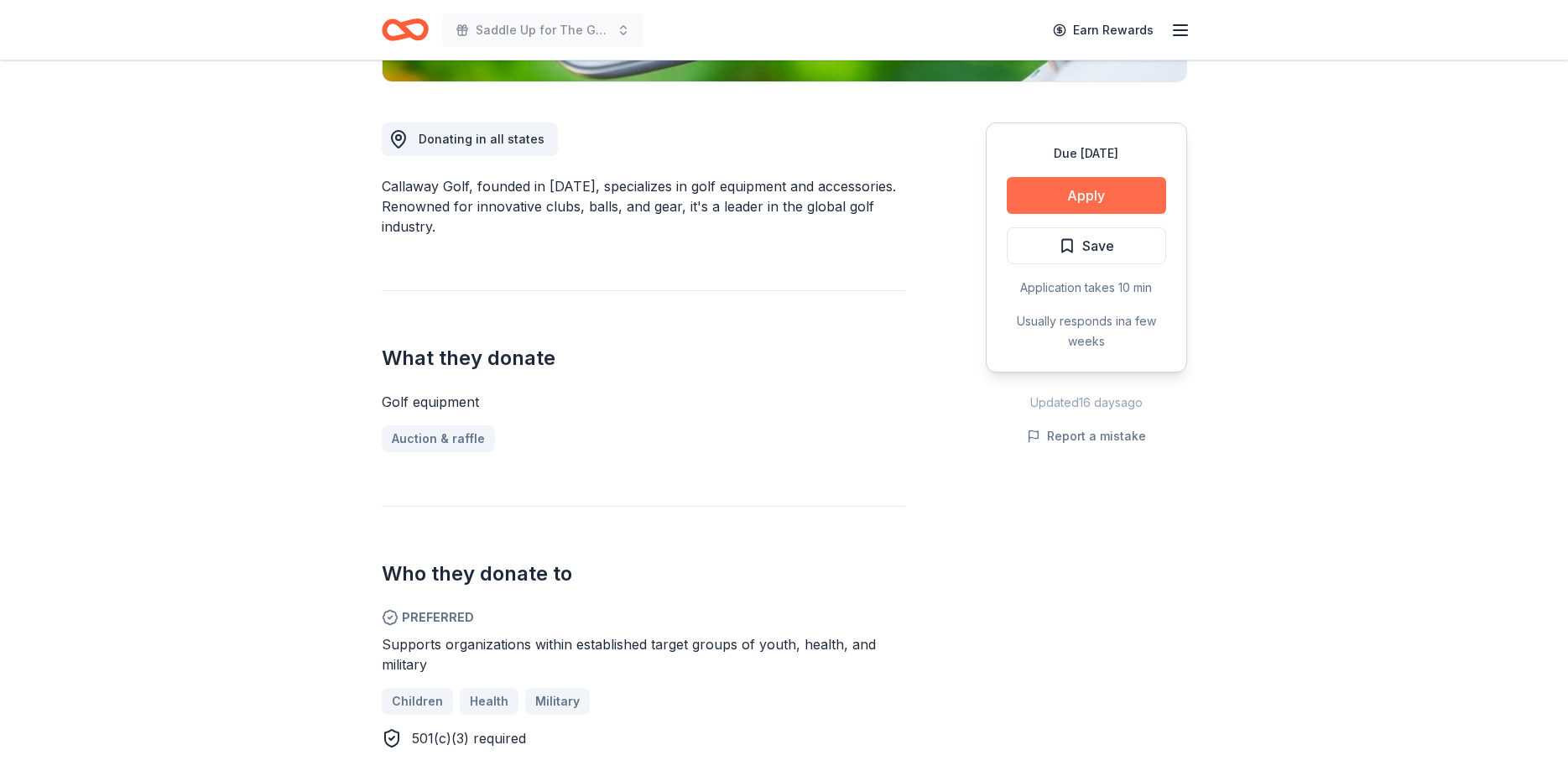
click at [1071, 191] on button "Apply" at bounding box center [1086, 195] width 159 height 37
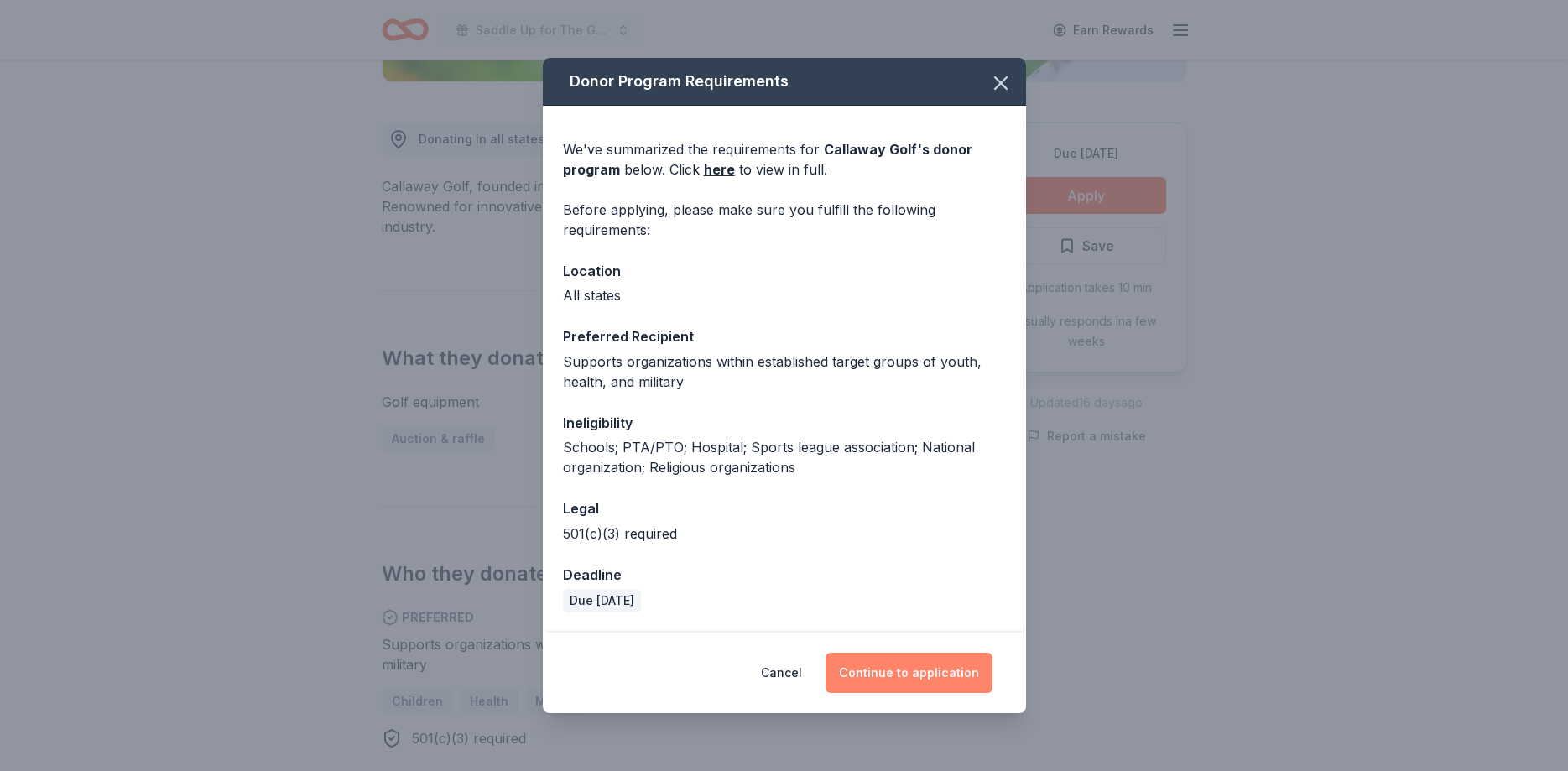
click at [938, 675] on button "Continue to application" at bounding box center [909, 673] width 167 height 41
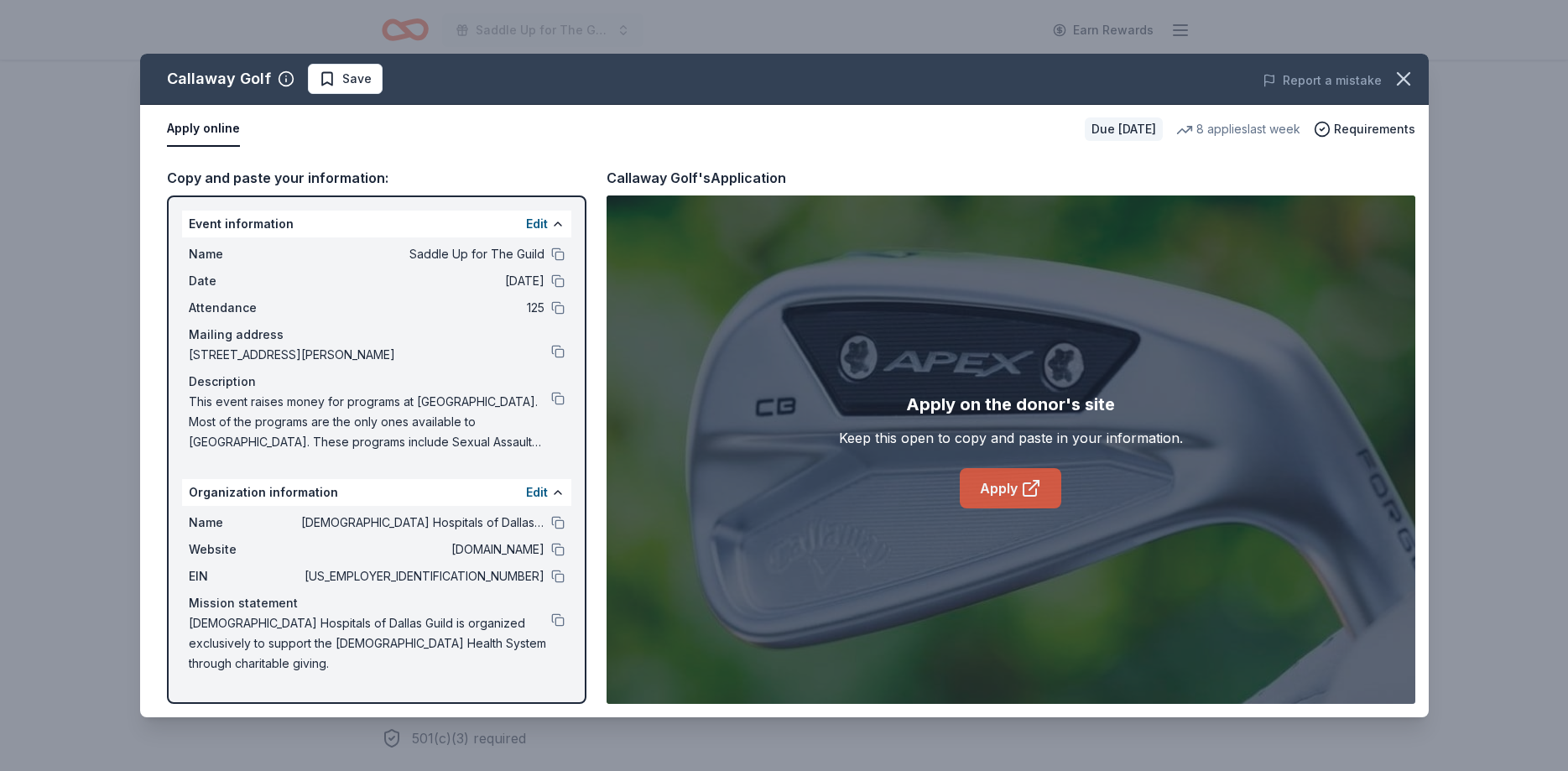
click at [992, 482] on link "Apply" at bounding box center [1010, 488] width 102 height 41
click at [358, 85] on span "Save" at bounding box center [357, 78] width 29 height 20
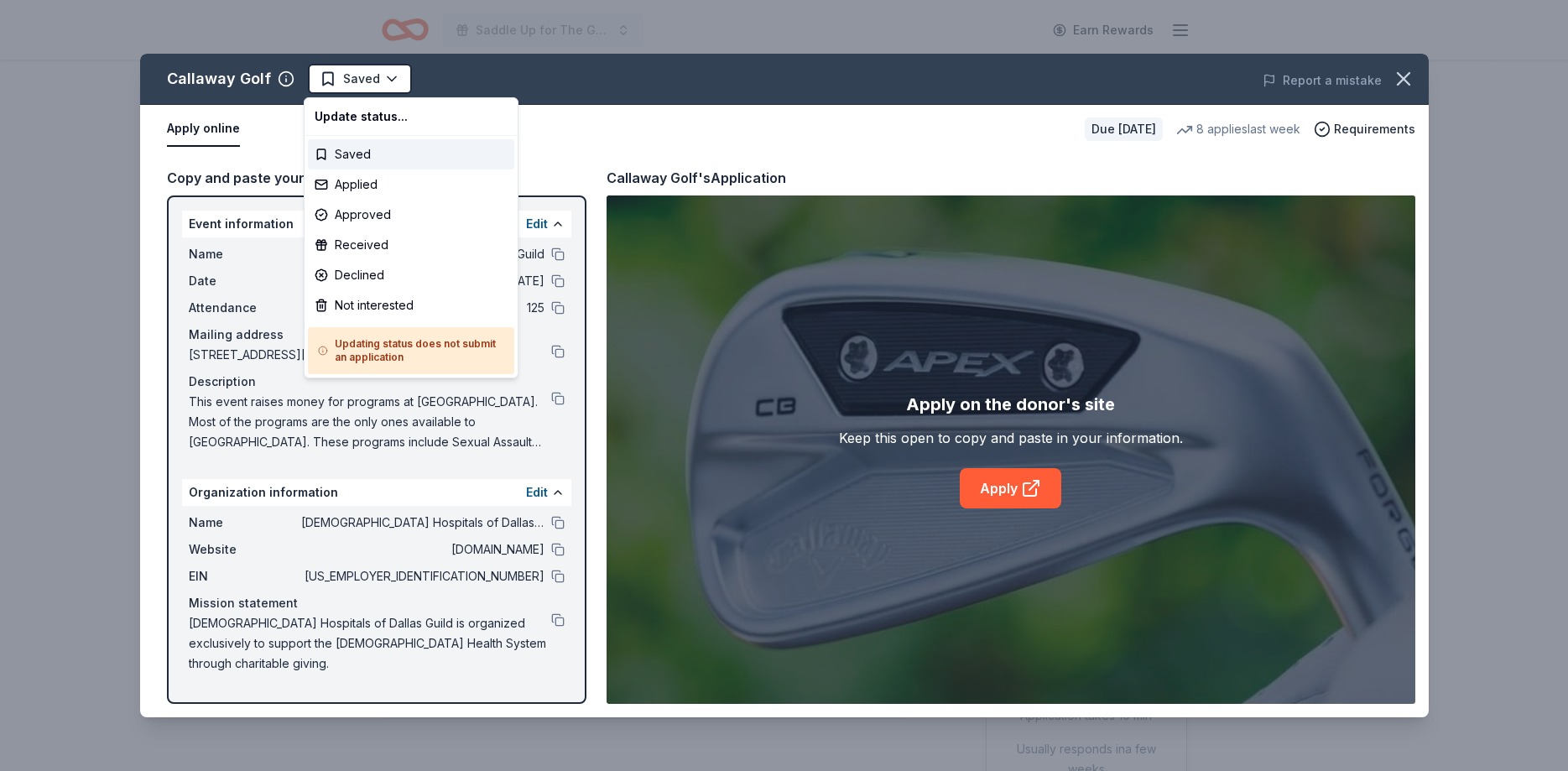
scroll to position [0, 0]
click at [375, 179] on div "Applied" at bounding box center [410, 185] width 206 height 30
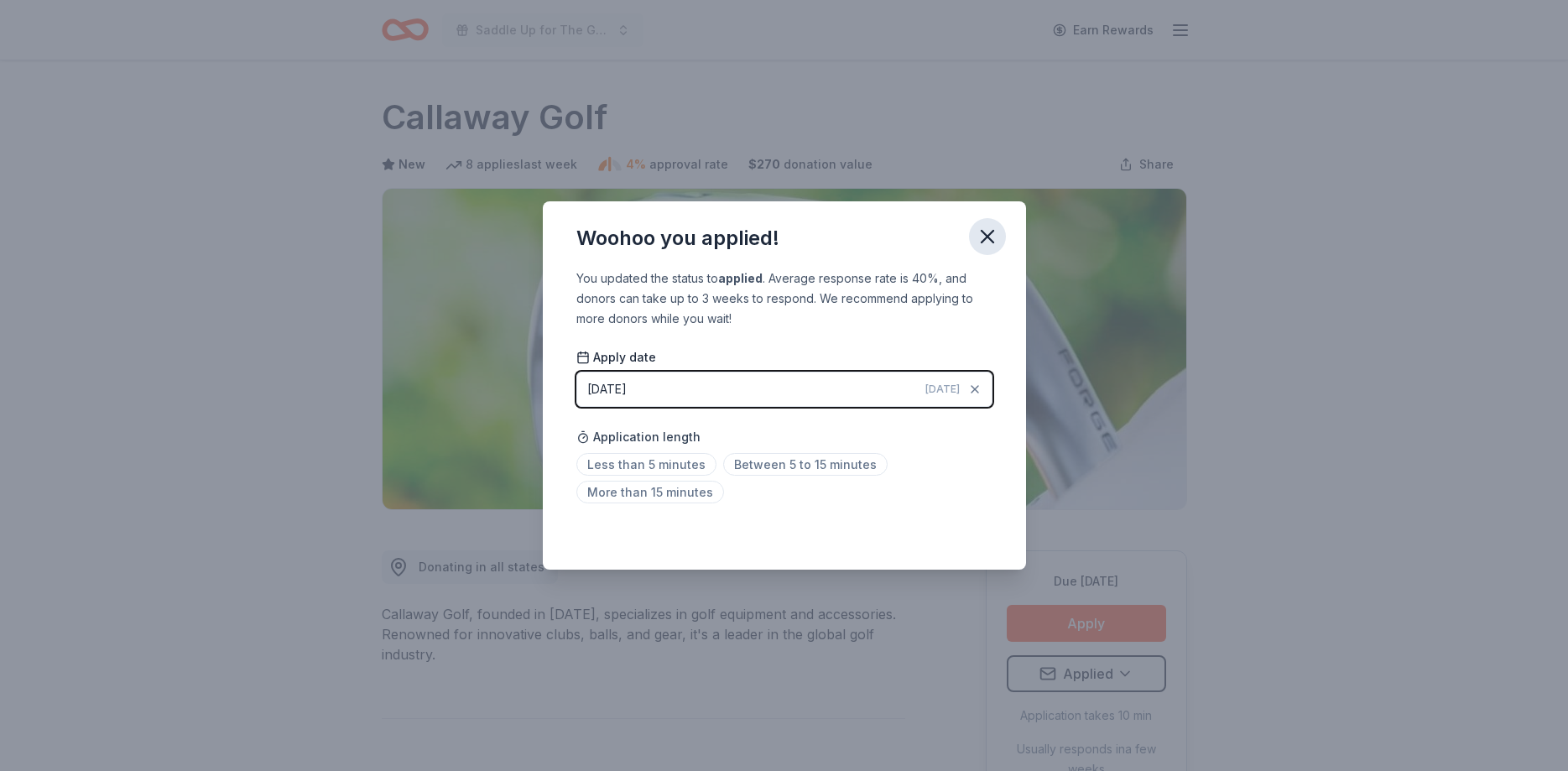
click at [986, 233] on icon "button" at bounding box center [987, 236] width 23 height 23
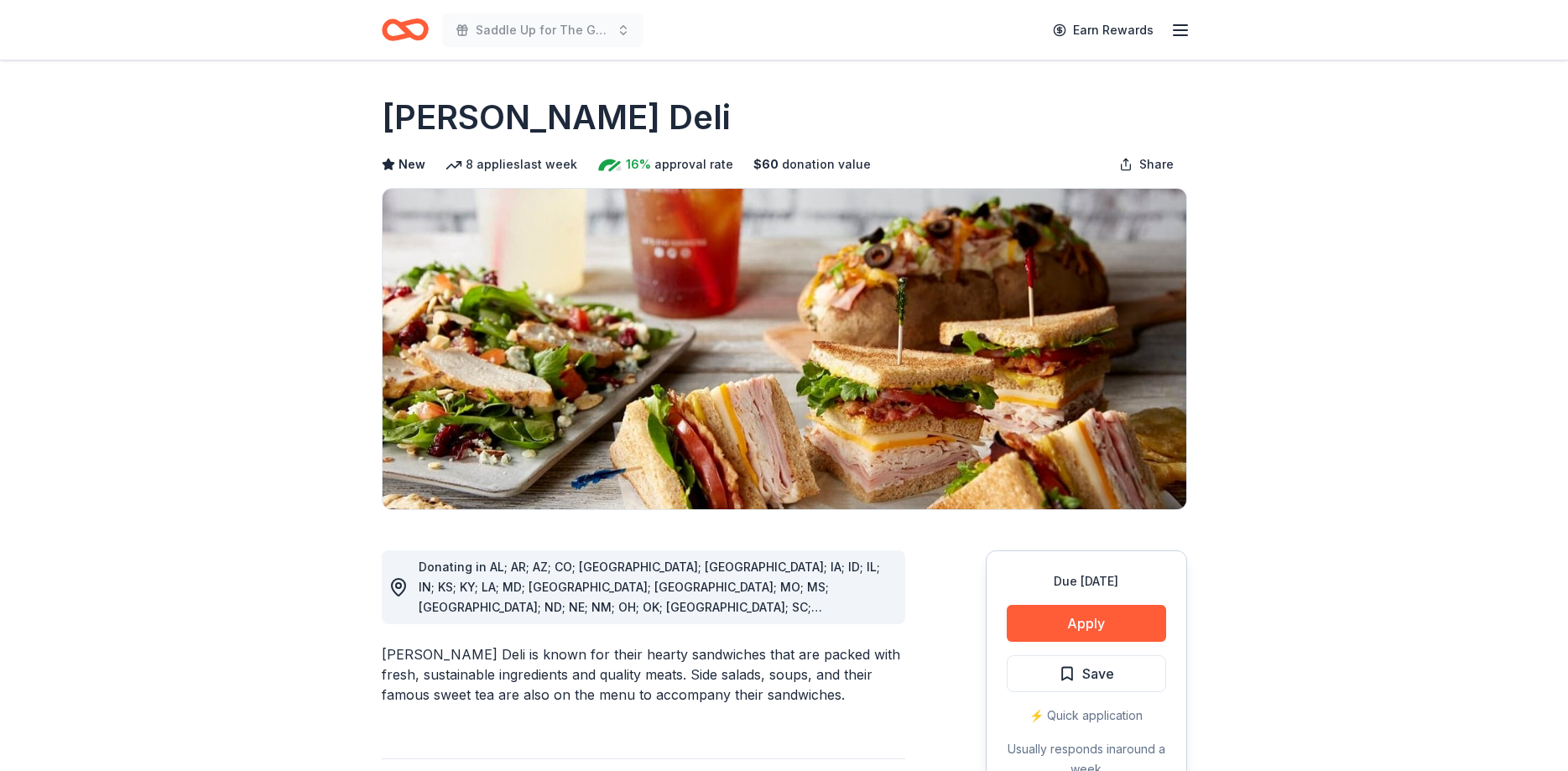
scroll to position [85, 0]
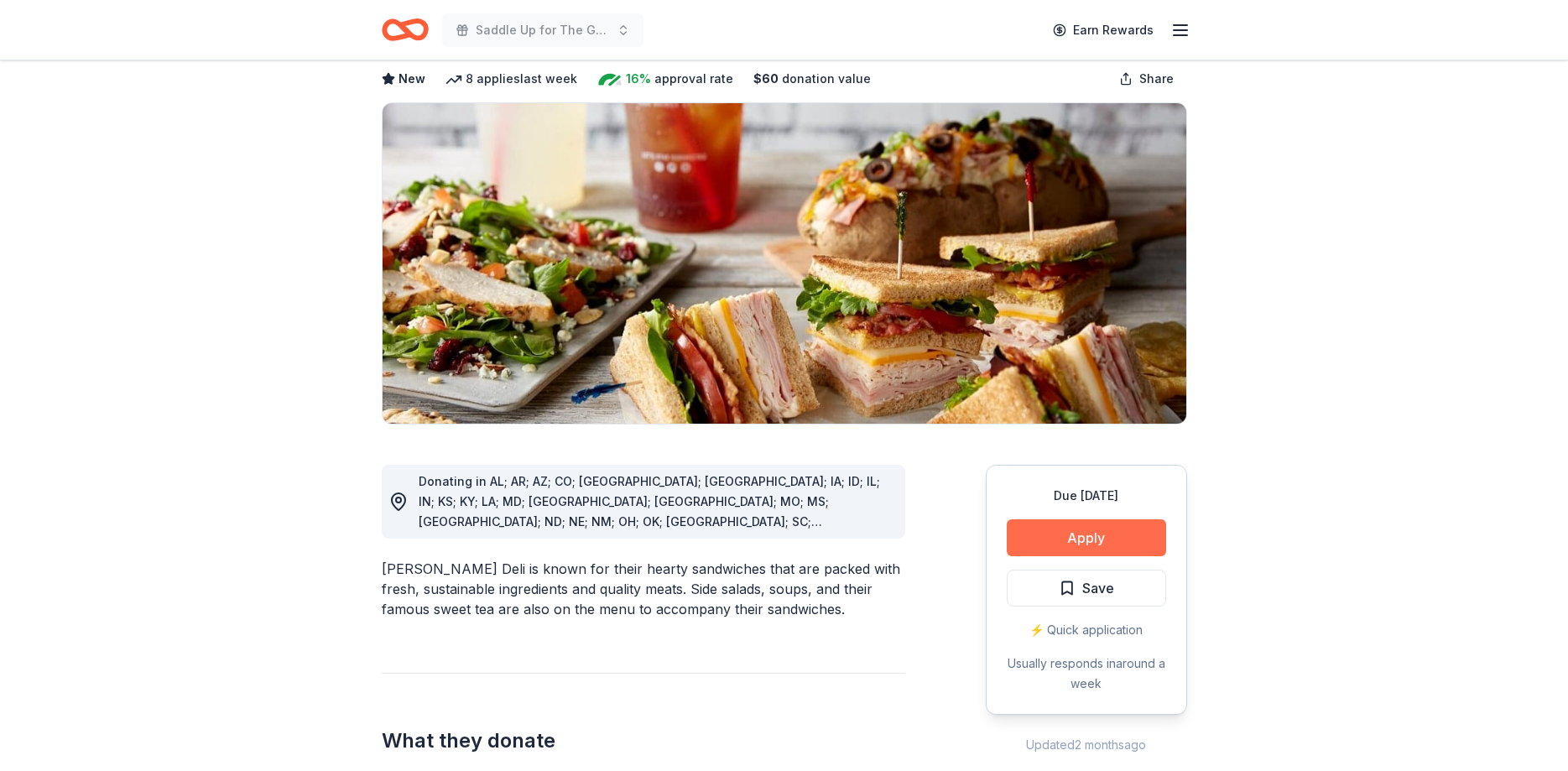
click at [1105, 542] on button "Apply" at bounding box center [1086, 537] width 159 height 37
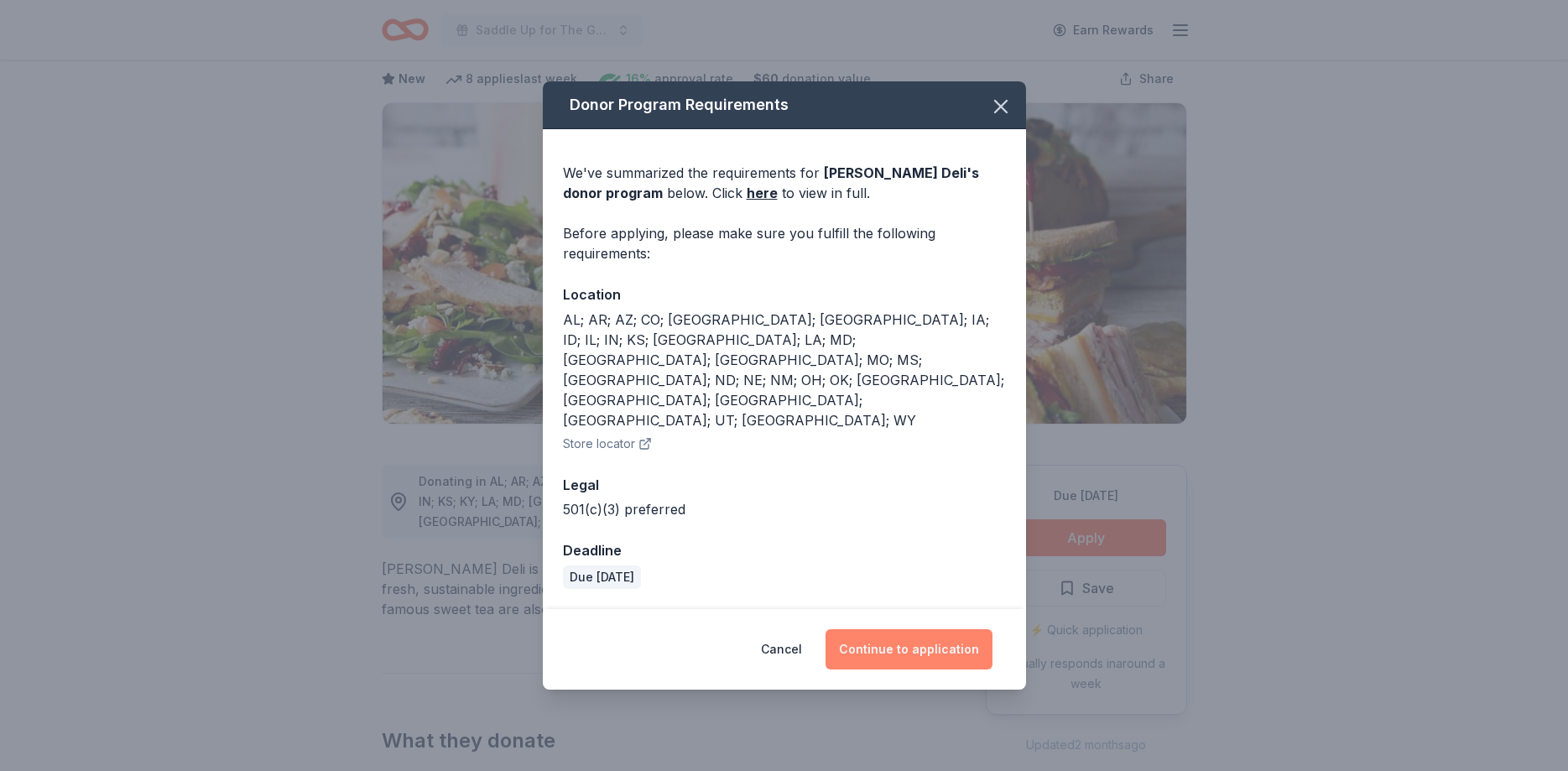
click at [928, 630] on button "Continue to application" at bounding box center [909, 649] width 167 height 41
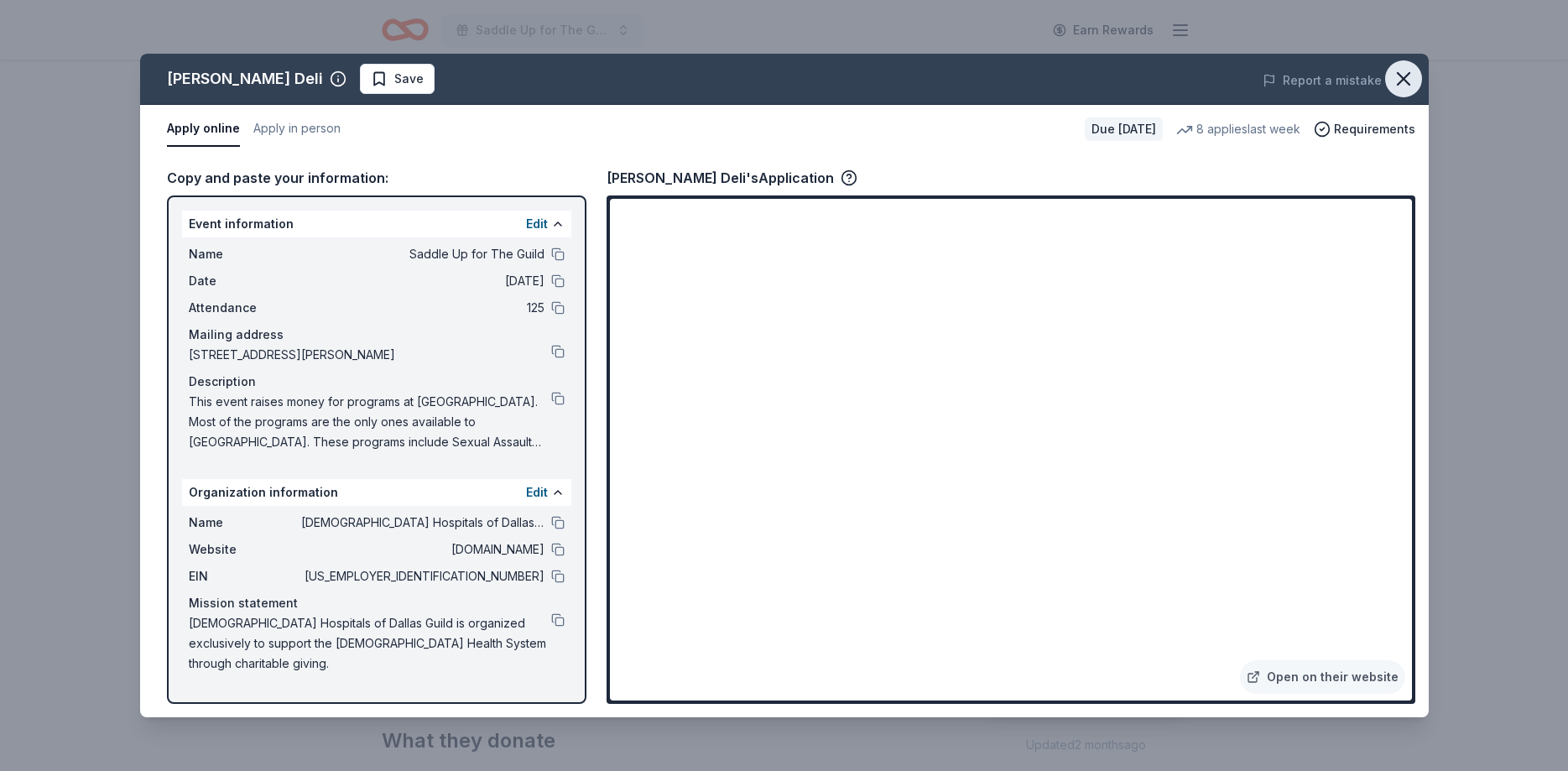
click at [1412, 71] on icon "button" at bounding box center [1403, 78] width 23 height 23
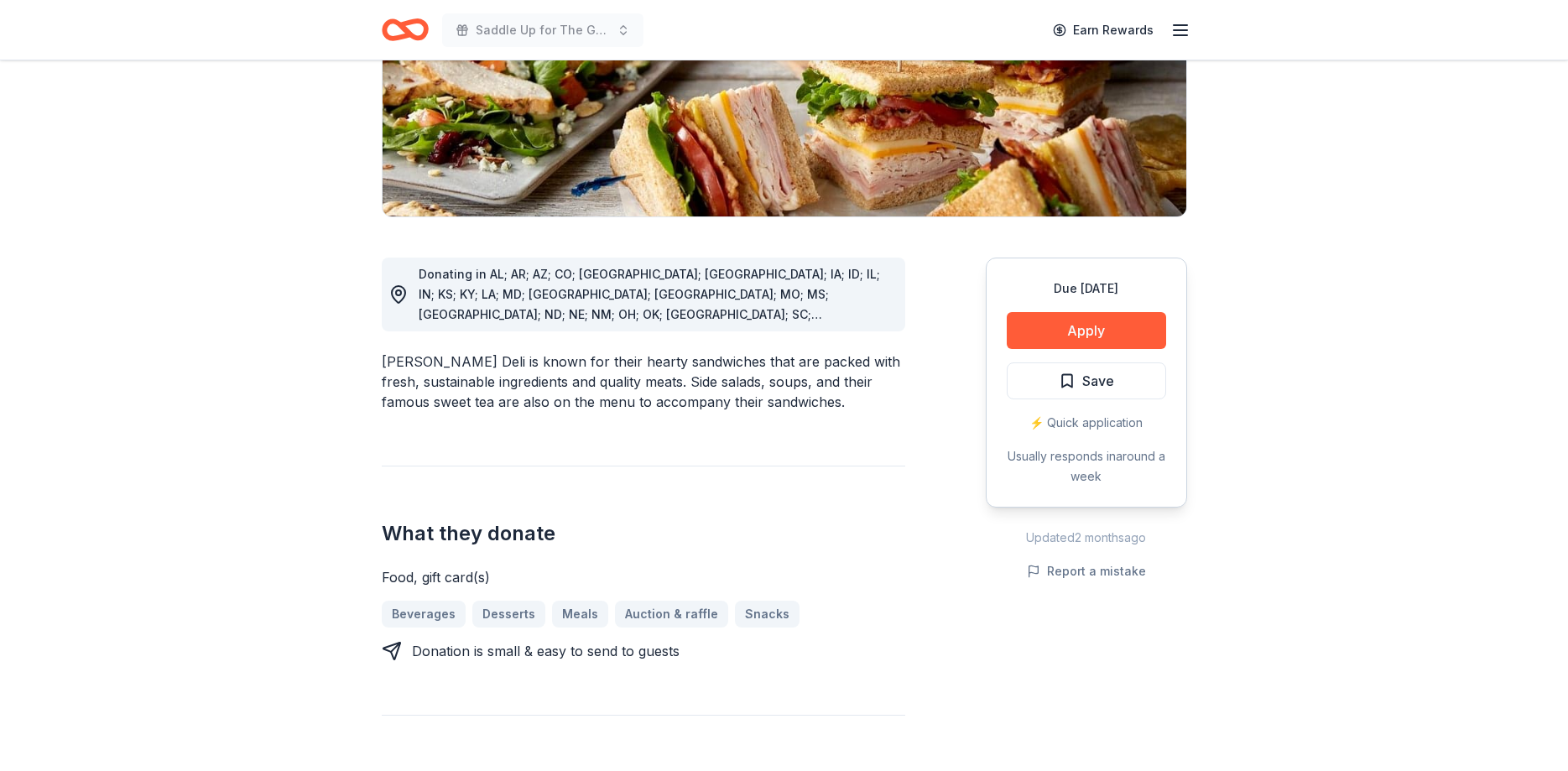
scroll to position [342, 0]
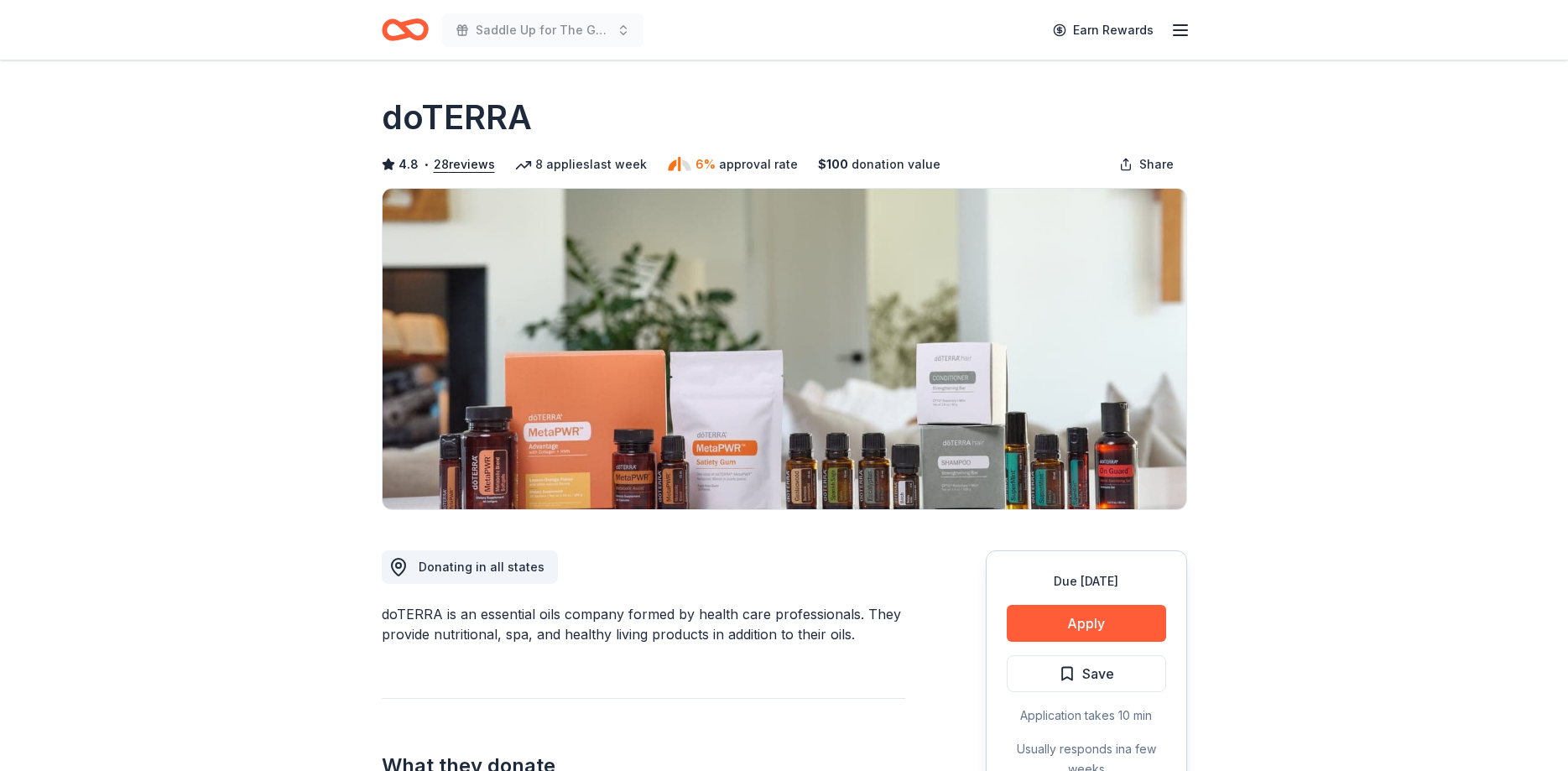
scroll to position [172, 0]
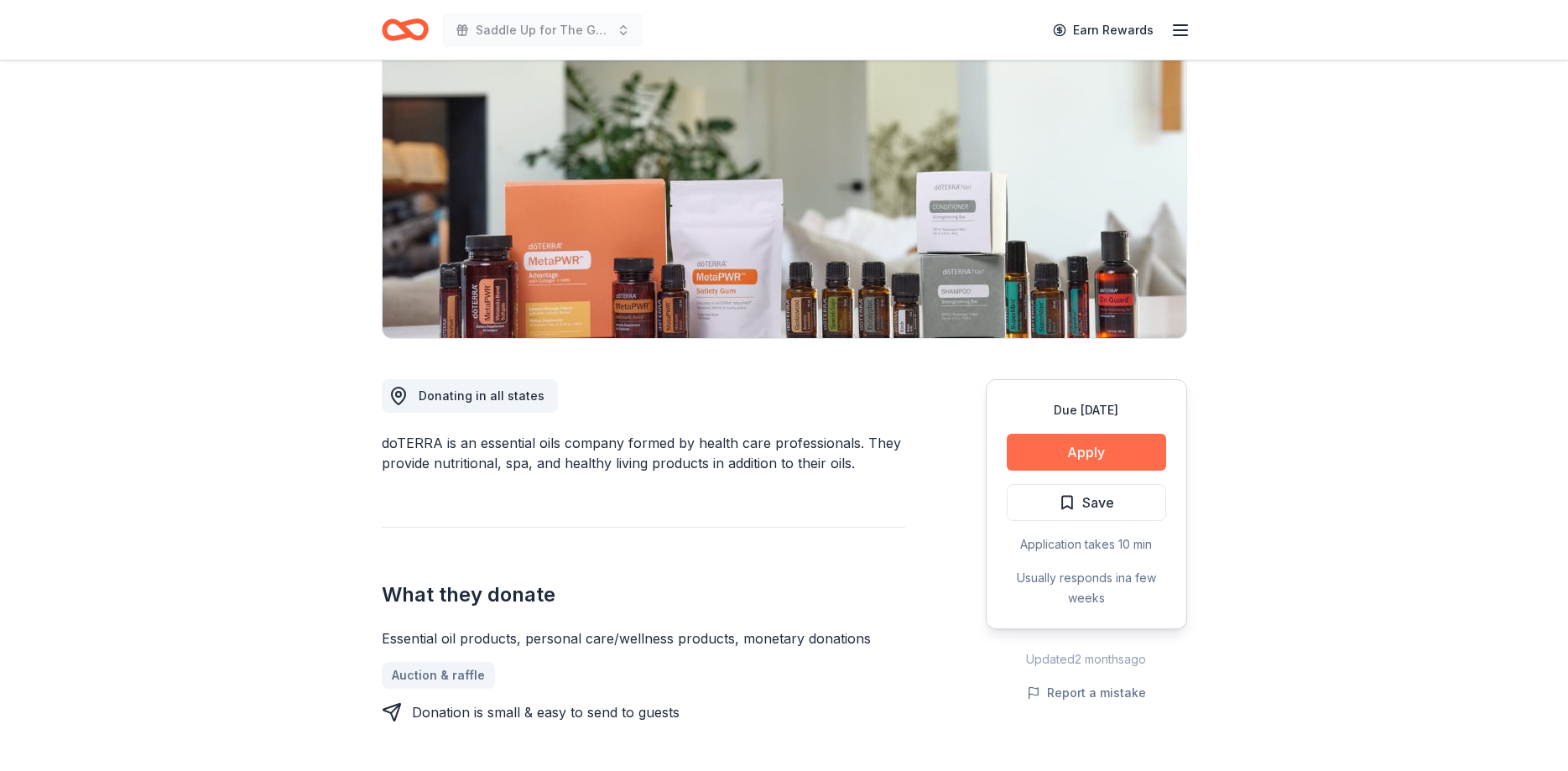
click at [1046, 448] on button "Apply" at bounding box center [1086, 452] width 159 height 37
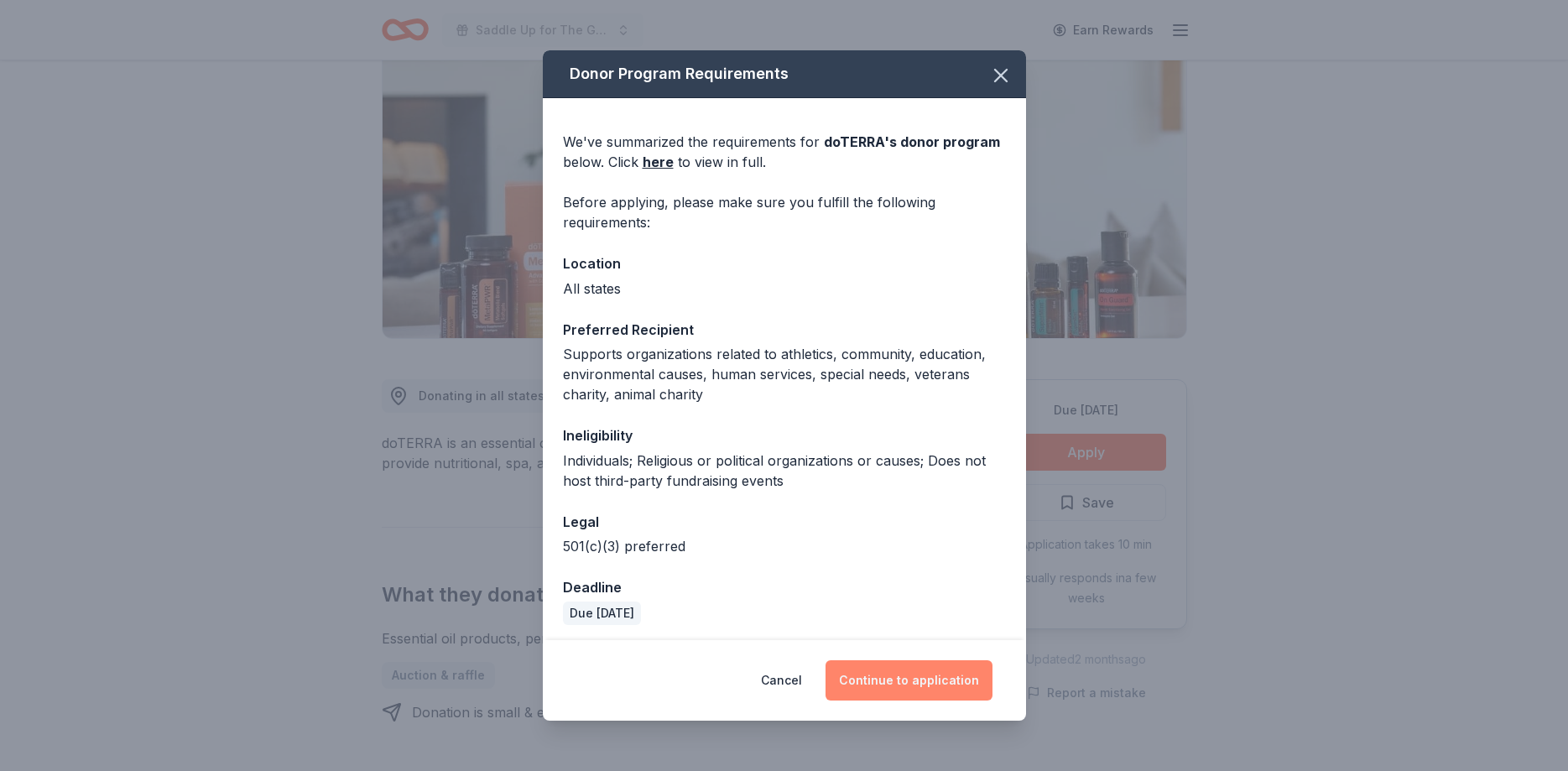
click at [925, 671] on button "Continue to application" at bounding box center [909, 680] width 167 height 41
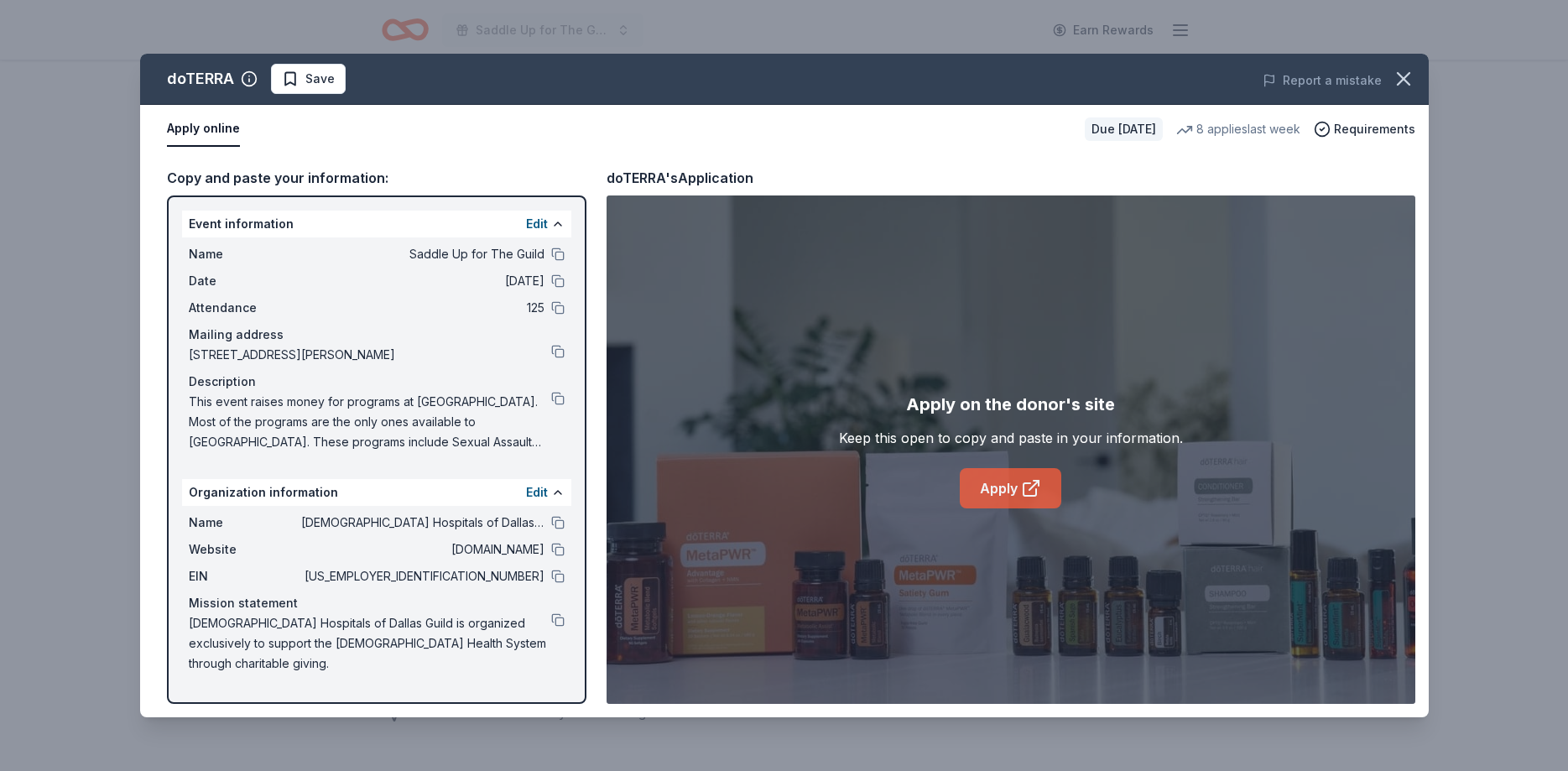
click at [992, 494] on link "Apply" at bounding box center [1010, 488] width 102 height 41
click at [319, 80] on span "Save" at bounding box center [320, 78] width 29 height 20
click at [318, 81] on html "Saddle Up for The Guild Earn Rewards Due in 27 days Share doTERRA 4.8 • 28 revi…" at bounding box center [784, 214] width 1568 height 771
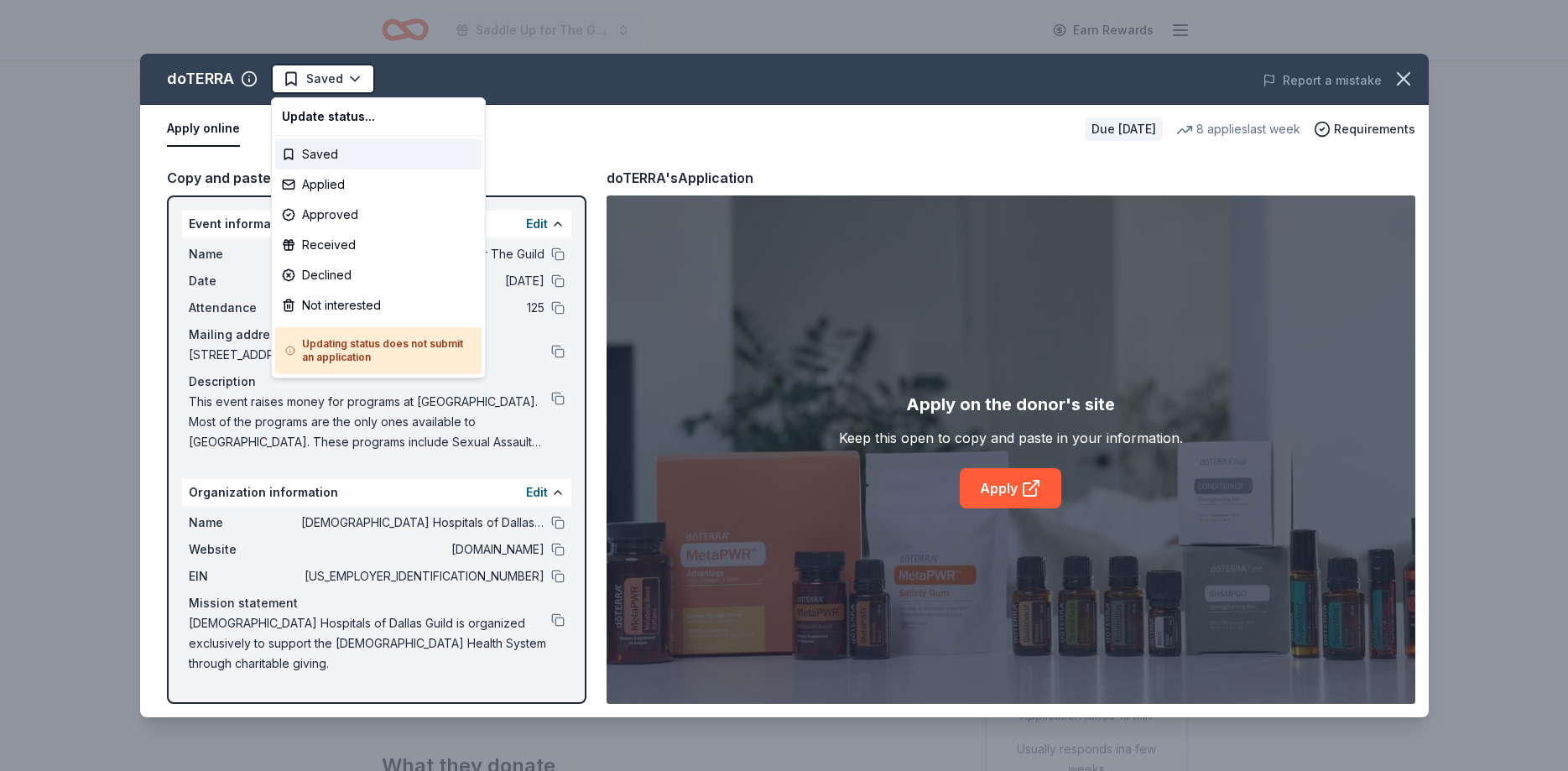
scroll to position [0, 0]
click at [334, 178] on div "Applied" at bounding box center [378, 185] width 206 height 30
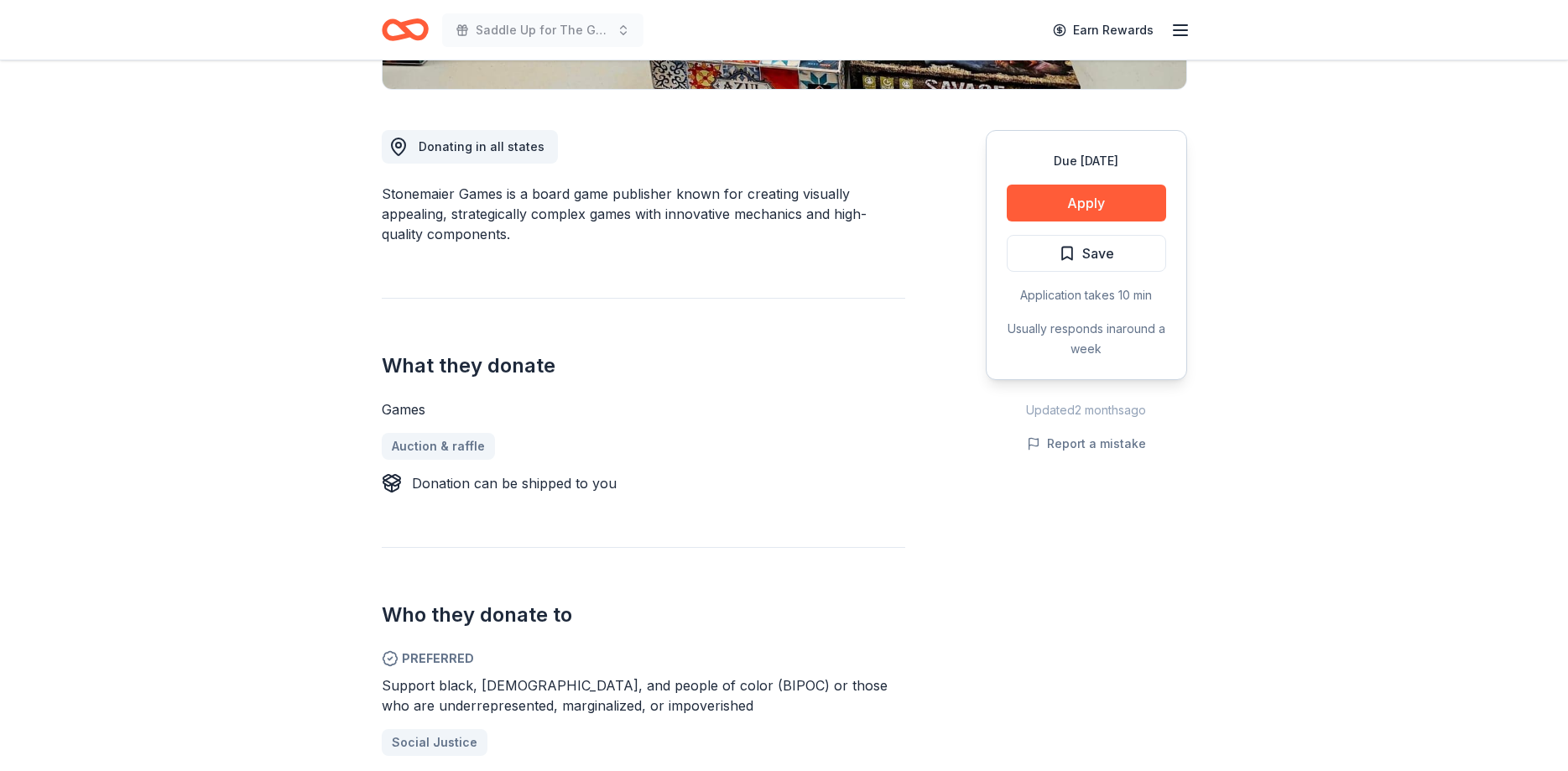
scroll to position [428, 0]
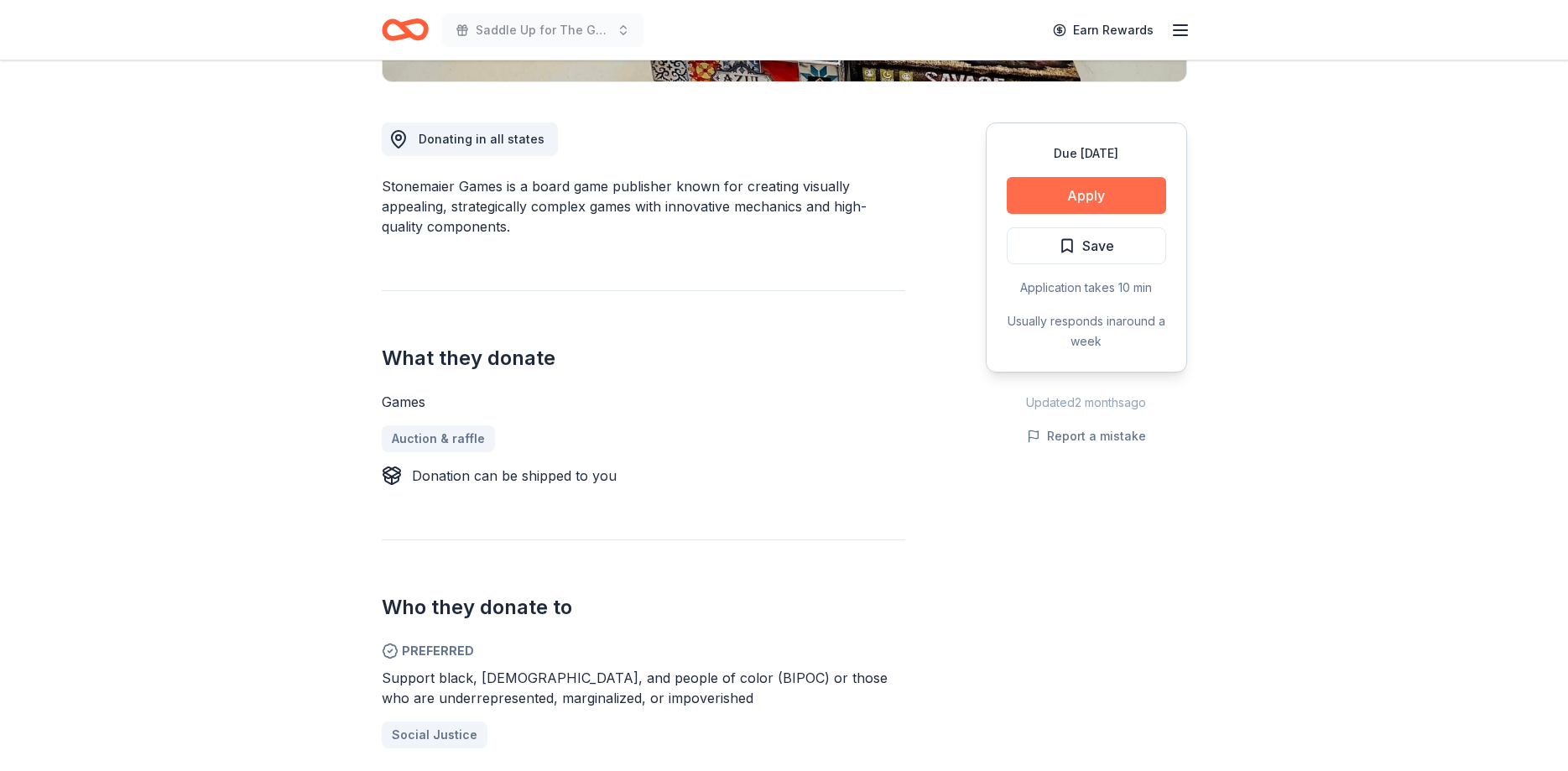
click at [1062, 185] on button "Apply" at bounding box center [1086, 195] width 159 height 37
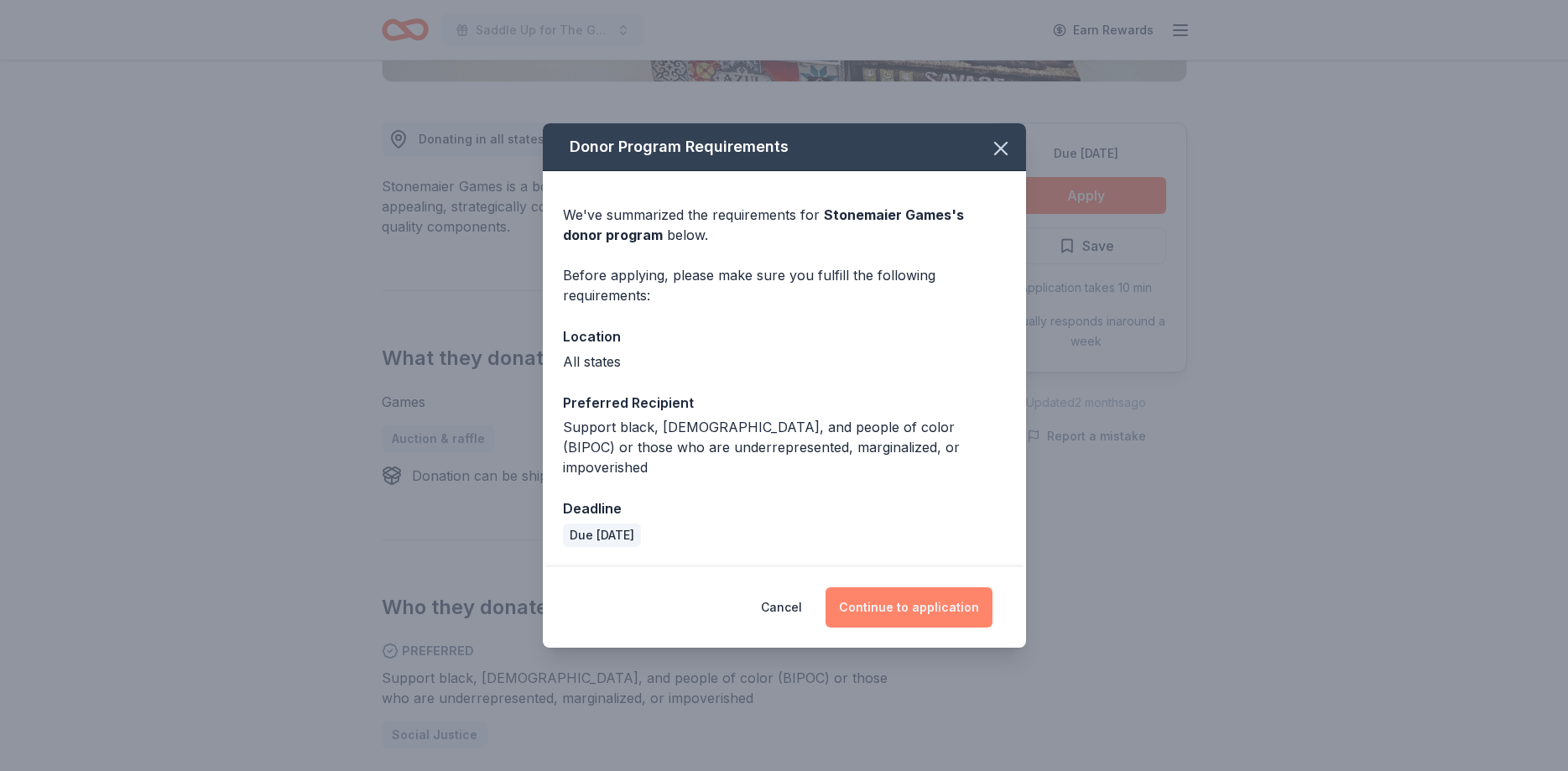
click at [909, 592] on button "Continue to application" at bounding box center [909, 607] width 167 height 41
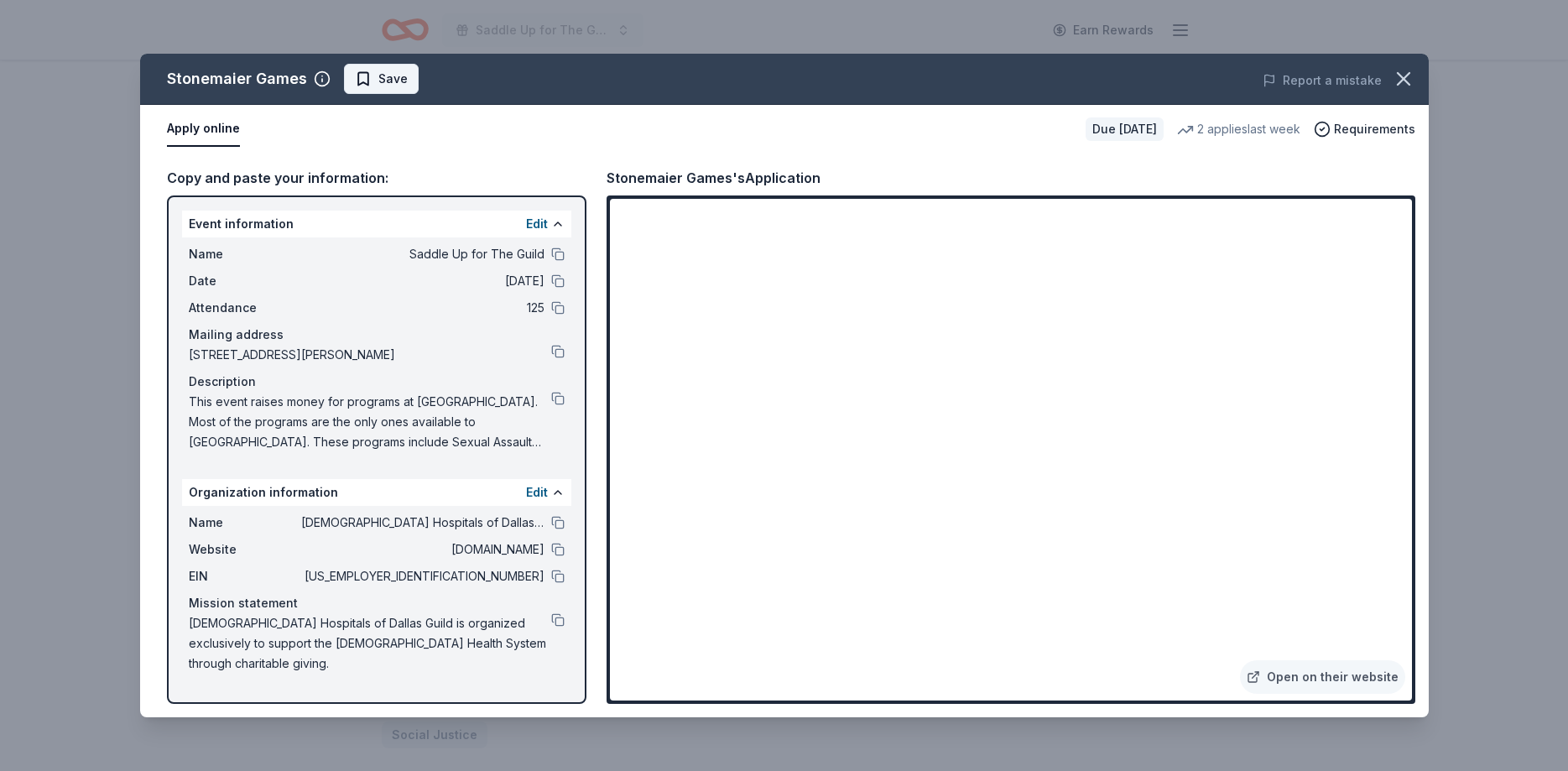
click at [386, 78] on span "Save" at bounding box center [393, 78] width 29 height 20
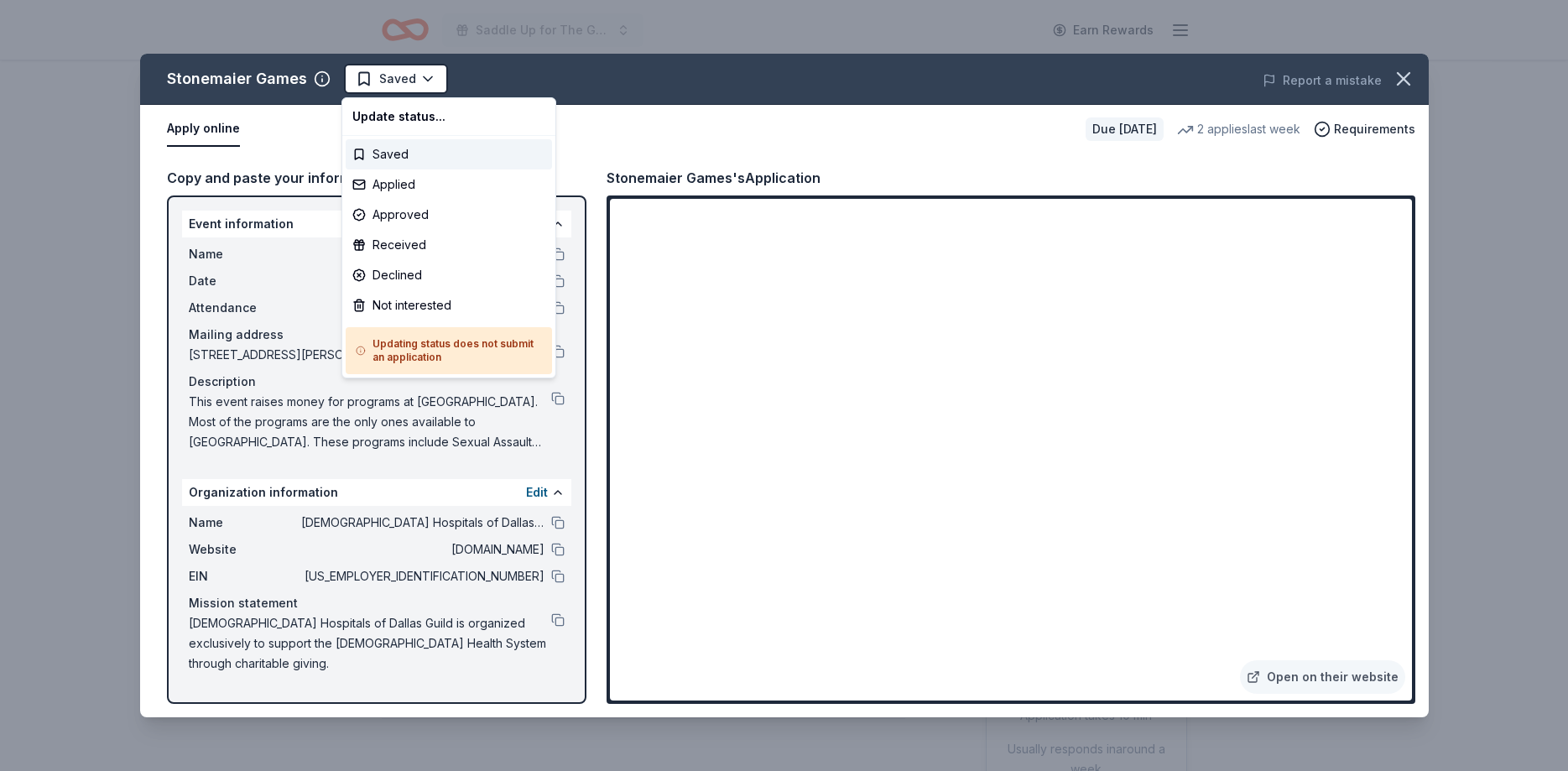
scroll to position [0, 0]
click at [383, 185] on div "Applied" at bounding box center [448, 185] width 206 height 30
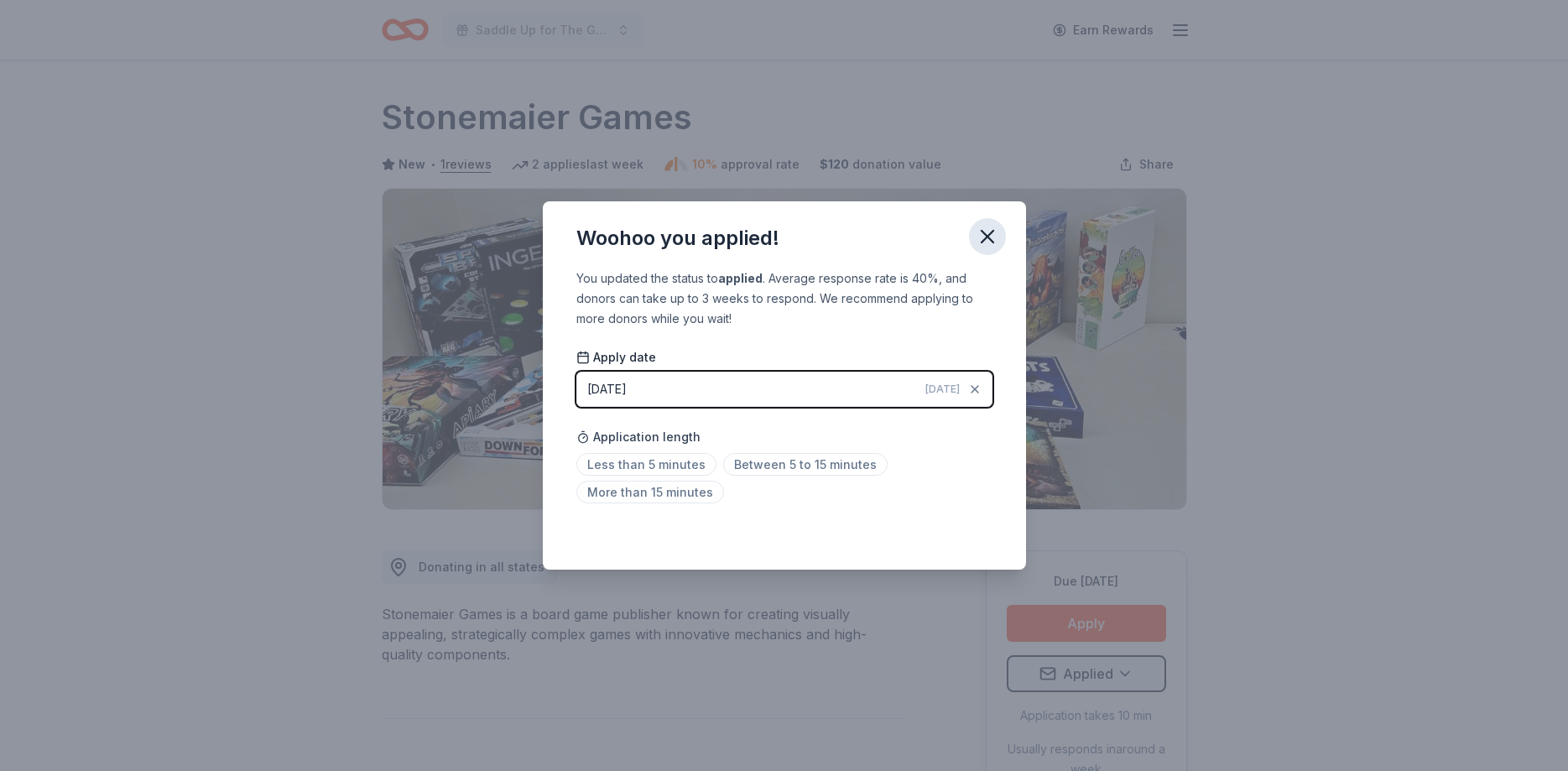
click at [986, 236] on icon "button" at bounding box center [988, 237] width 12 height 12
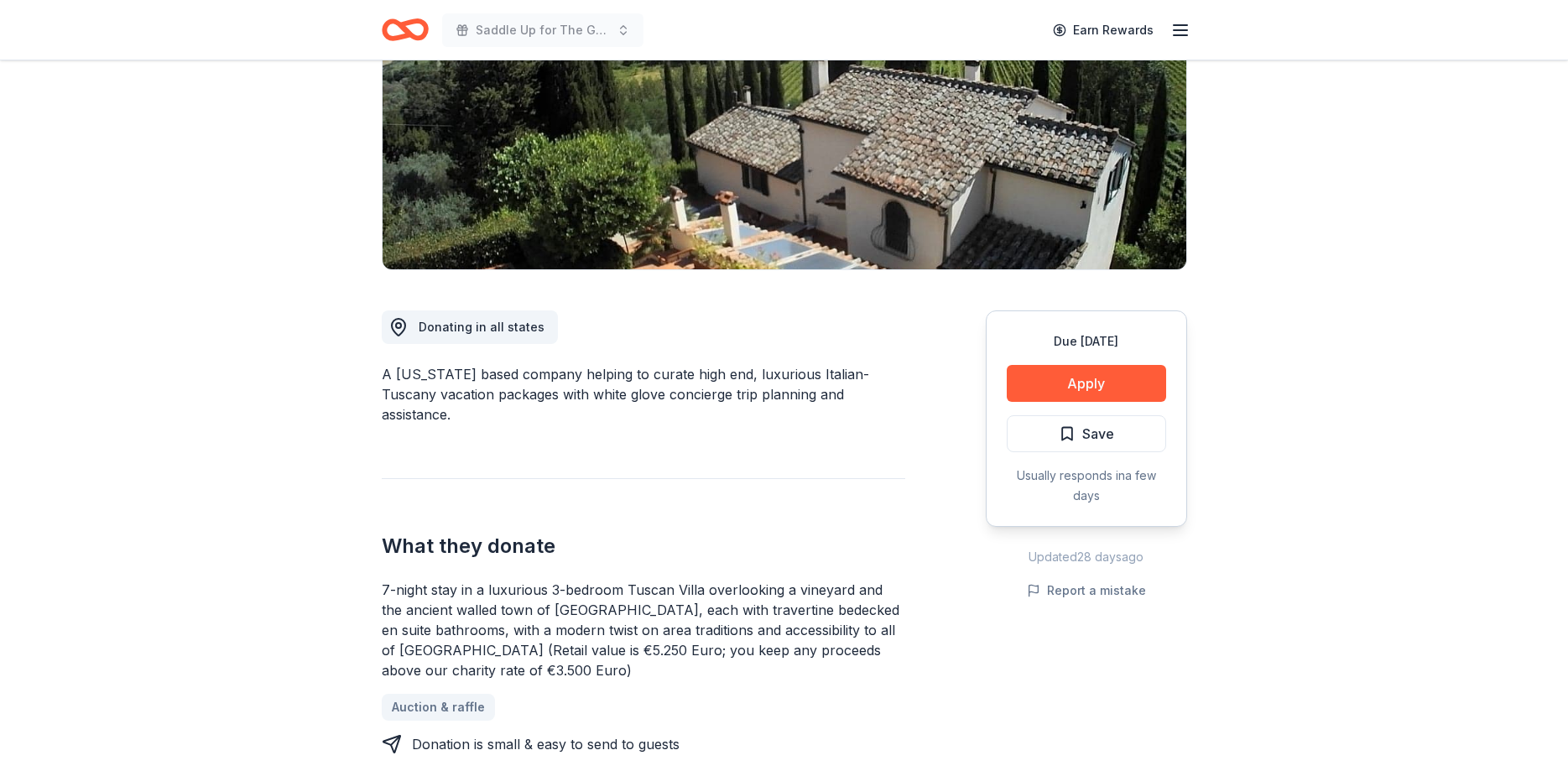
scroll to position [257, 0]
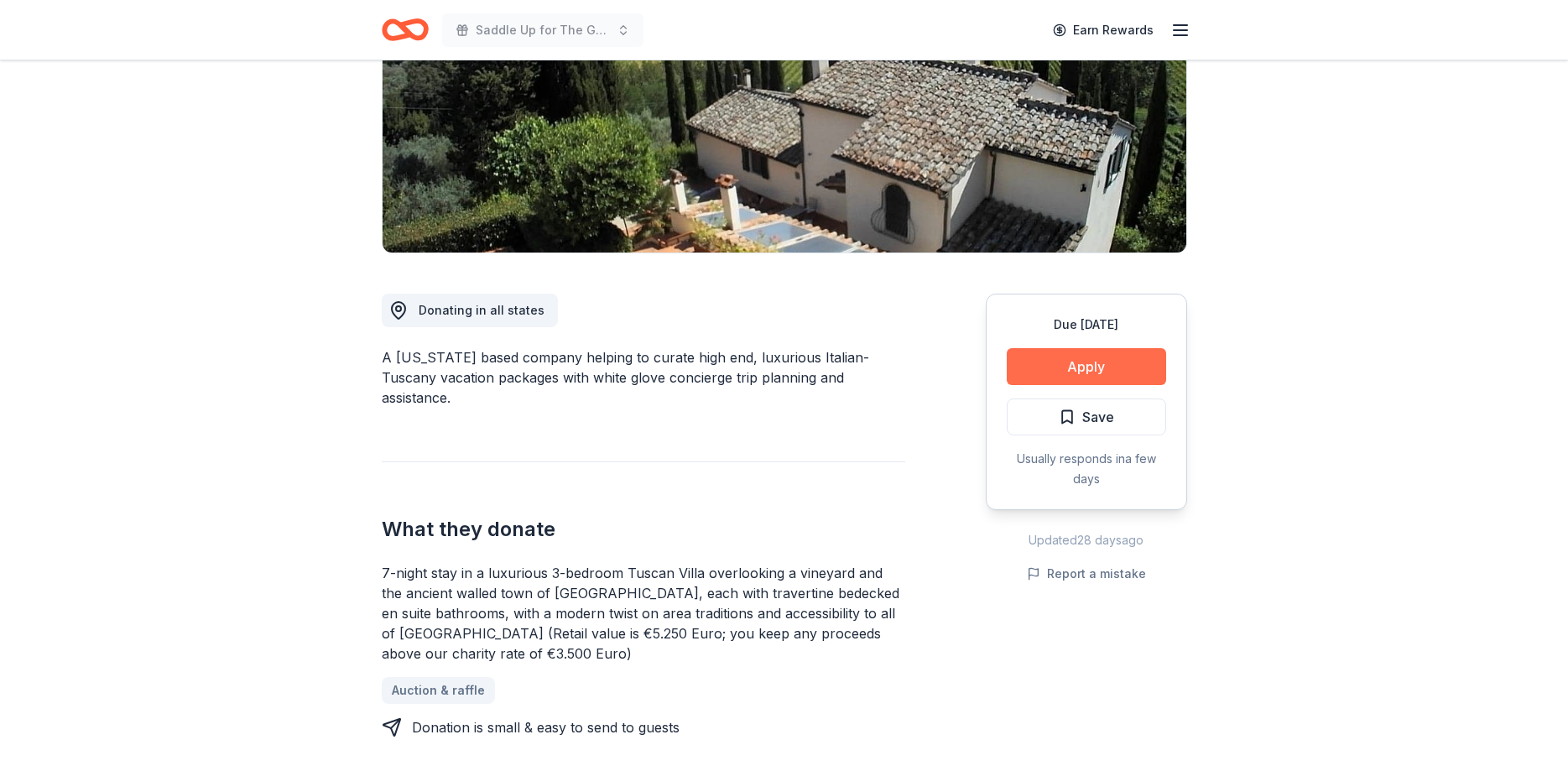
click at [1110, 354] on button "Apply" at bounding box center [1086, 367] width 159 height 37
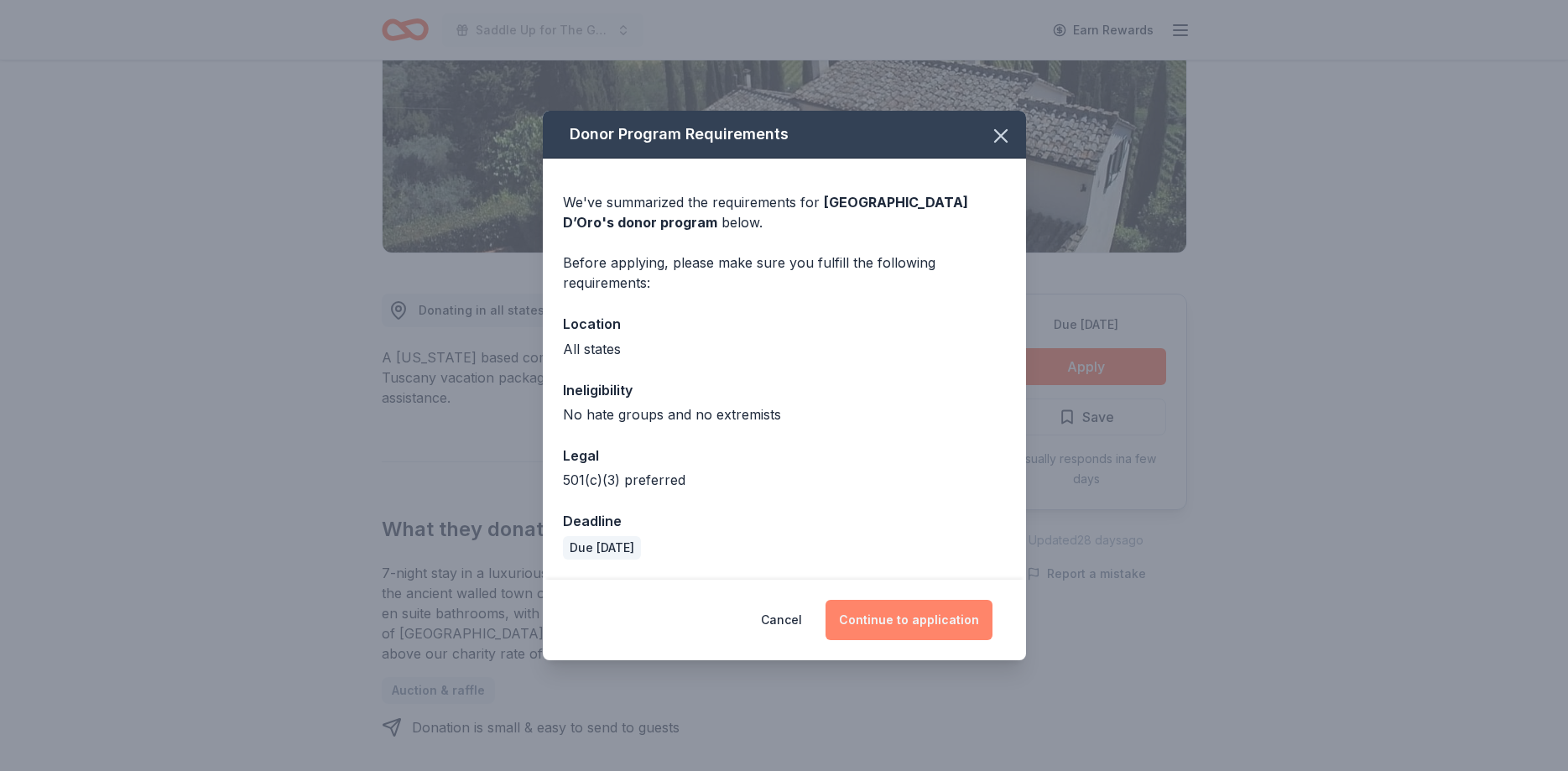
click at [922, 627] on button "Continue to application" at bounding box center [909, 620] width 167 height 41
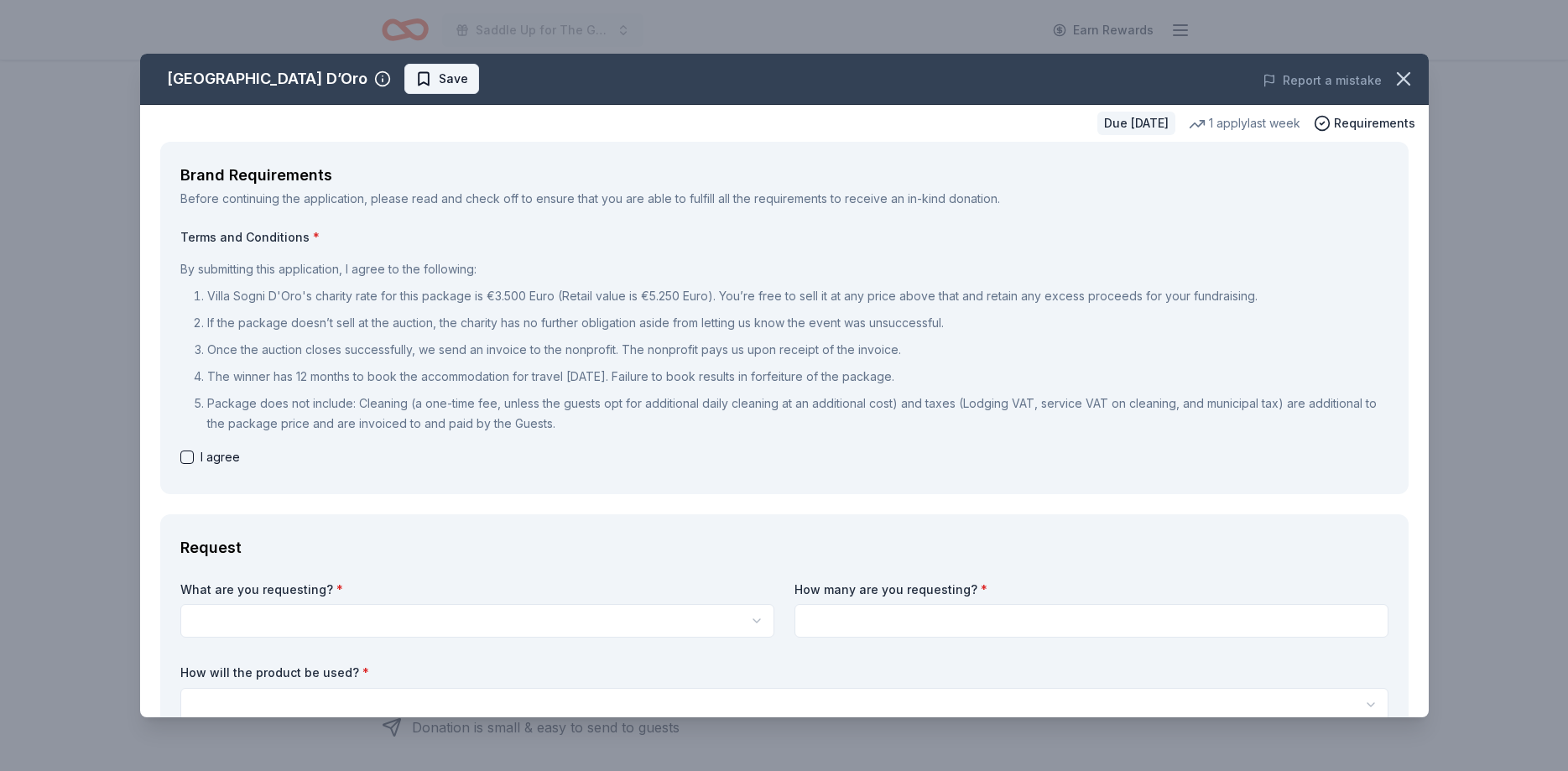
click at [439, 79] on span "Save" at bounding box center [453, 78] width 29 height 20
click at [370, 79] on html "Saddle Up for The Guild Earn Rewards Due [DATE] Share [GEOGRAPHIC_DATA] D’Oro N…" at bounding box center [784, 128] width 1568 height 771
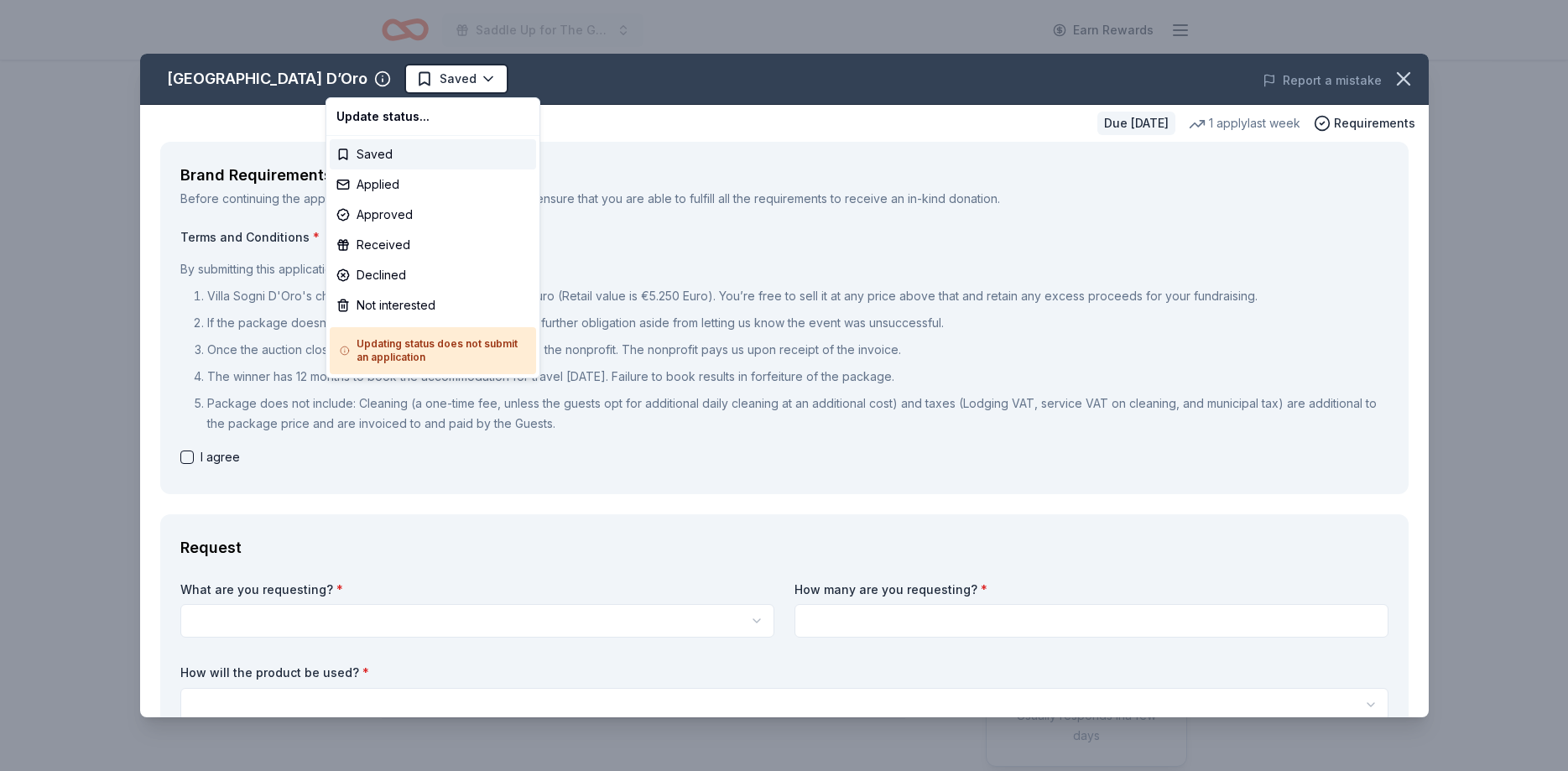
scroll to position [0, 0]
click at [381, 304] on div "Not interested" at bounding box center [432, 305] width 206 height 30
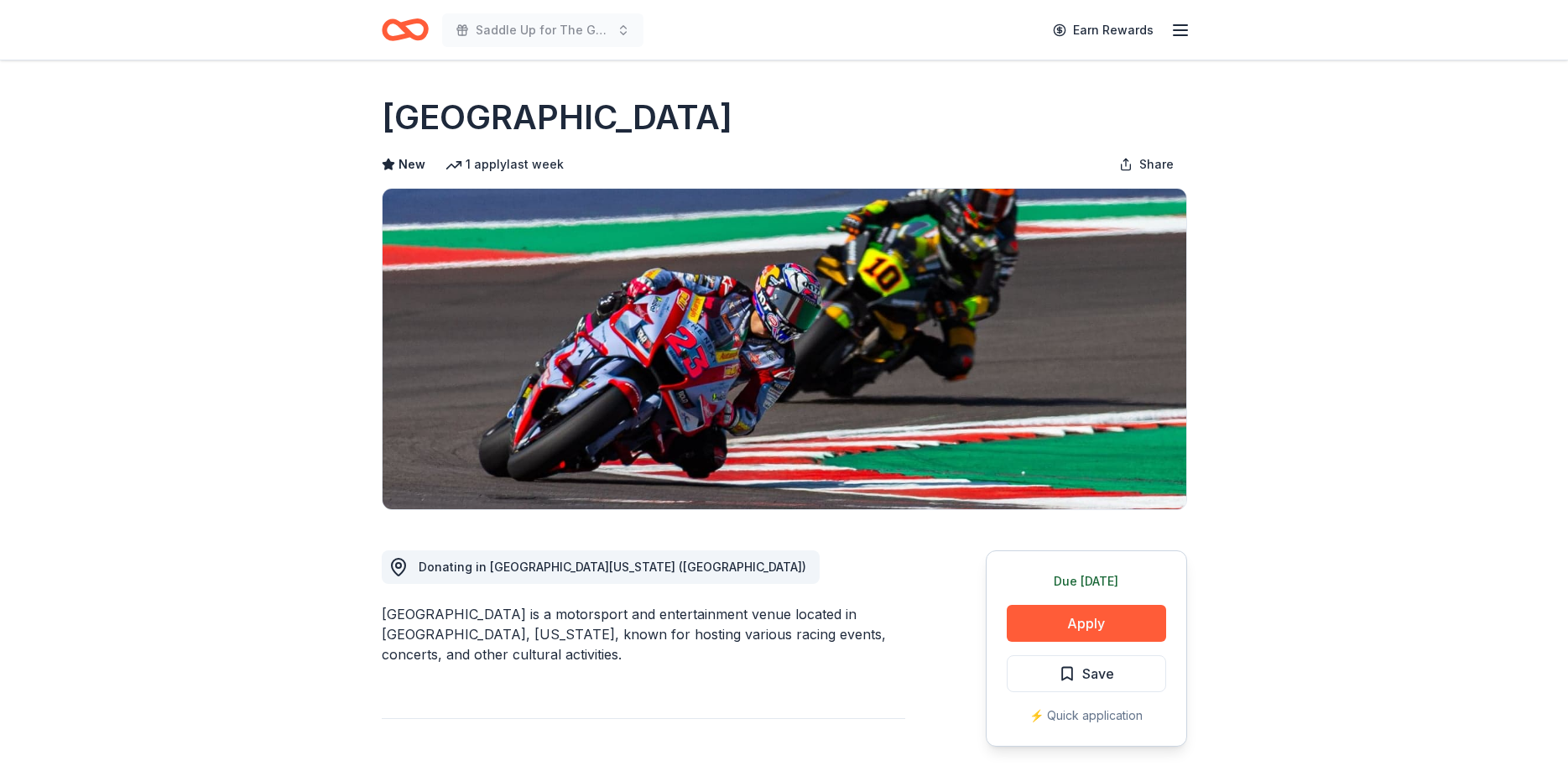
scroll to position [172, 0]
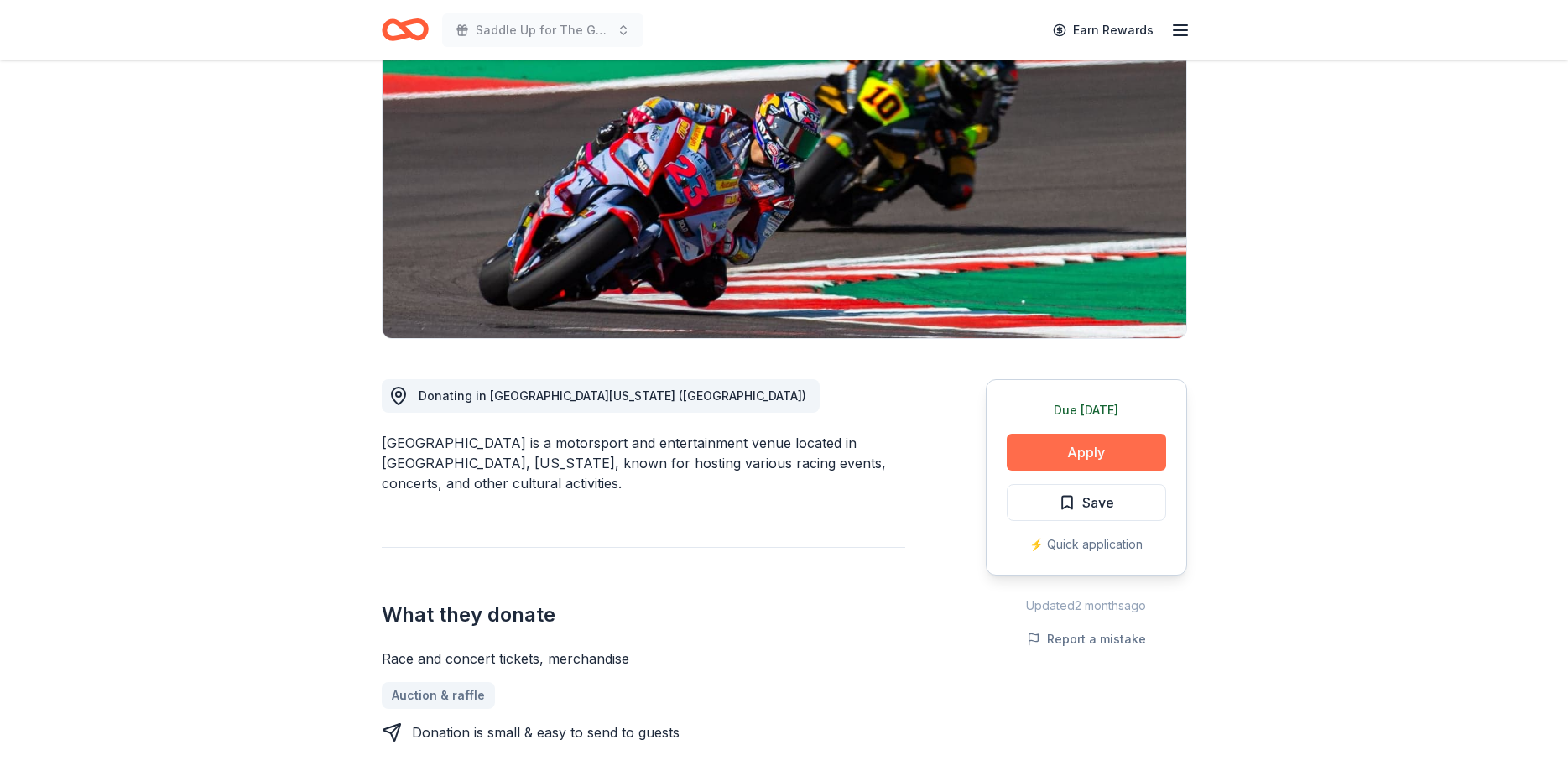
click at [1059, 452] on button "Apply" at bounding box center [1086, 452] width 159 height 37
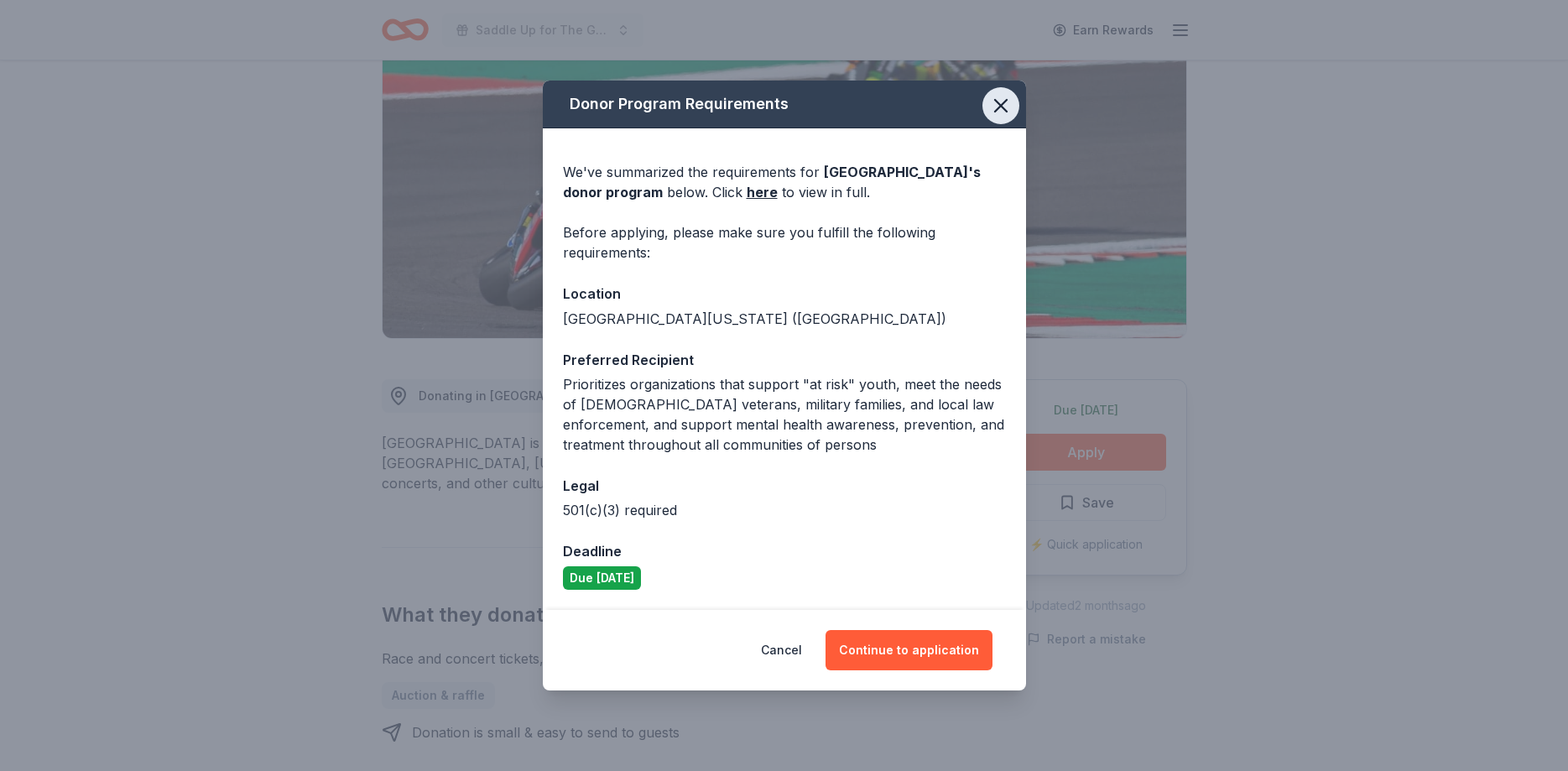
click at [999, 97] on icon "button" at bounding box center [1000, 105] width 23 height 23
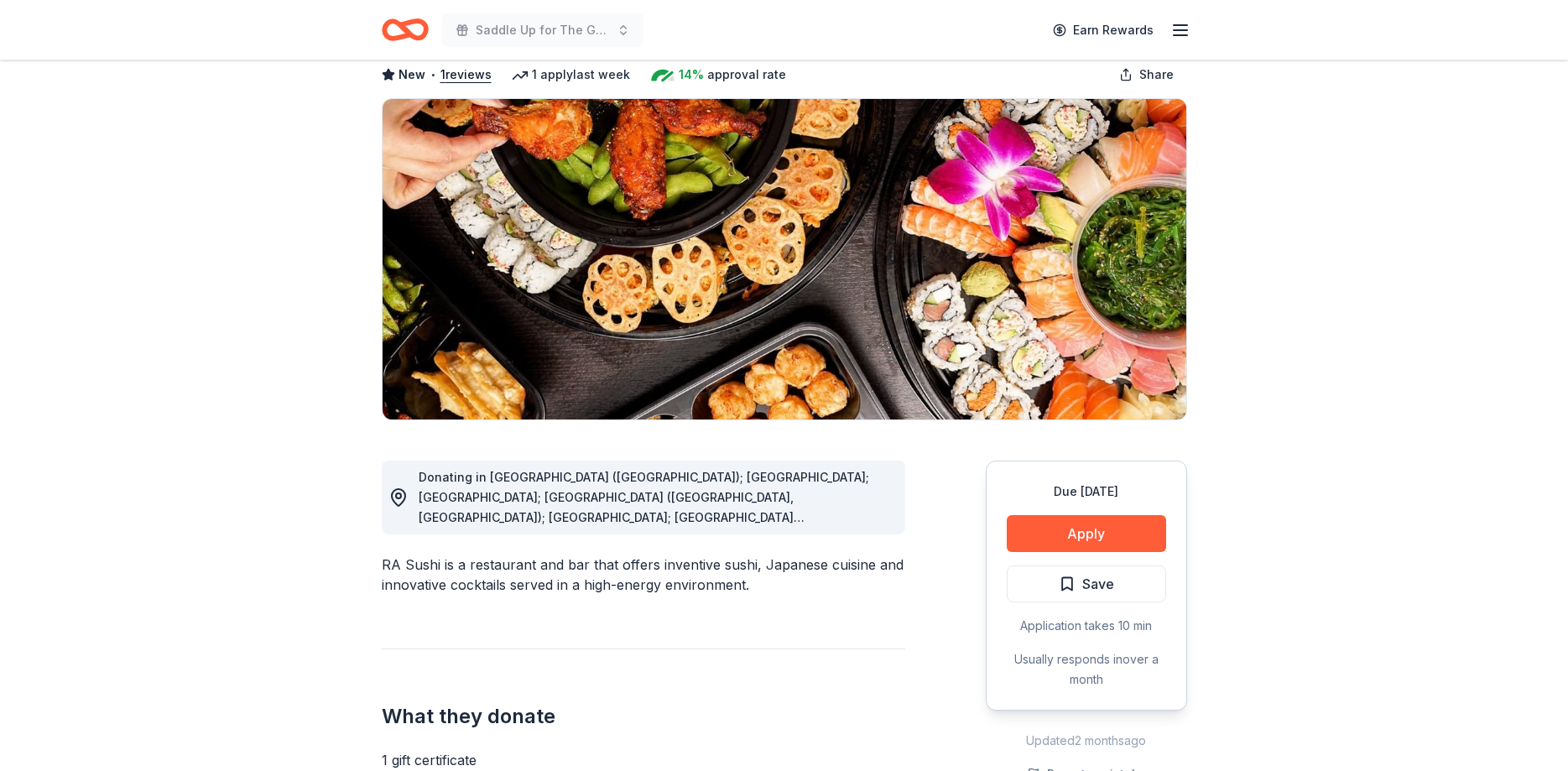
scroll to position [172, 0]
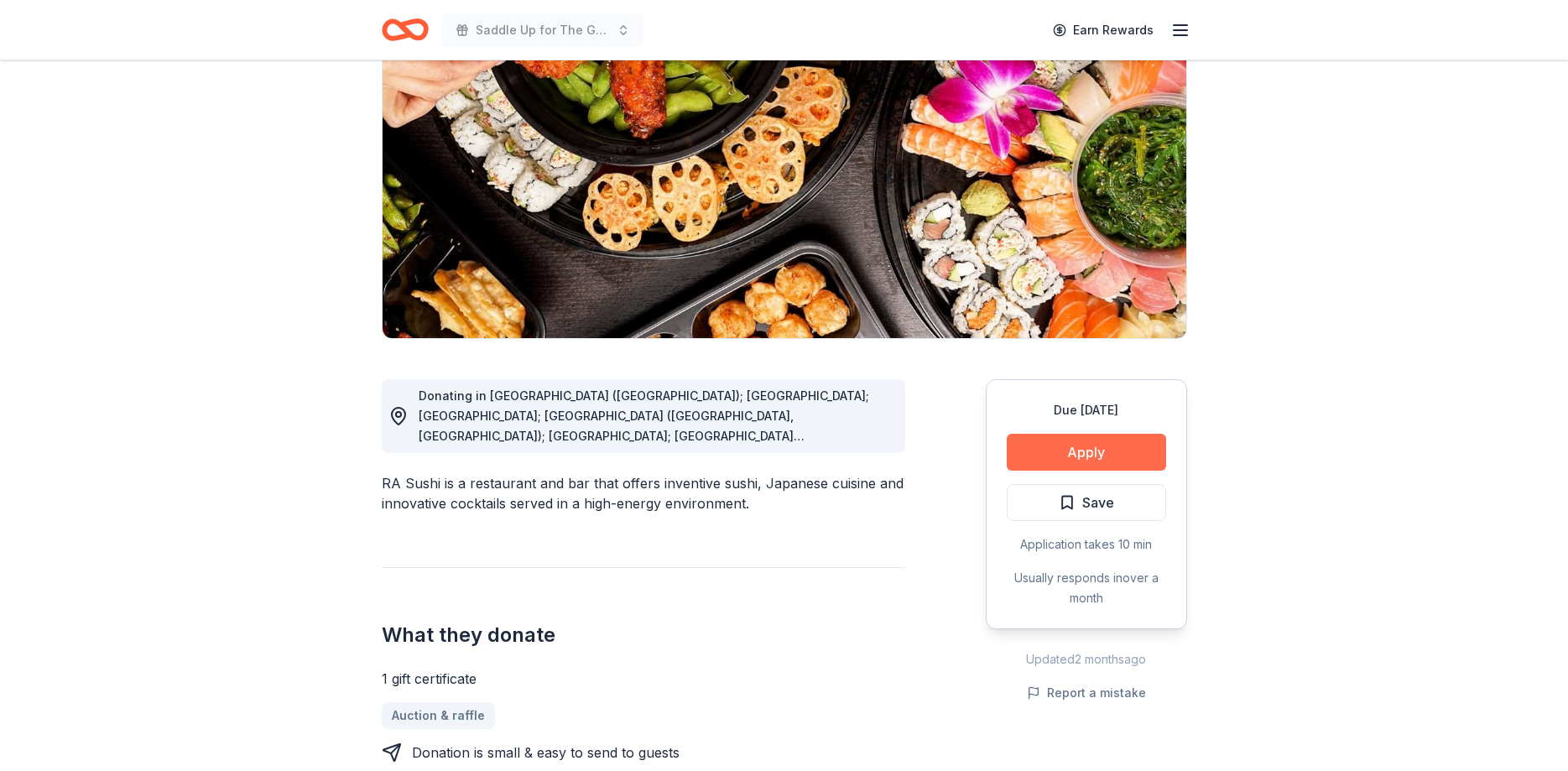
click at [1109, 442] on button "Apply" at bounding box center [1086, 452] width 159 height 37
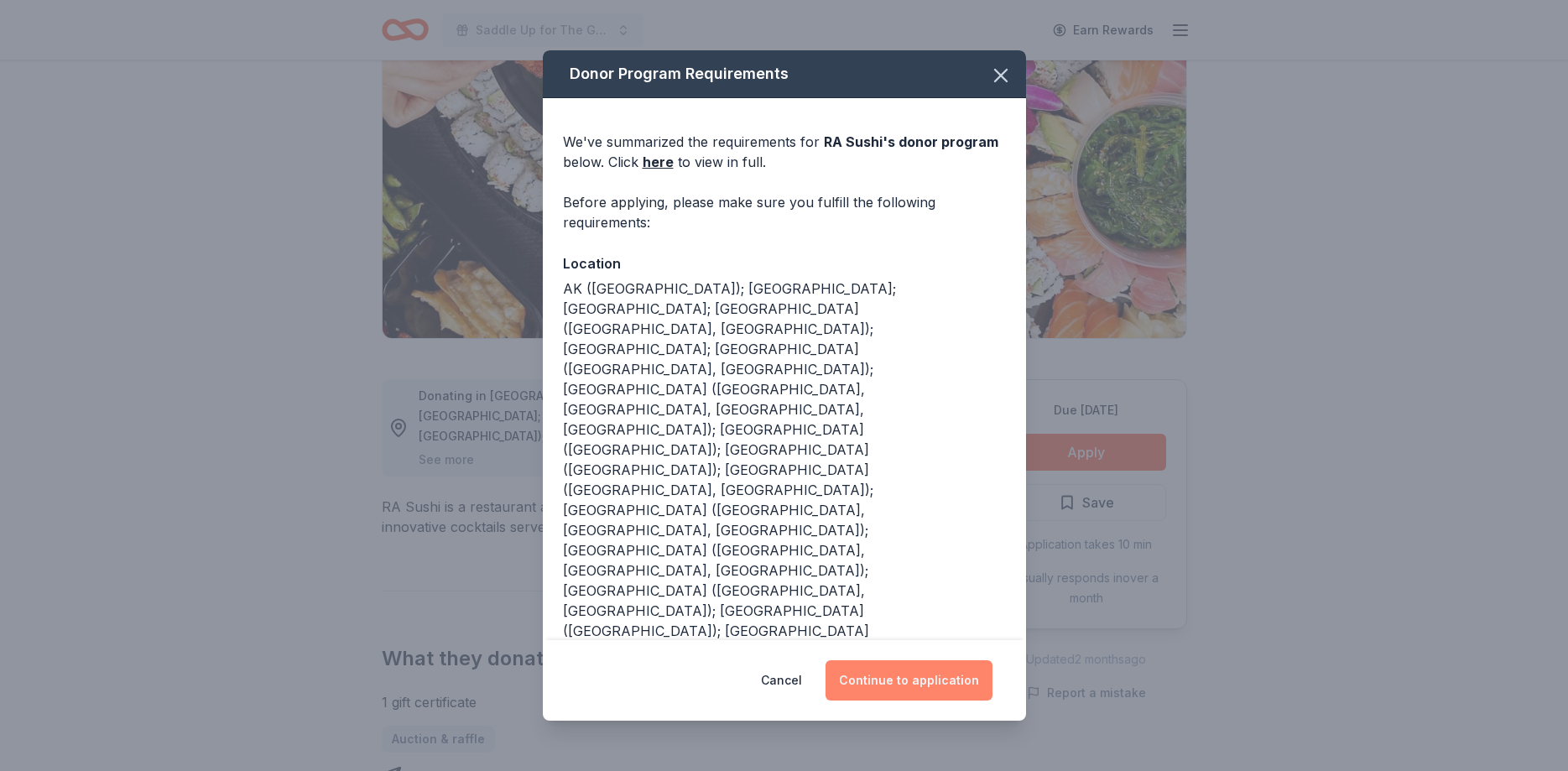
click at [891, 672] on button "Continue to application" at bounding box center [909, 680] width 167 height 41
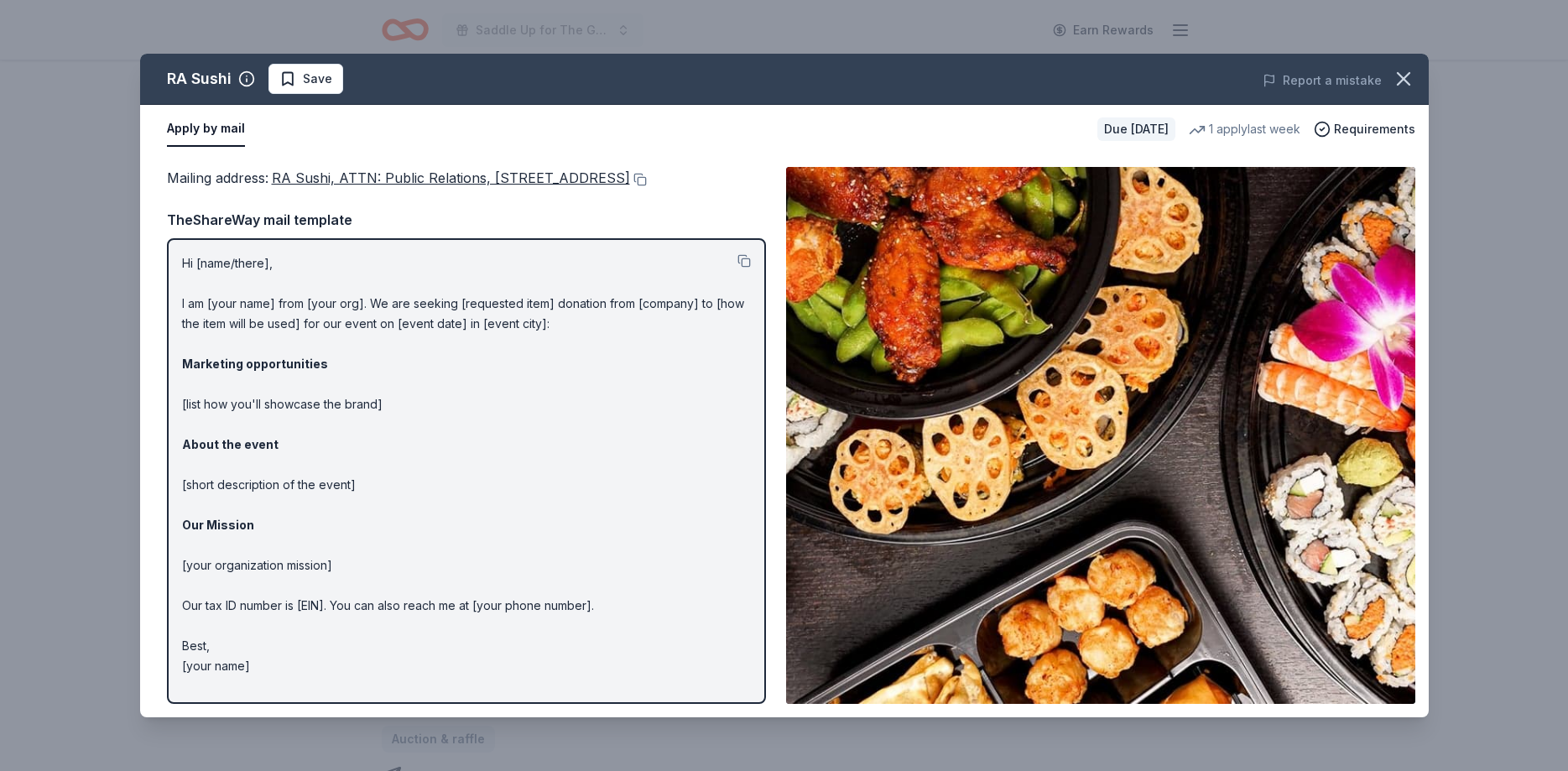
scroll to position [9, 0]
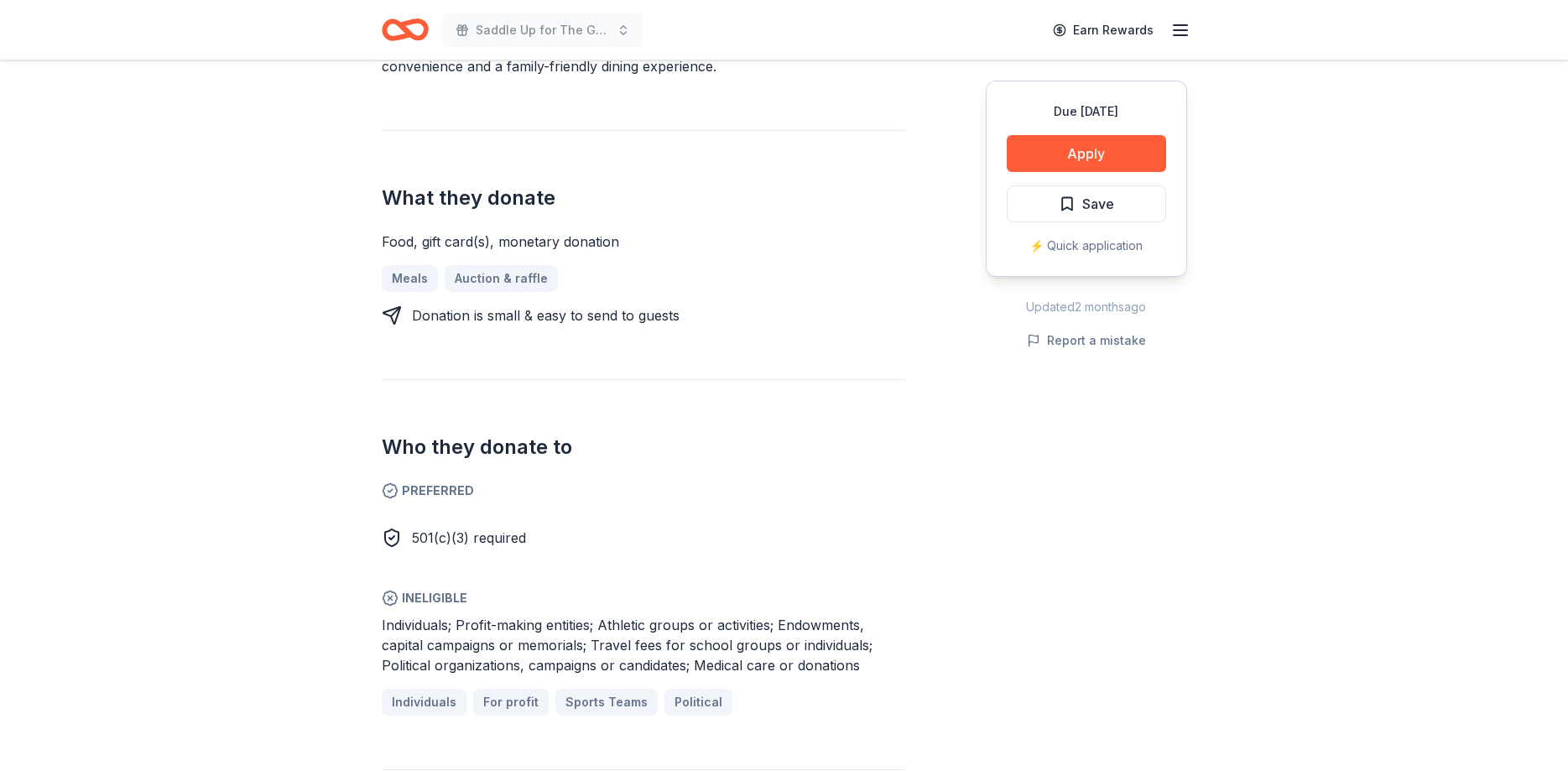
scroll to position [599, 0]
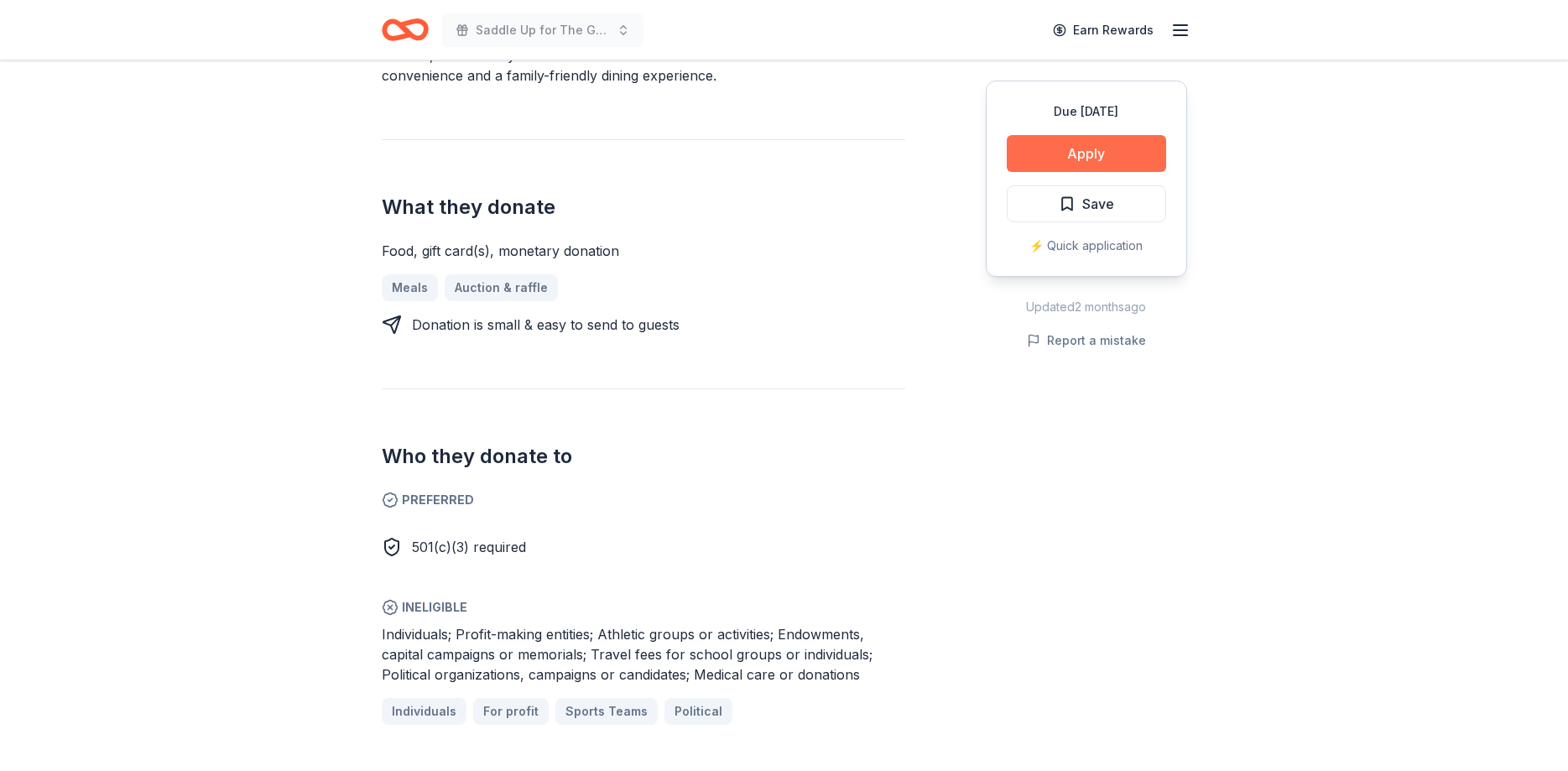
click at [1104, 147] on button "Apply" at bounding box center [1086, 154] width 159 height 37
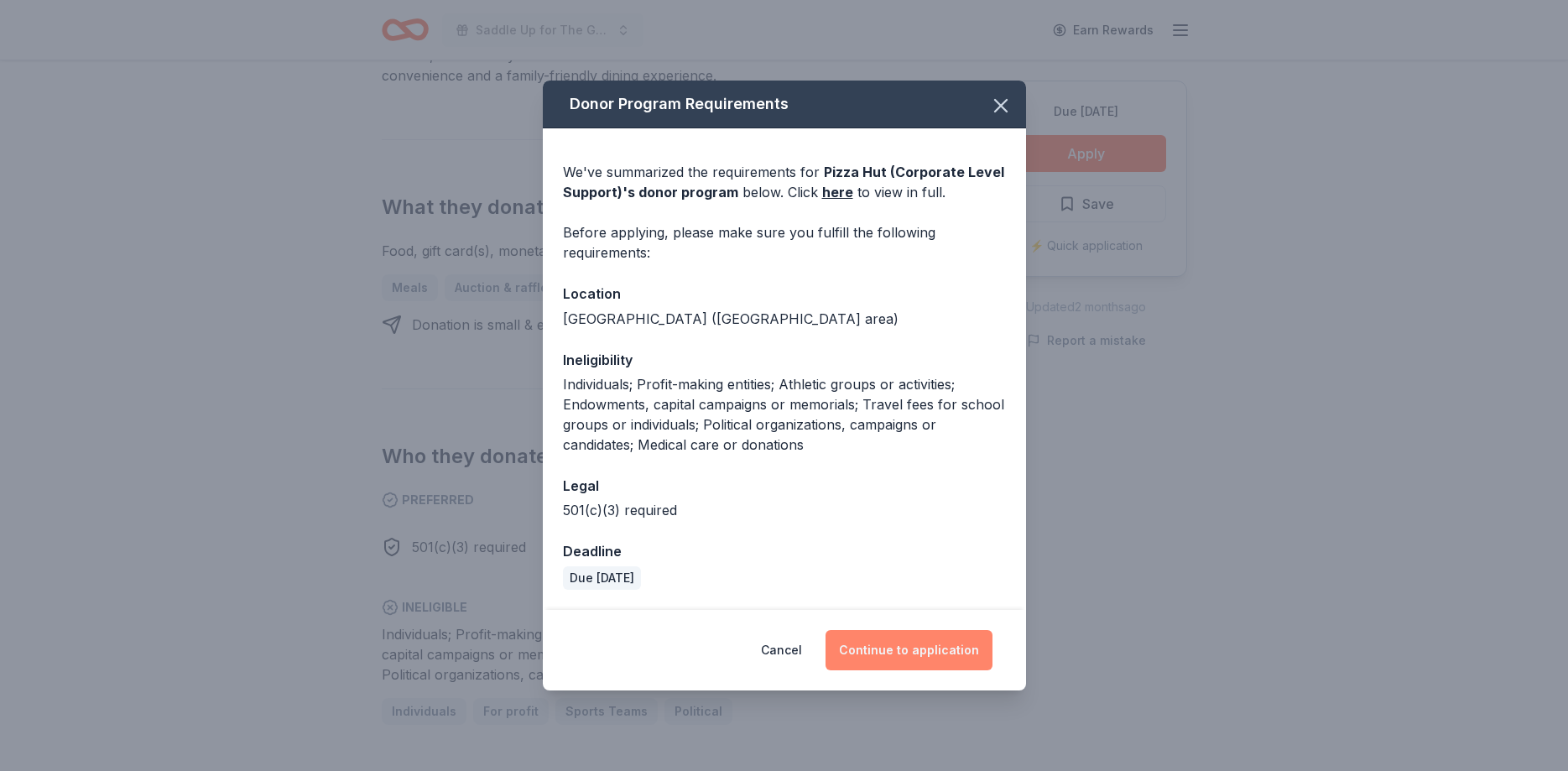
click at [891, 646] on button "Continue to application" at bounding box center [909, 650] width 167 height 41
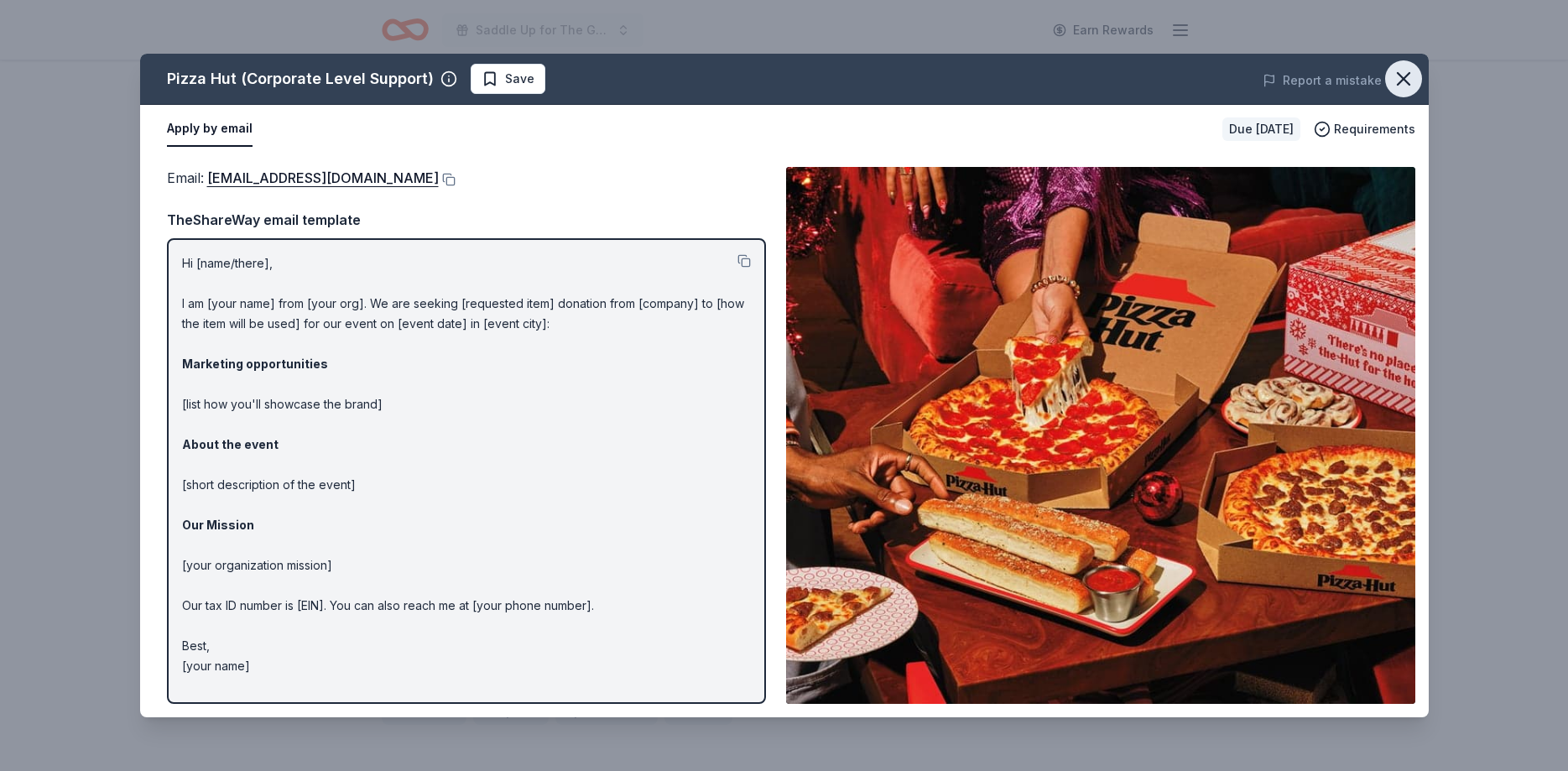
click at [1403, 78] on icon "button" at bounding box center [1403, 79] width 12 height 12
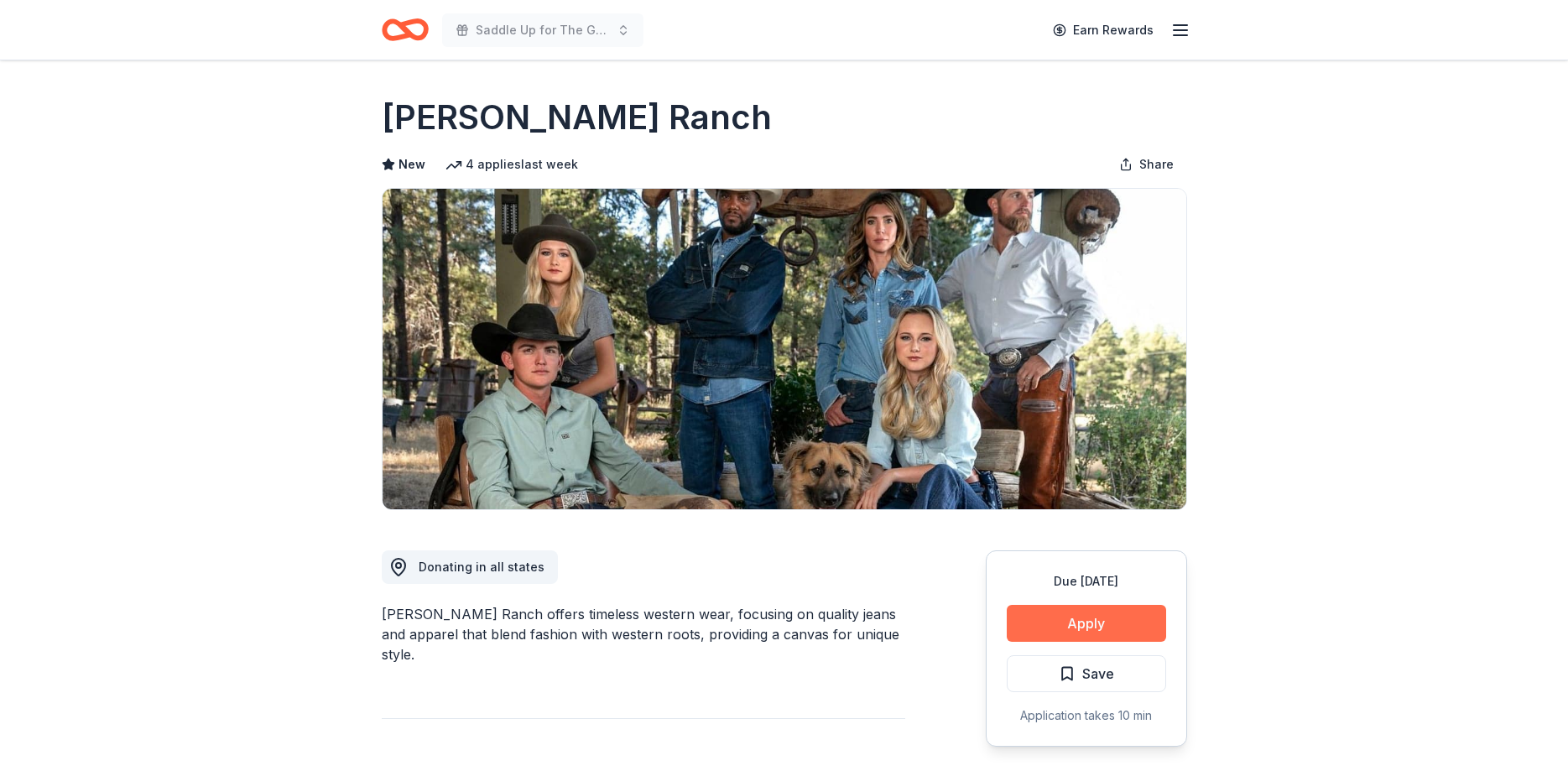
click at [1111, 627] on button "Apply" at bounding box center [1086, 624] width 159 height 37
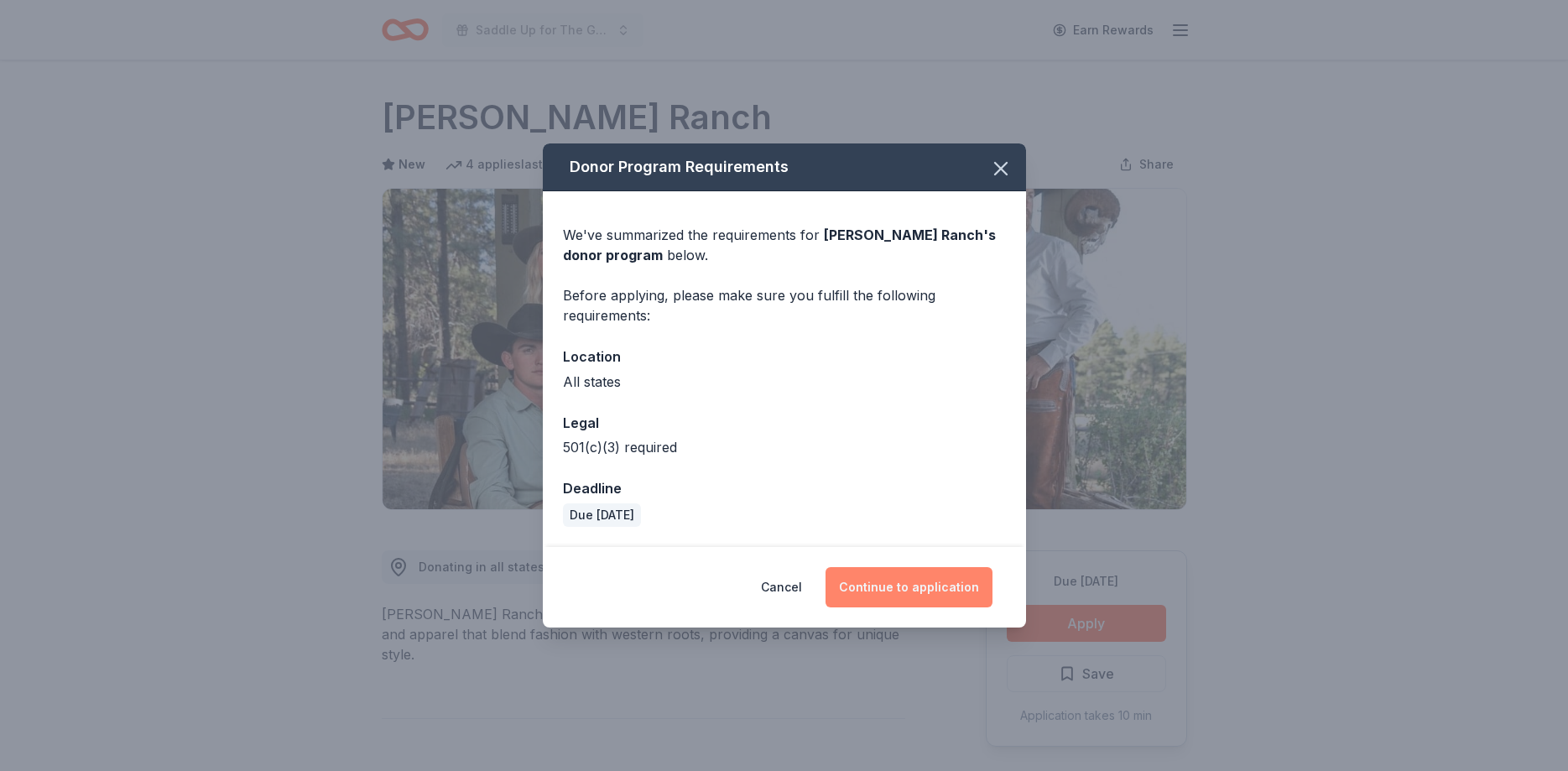
click at [938, 582] on button "Continue to application" at bounding box center [909, 587] width 167 height 41
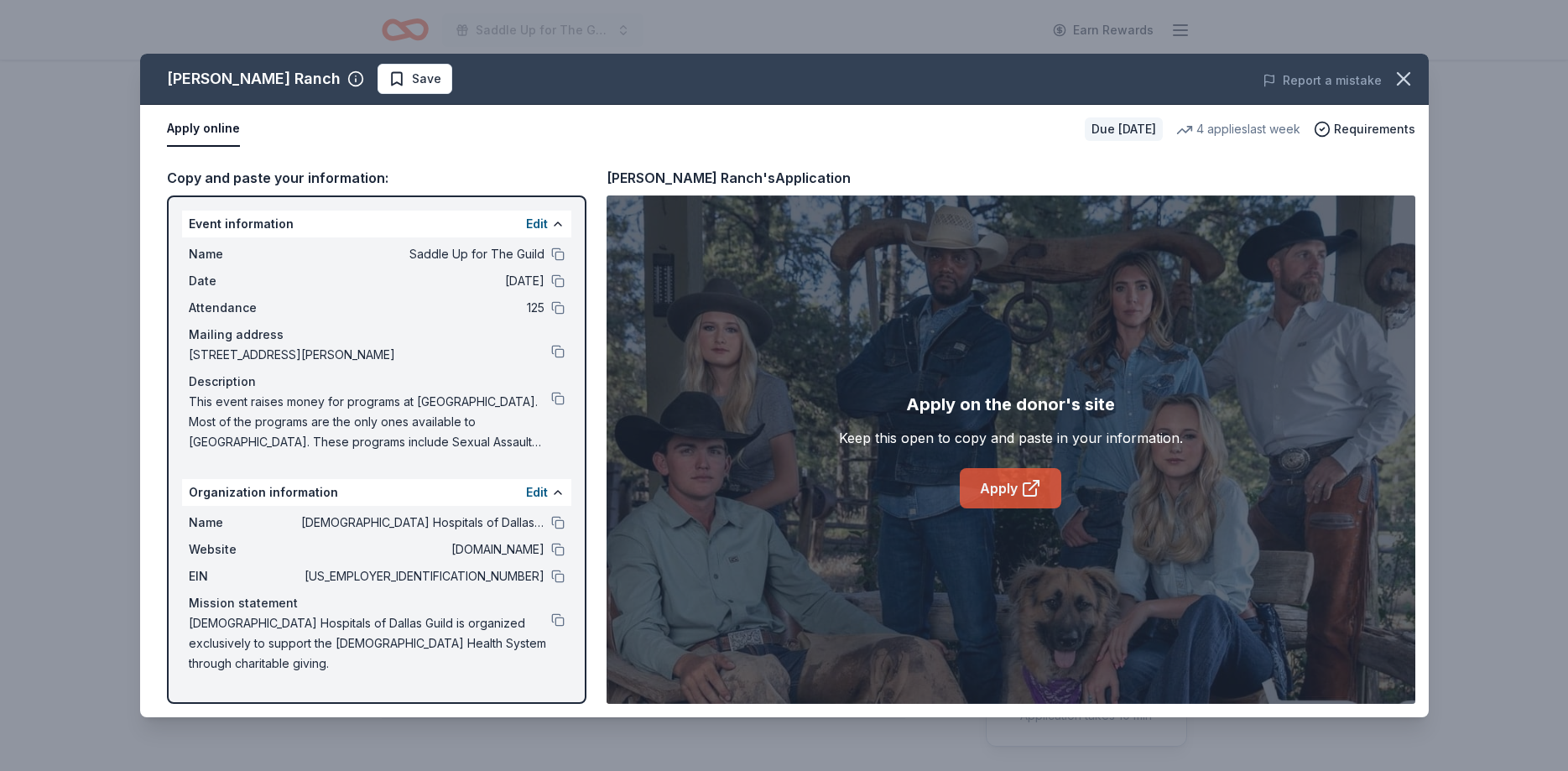
click at [1005, 493] on link "Apply" at bounding box center [1010, 488] width 102 height 41
click at [378, 85] on button "Save" at bounding box center [415, 78] width 75 height 30
click at [351, 82] on html "Saddle Up for The Guild Earn Rewards Due in 27 days Share Kimes Ranch New 4 app…" at bounding box center [784, 386] width 1568 height 771
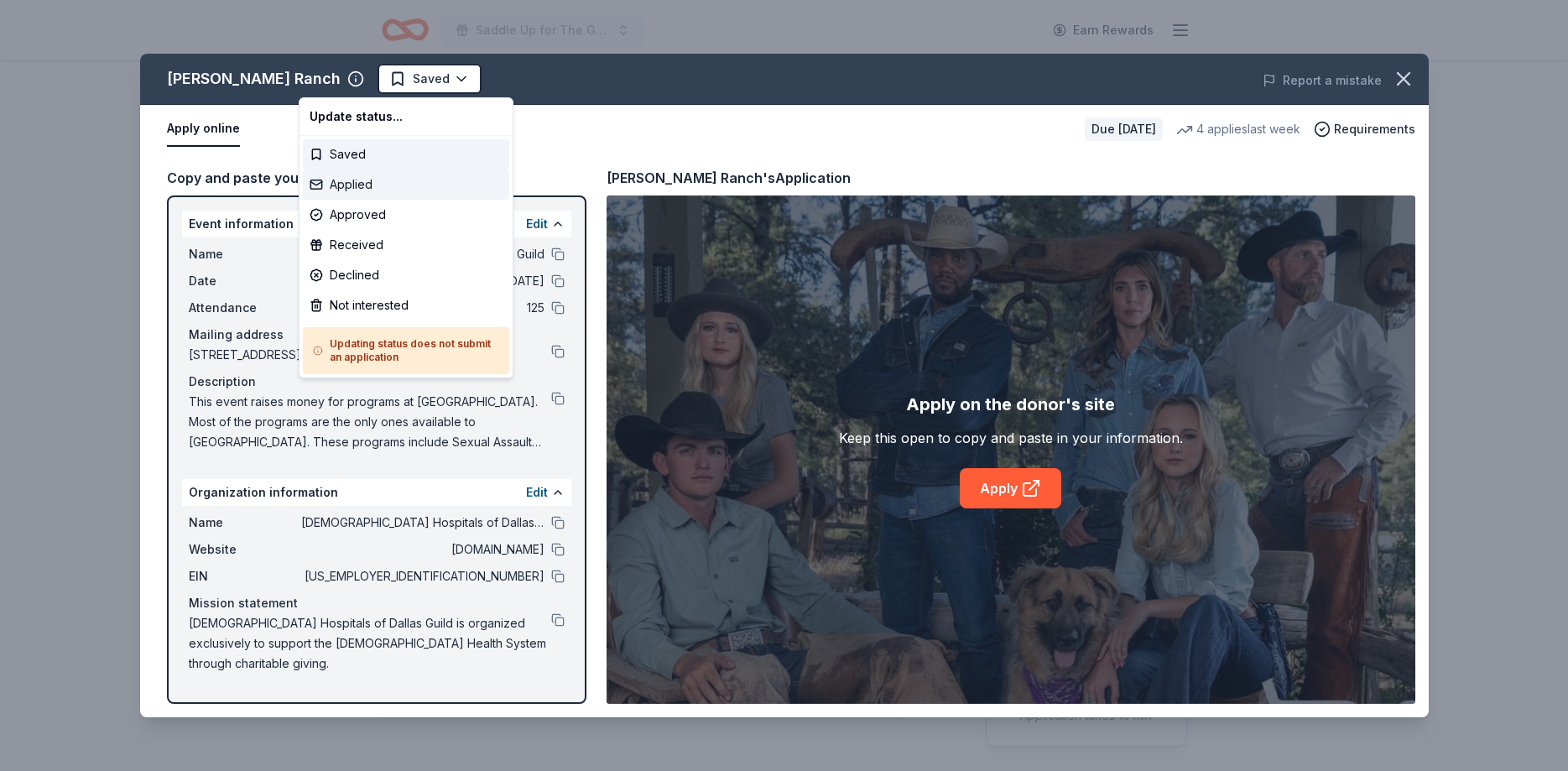
click at [346, 188] on div "Applied" at bounding box center [405, 185] width 206 height 30
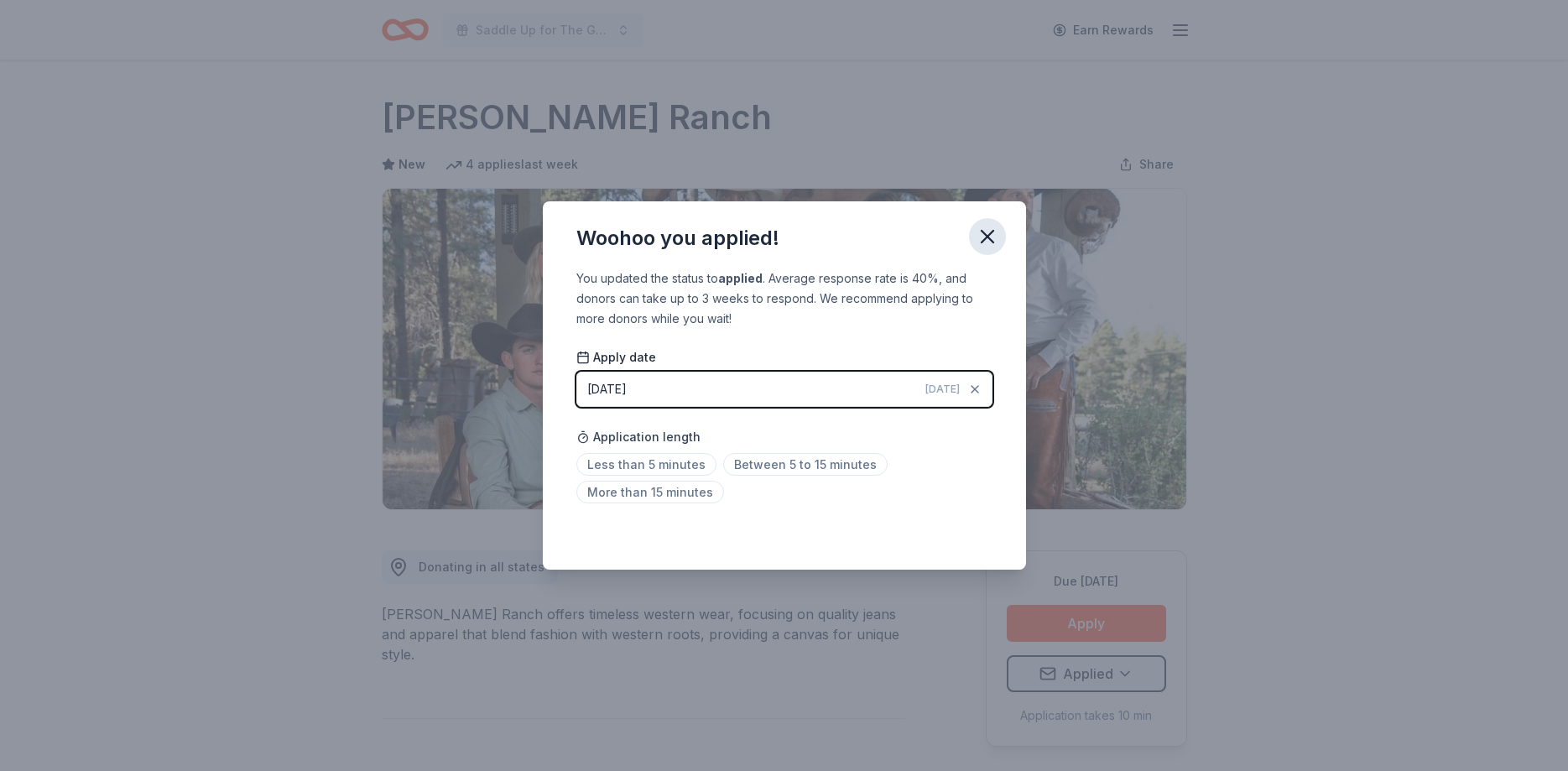
click at [977, 237] on icon "button" at bounding box center [987, 236] width 23 height 23
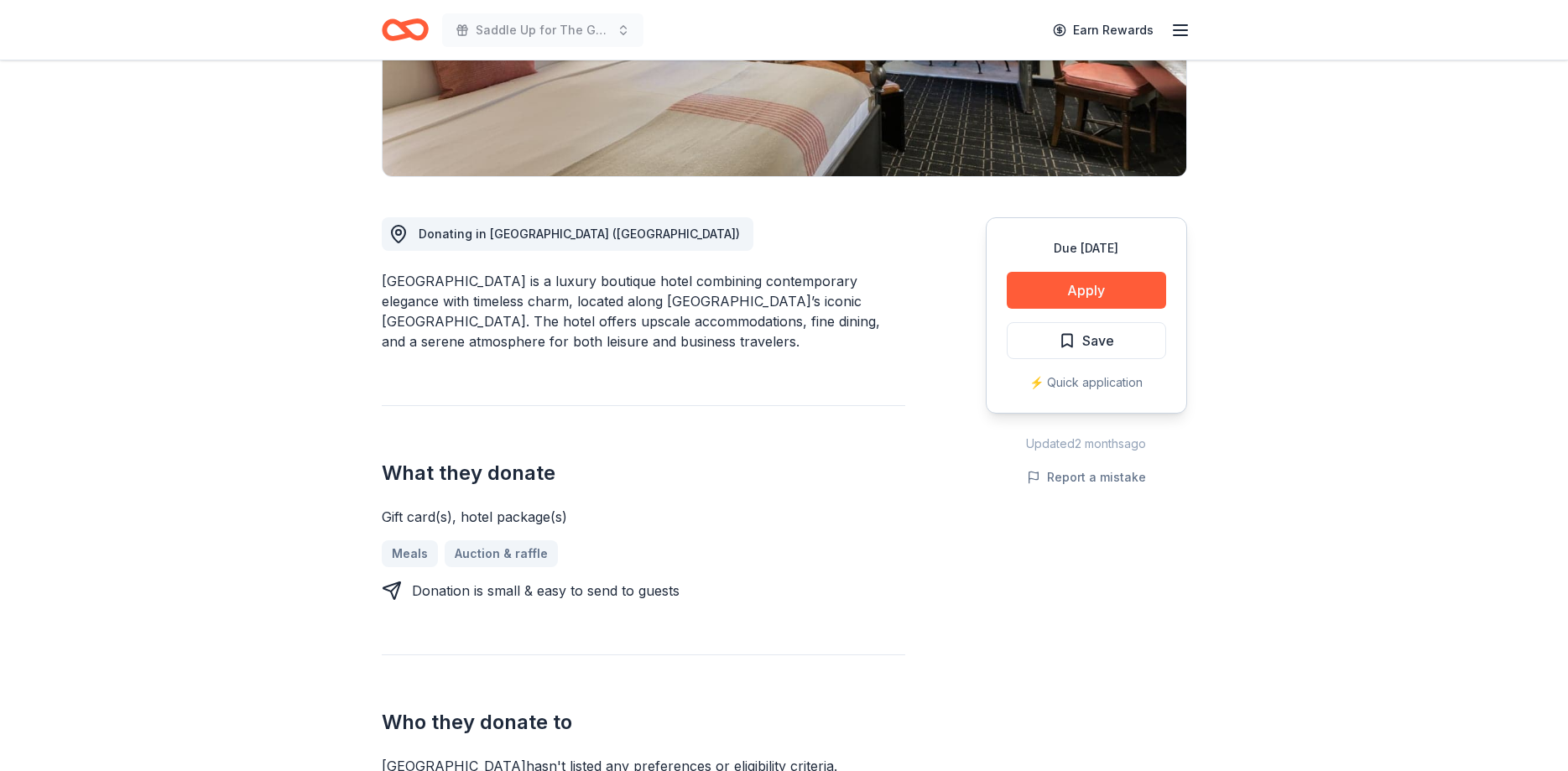
scroll to position [428, 0]
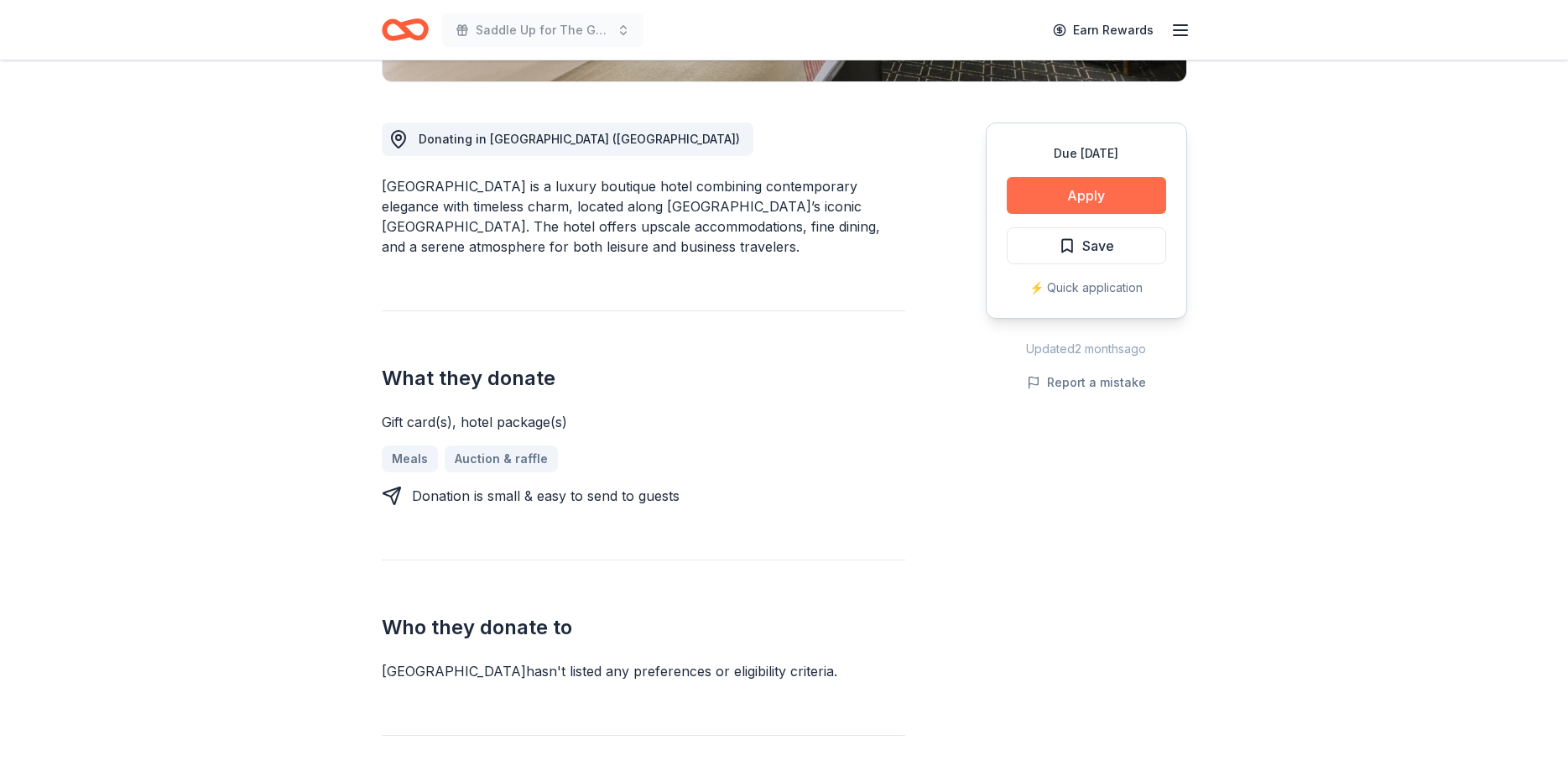
click at [1093, 191] on button "Apply" at bounding box center [1086, 195] width 159 height 37
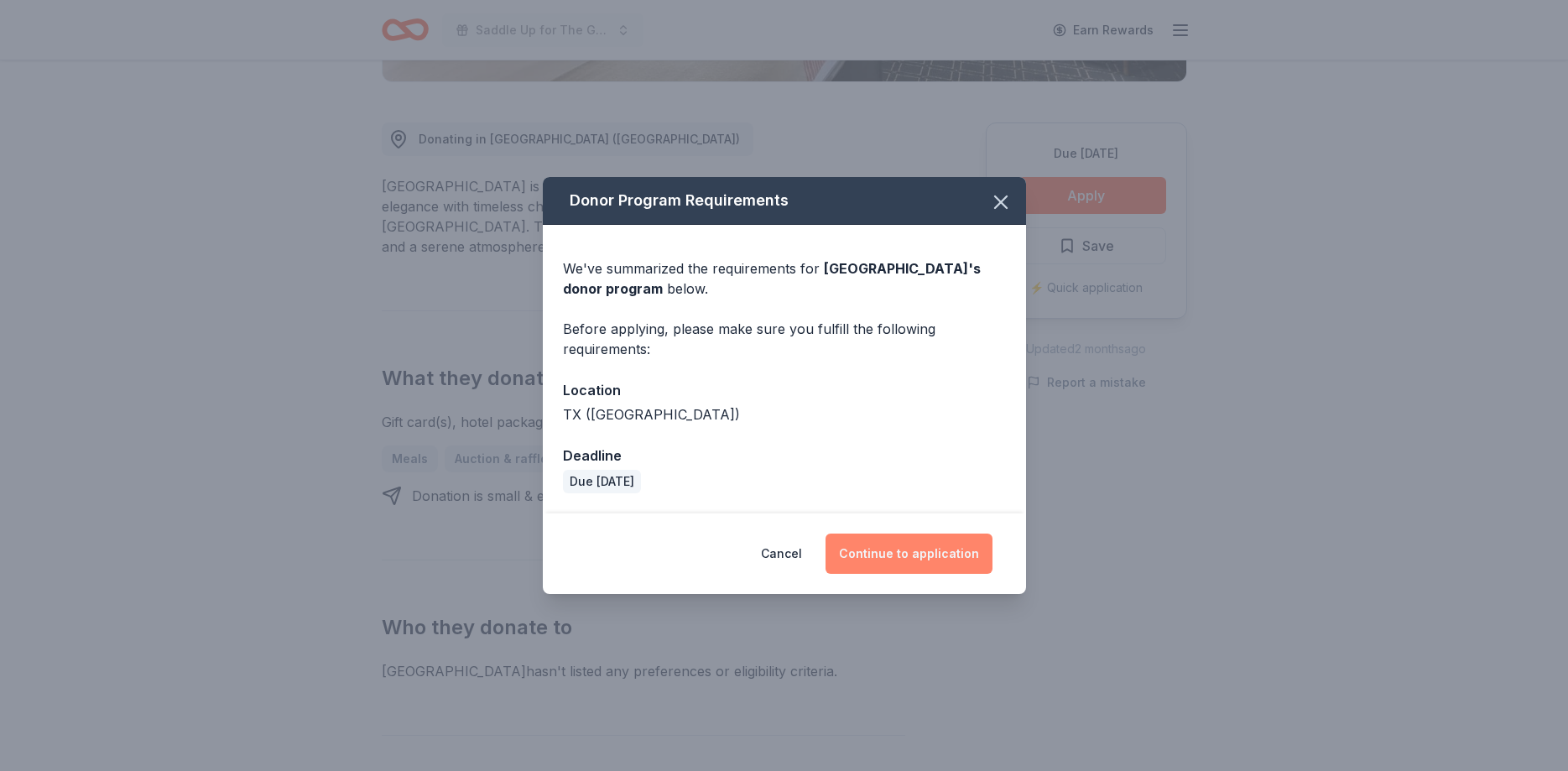
click at [921, 542] on button "Continue to application" at bounding box center [909, 554] width 167 height 41
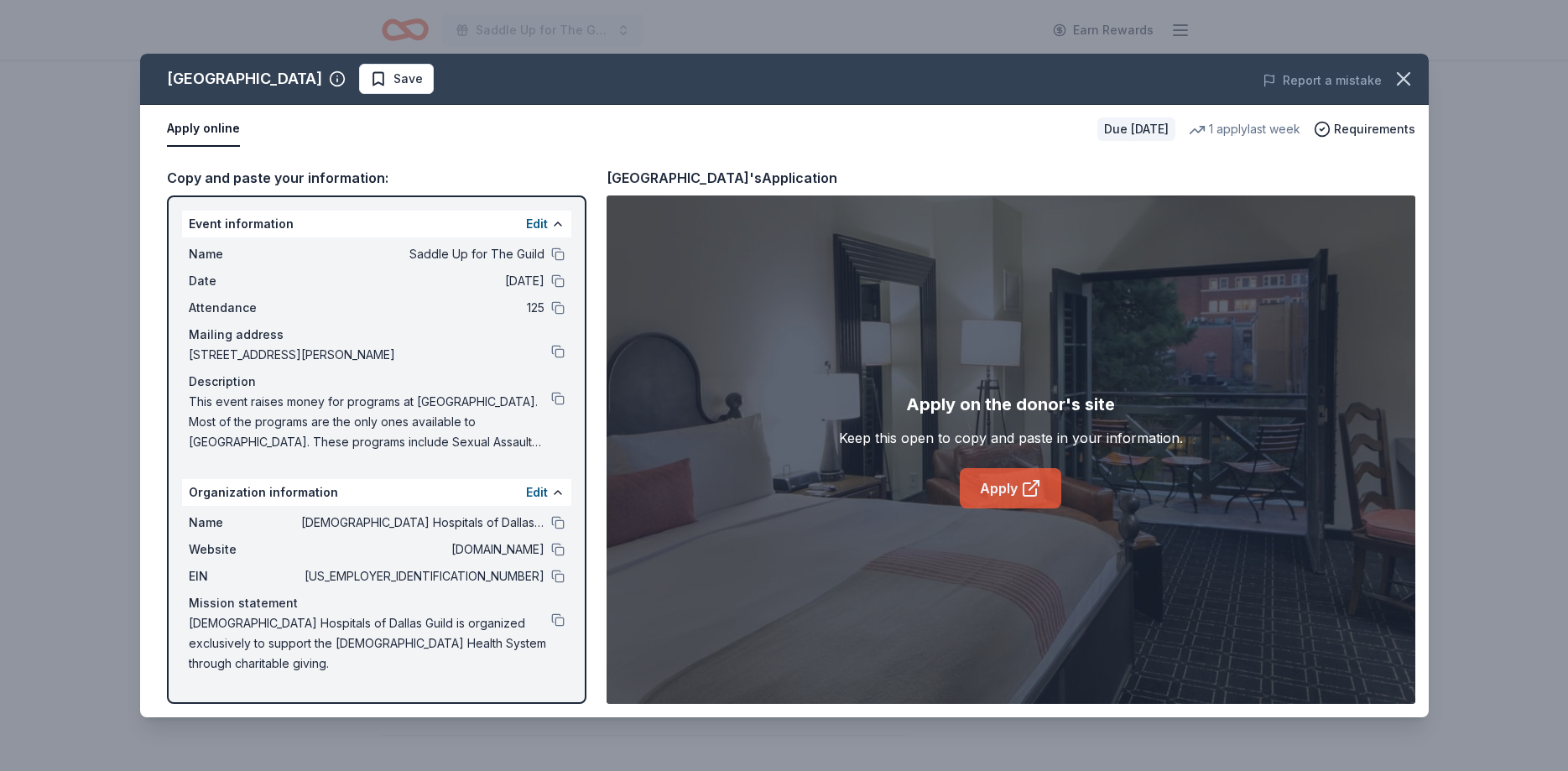
click at [983, 486] on link "Apply" at bounding box center [1010, 488] width 102 height 41
click at [422, 83] on span "Save" at bounding box center [408, 78] width 29 height 20
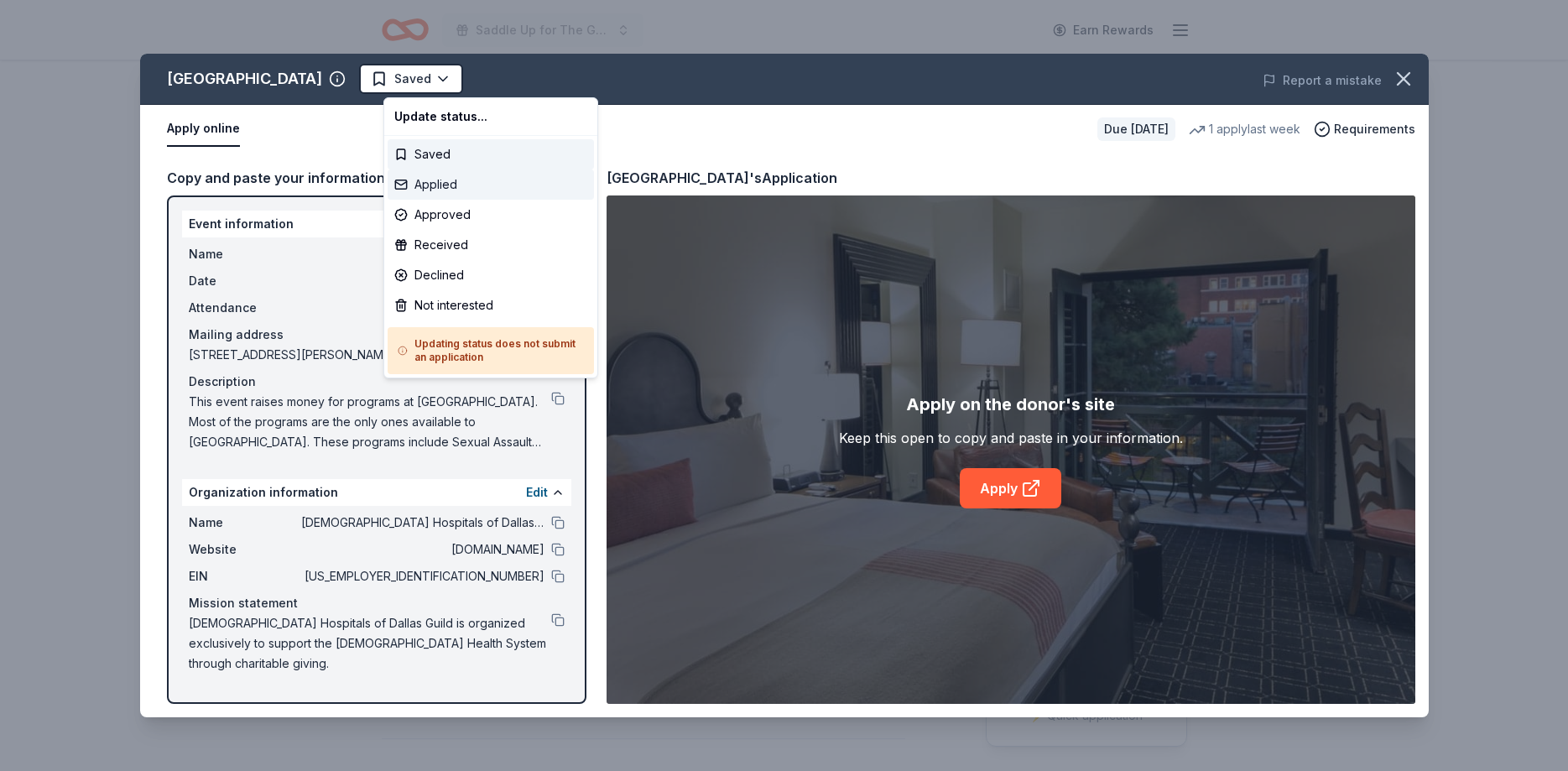
click at [422, 189] on div "Applied" at bounding box center [490, 185] width 206 height 30
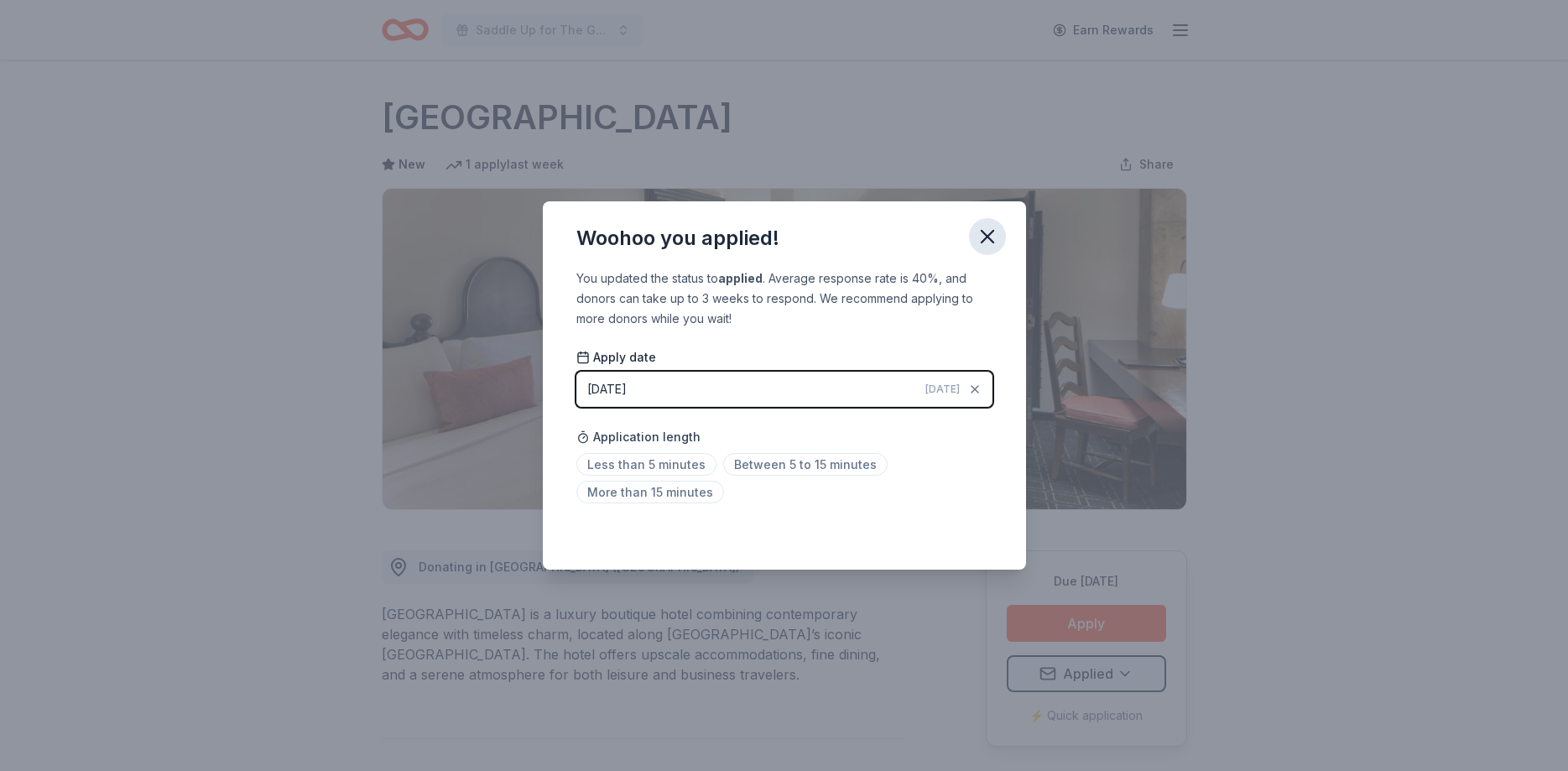
click at [999, 241] on button "button" at bounding box center [987, 236] width 37 height 37
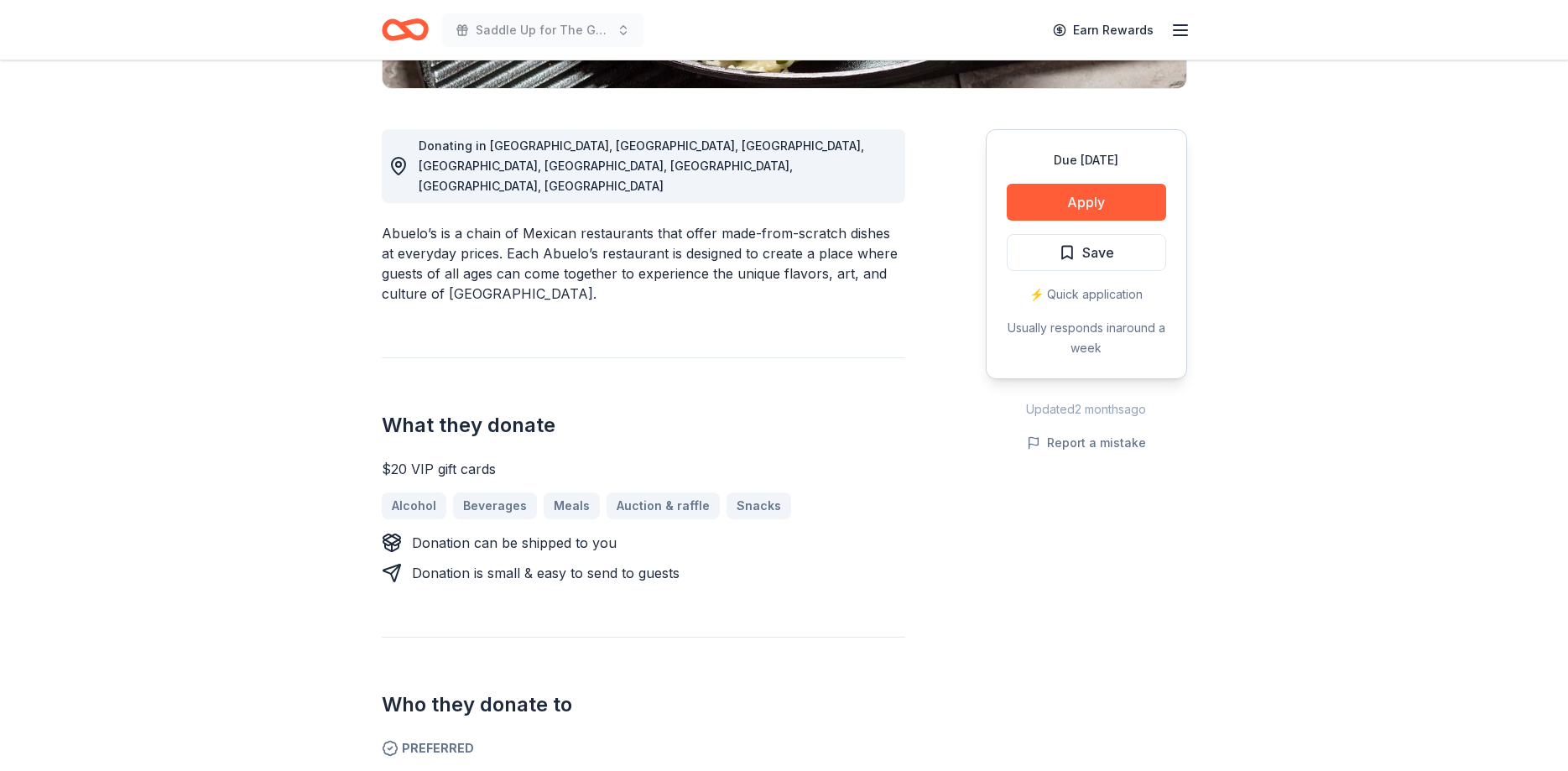
scroll to position [428, 0]
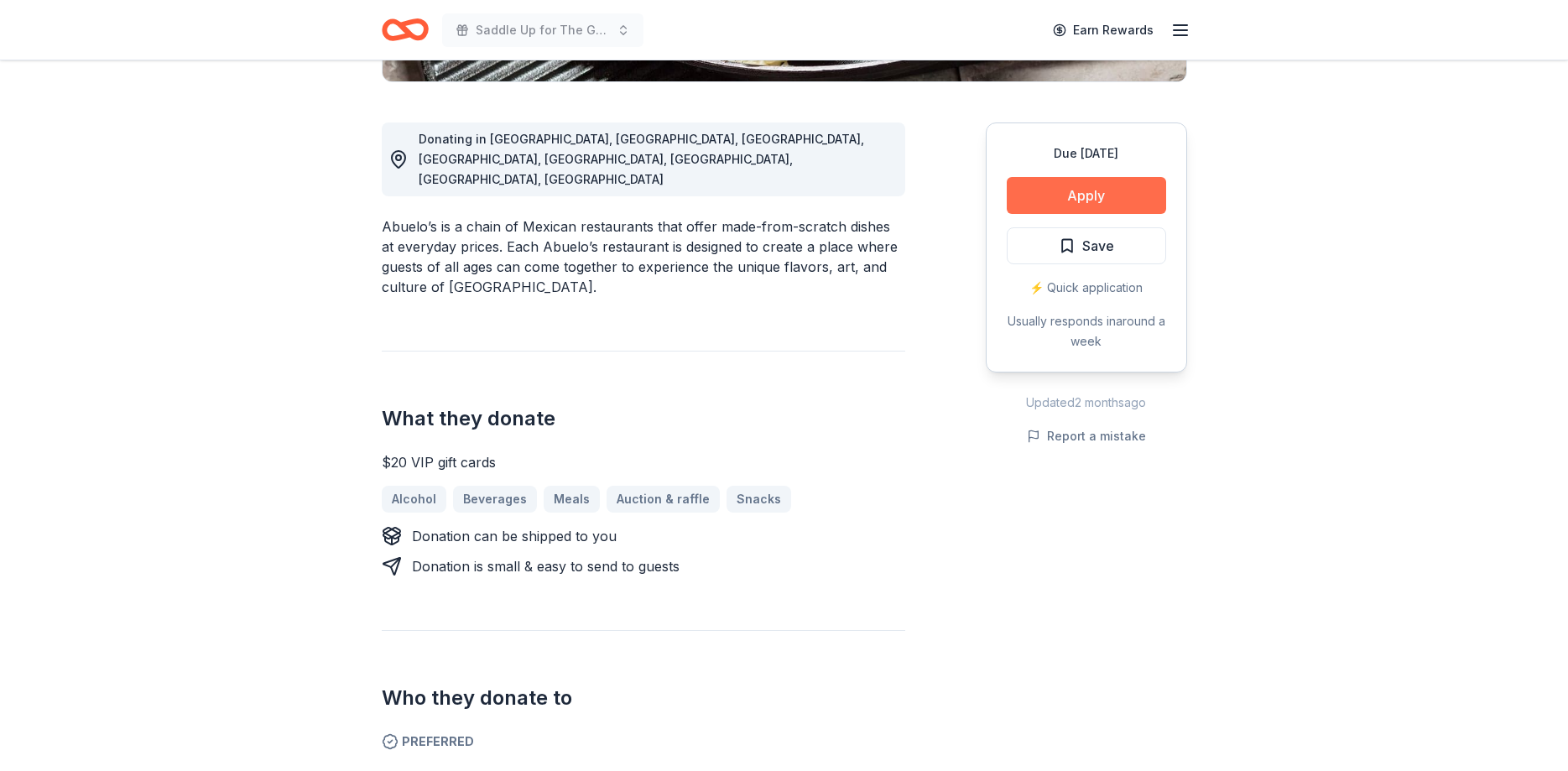
click at [1132, 193] on button "Apply" at bounding box center [1086, 195] width 159 height 37
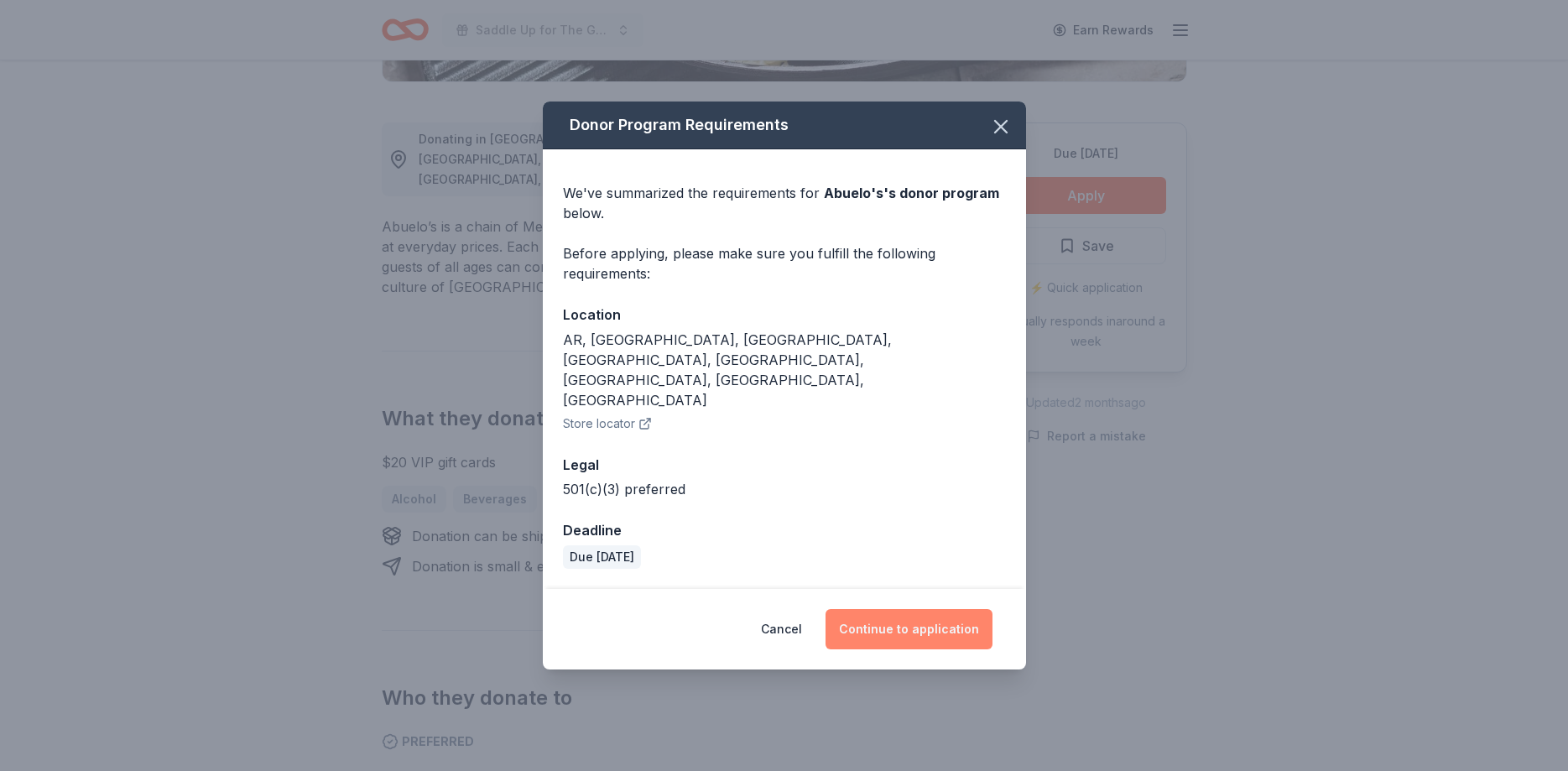
click at [876, 610] on button "Continue to application" at bounding box center [909, 630] width 167 height 41
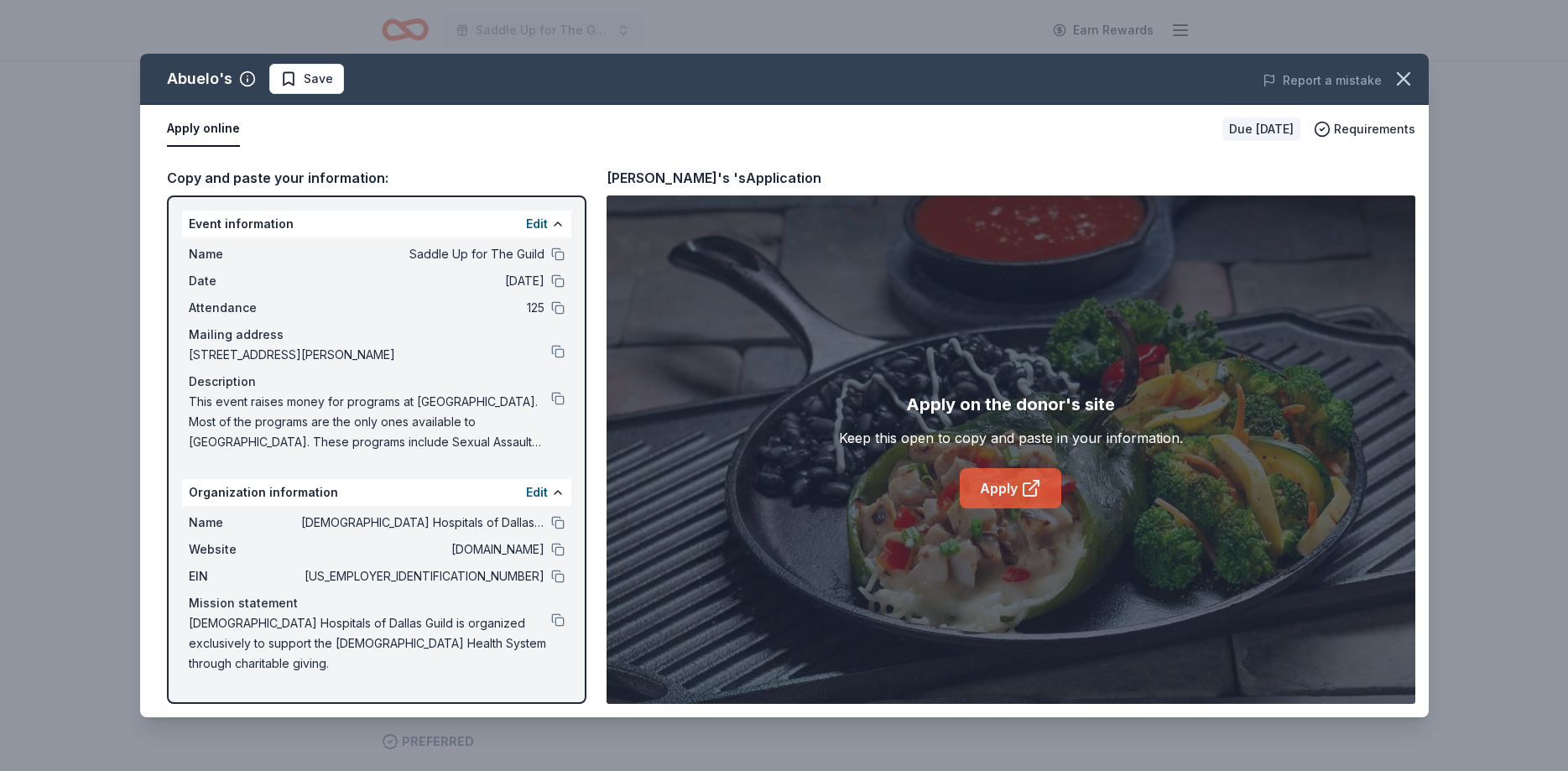
click at [997, 490] on link "Apply" at bounding box center [1010, 488] width 102 height 41
click at [314, 74] on span "Save" at bounding box center [318, 78] width 29 height 20
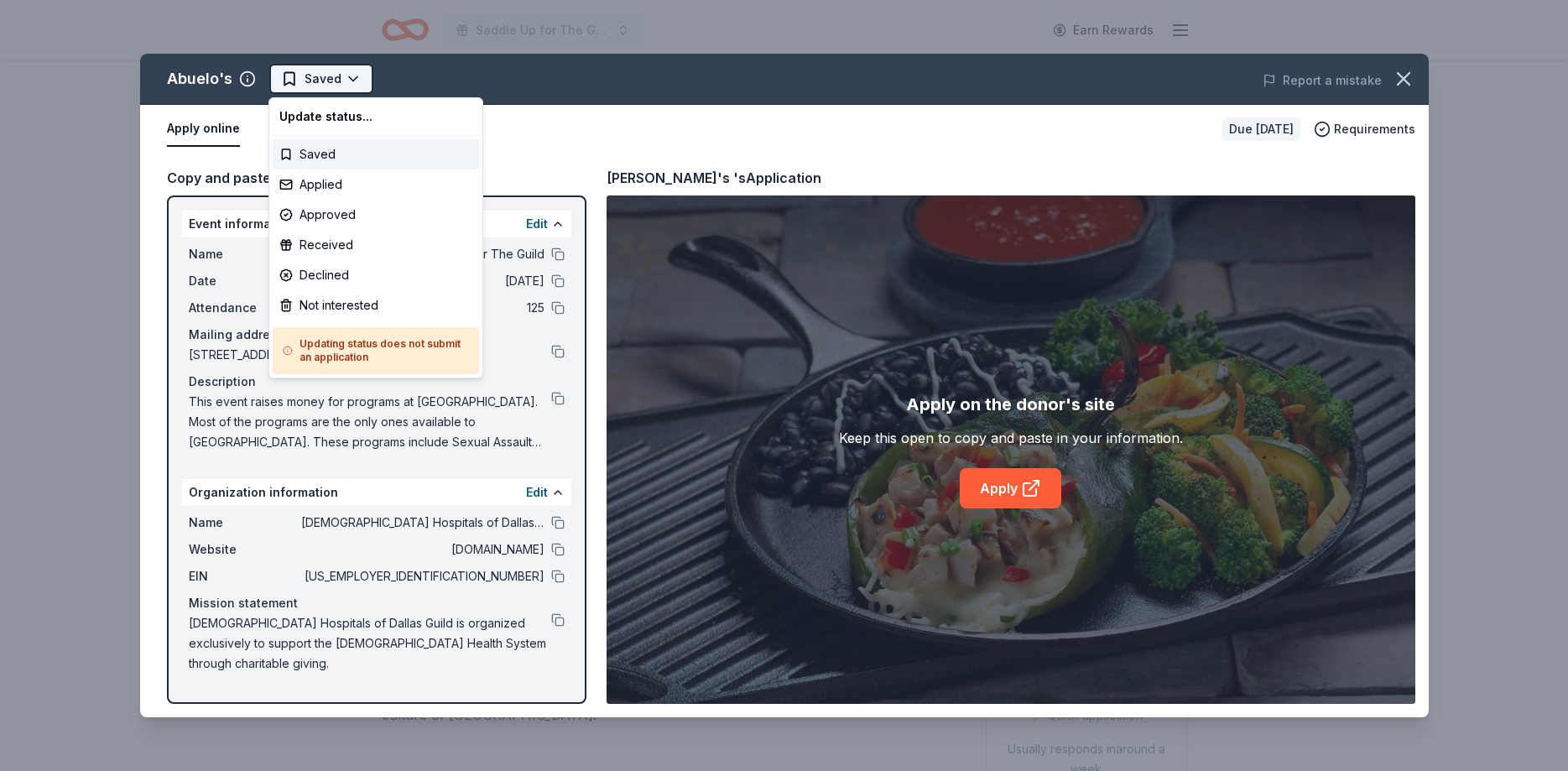
scroll to position [0, 0]
click at [321, 191] on div "Applied" at bounding box center [375, 185] width 206 height 30
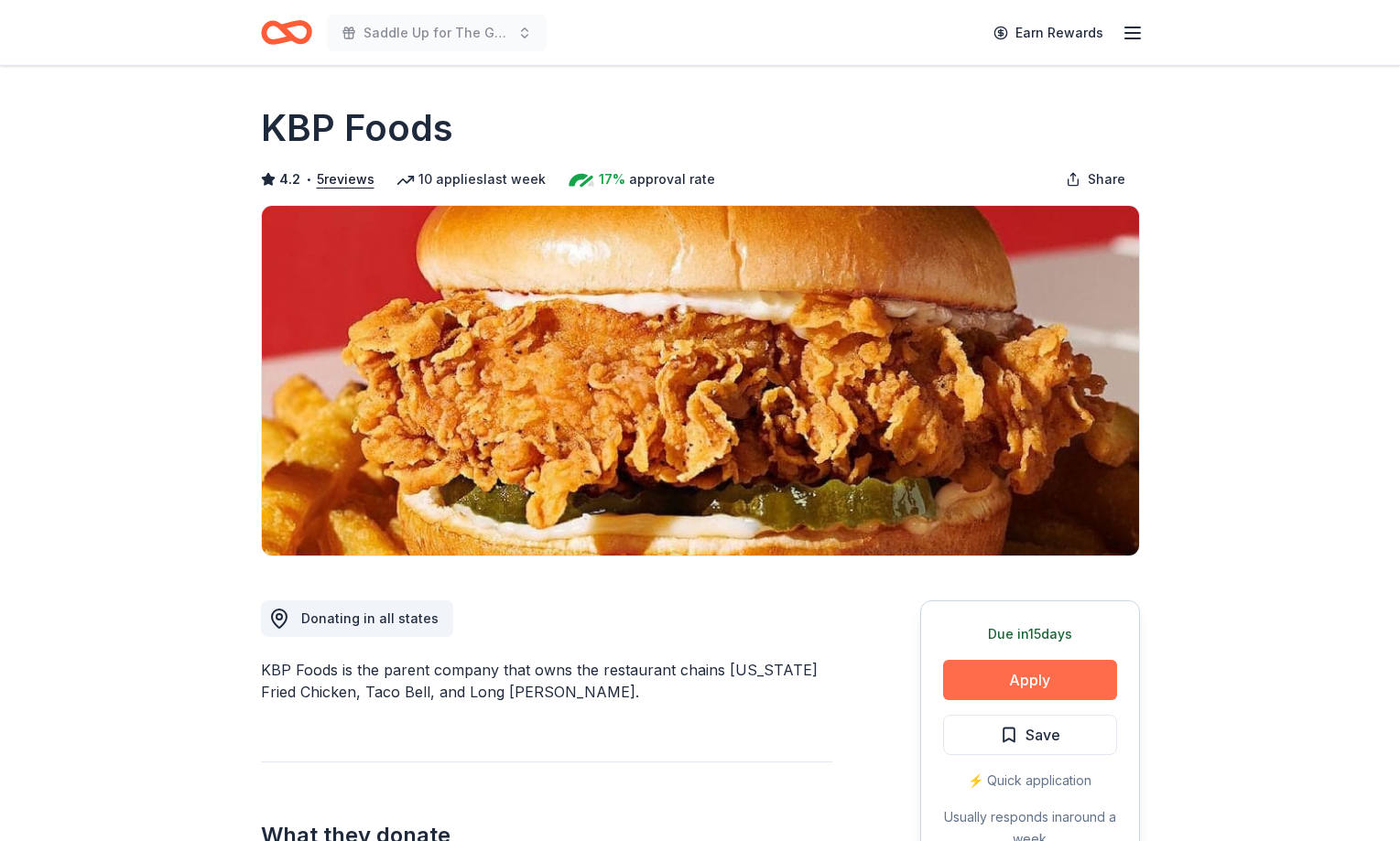
click at [994, 686] on button "Apply" at bounding box center [1029, 680] width 174 height 40
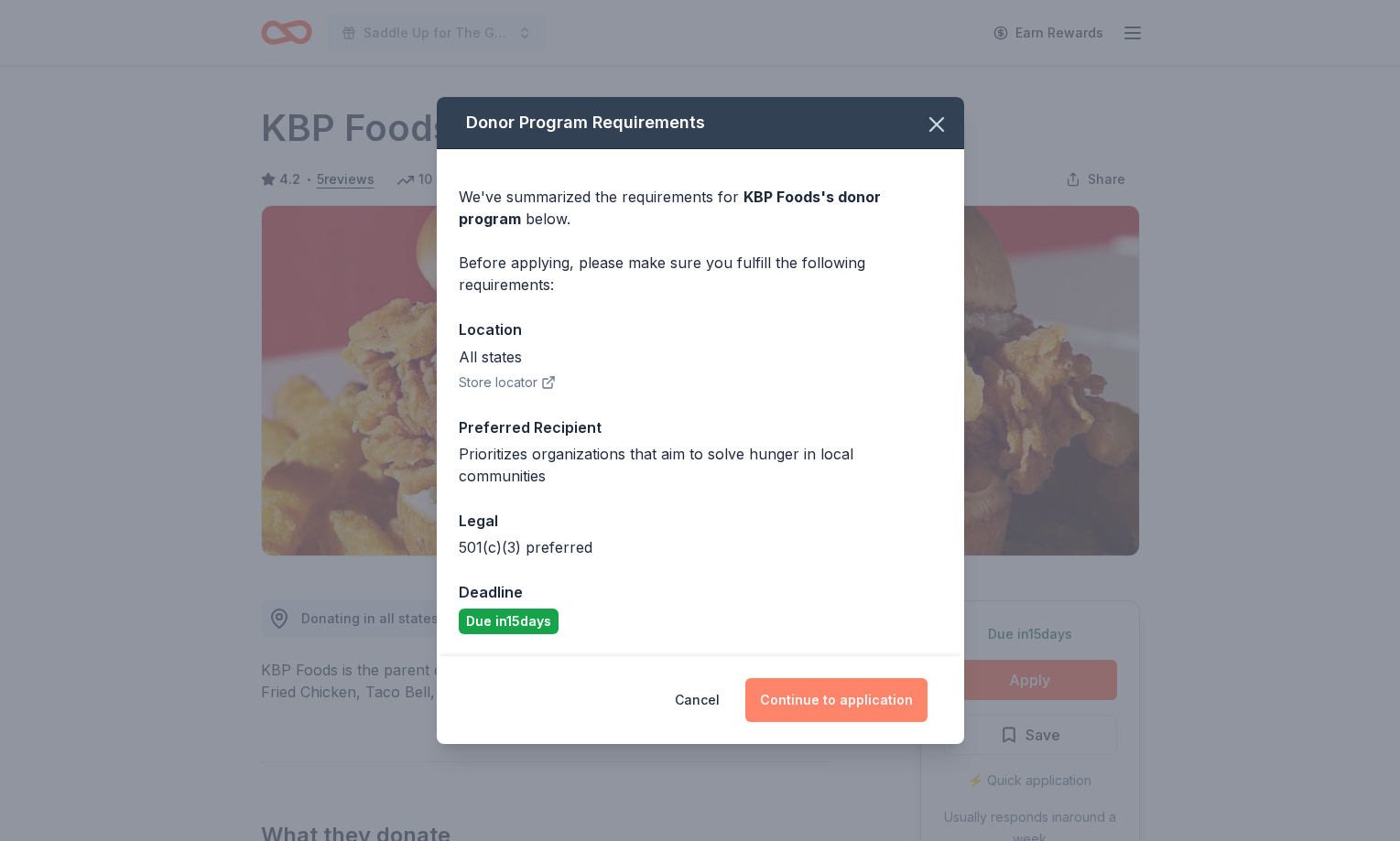
click at [836, 699] on button "Continue to application" at bounding box center [836, 700] width 183 height 44
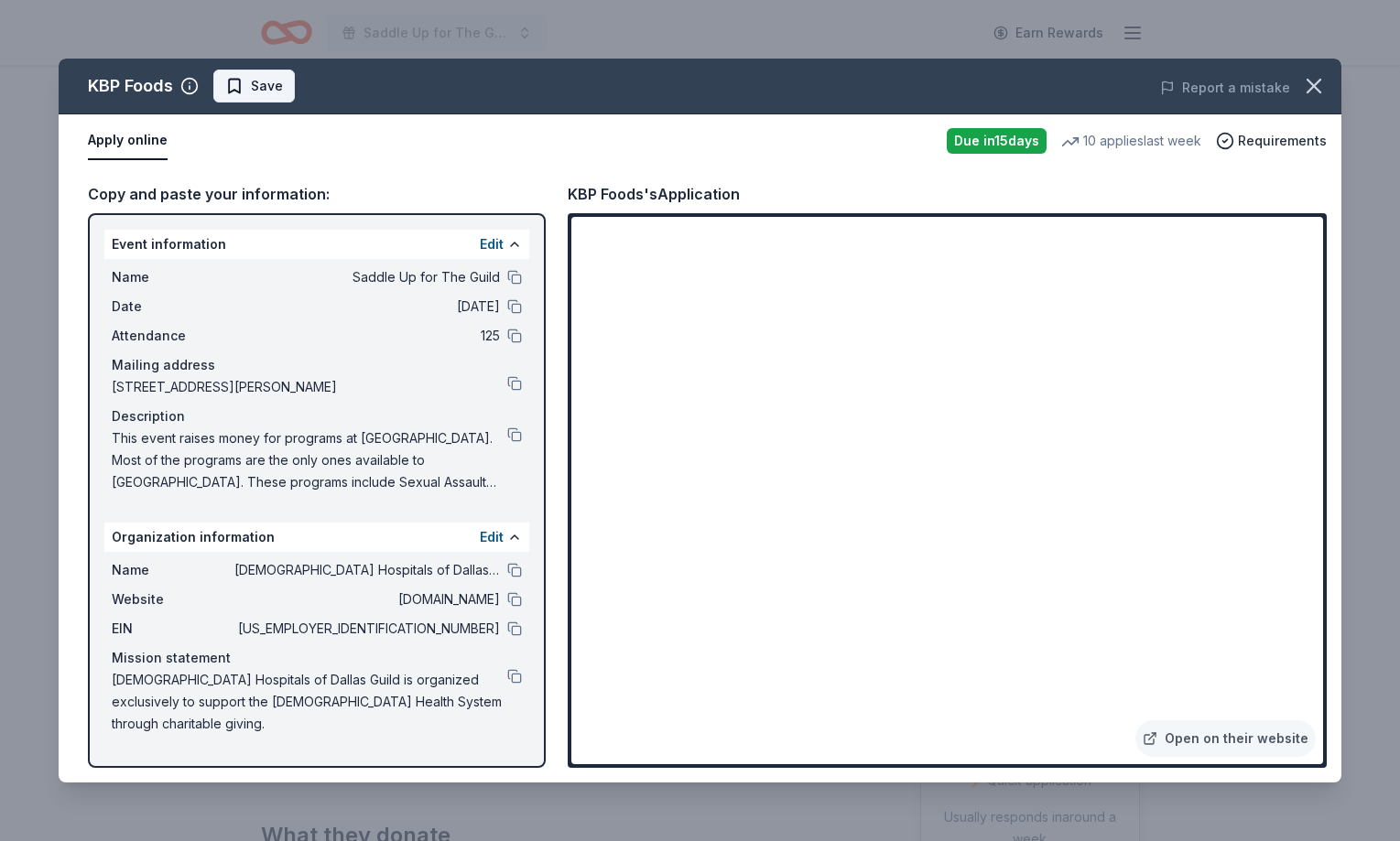
click at [235, 90] on span "Save" at bounding box center [253, 86] width 57 height 22
click at [235, 90] on html "Saddle Up for The Guild Earn Rewards Due in 15 days Share KBP Foods 4.2 • 5 rev…" at bounding box center [700, 420] width 1400 height 841
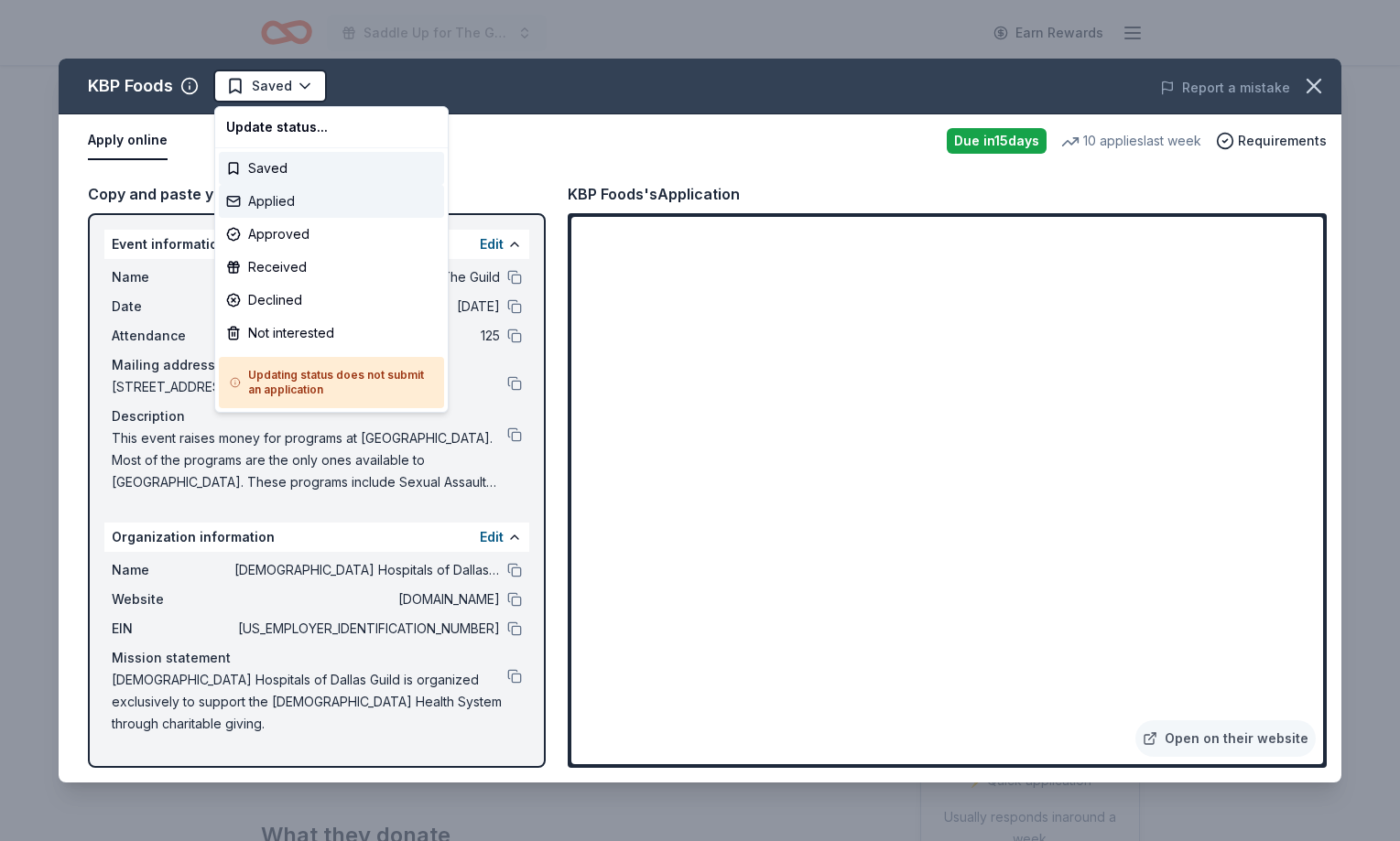
click at [261, 212] on div "Applied" at bounding box center [331, 201] width 225 height 33
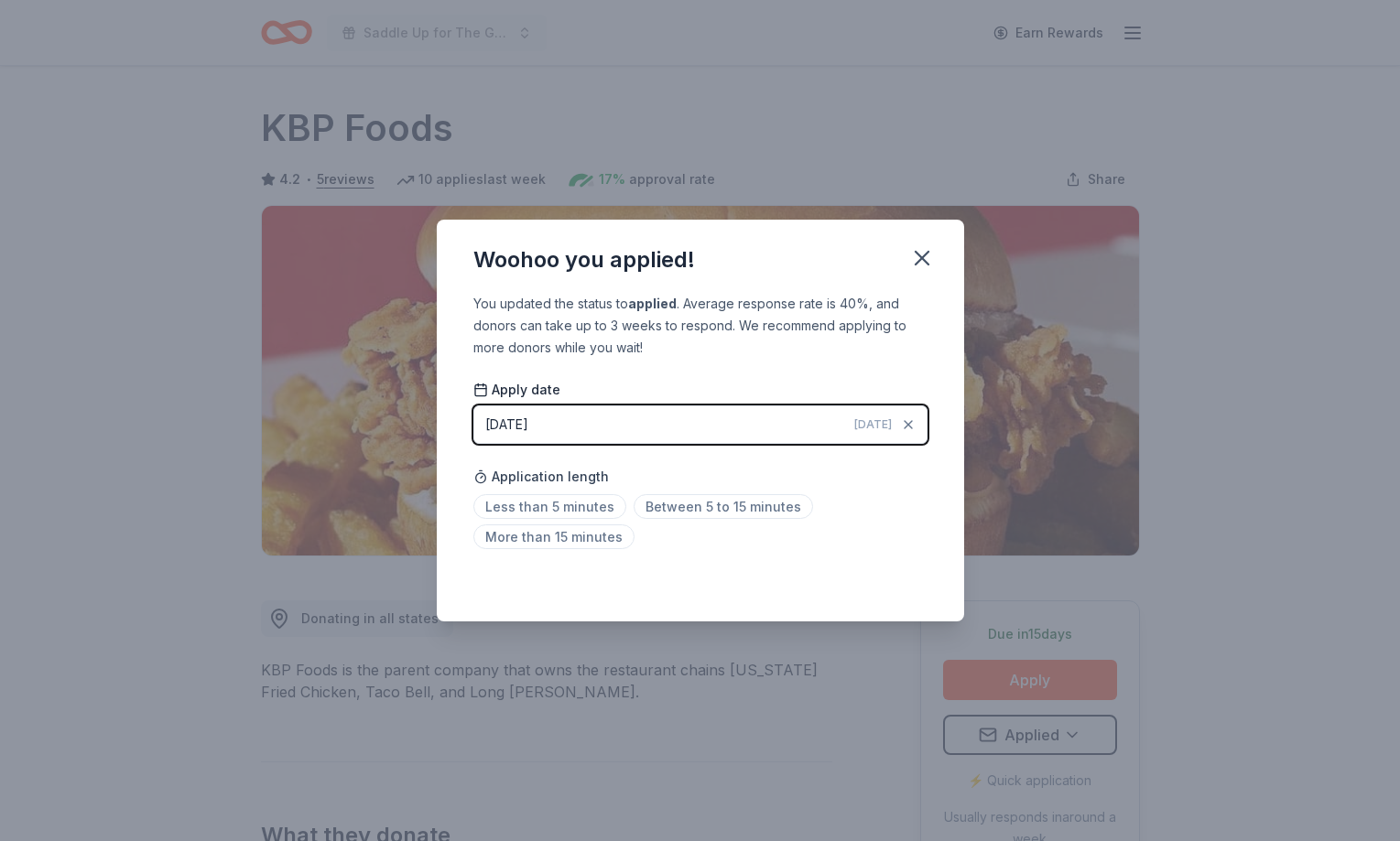
click at [602, 143] on div "Woohoo you applied! You updated the status to applied . Average response rate i…" at bounding box center [700, 420] width 1400 height 841
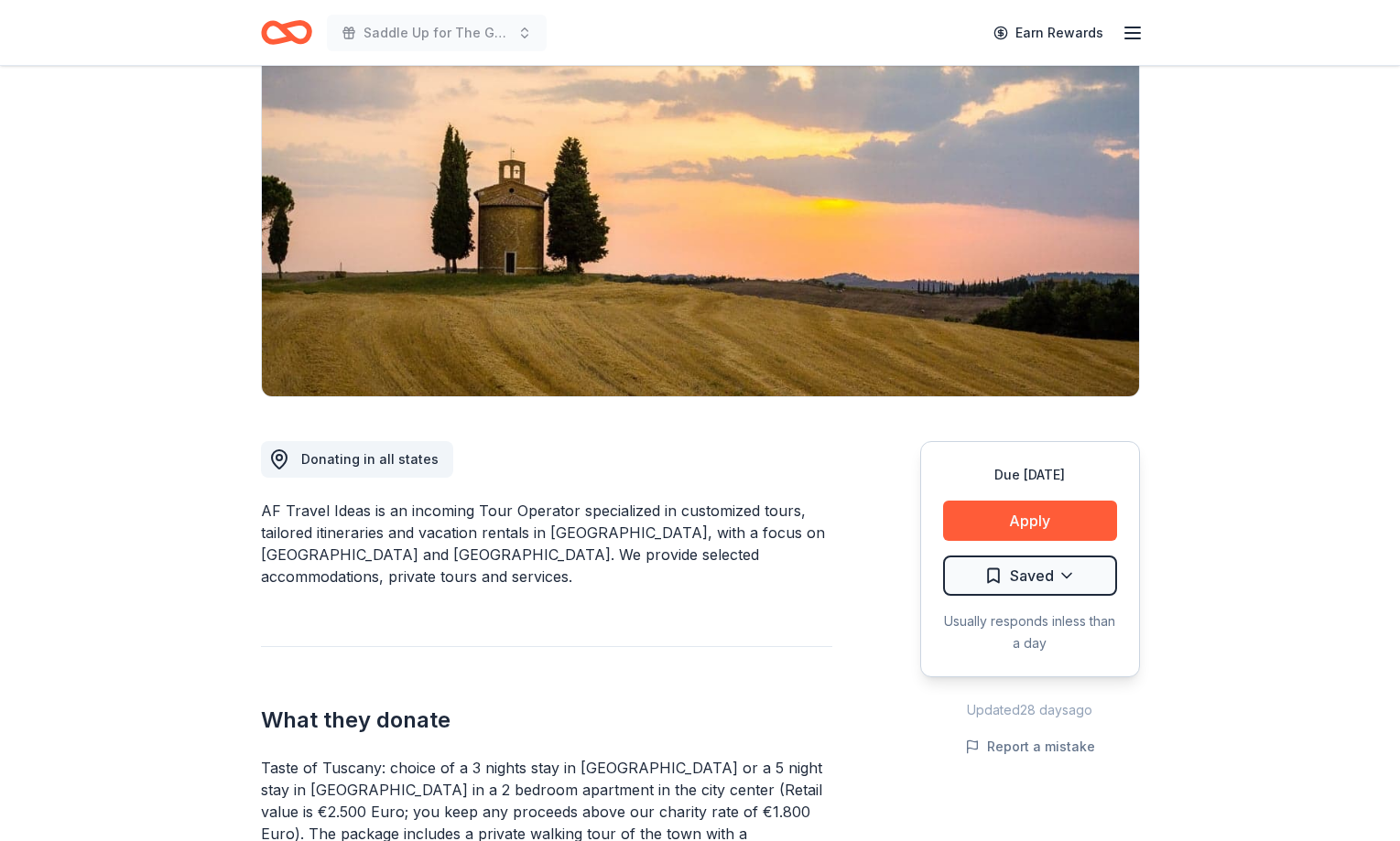
scroll to position [187, 0]
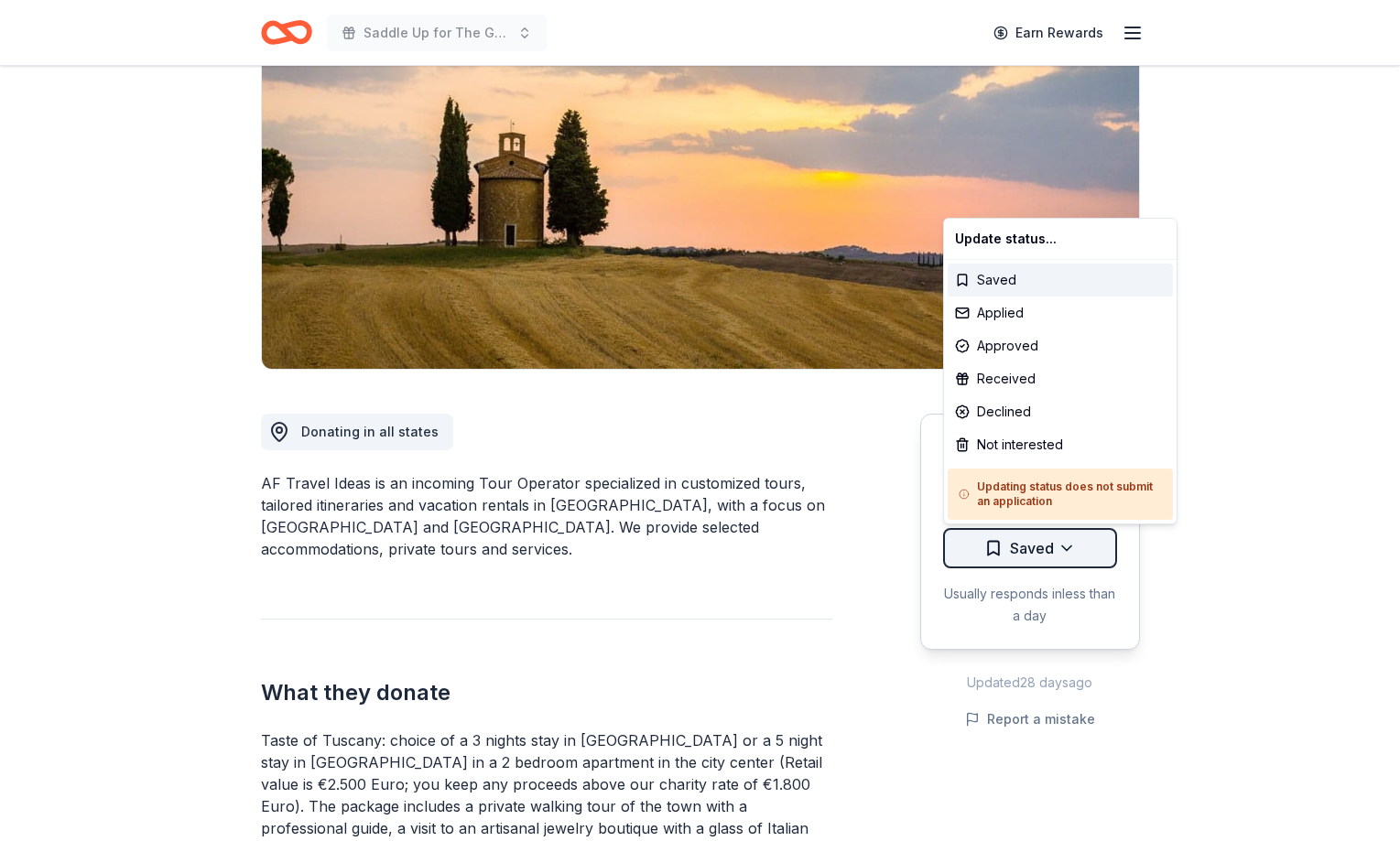
click at [1042, 563] on html "Saddle Up for The Guild Earn Rewards Due [DATE] Share AF Travel Ideas New 1 app…" at bounding box center [700, 233] width 1400 height 841
click at [1005, 449] on div "Not interested" at bounding box center [1059, 444] width 225 height 33
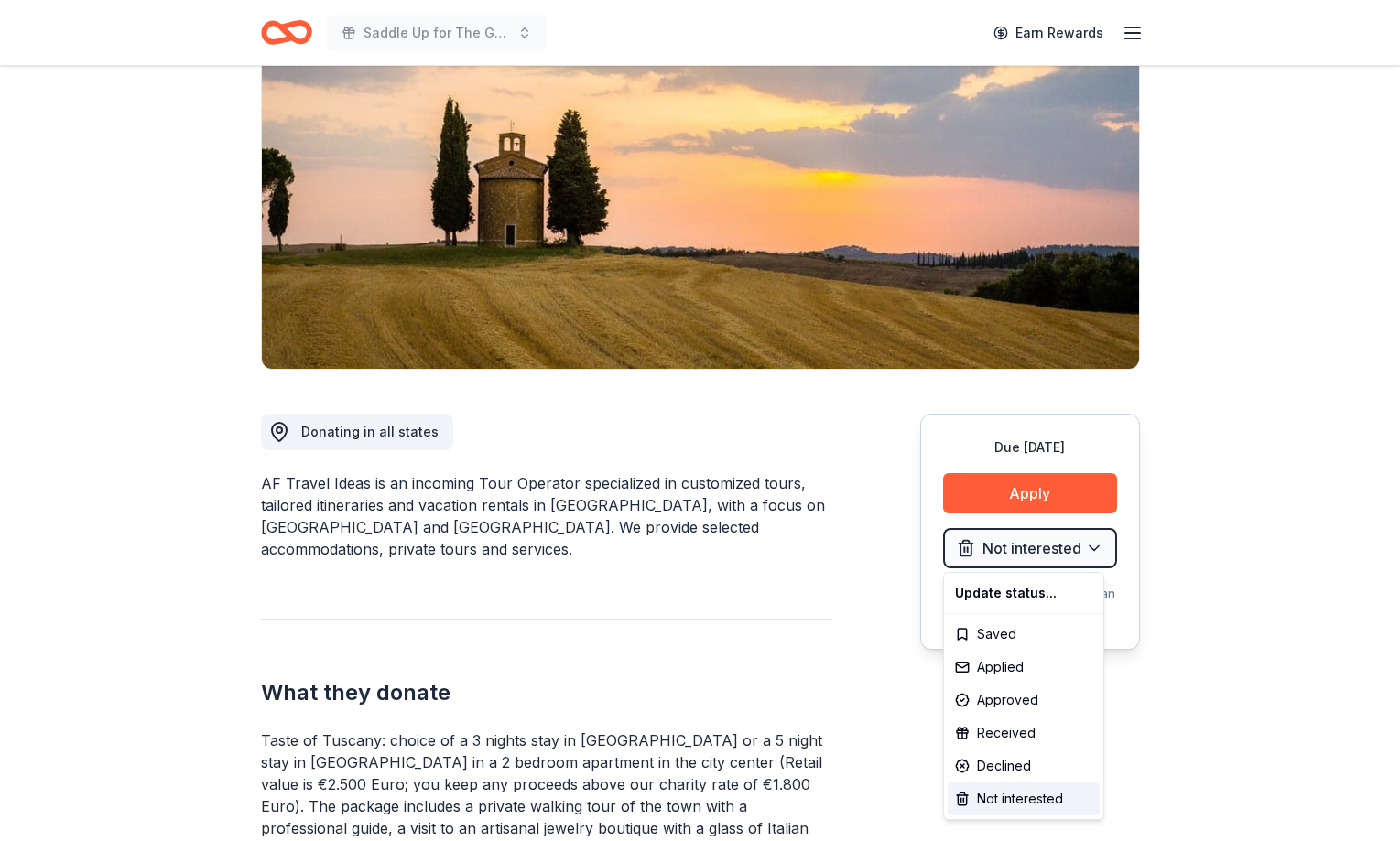
click at [569, 640] on html "Saddle Up for The Guild Earn Rewards Due [DATE] Share AF Travel Ideas New 1 app…" at bounding box center [700, 233] width 1400 height 841
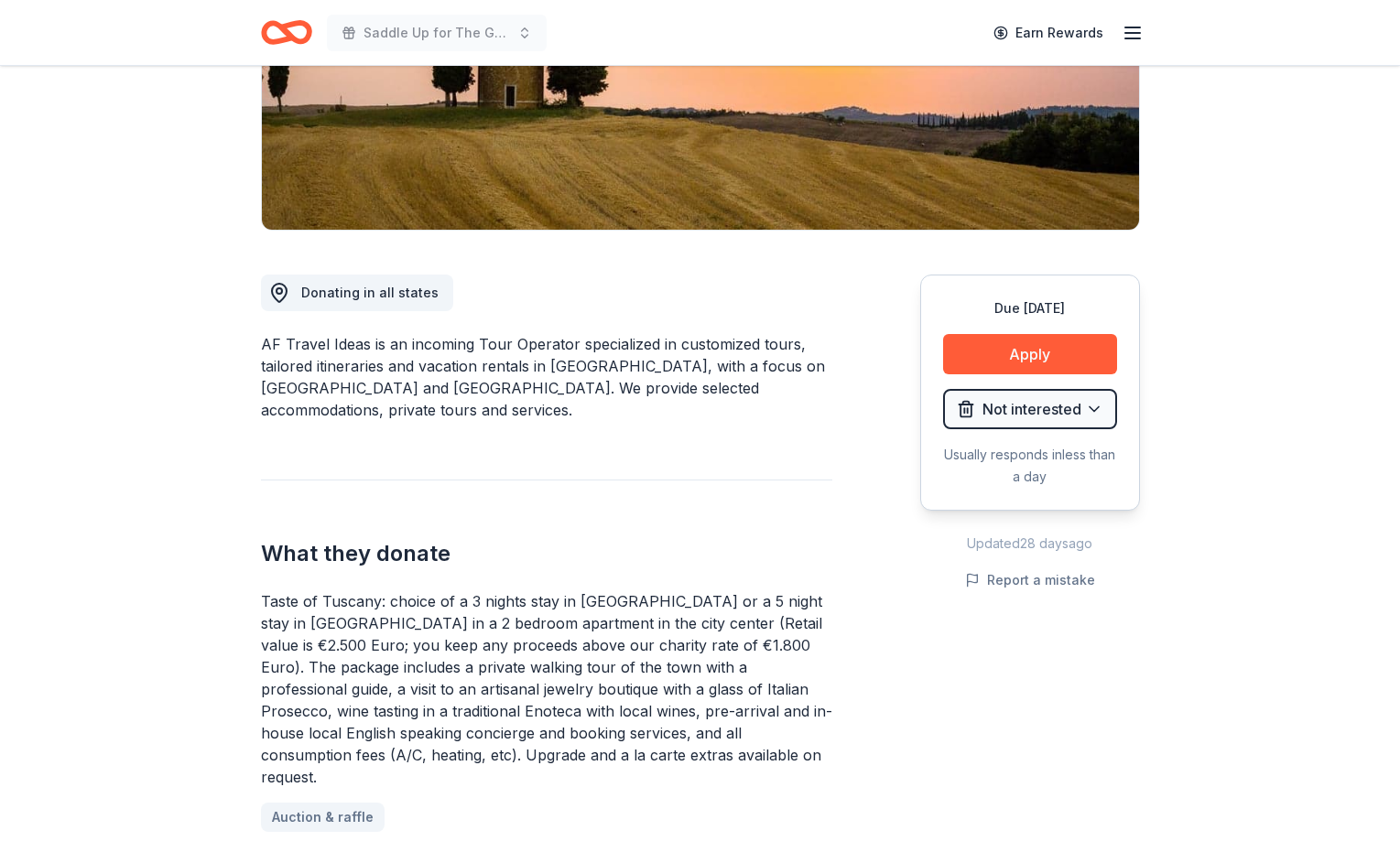
scroll to position [467, 0]
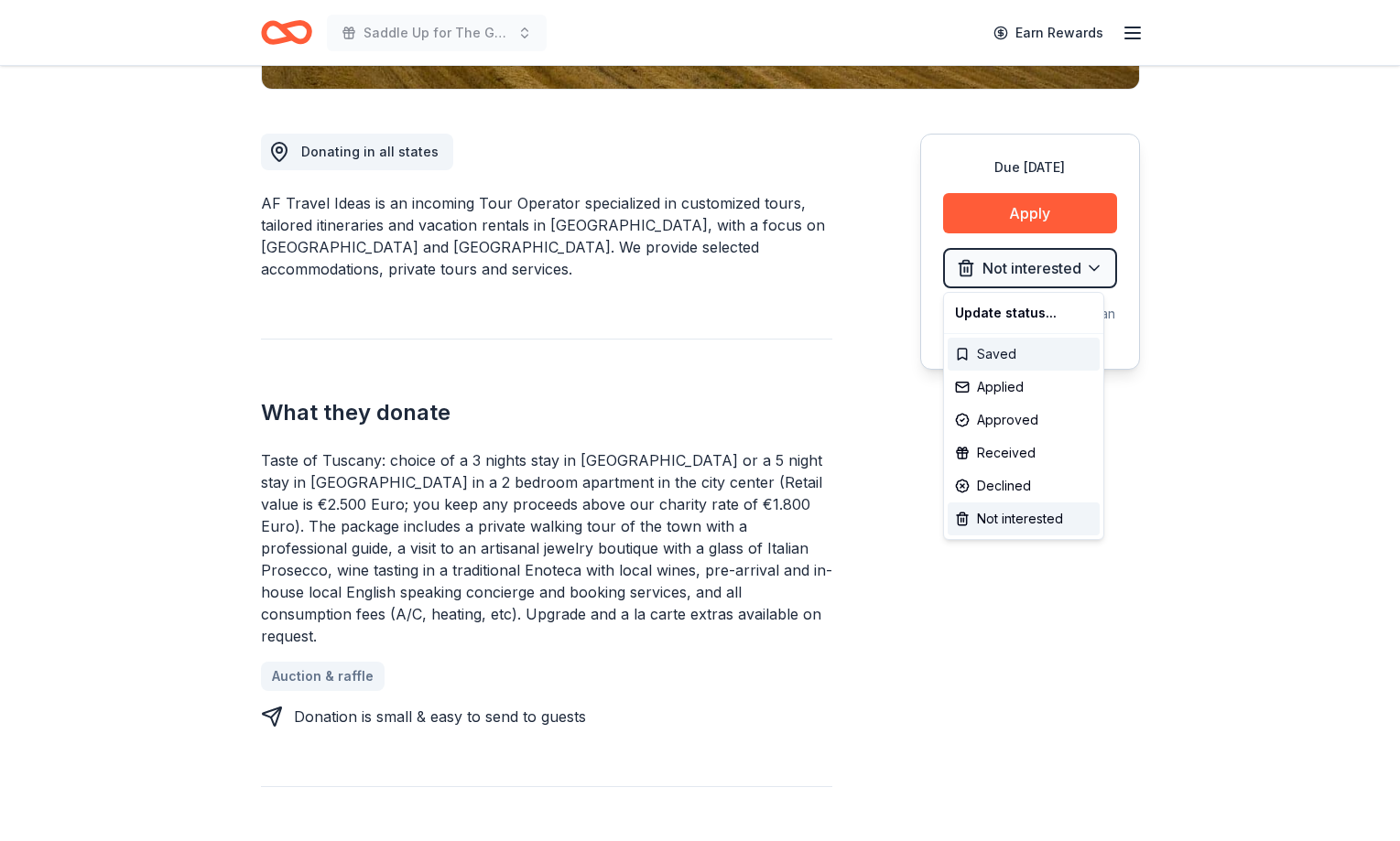
click at [991, 349] on div "Saved" at bounding box center [1024, 354] width 152 height 33
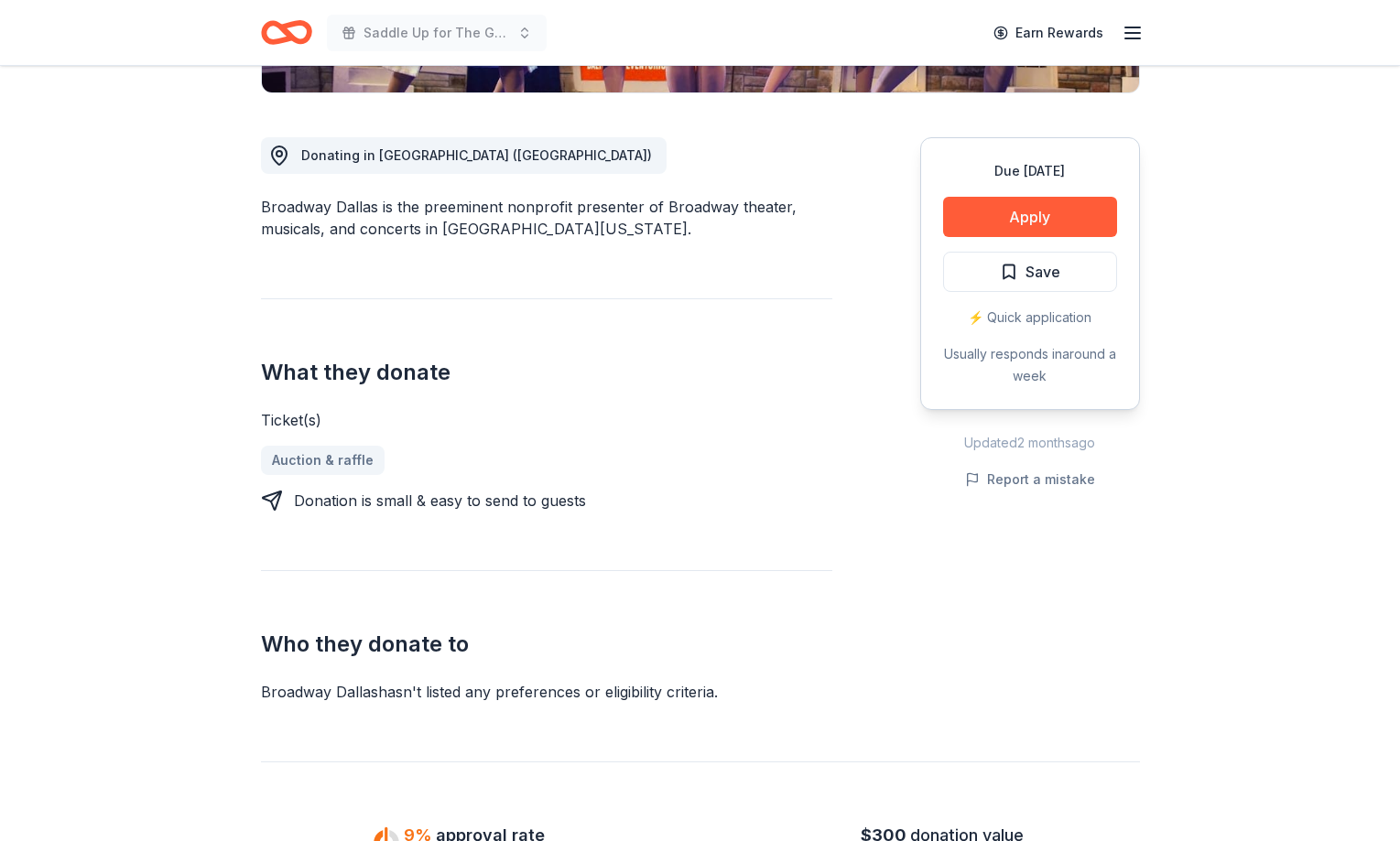
scroll to position [467, 0]
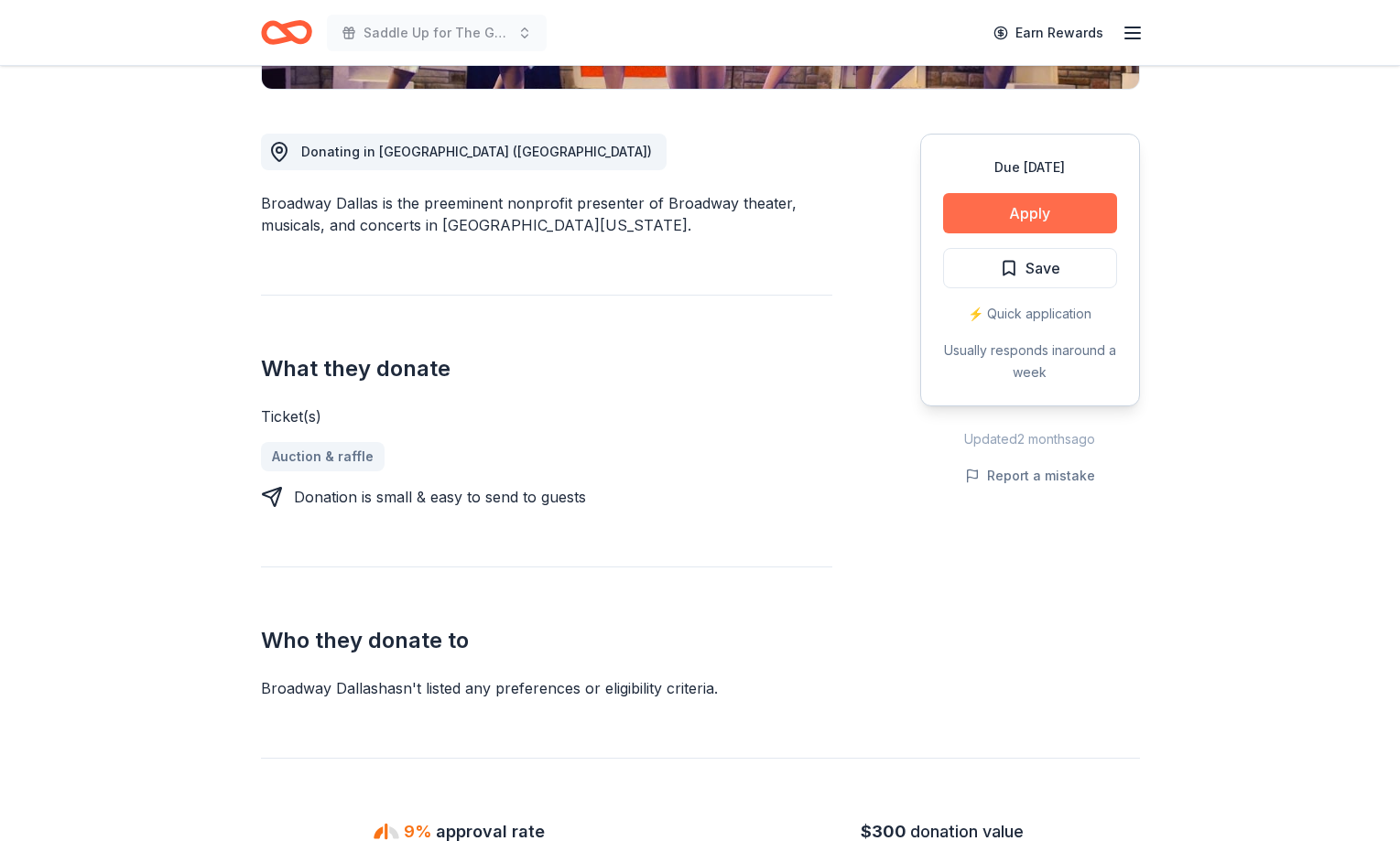
click at [1008, 213] on button "Apply" at bounding box center [1029, 213] width 174 height 40
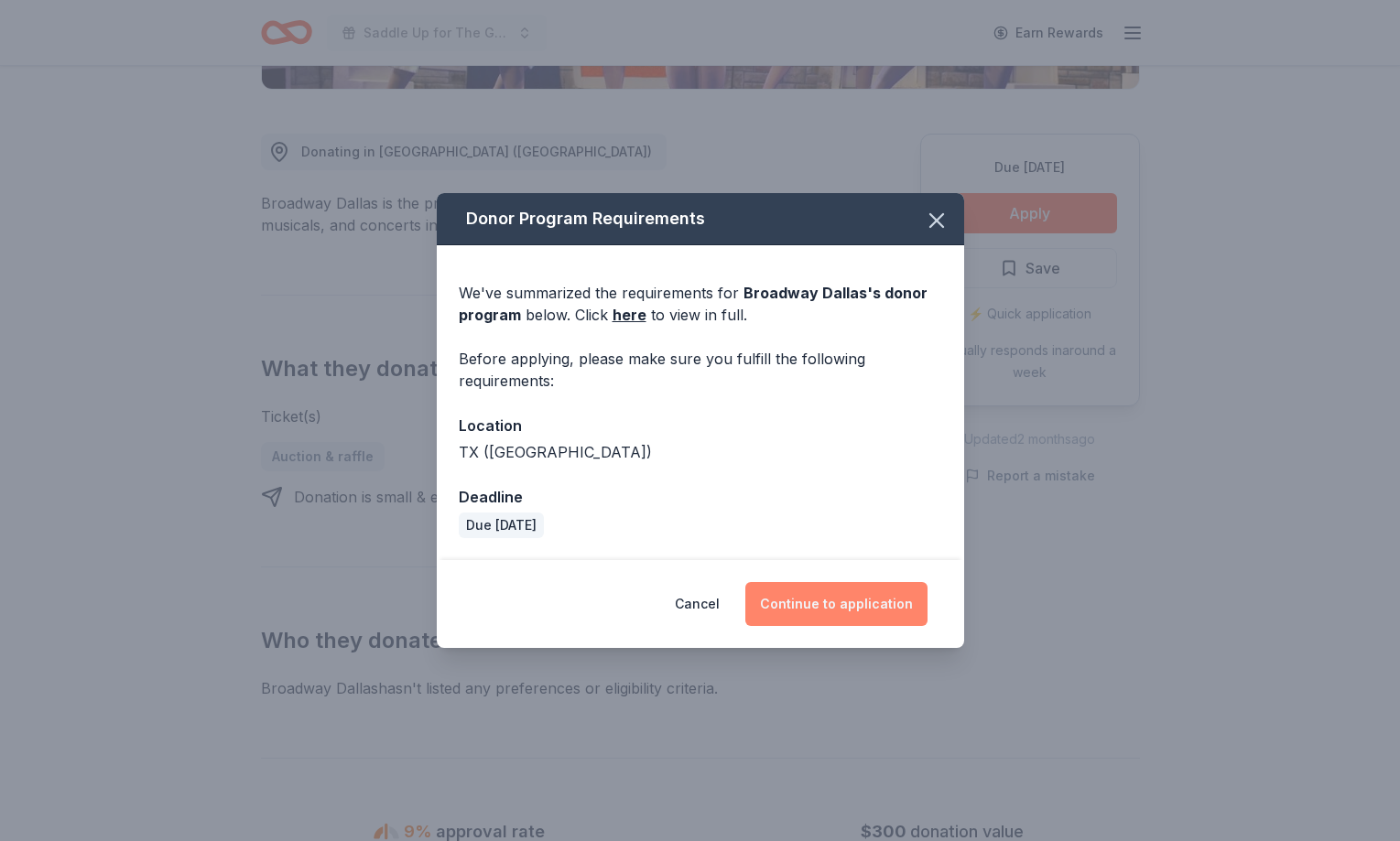
click at [824, 609] on button "Continue to application" at bounding box center [836, 604] width 183 height 44
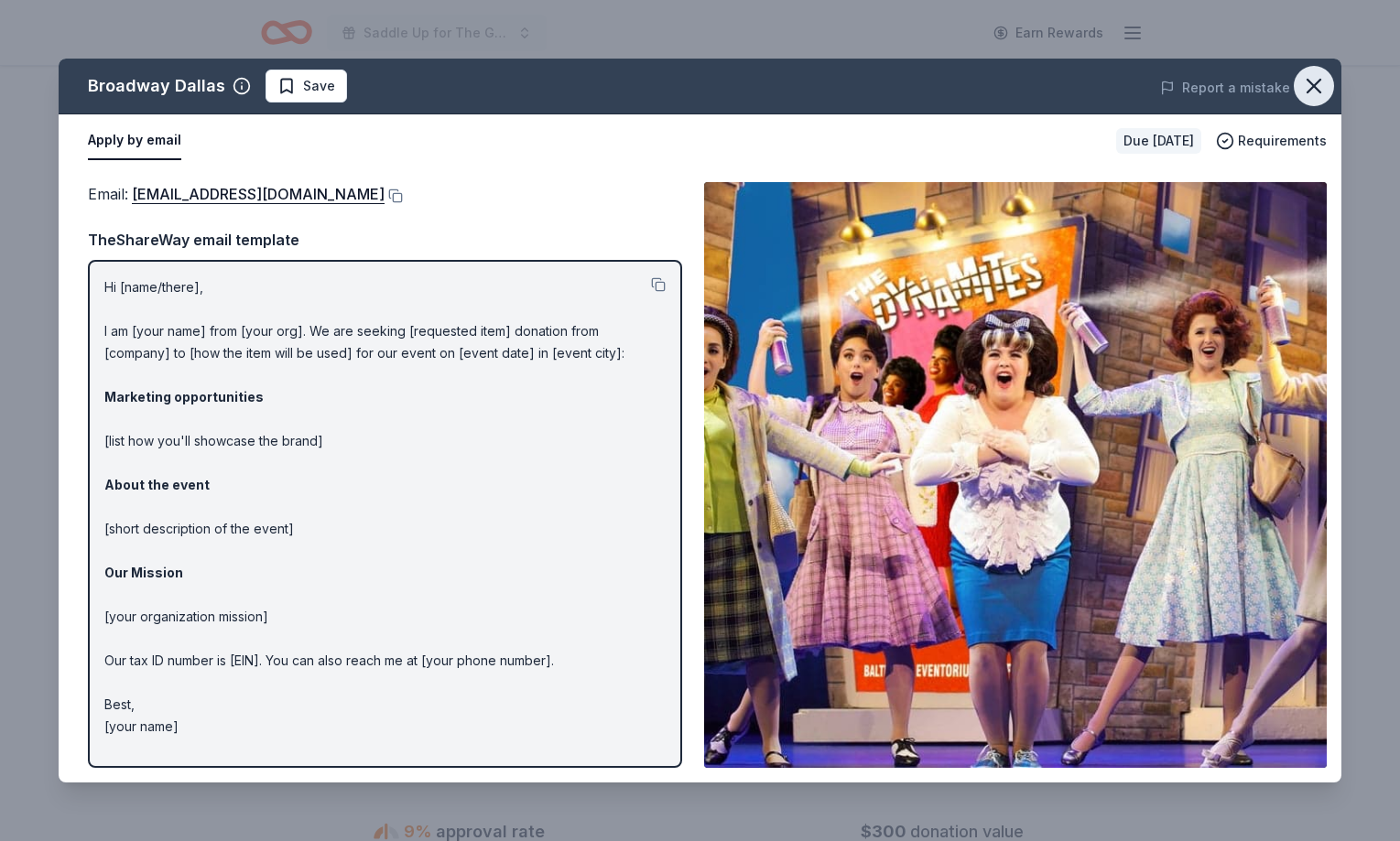
click at [1310, 92] on icon "button" at bounding box center [1313, 86] width 25 height 25
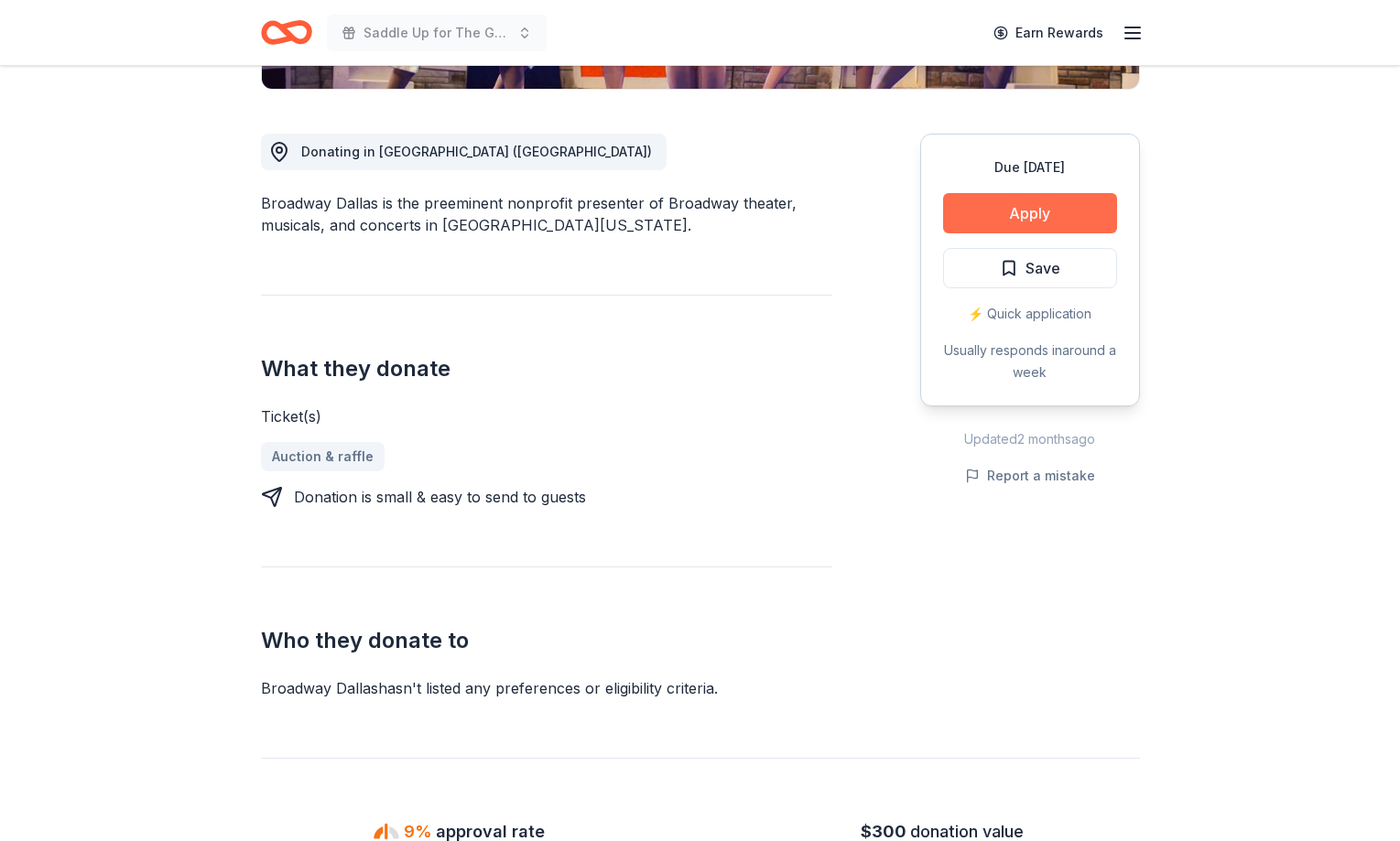
click at [997, 203] on button "Apply" at bounding box center [1029, 213] width 174 height 40
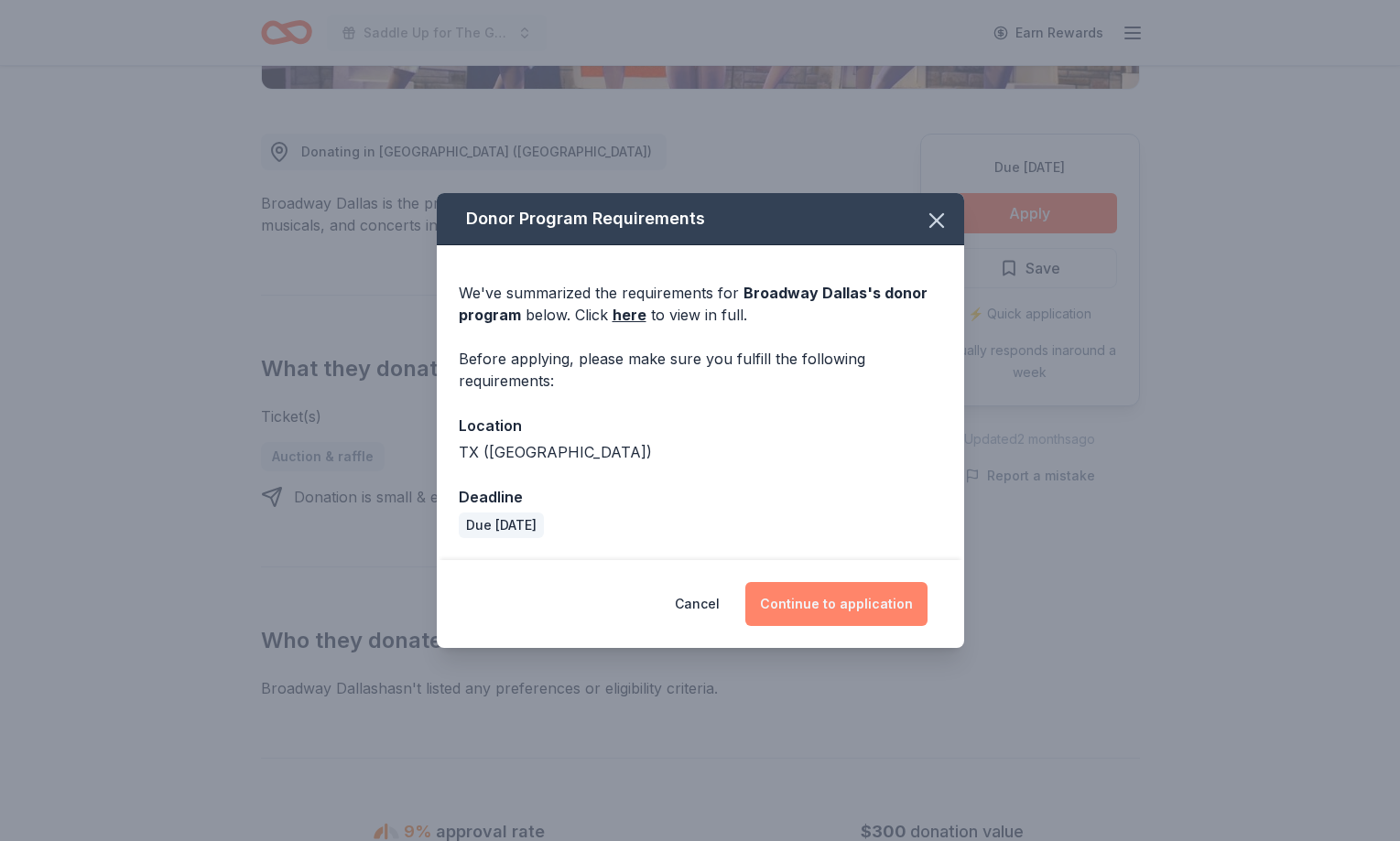
click at [849, 620] on button "Continue to application" at bounding box center [836, 604] width 183 height 44
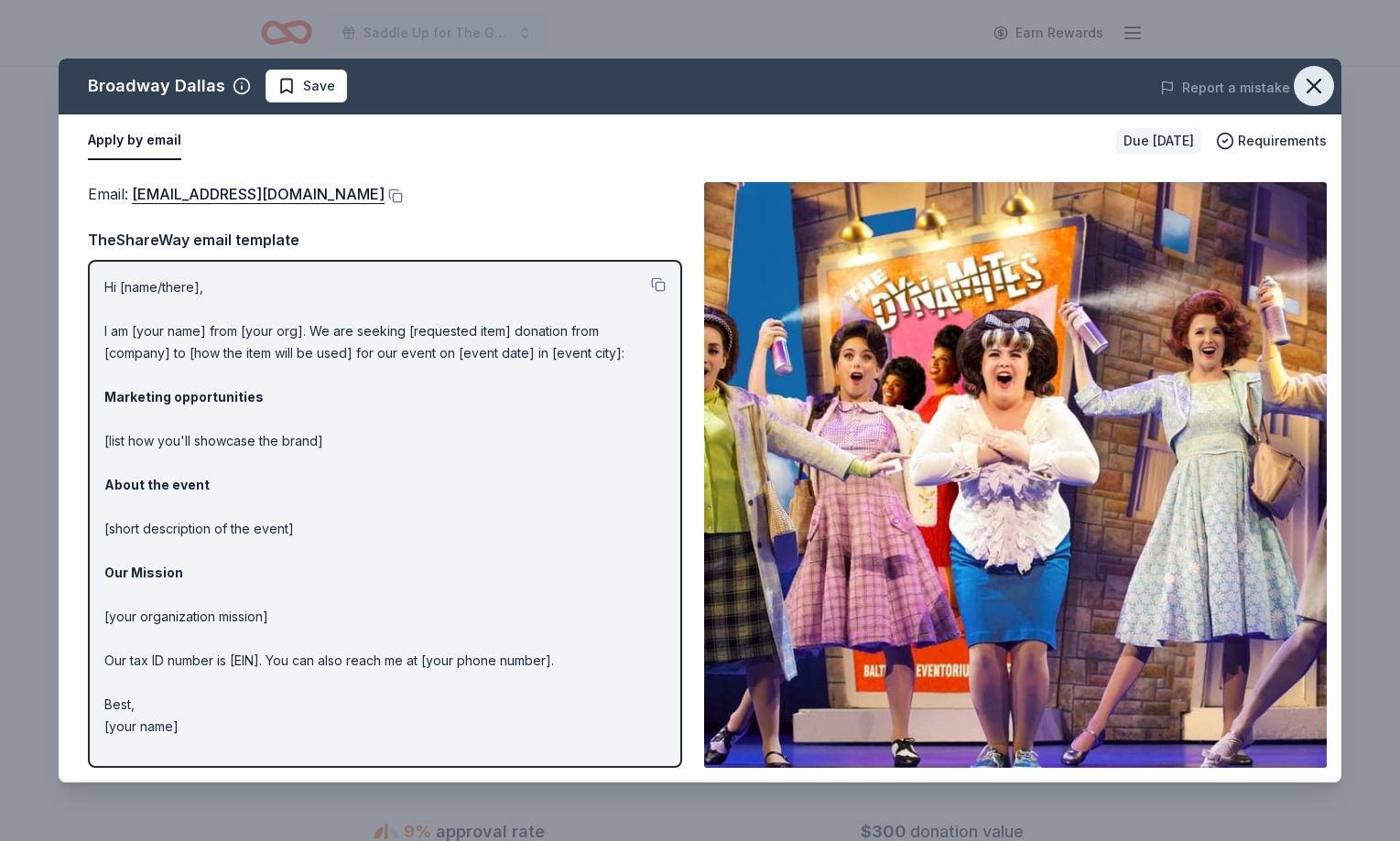
click at [1316, 87] on icon "button" at bounding box center [1314, 87] width 13 height 13
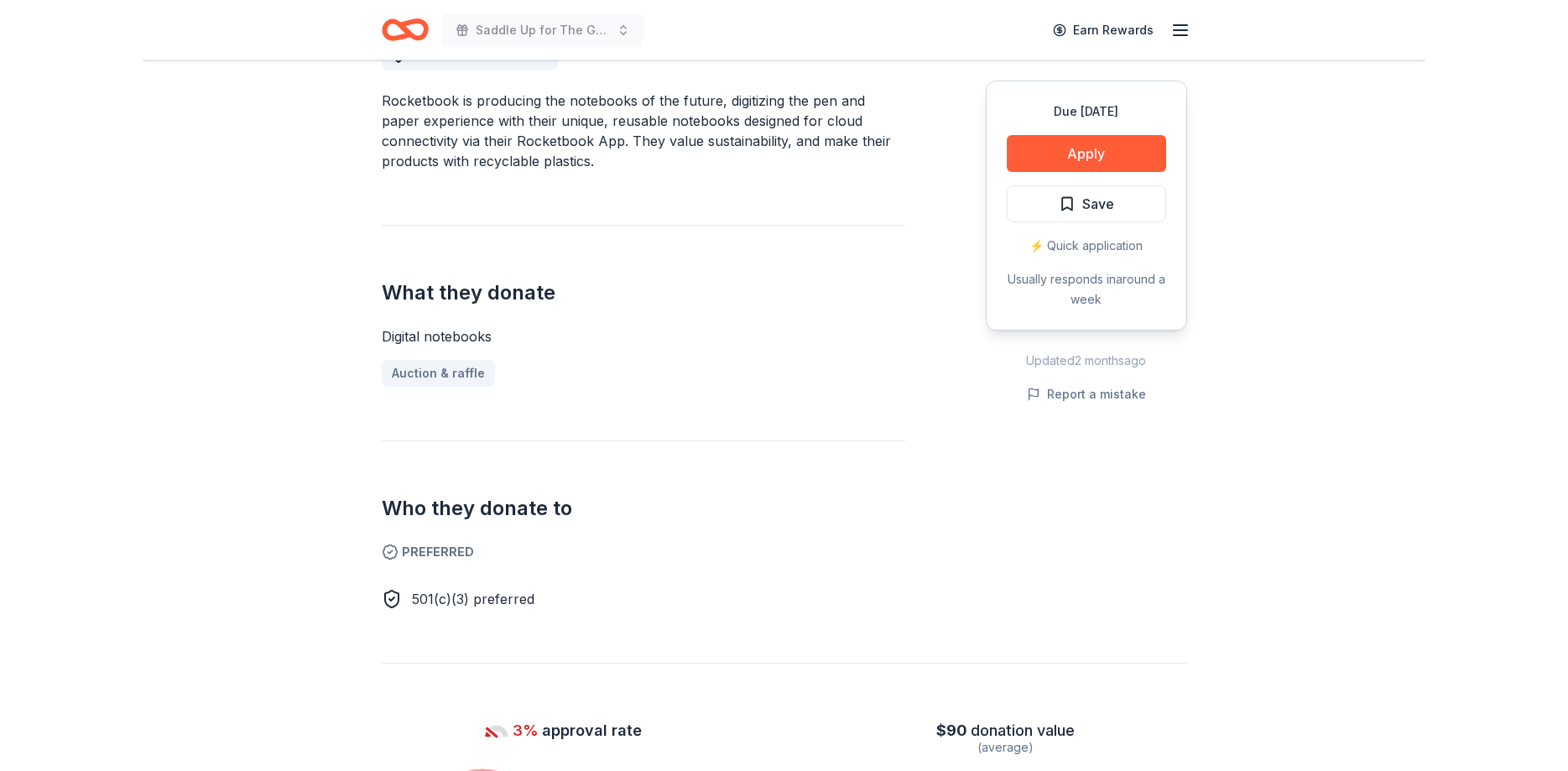
scroll to position [428, 0]
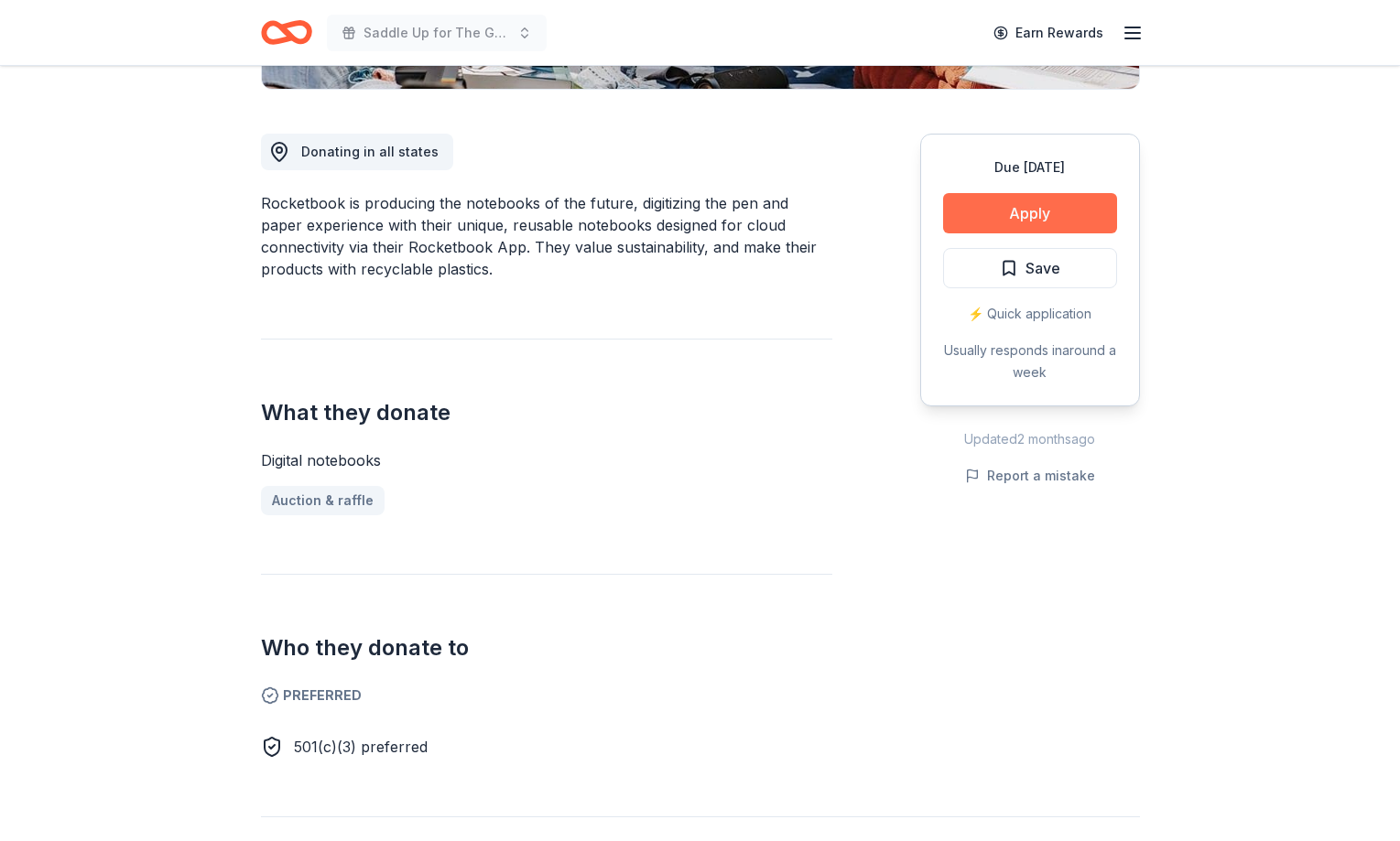
click at [996, 213] on button "Apply" at bounding box center [1029, 213] width 174 height 40
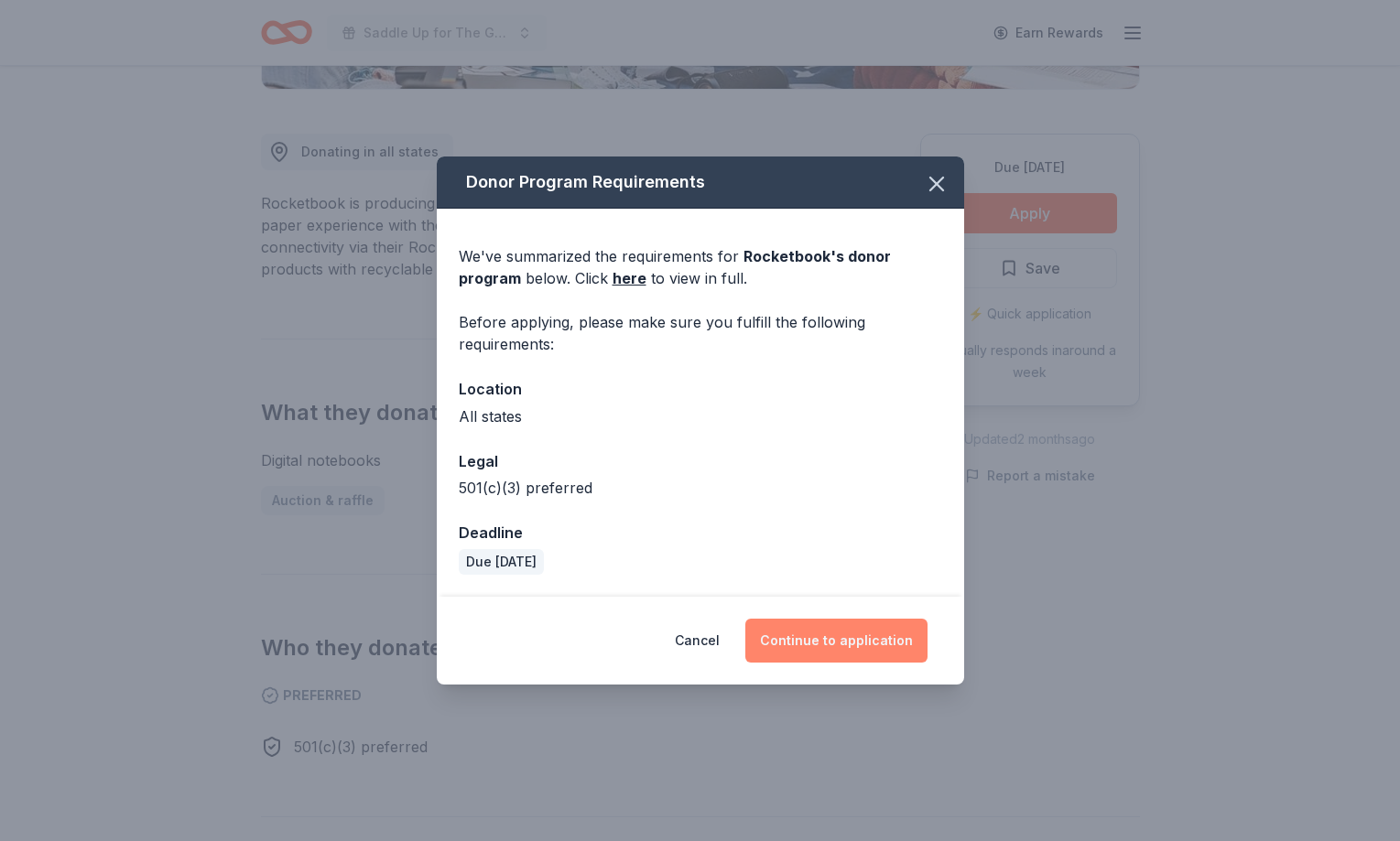
click at [847, 645] on button "Continue to application" at bounding box center [836, 641] width 183 height 44
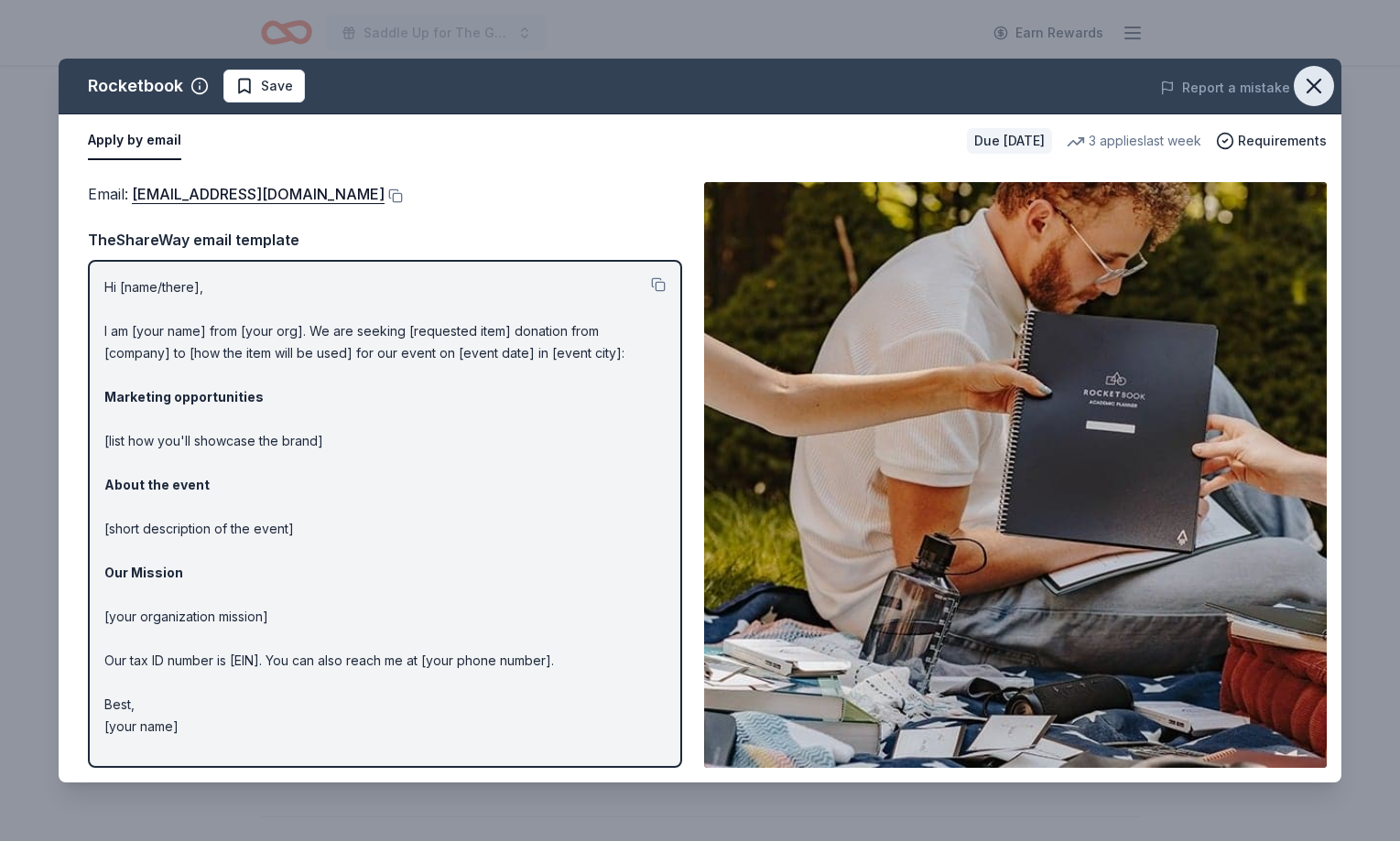
click at [1314, 81] on icon "button" at bounding box center [1313, 86] width 25 height 25
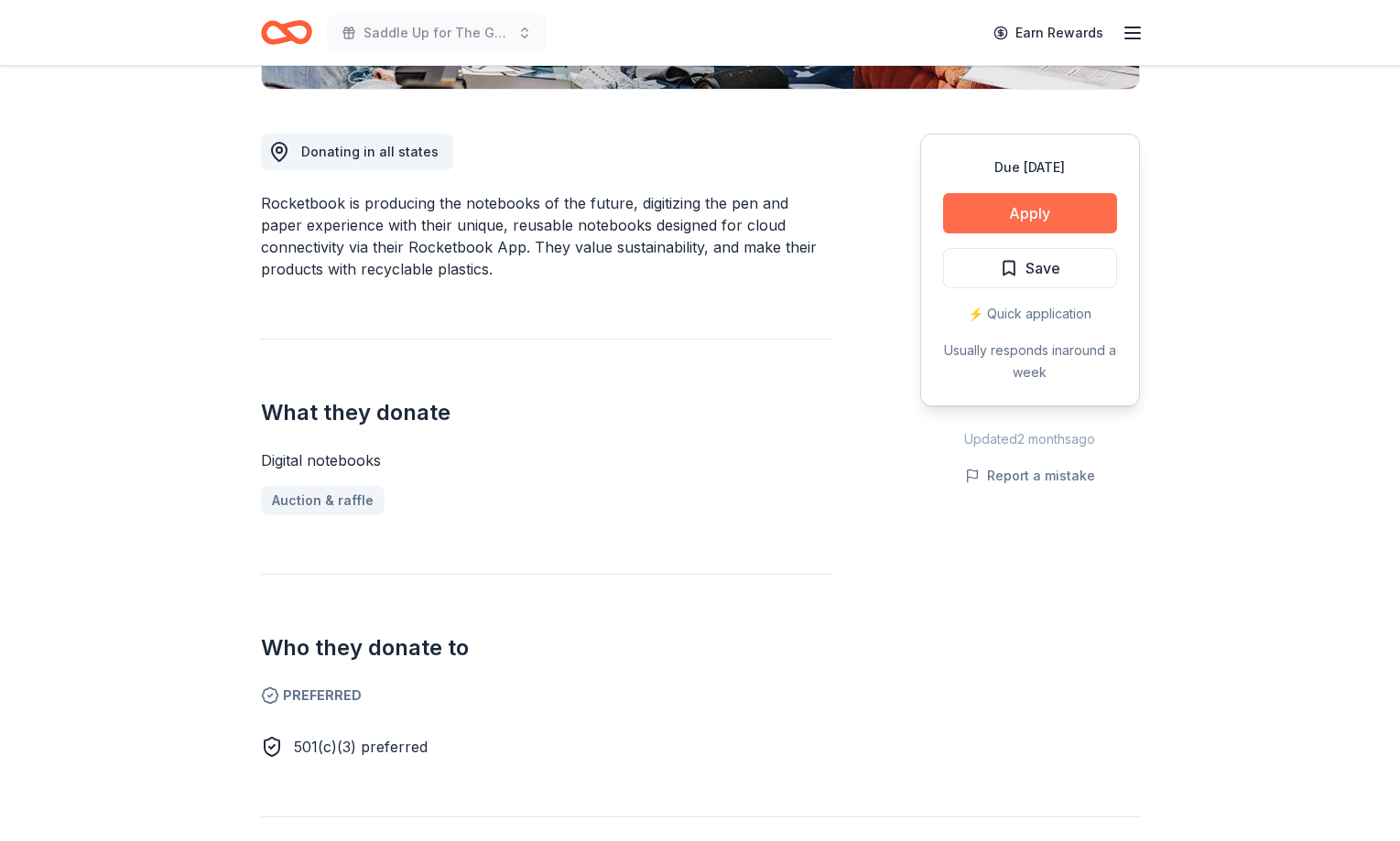
click at [1013, 220] on button "Apply" at bounding box center [1029, 213] width 174 height 40
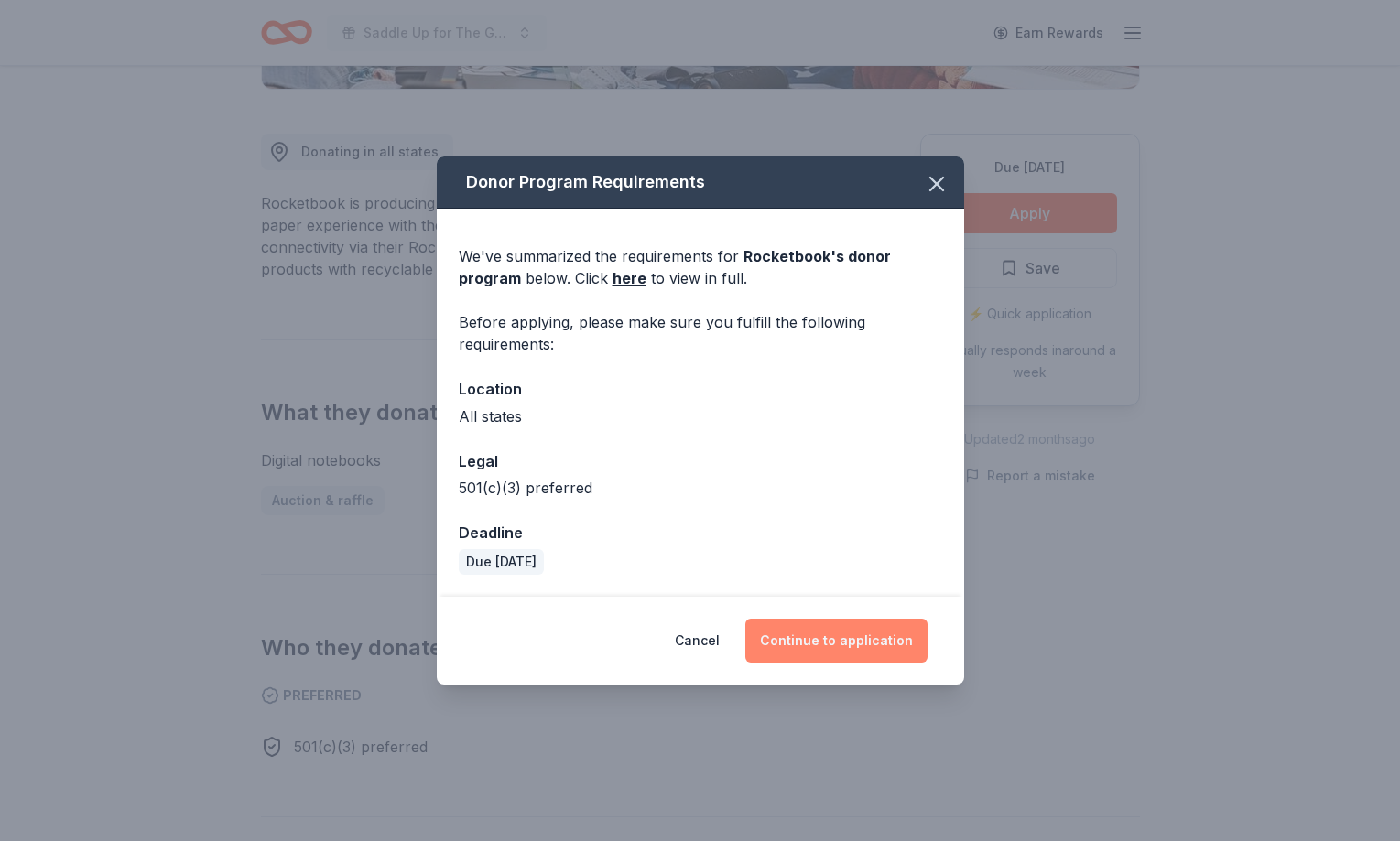
click at [828, 632] on button "Continue to application" at bounding box center [836, 641] width 183 height 44
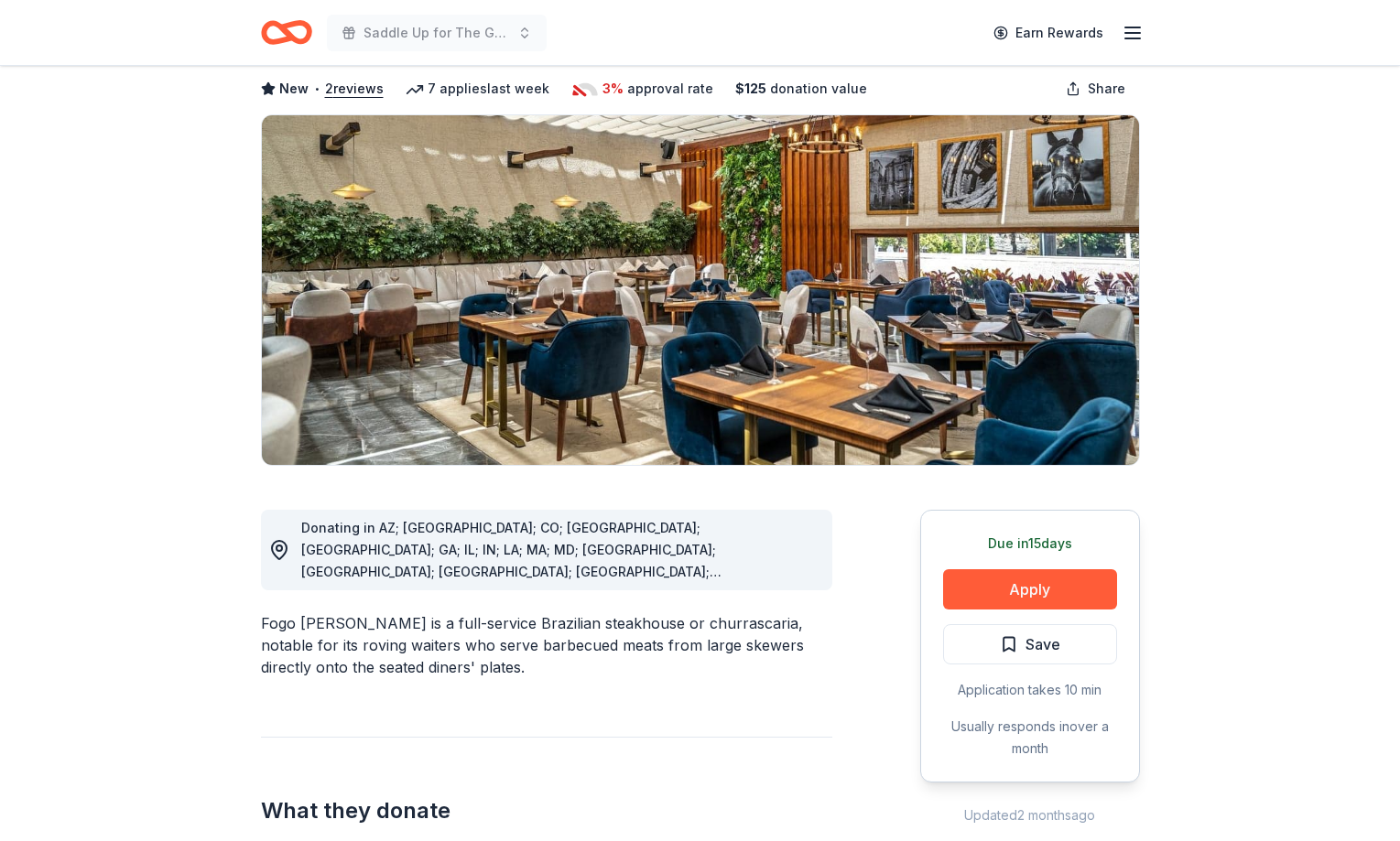
scroll to position [93, 0]
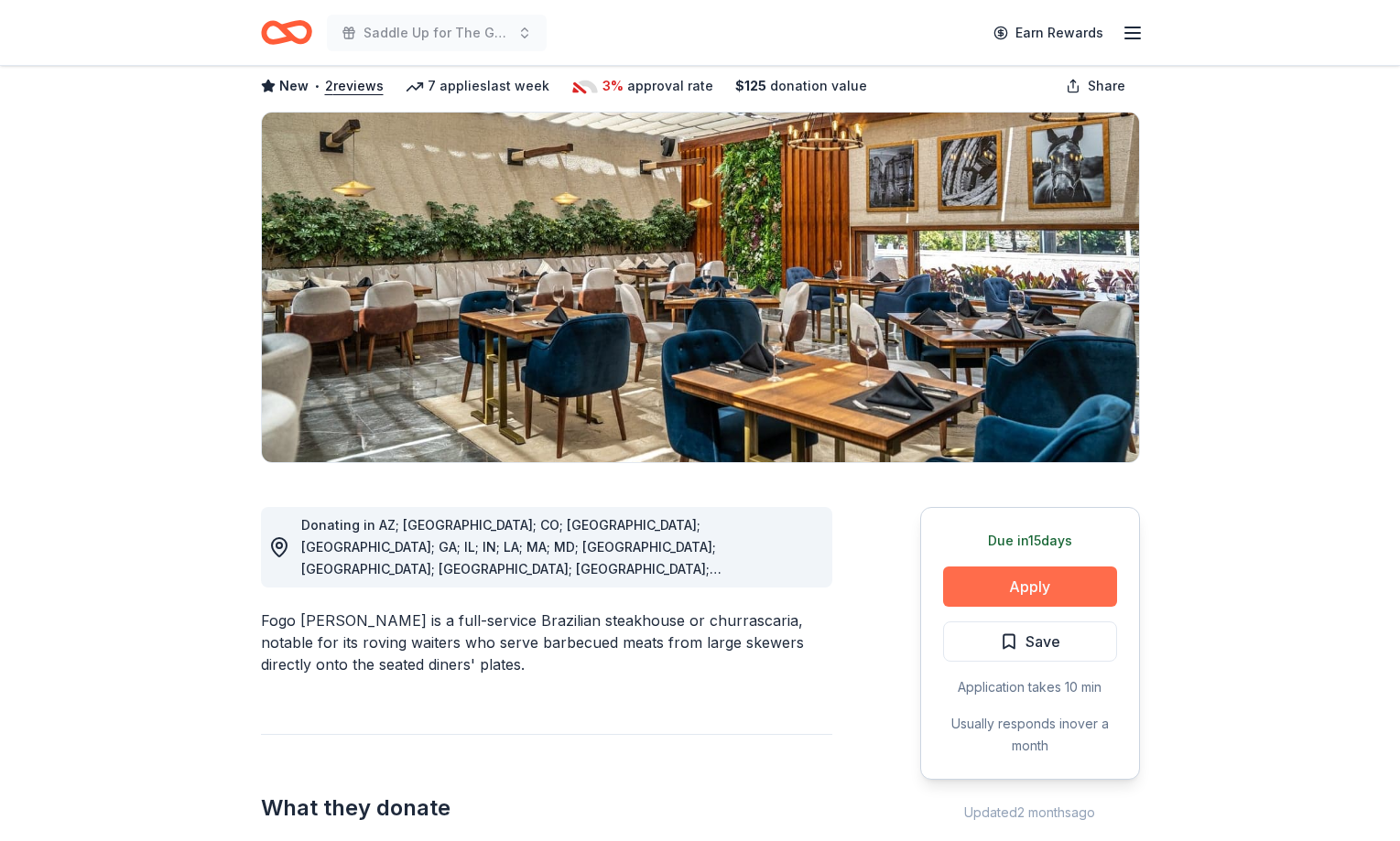
click at [1018, 576] on button "Apply" at bounding box center [1029, 586] width 174 height 40
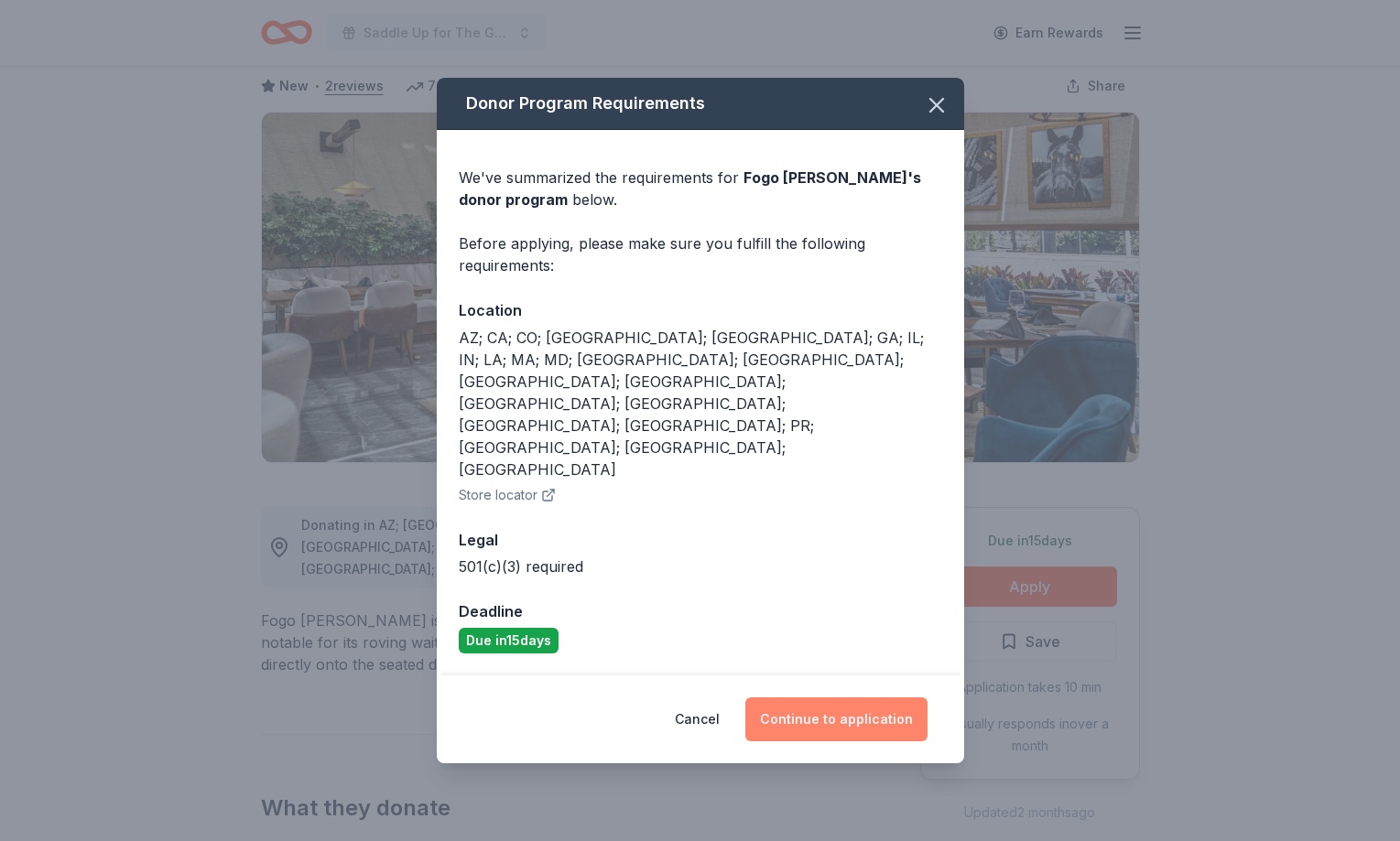
click at [802, 698] on button "Continue to application" at bounding box center [836, 720] width 183 height 44
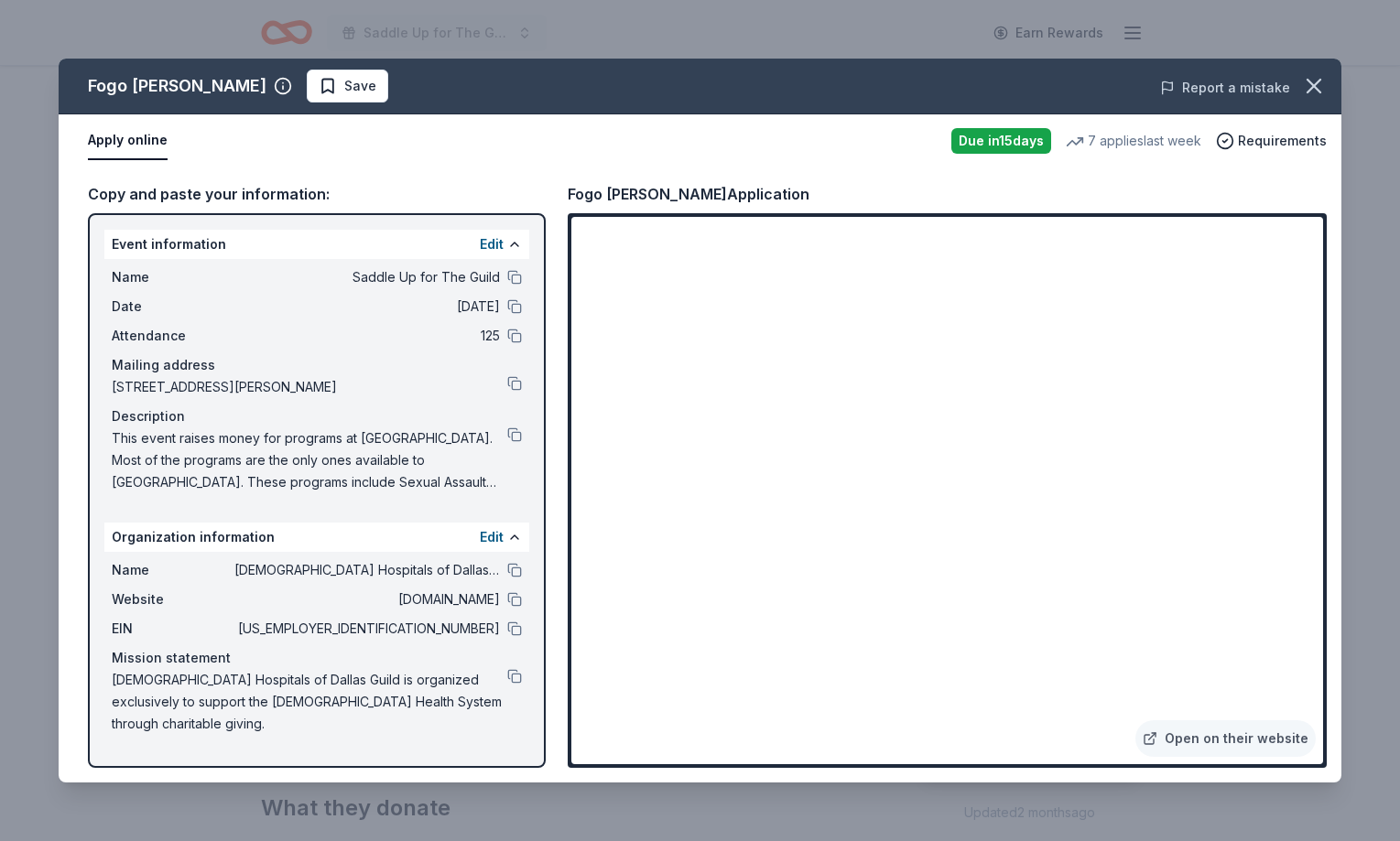
click at [1220, 86] on button "Report a mistake" at bounding box center [1225, 87] width 130 height 22
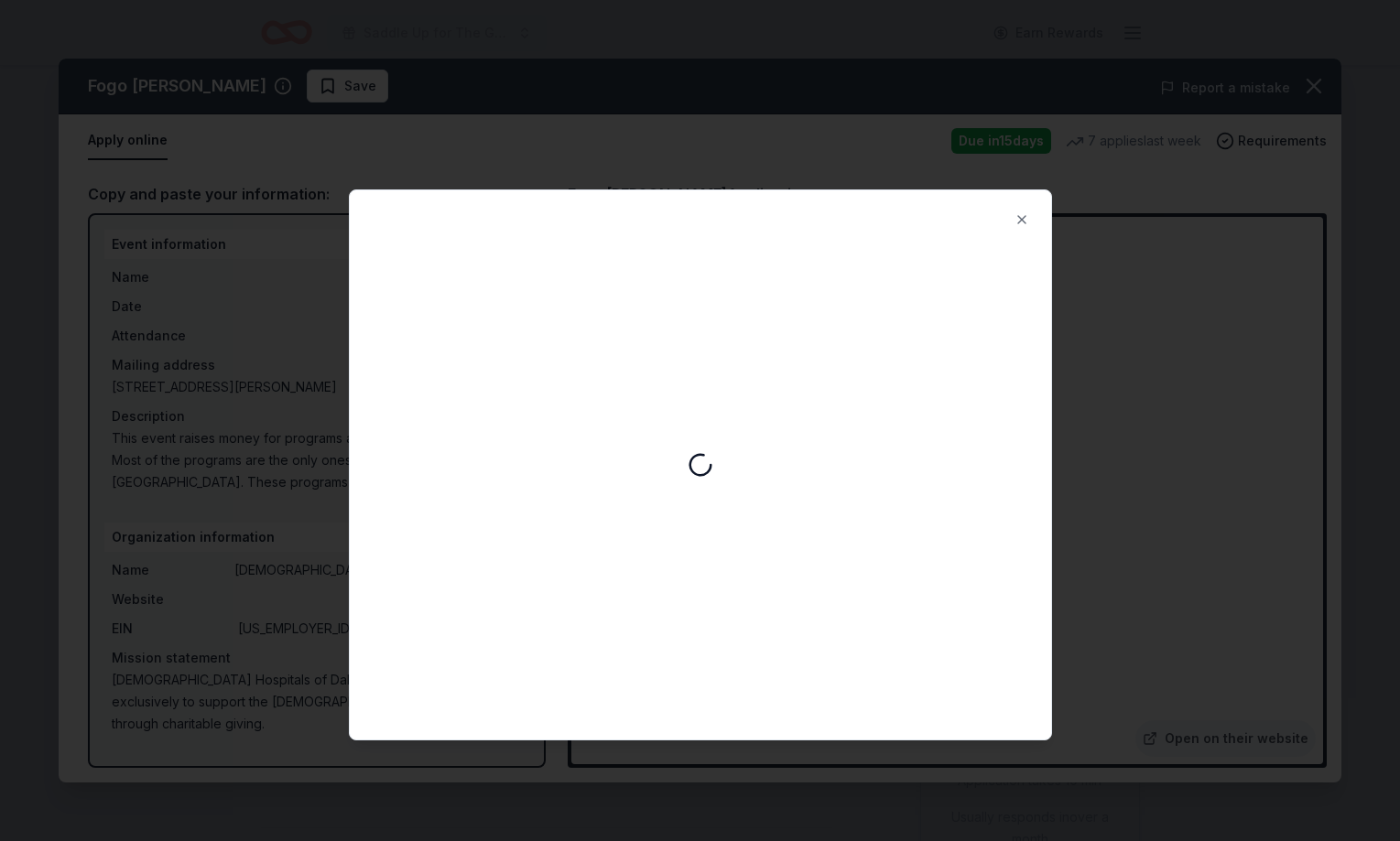
scroll to position [0, 0]
click at [1026, 216] on button "Close" at bounding box center [1022, 219] width 37 height 37
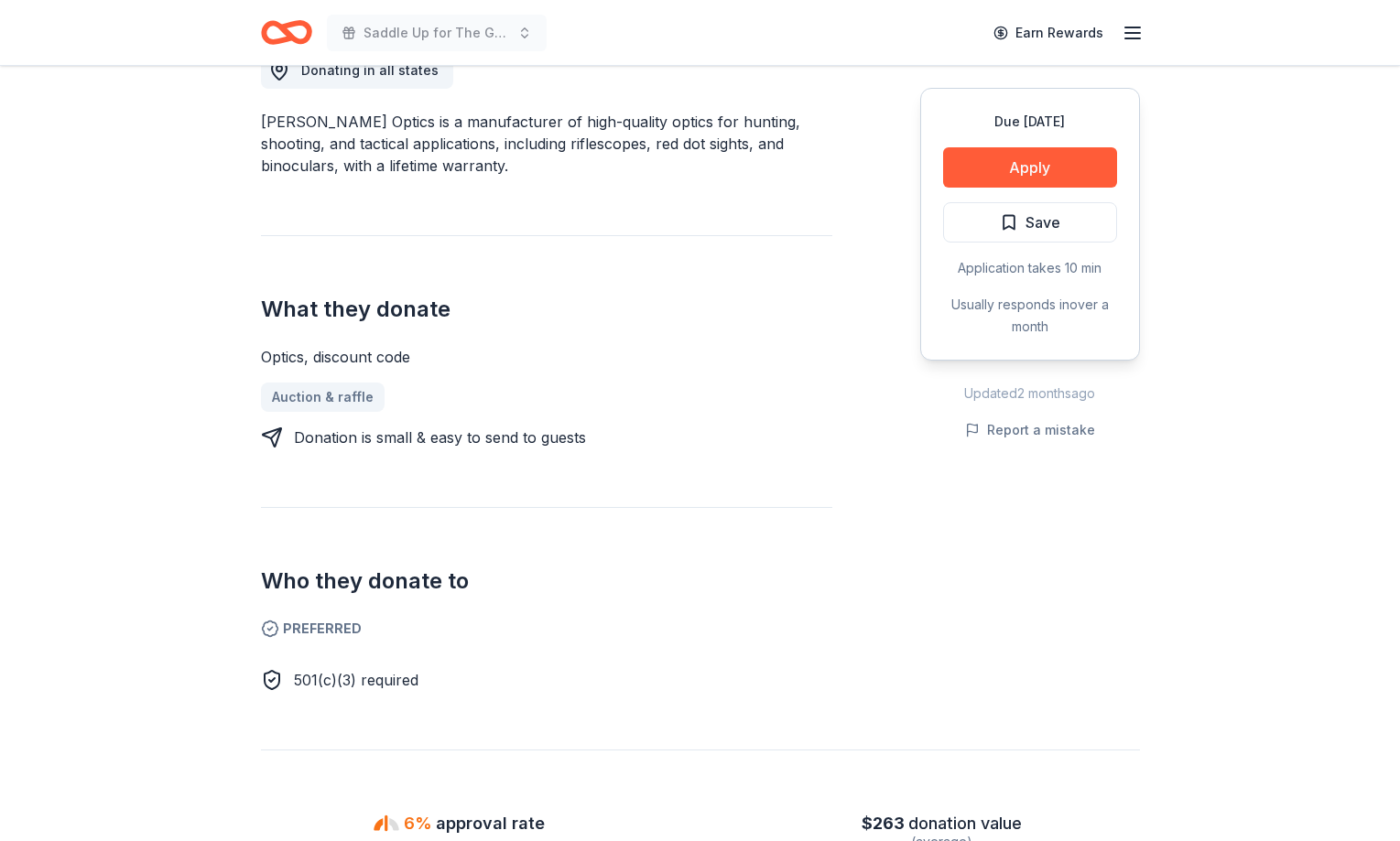
scroll to position [561, 0]
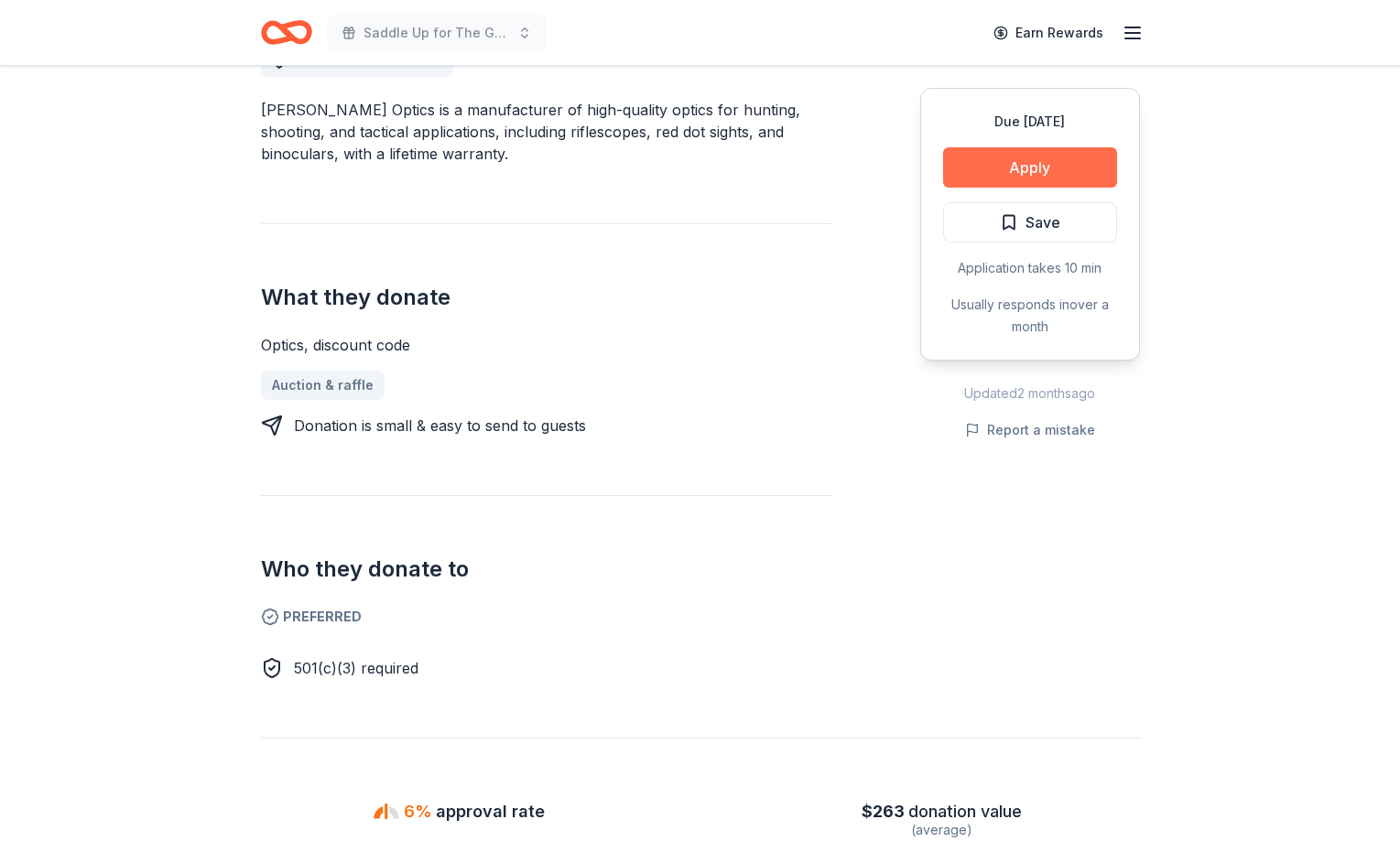
click at [1026, 177] on button "Apply" at bounding box center [1029, 167] width 174 height 40
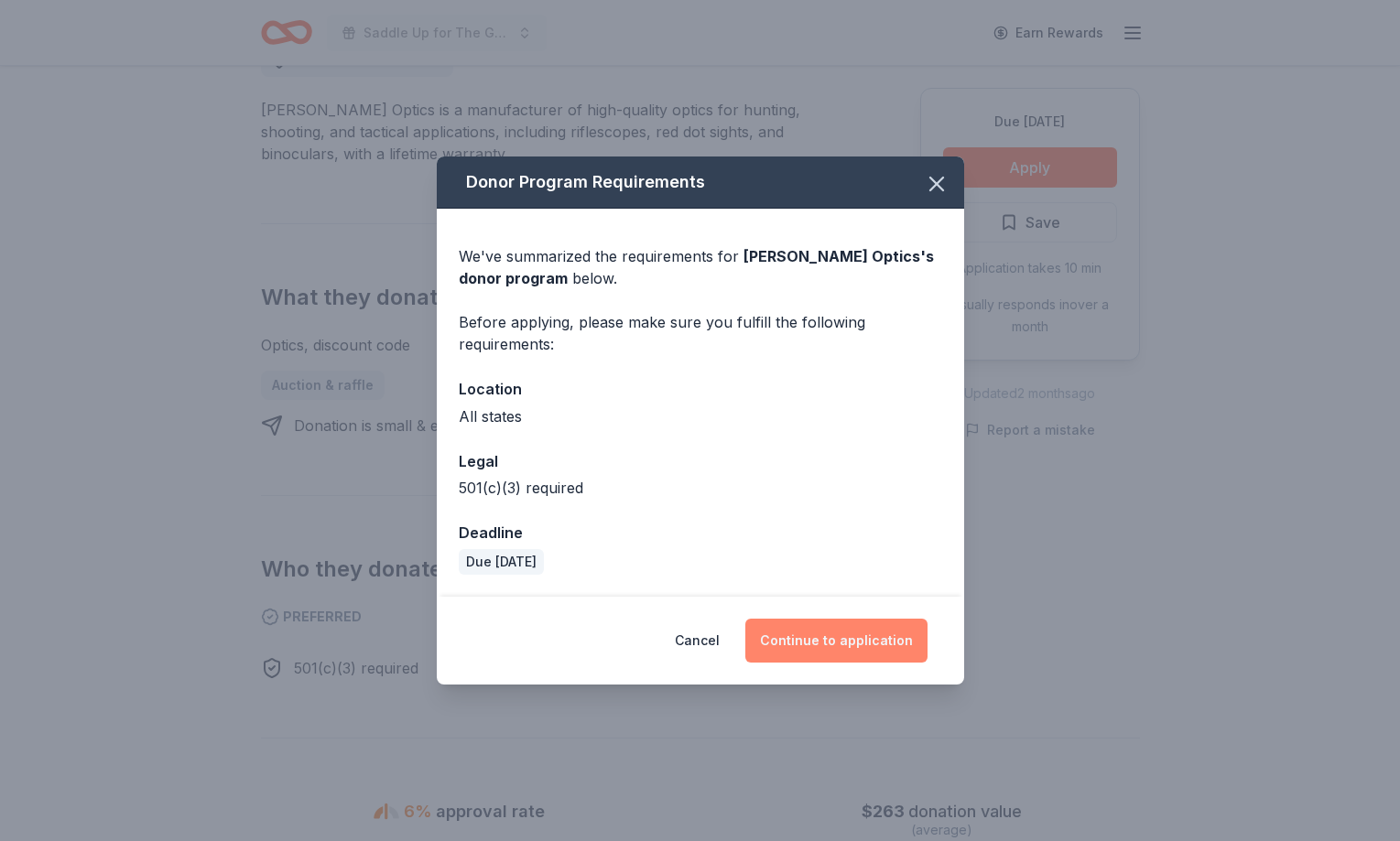
click at [827, 627] on button "Continue to application" at bounding box center [836, 641] width 183 height 44
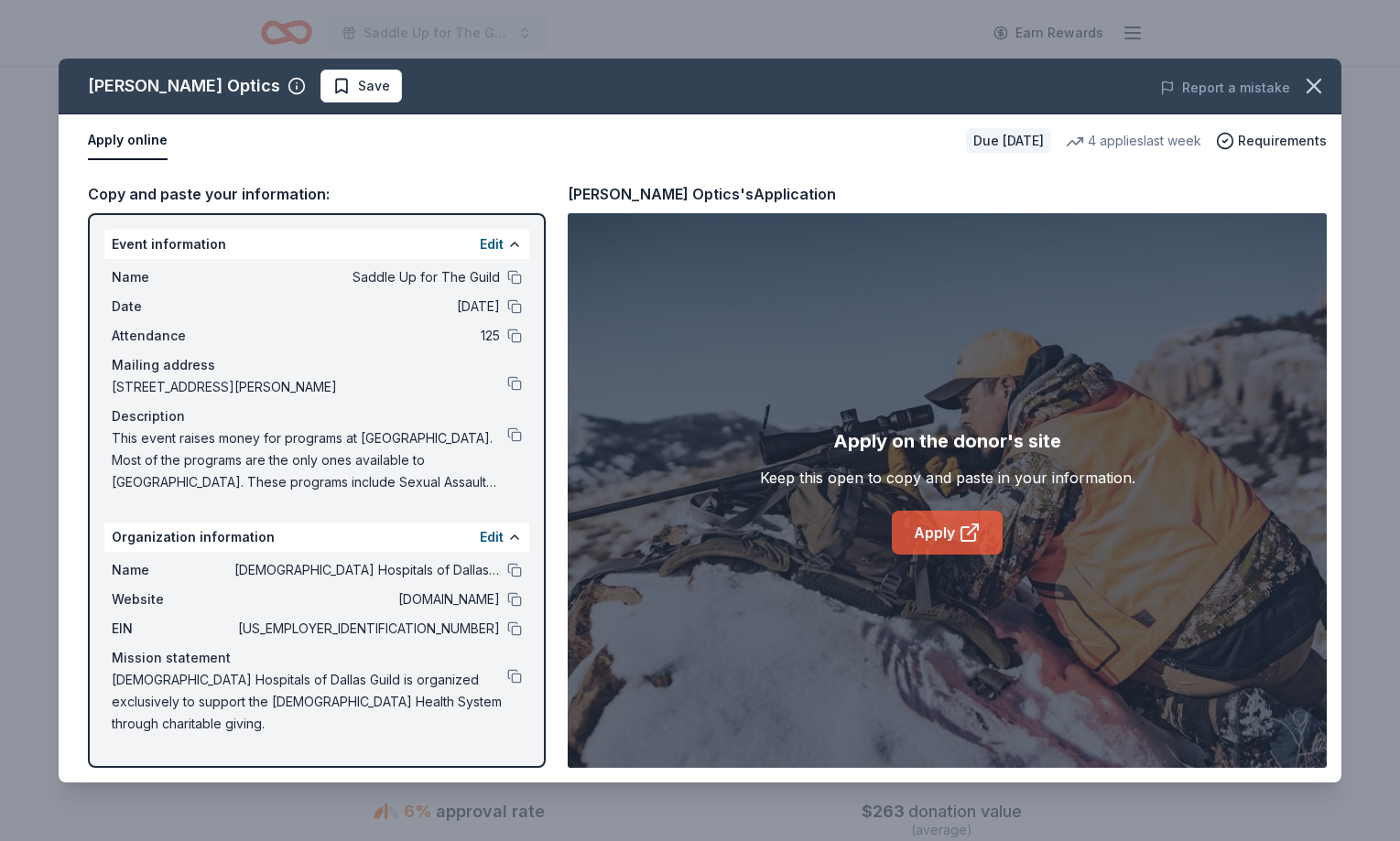
click at [917, 527] on link "Apply" at bounding box center [947, 532] width 111 height 44
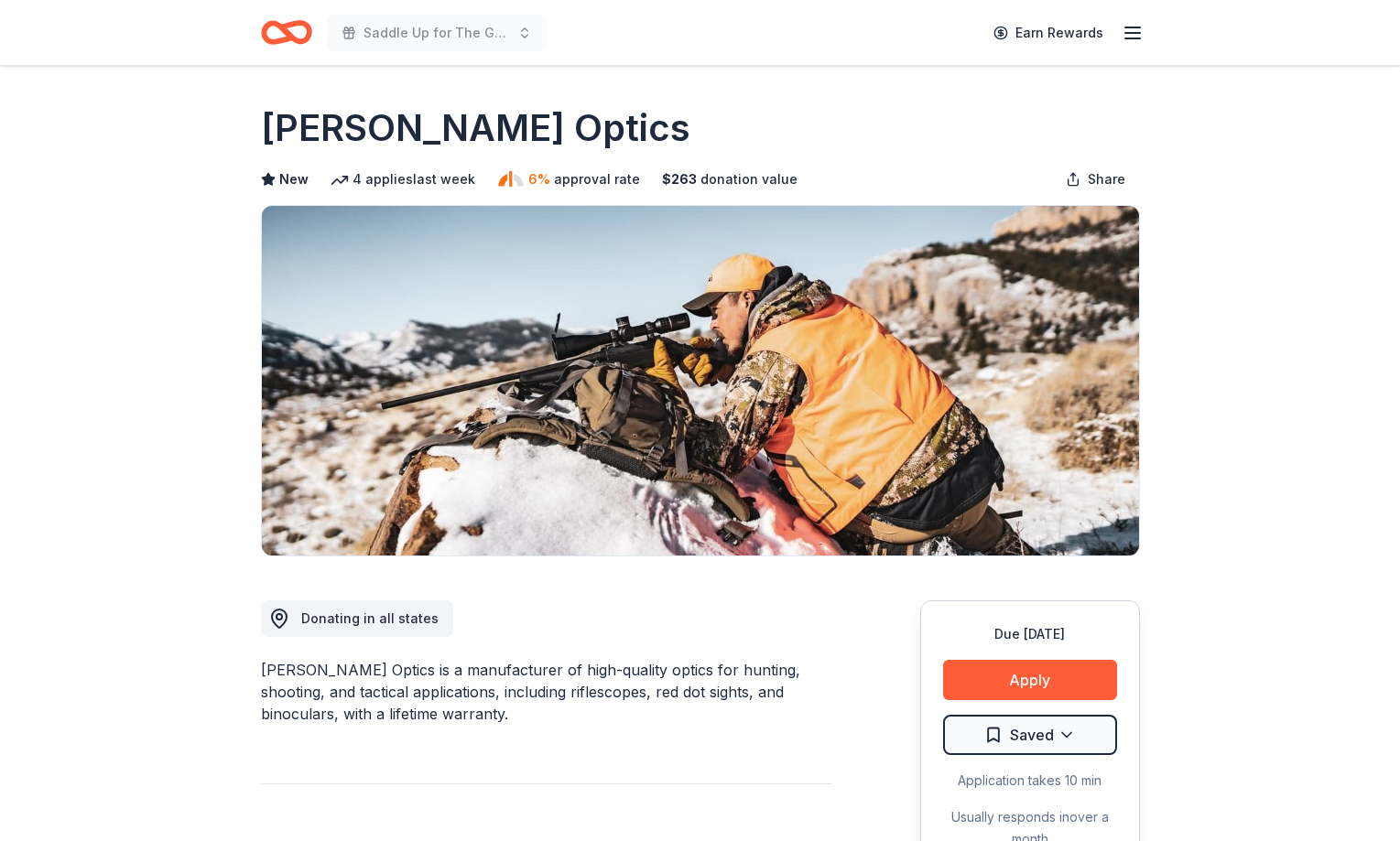
click at [1025, 743] on html "Saddle Up for The Guild Earn Rewards Due [DATE] Share [PERSON_NAME] Optics New …" at bounding box center [700, 420] width 1400 height 841
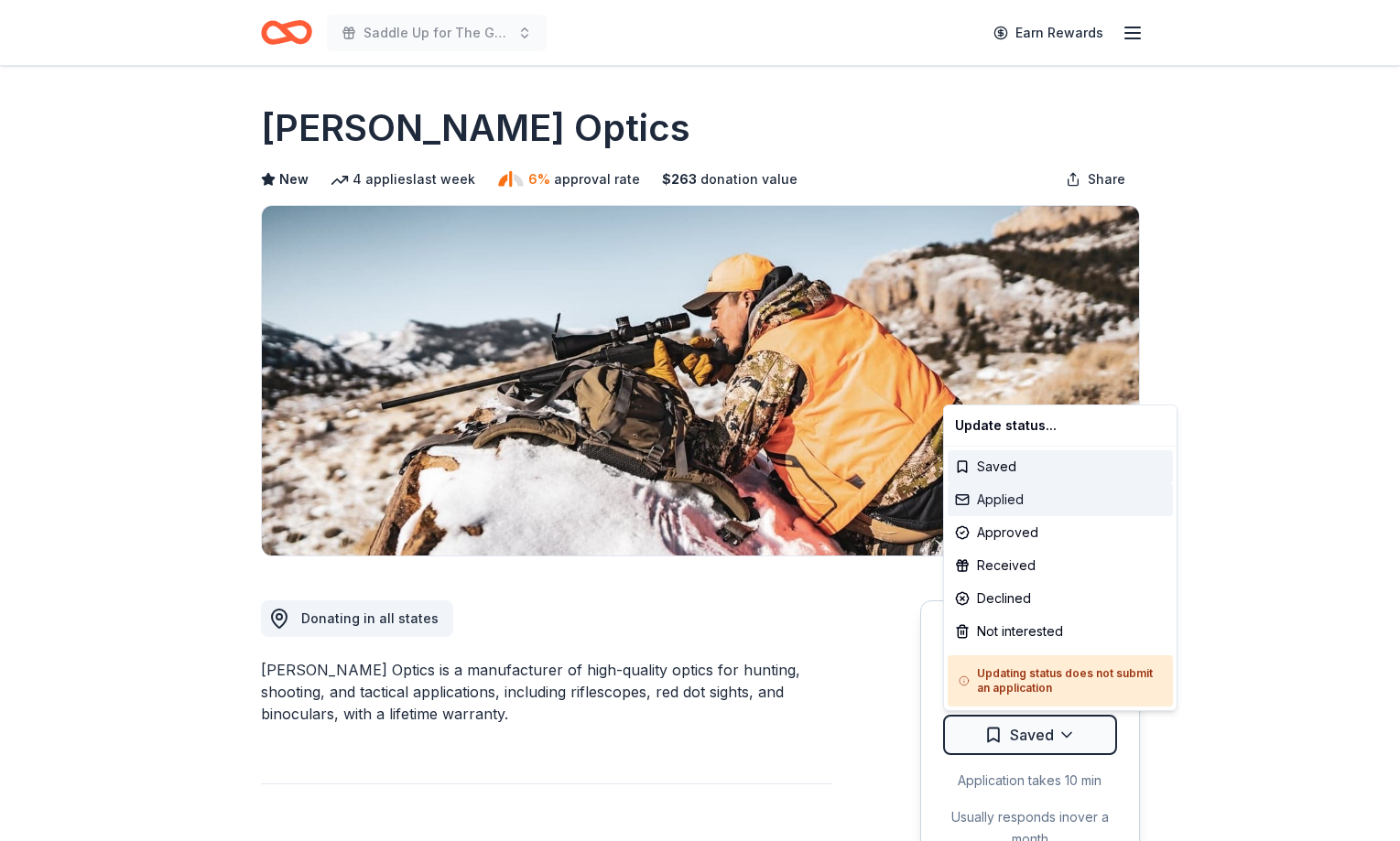
click at [974, 489] on div "Applied" at bounding box center [1059, 500] width 225 height 33
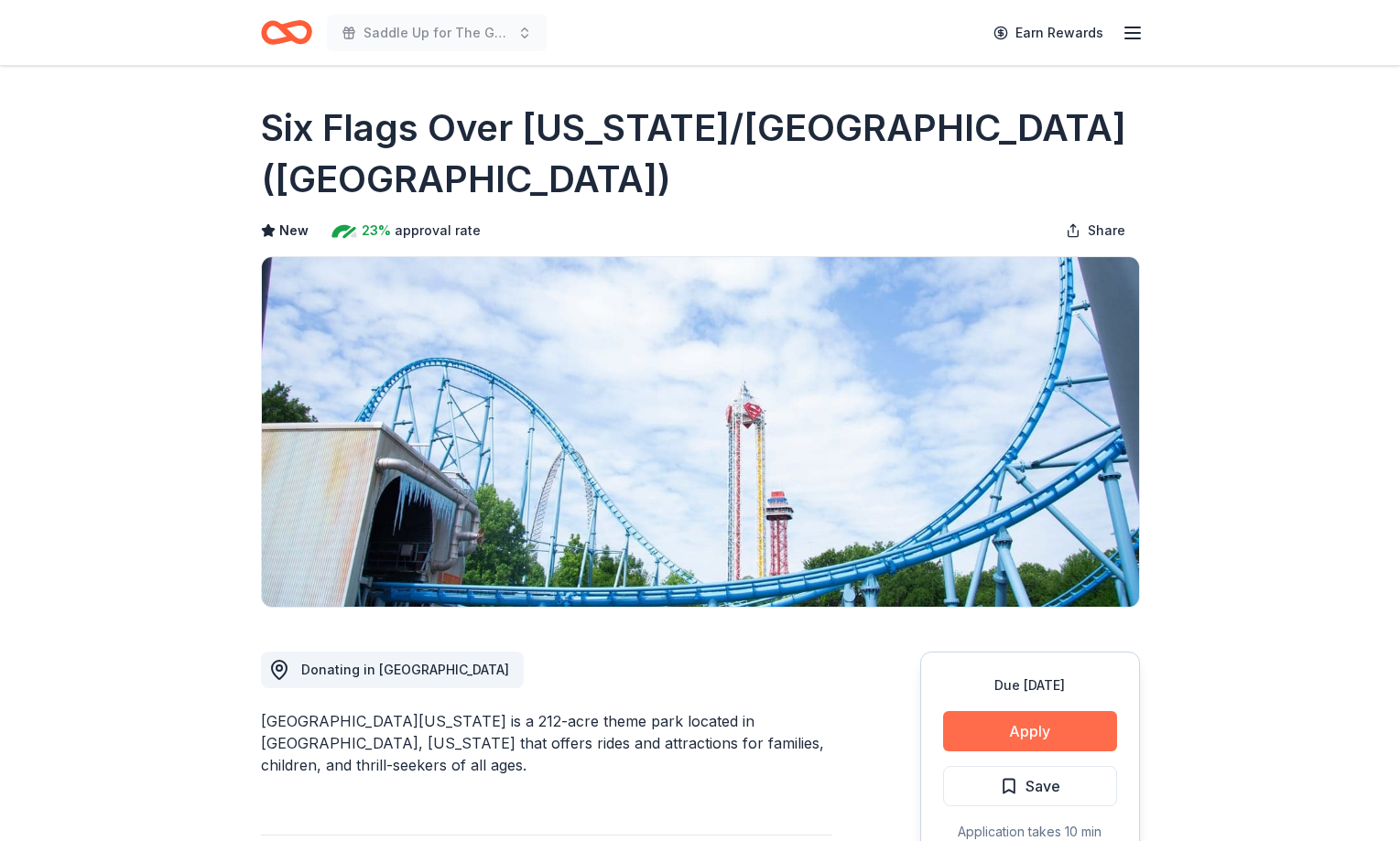
click at [1017, 749] on button "Apply" at bounding box center [1029, 731] width 174 height 40
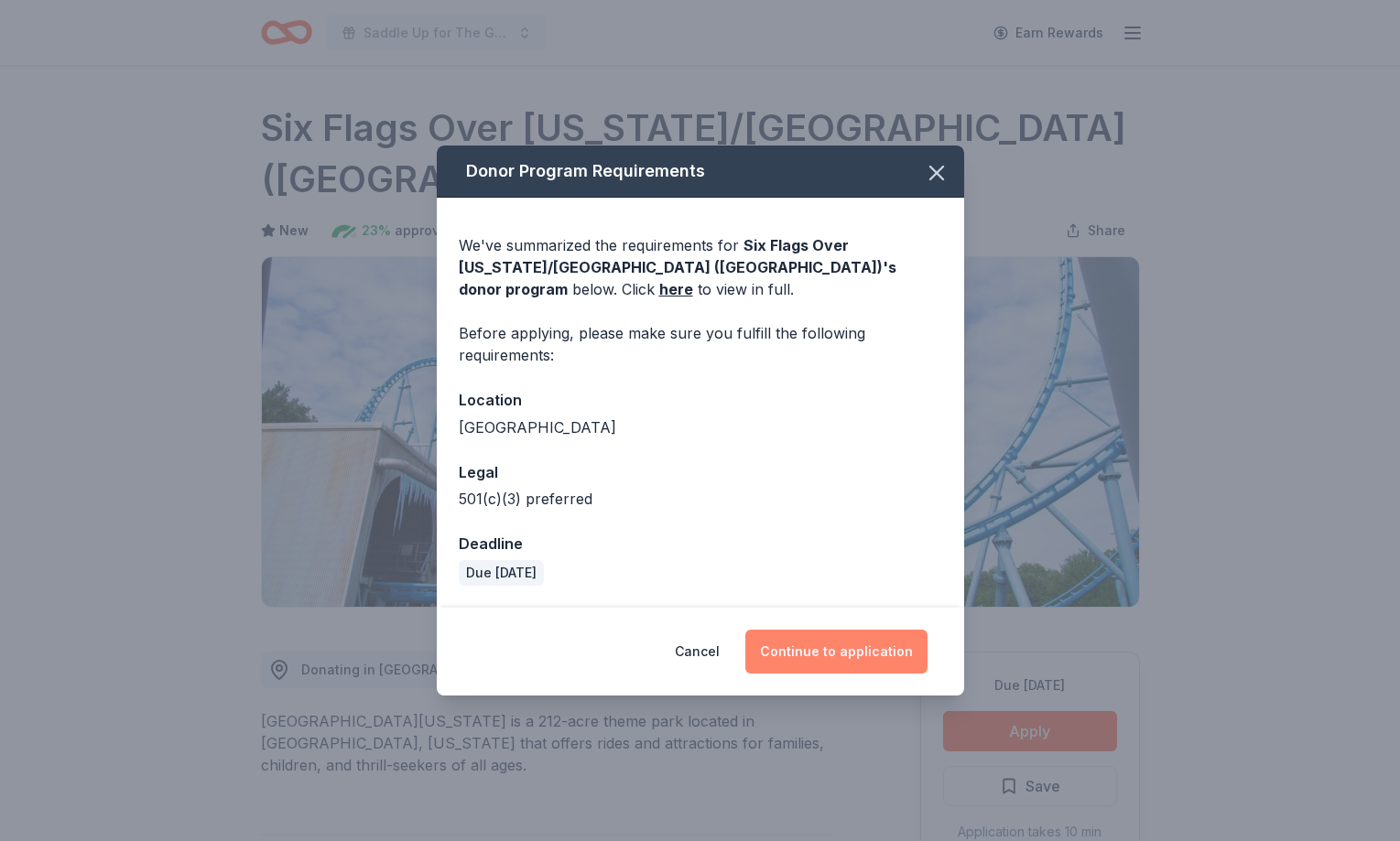
click at [877, 642] on button "Continue to application" at bounding box center [836, 652] width 183 height 44
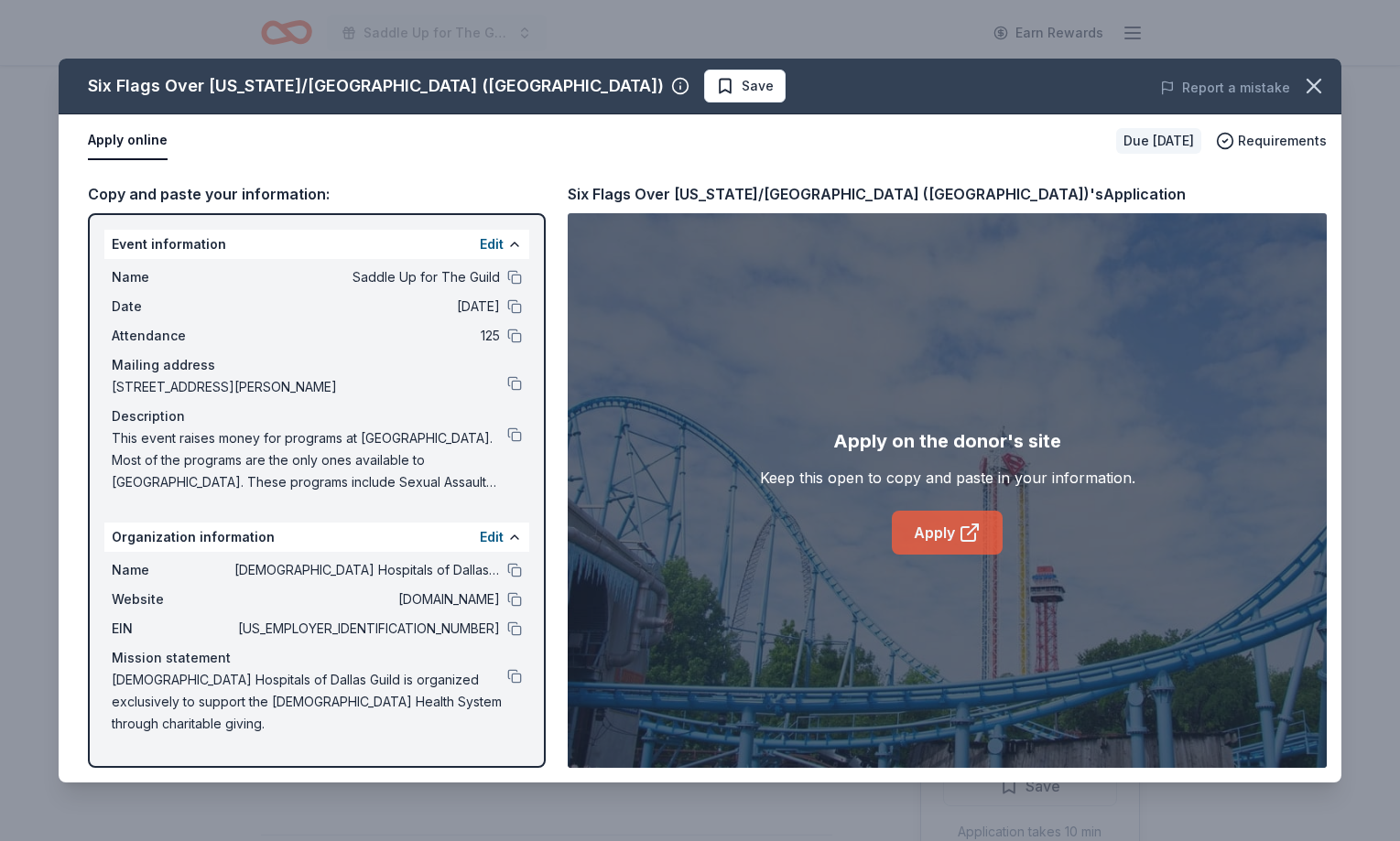
click at [939, 537] on link "Apply" at bounding box center [947, 532] width 111 height 44
